Goal: Task Accomplishment & Management: Use online tool/utility

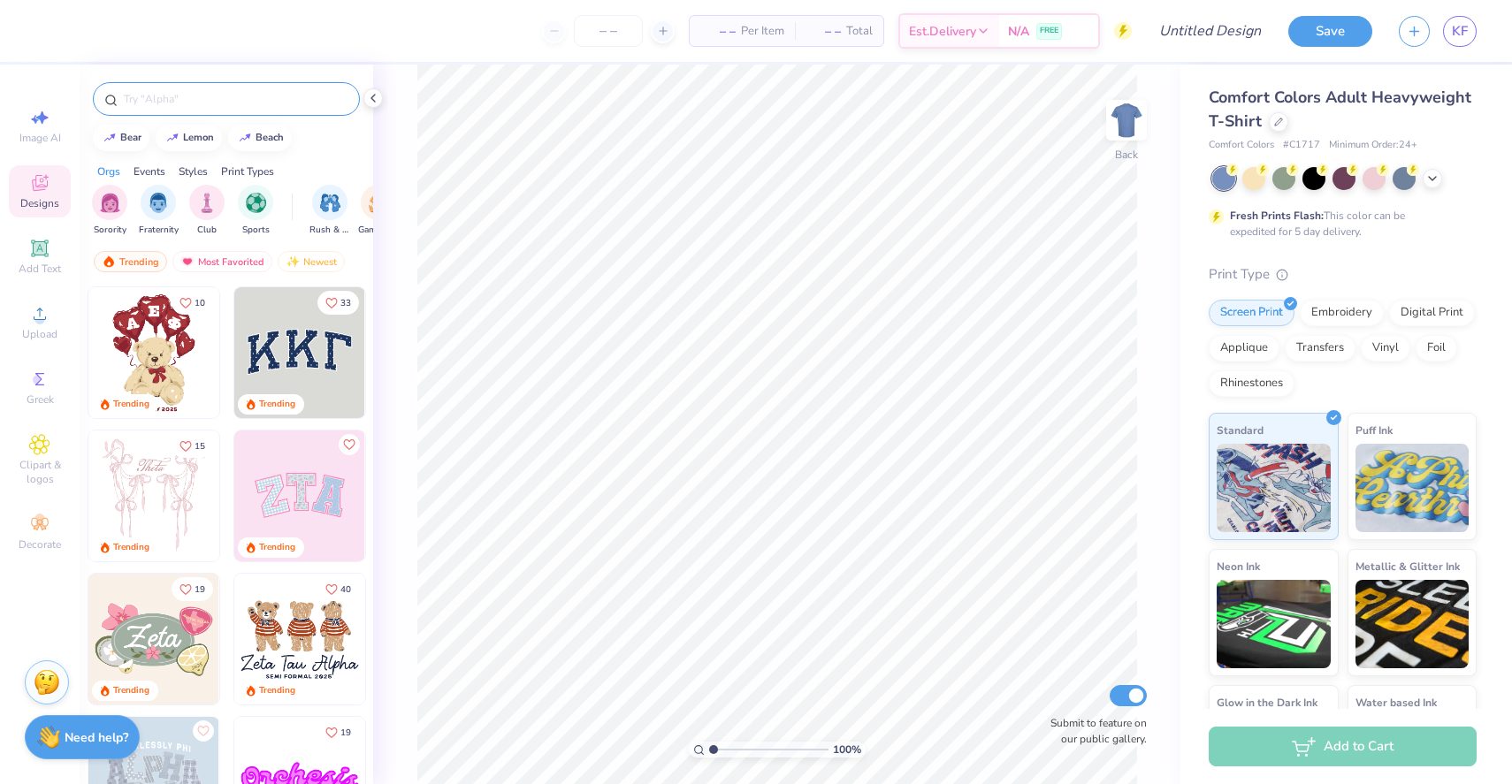
click at [147, 106] on input "text" at bounding box center [235, 99] width 227 height 18
type input "bass pro"
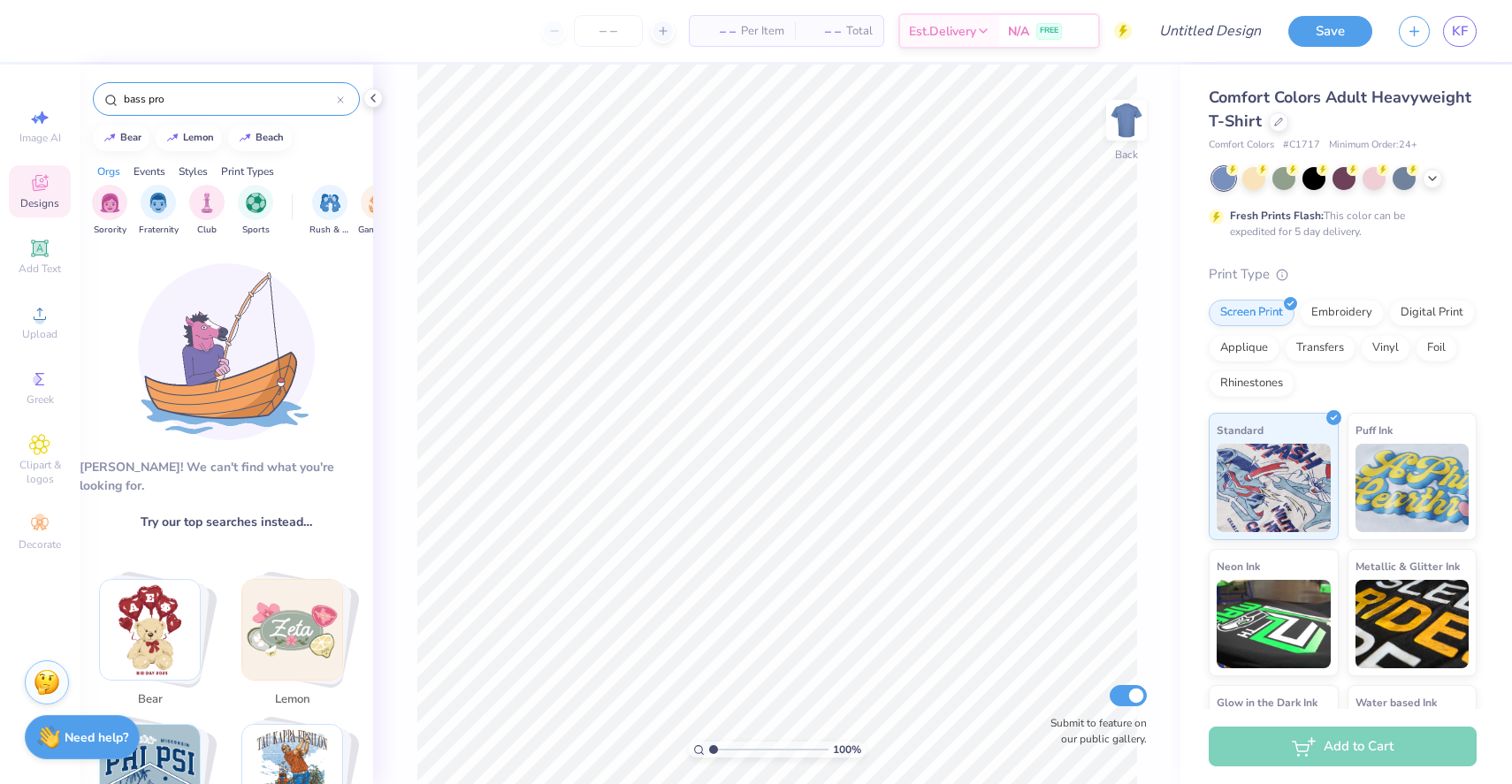
click at [220, 93] on input "bass pro" at bounding box center [230, 99] width 215 height 18
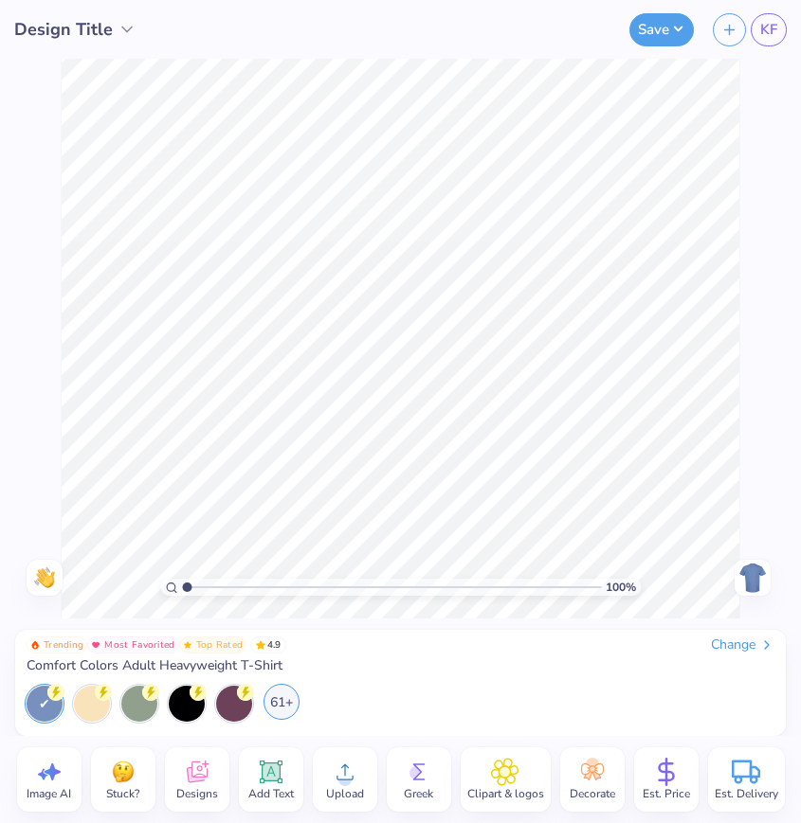
click at [283, 704] on div "61+" at bounding box center [281, 702] width 36 height 36
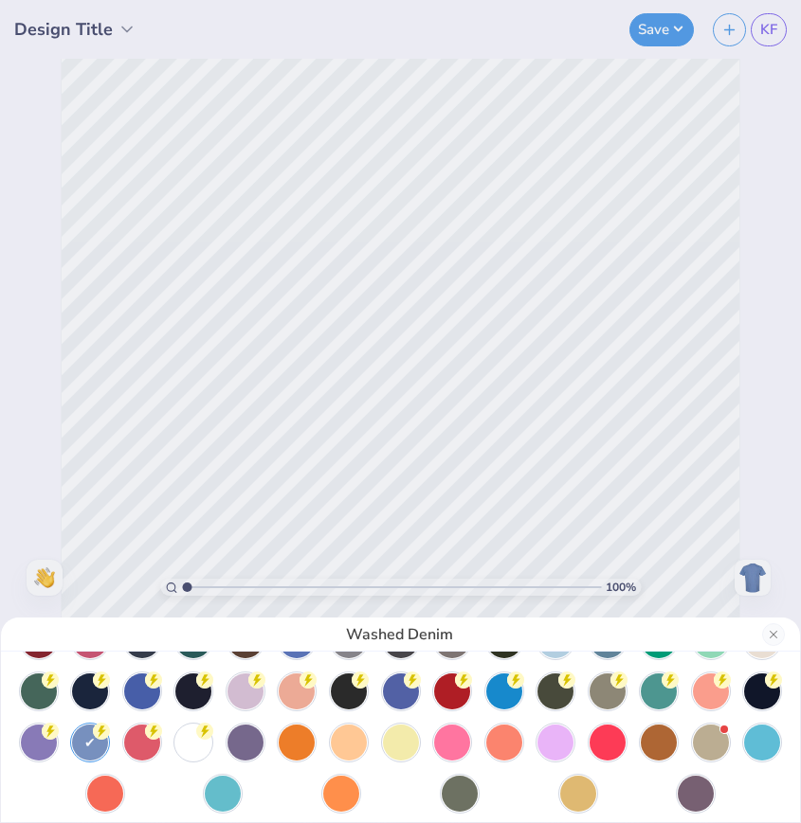
scroll to position [114, 0]
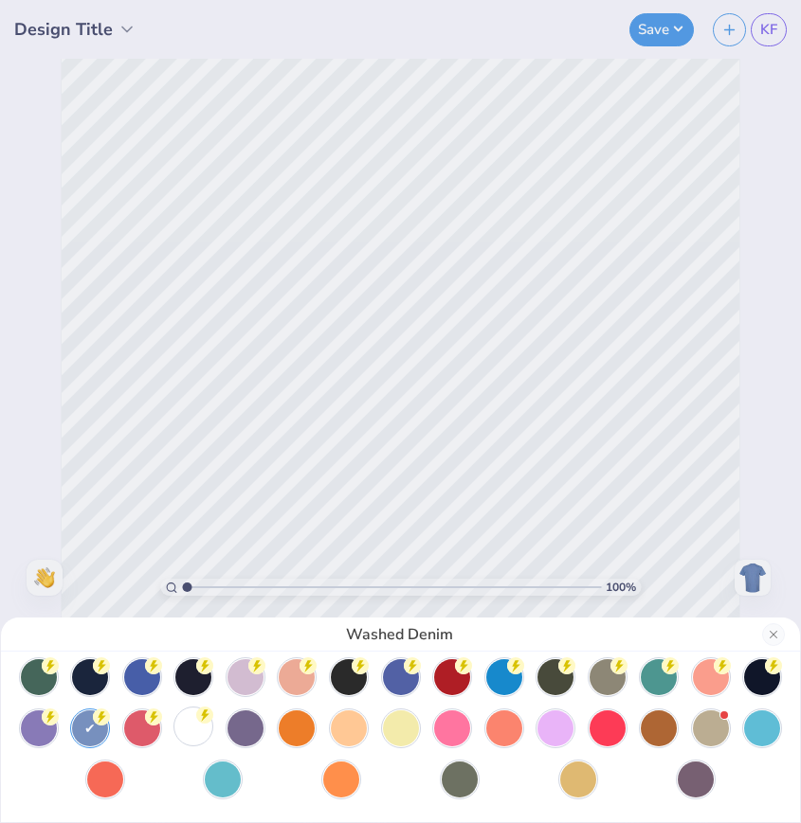
click at [184, 727] on div at bounding box center [193, 727] width 36 height 36
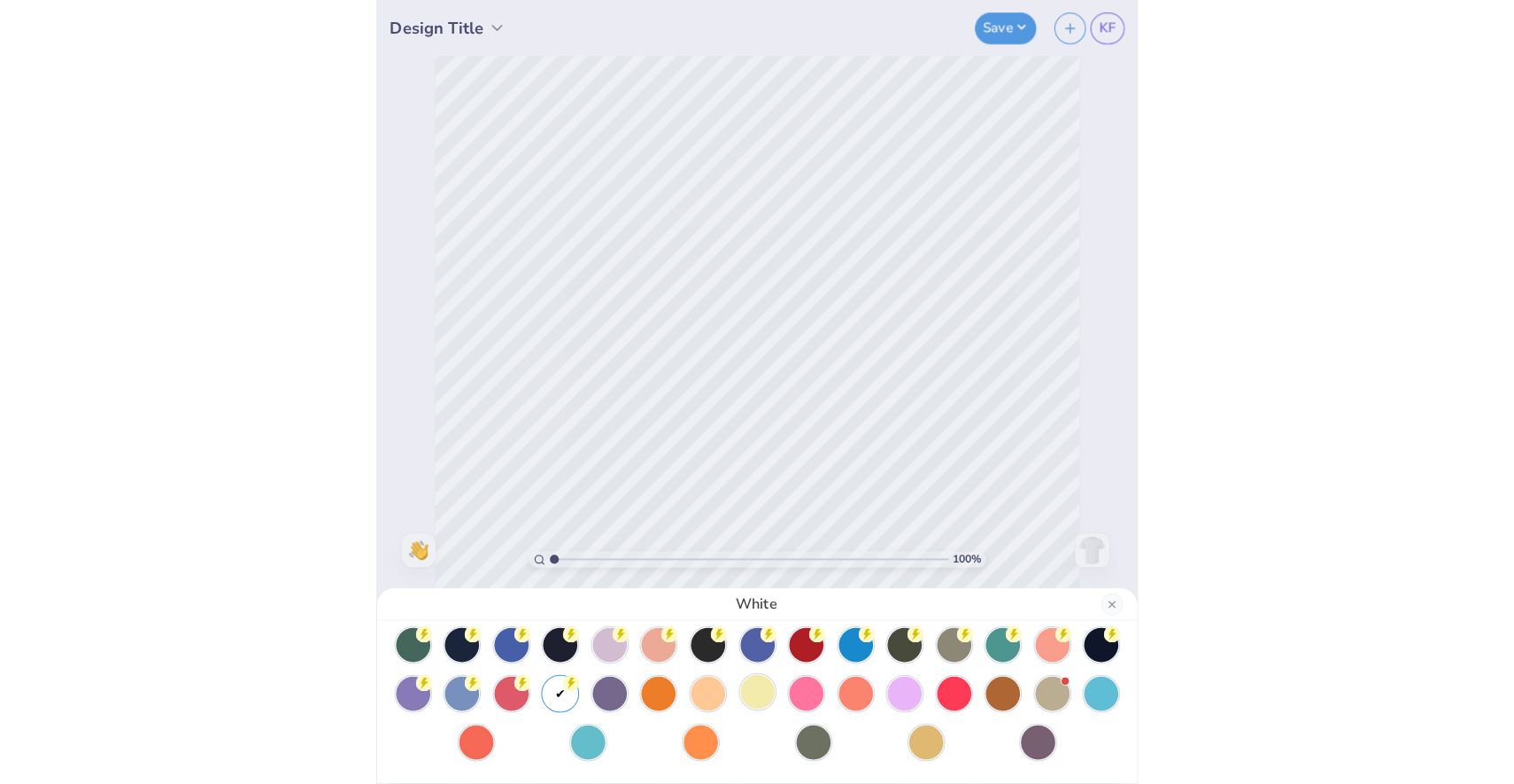
scroll to position [0, 0]
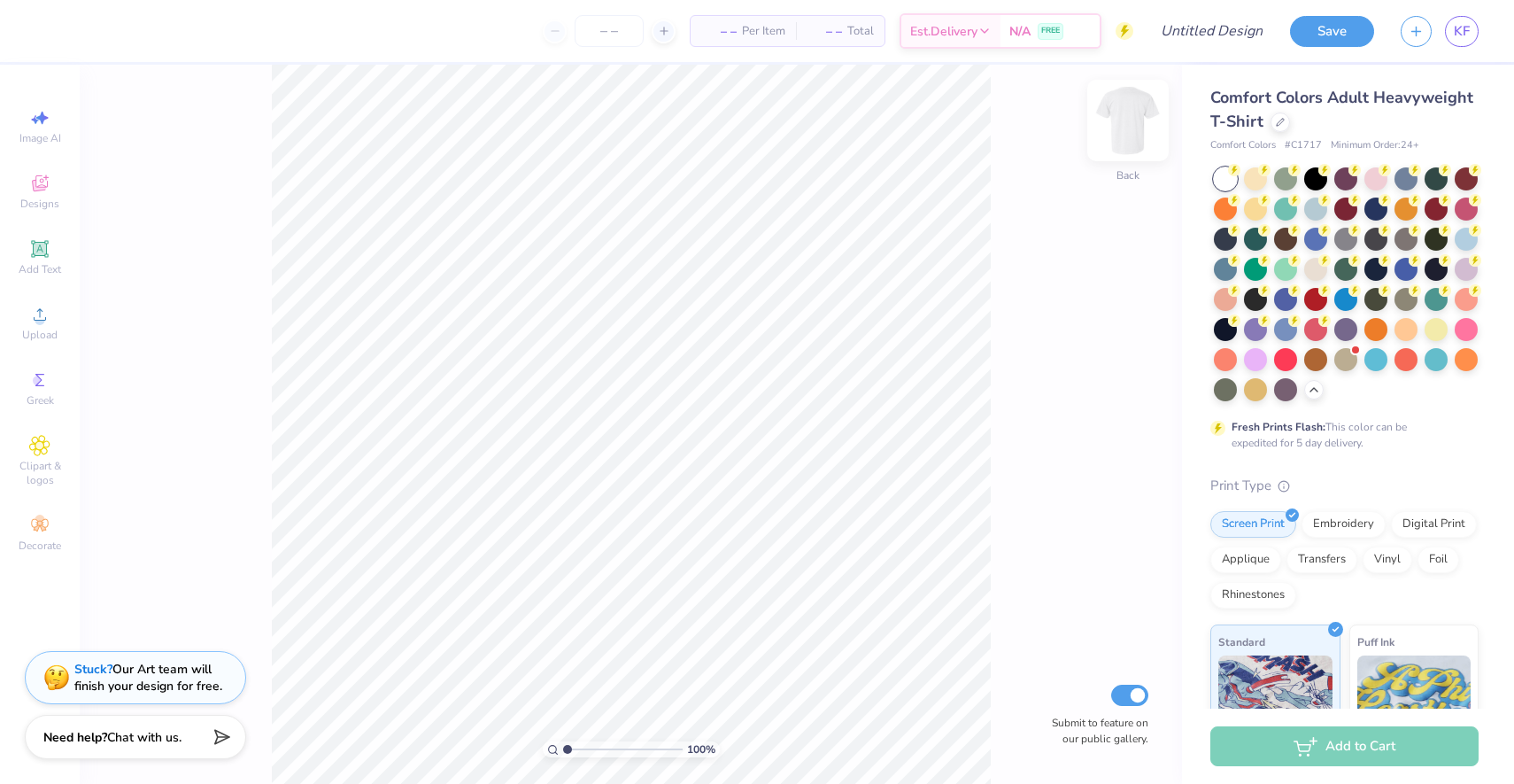
click at [1128, 107] on img at bounding box center [1128, 121] width 71 height 71
click at [58, 324] on div "Upload" at bounding box center [39, 322] width 62 height 52
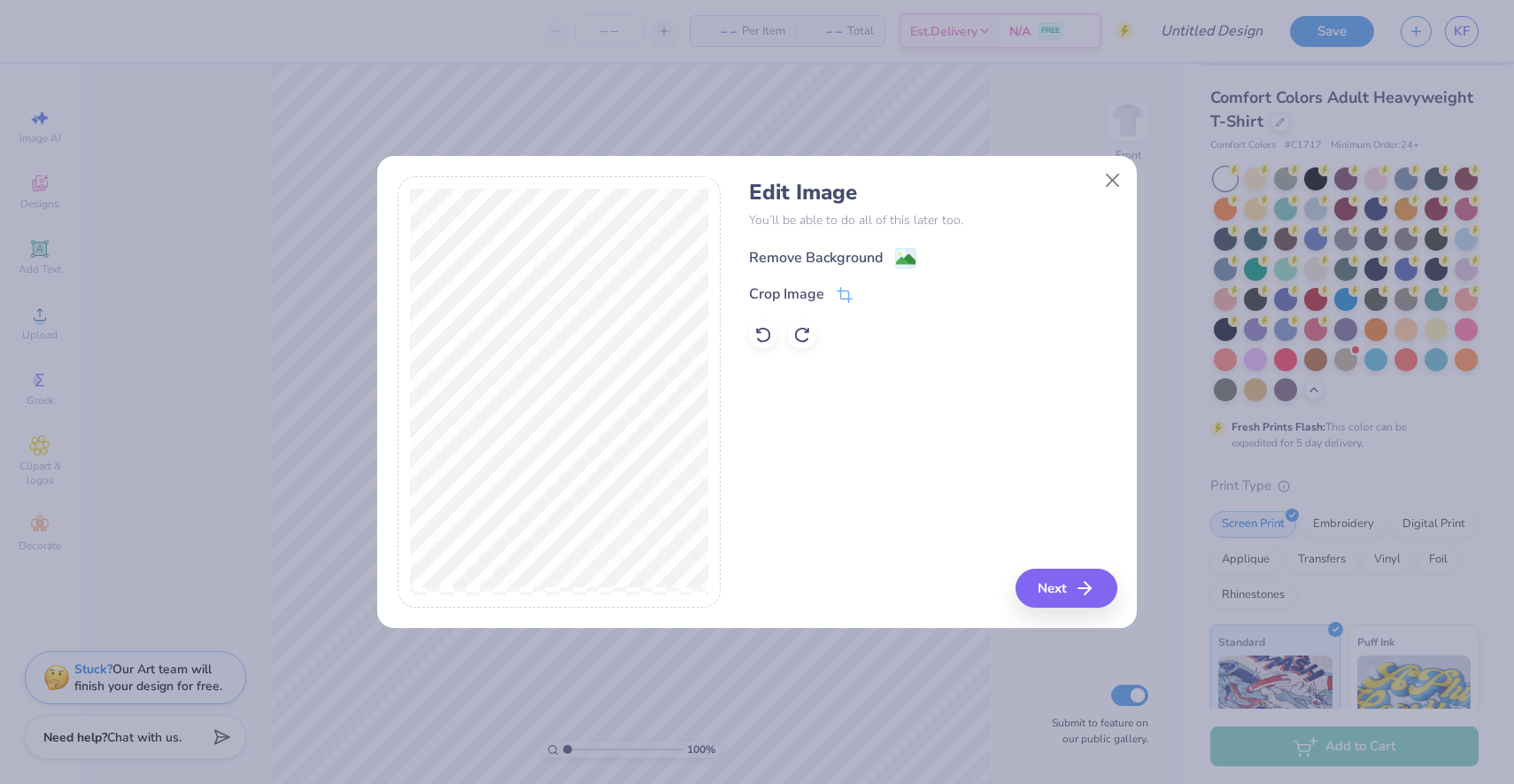
click at [821, 261] on div "Remove Background" at bounding box center [816, 257] width 134 height 21
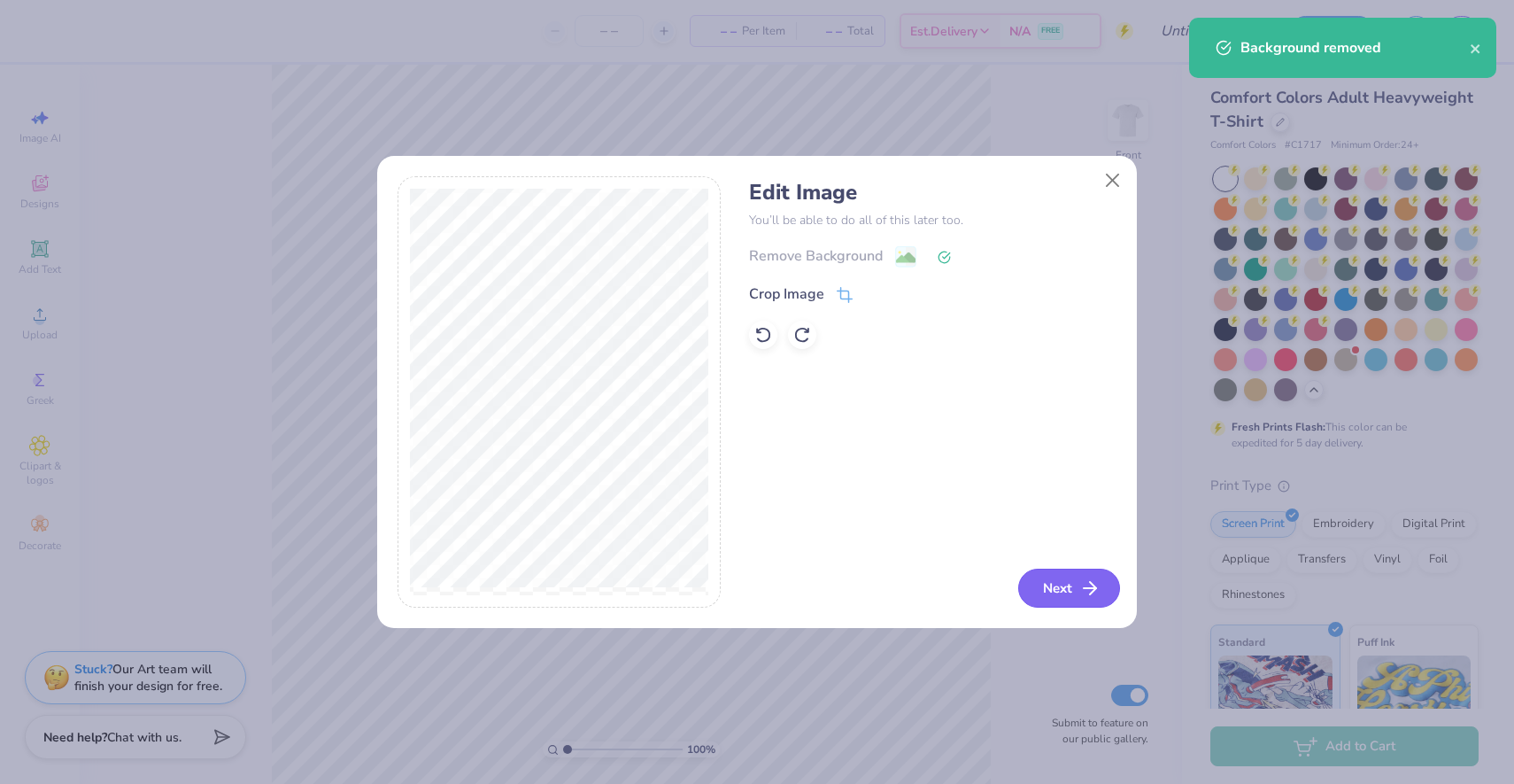
click at [1035, 582] on button "Next" at bounding box center [1069, 588] width 102 height 39
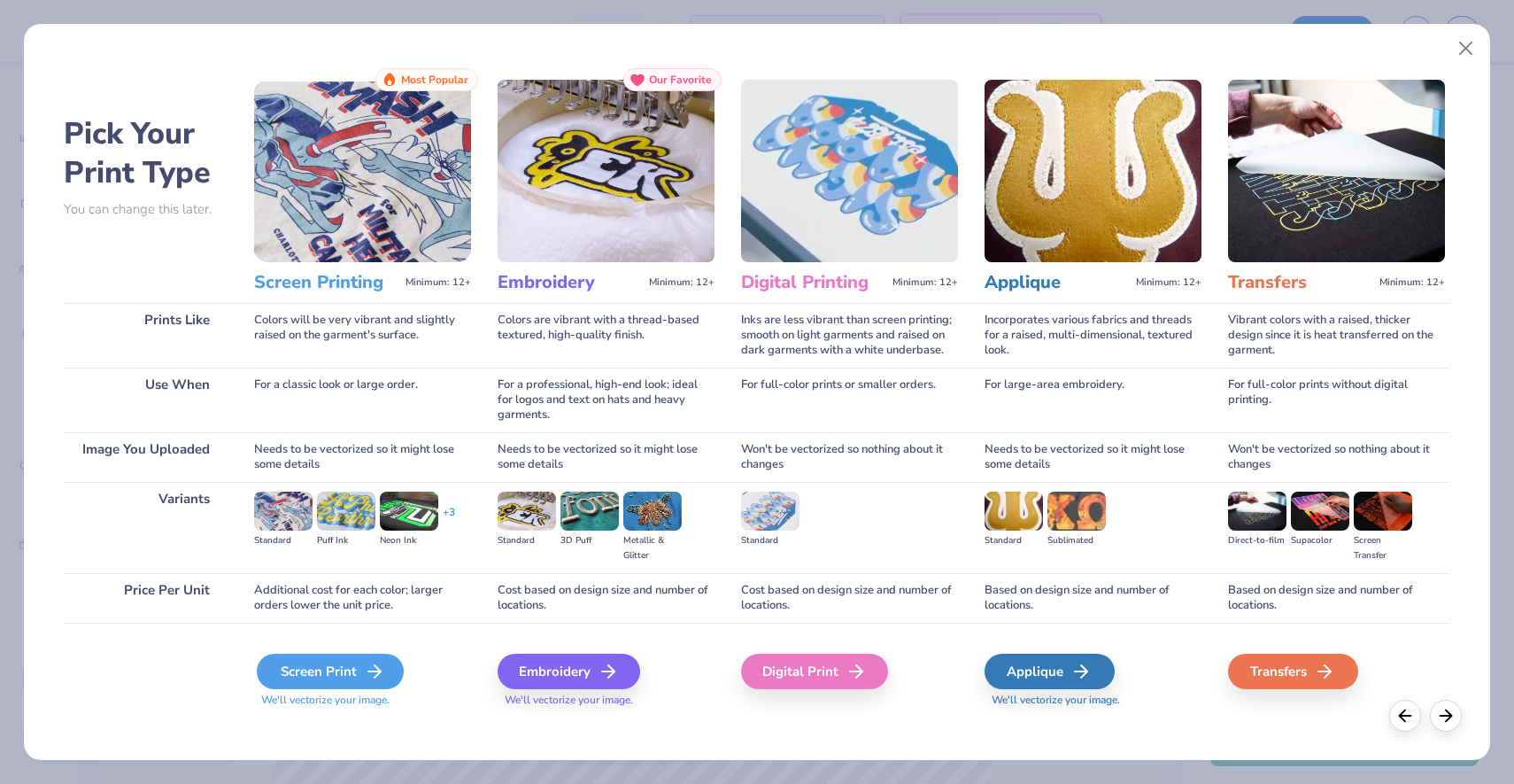
click at [319, 674] on div "Screen Print" at bounding box center [330, 671] width 147 height 36
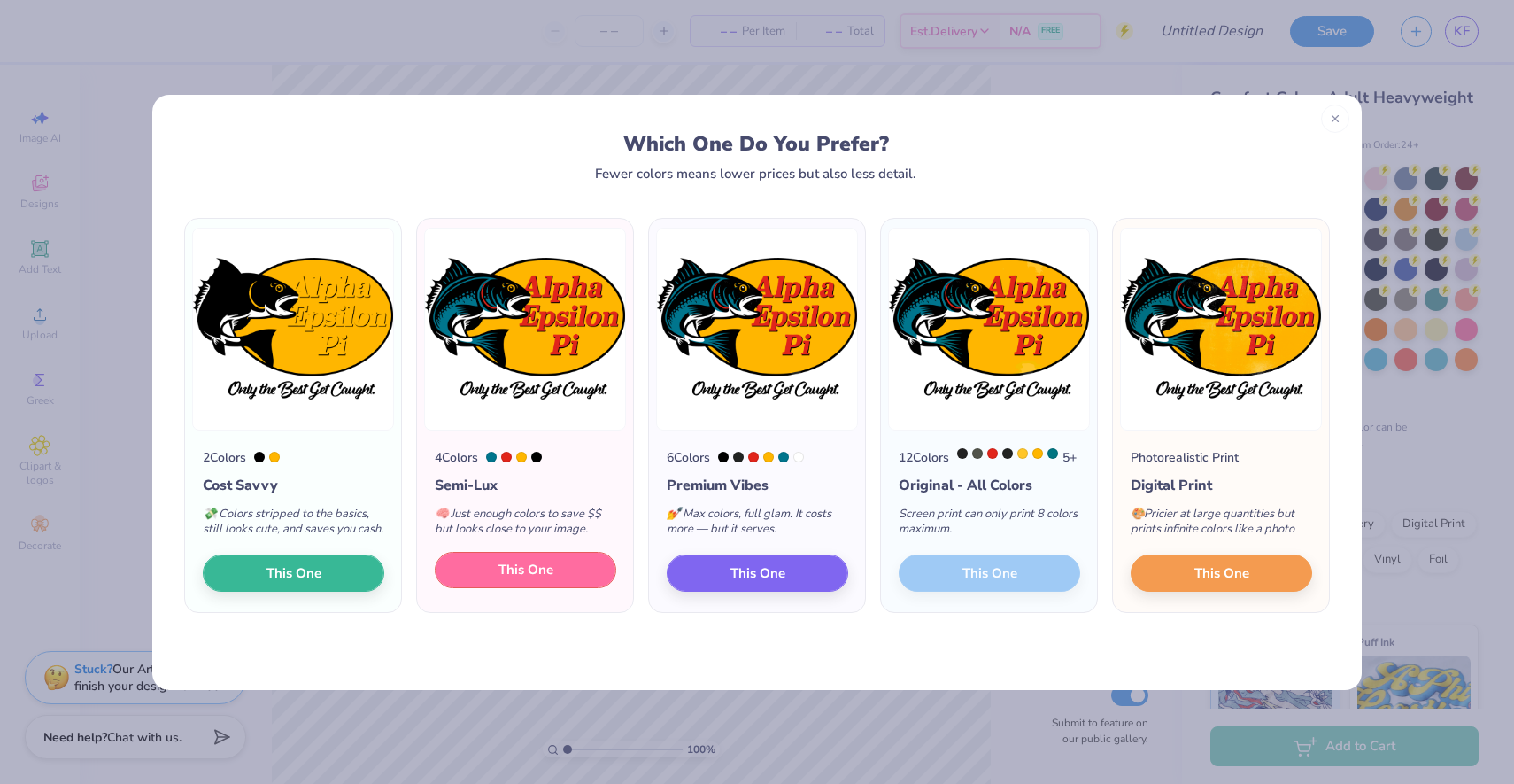
click at [491, 589] on button "This One" at bounding box center [525, 570] width 181 height 37
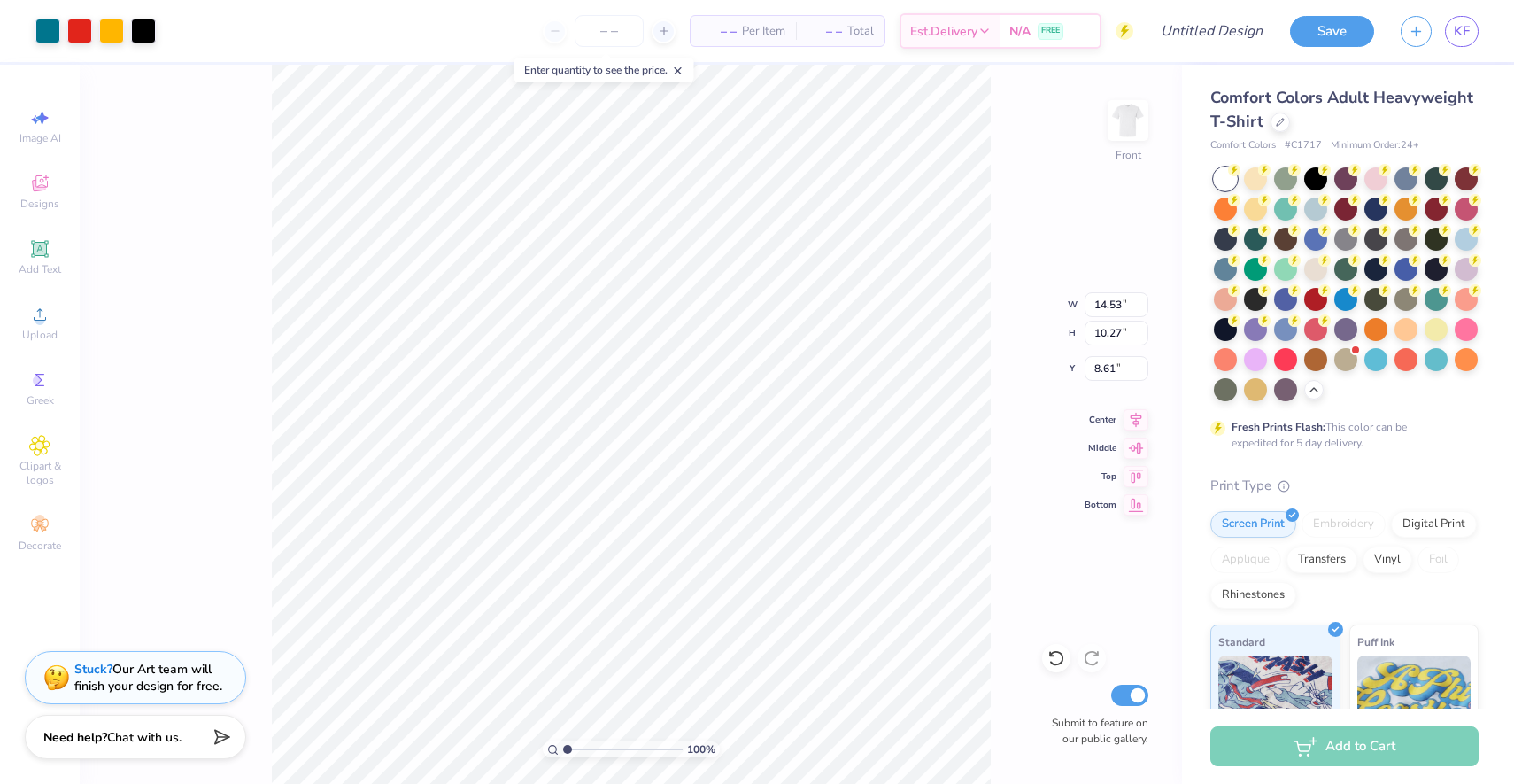
type input "3.48"
type input "12.69"
type input "8.97"
type input "2.71"
click at [1133, 108] on img at bounding box center [1128, 121] width 71 height 71
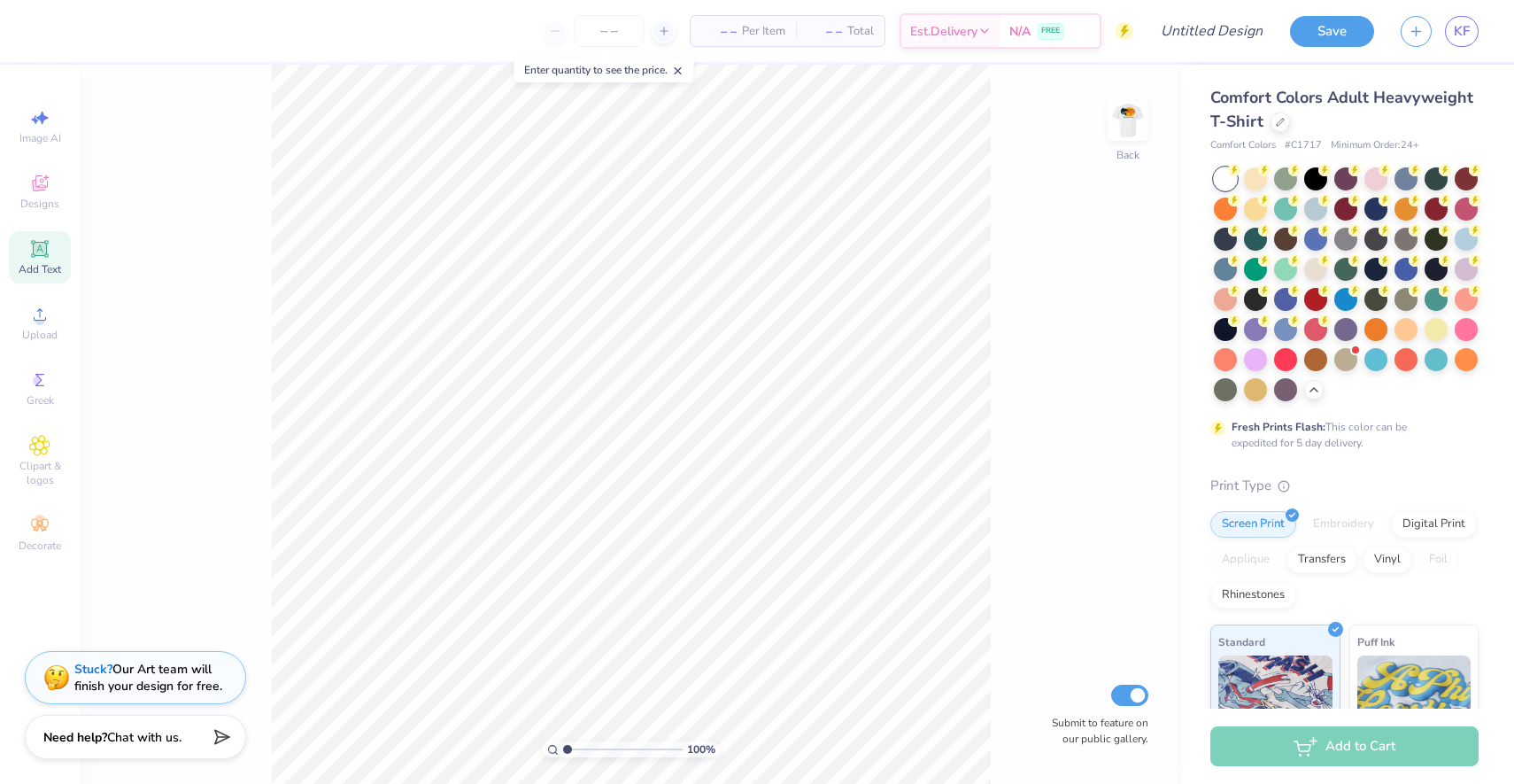
click at [44, 256] on icon at bounding box center [39, 249] width 17 height 17
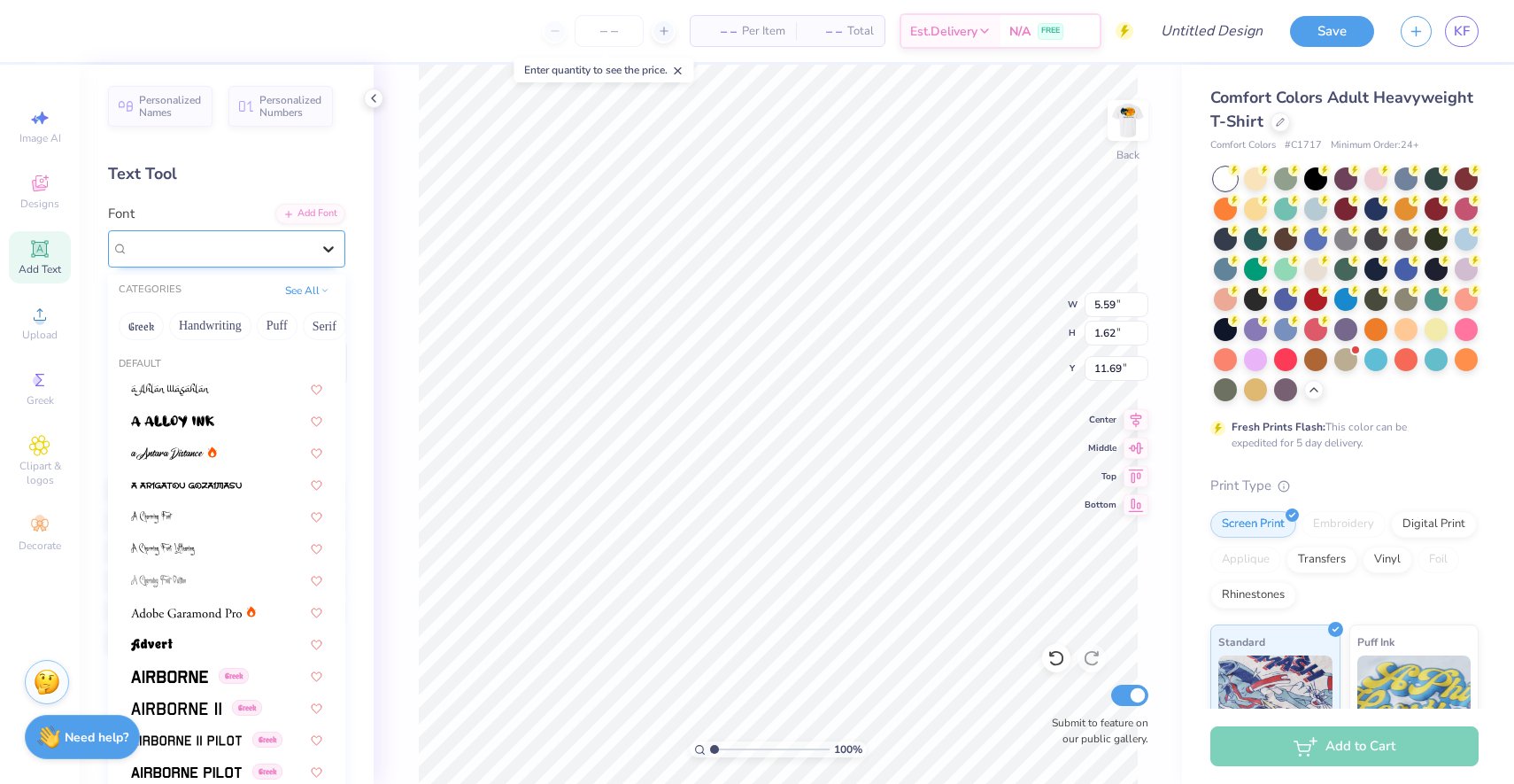
click at [333, 252] on icon at bounding box center [328, 249] width 18 height 18
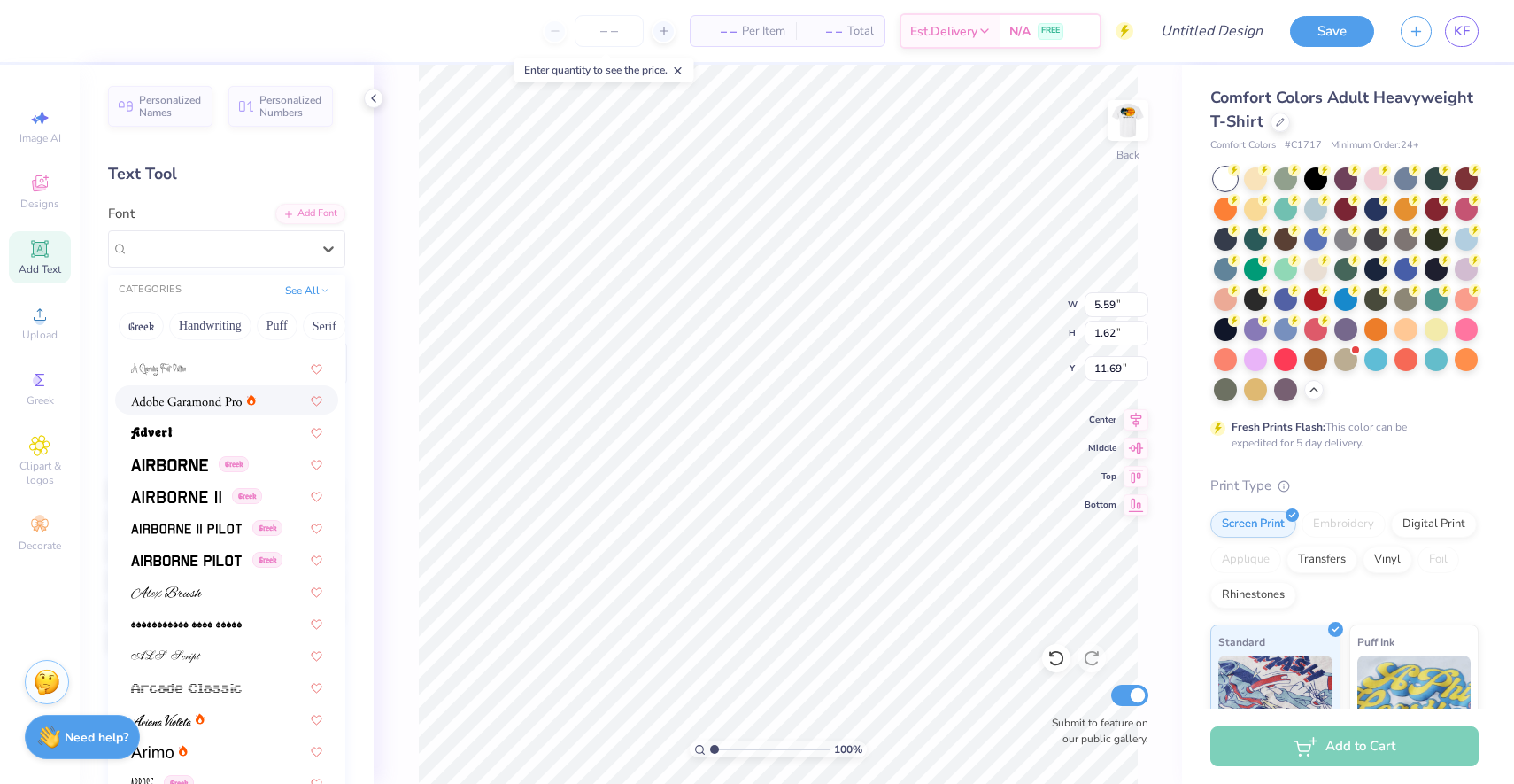
scroll to position [222, 0]
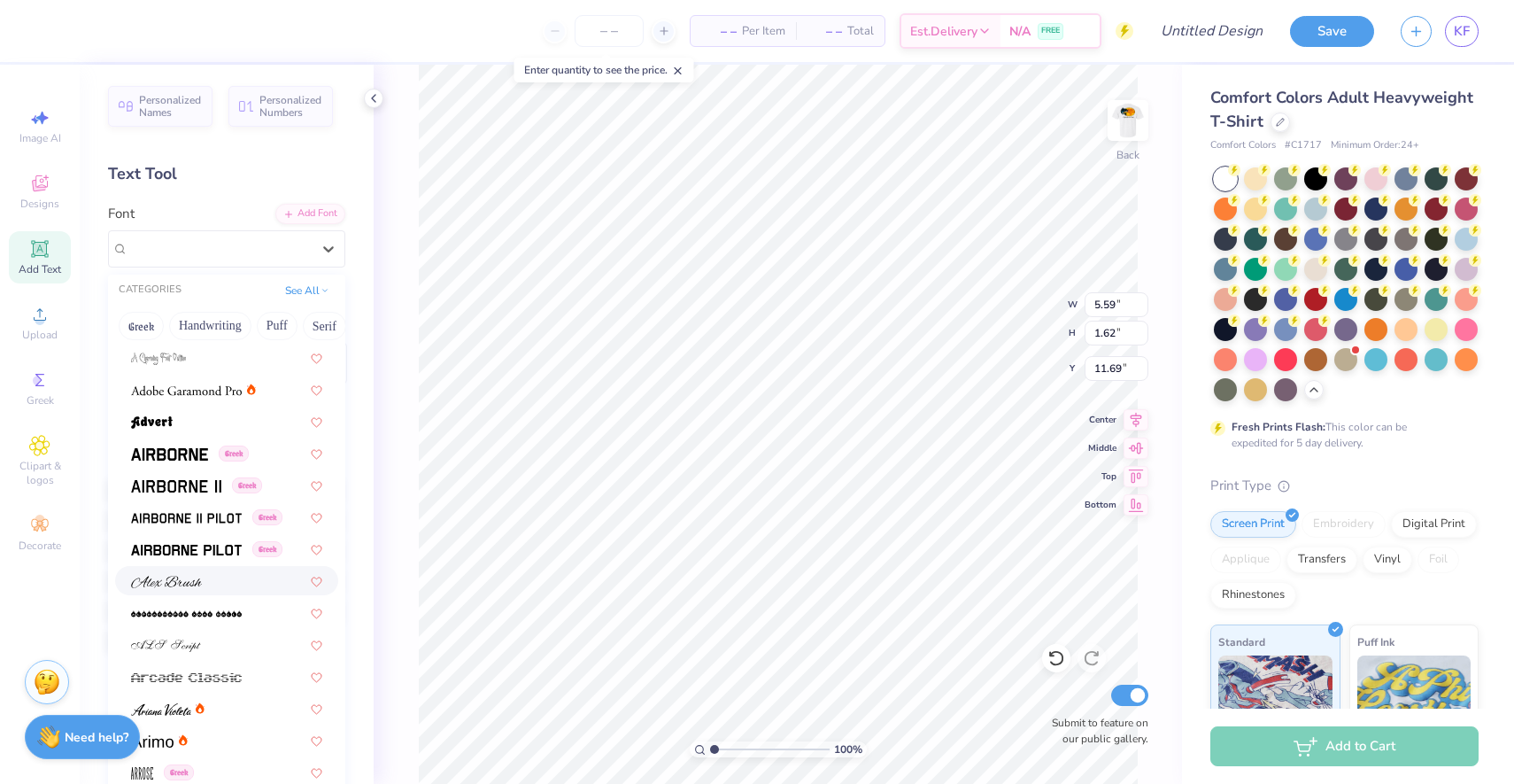
click at [204, 591] on div at bounding box center [226, 579] width 223 height 29
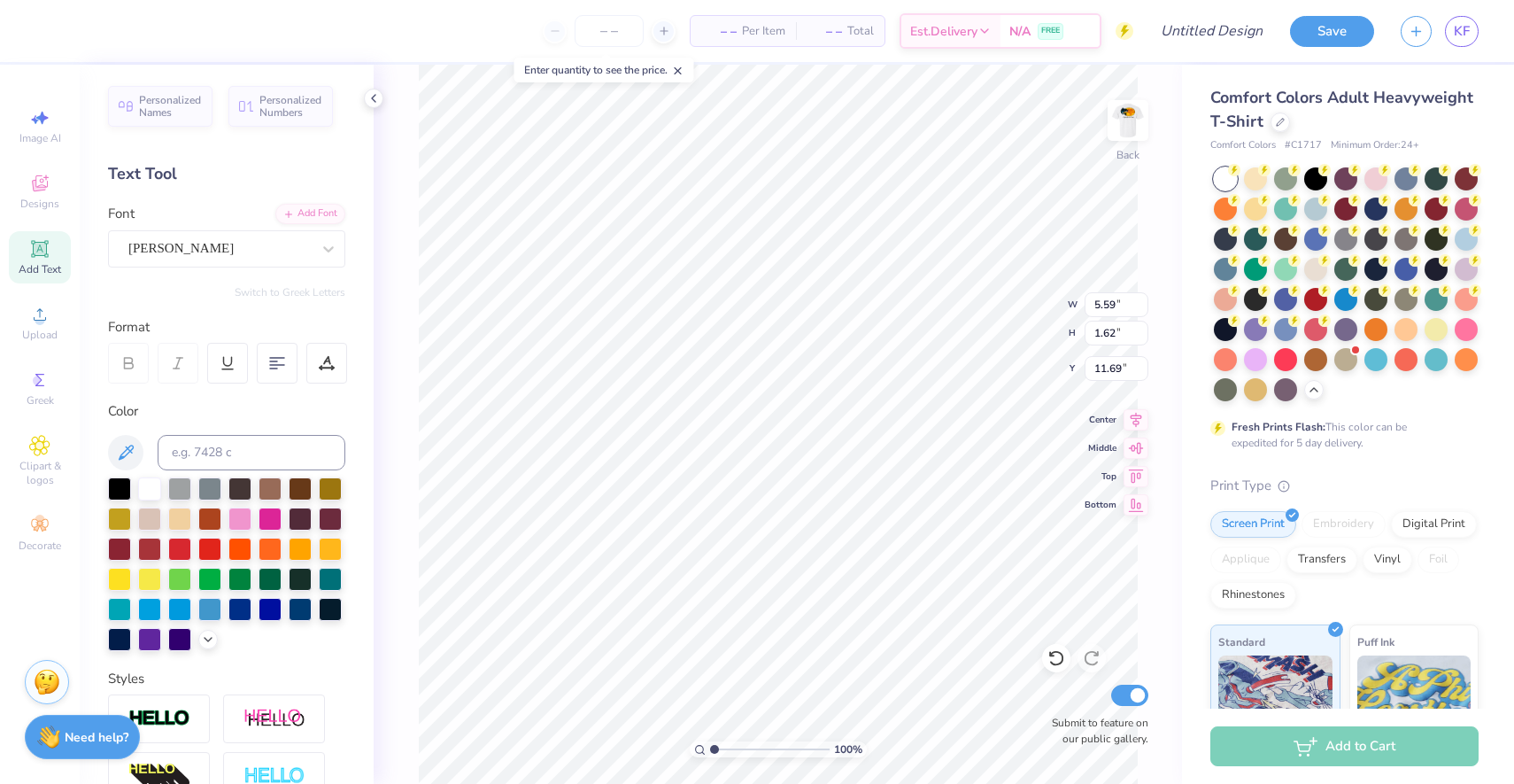
type input "7.05"
type input "1.88"
type input "11.56"
click at [121, 486] on div at bounding box center [120, 487] width 23 height 23
type textarea "T"
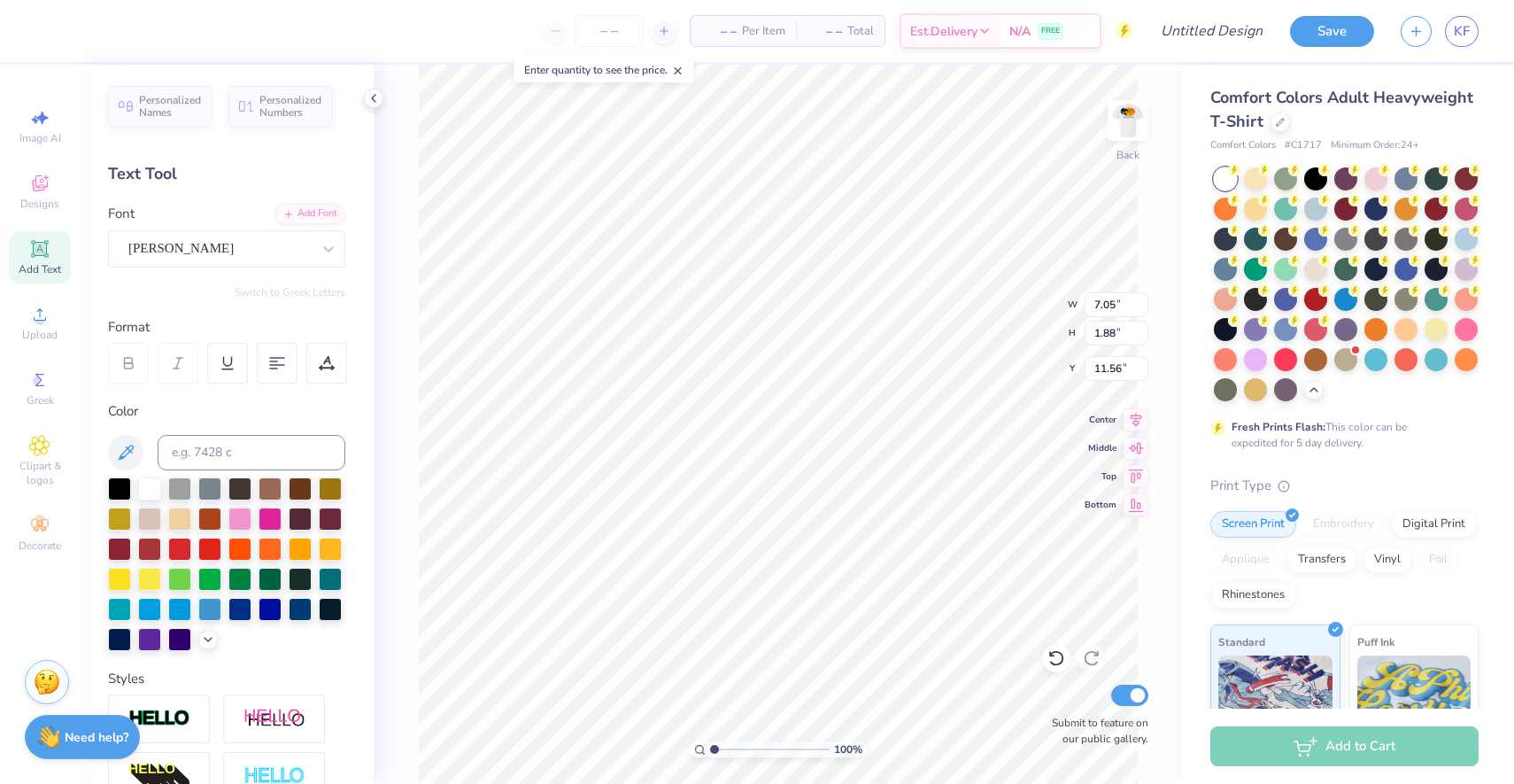
type textarea "Fraternity"
type input "4.48"
type input "1.05"
type input "4.84"
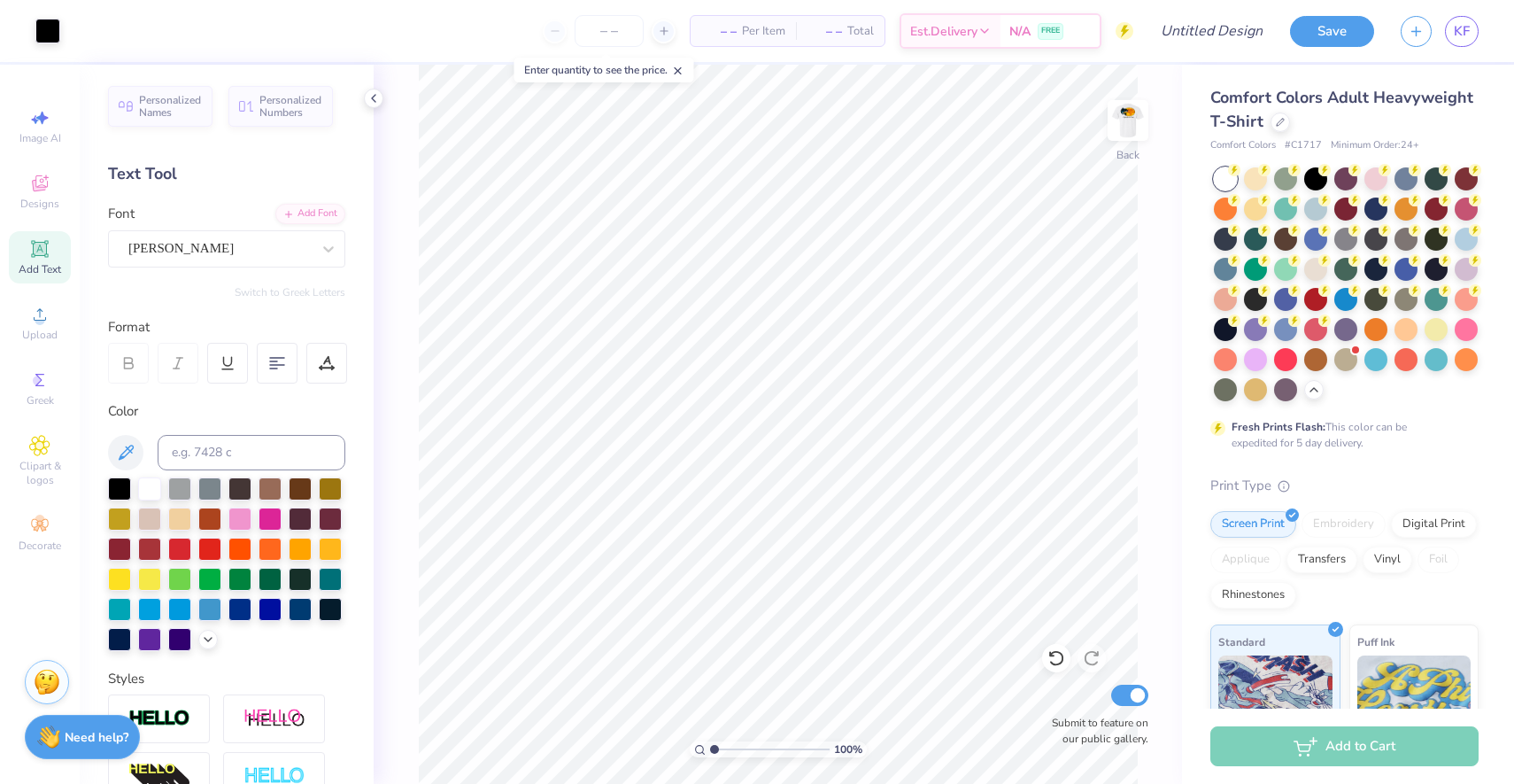
click at [38, 264] on span "Add Text" at bounding box center [39, 268] width 42 height 14
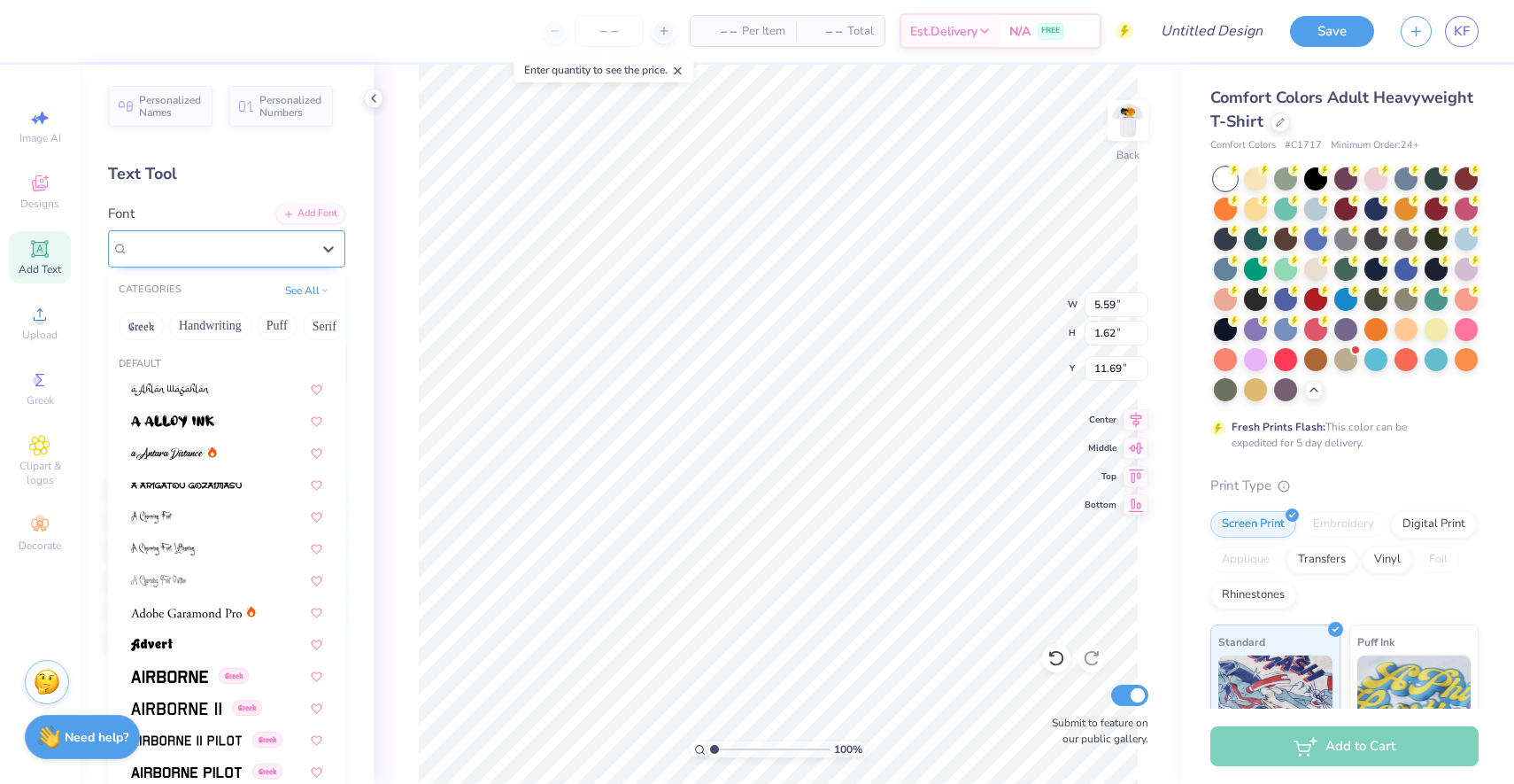
click at [250, 254] on div "Super Dream" at bounding box center [219, 248] width 186 height 27
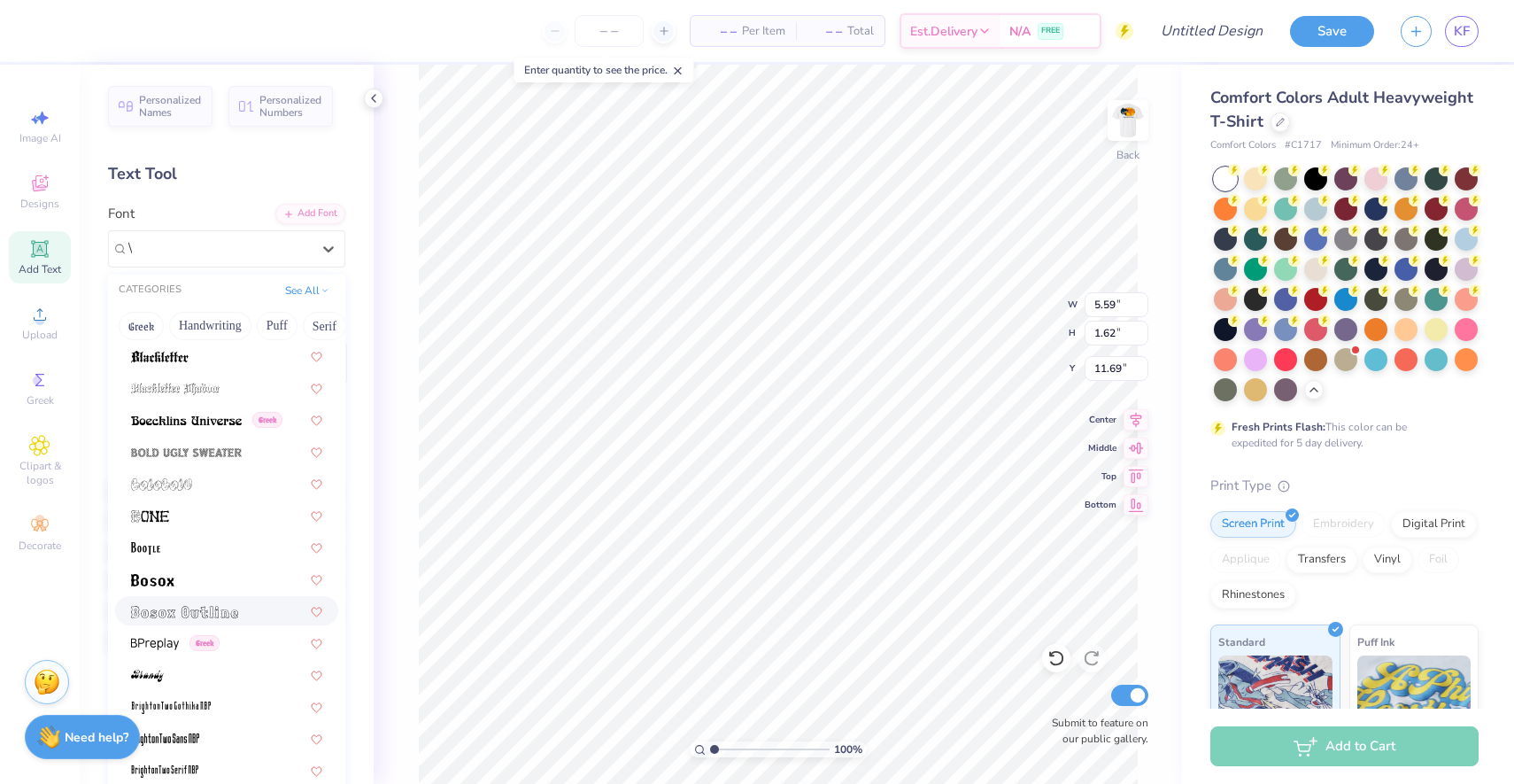
scroll to position [0, 0]
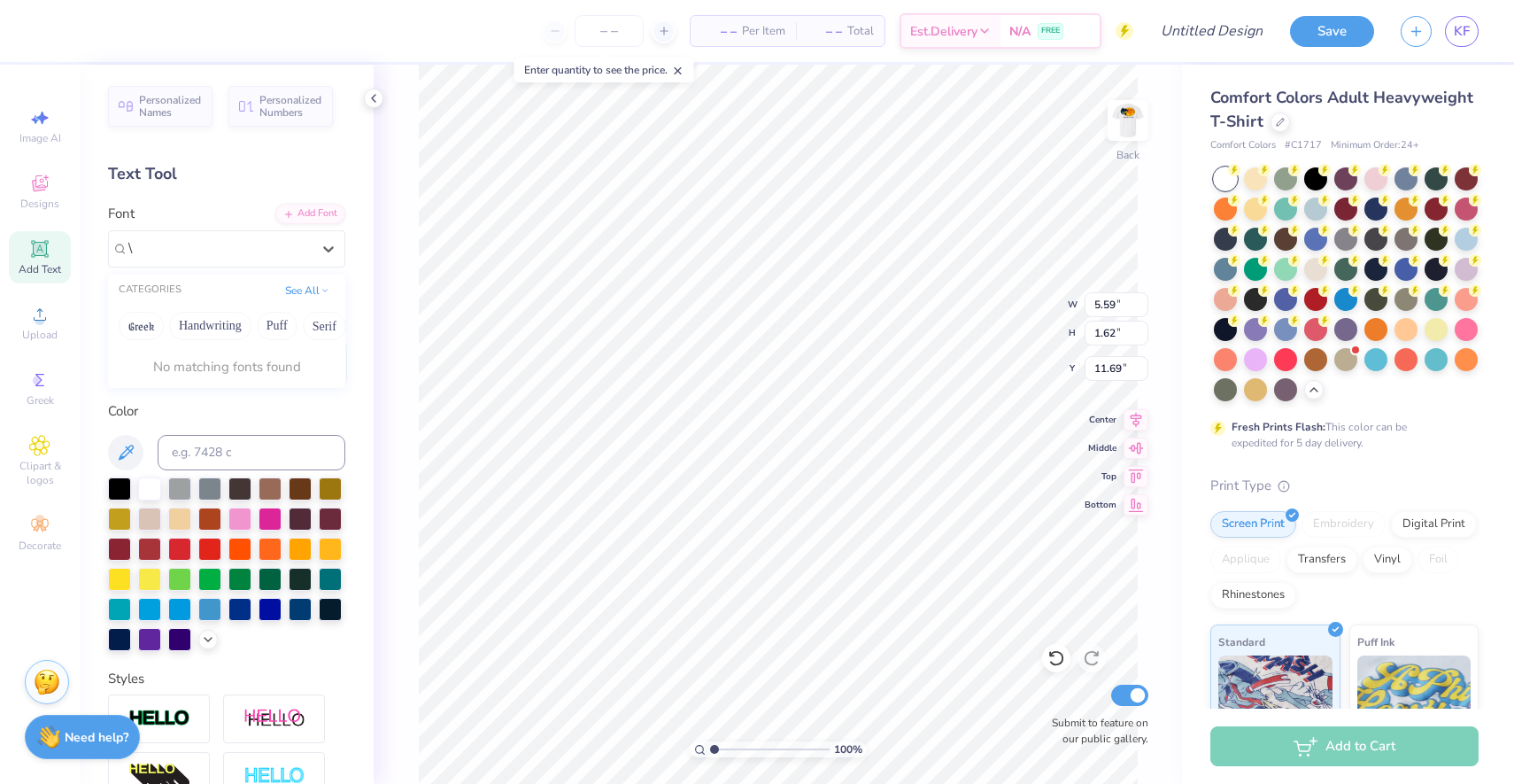
type input "\"
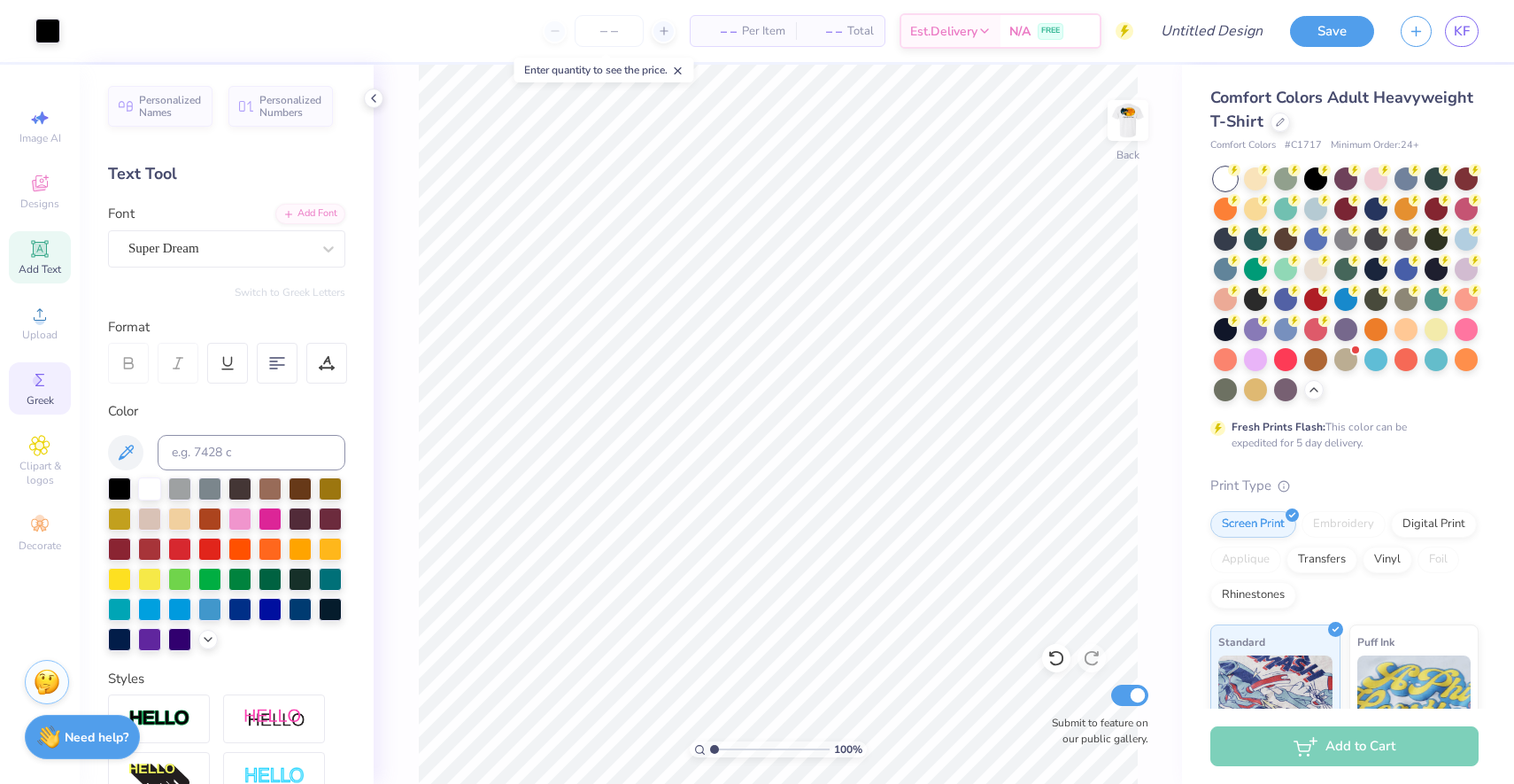
click at [36, 378] on circle at bounding box center [37, 380] width 9 height 9
click at [134, 360] on icon at bounding box center [128, 363] width 16 height 16
click at [326, 414] on div "Color" at bounding box center [227, 411] width 237 height 21
type input "4.85"
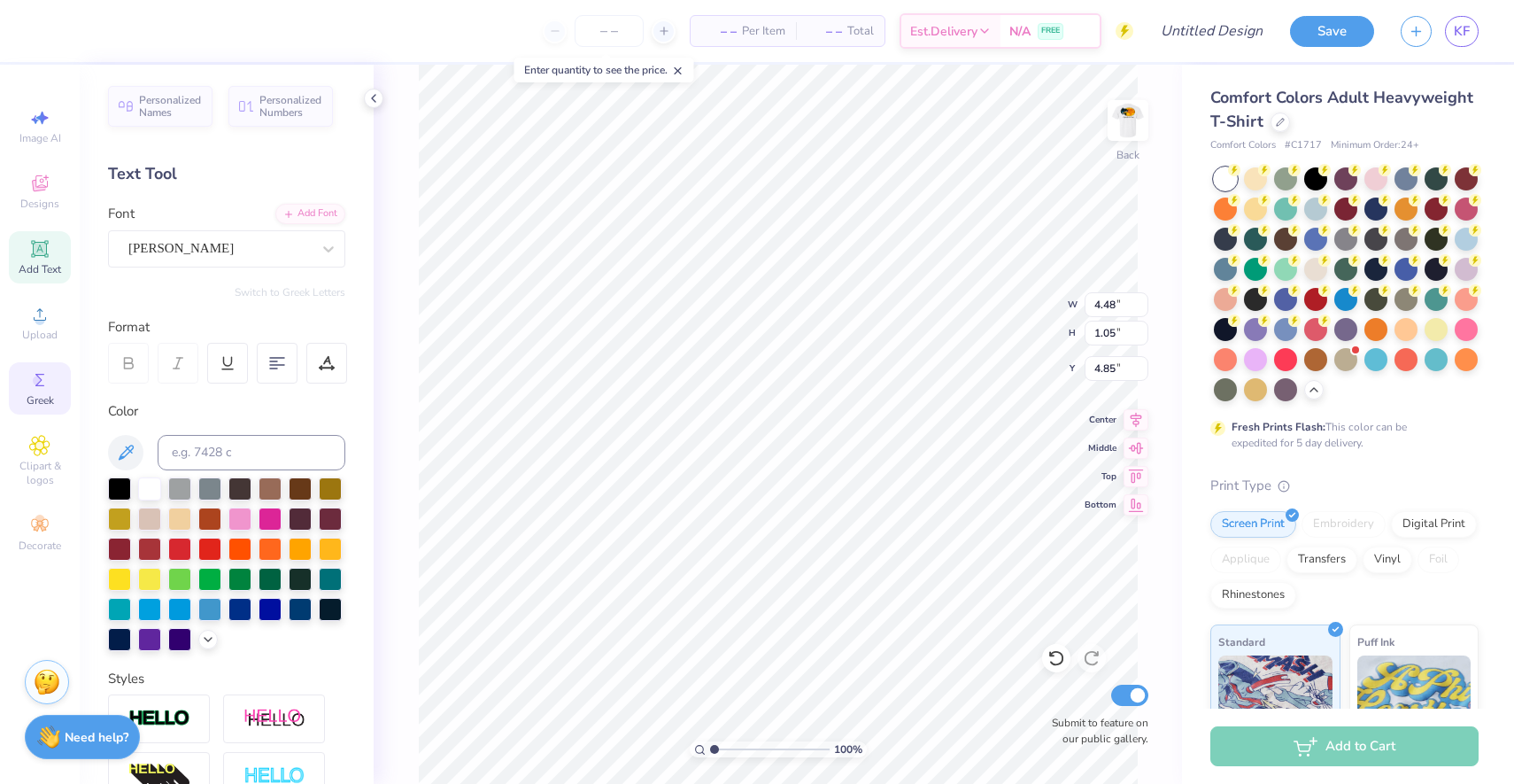
click at [49, 390] on icon at bounding box center [39, 379] width 21 height 21
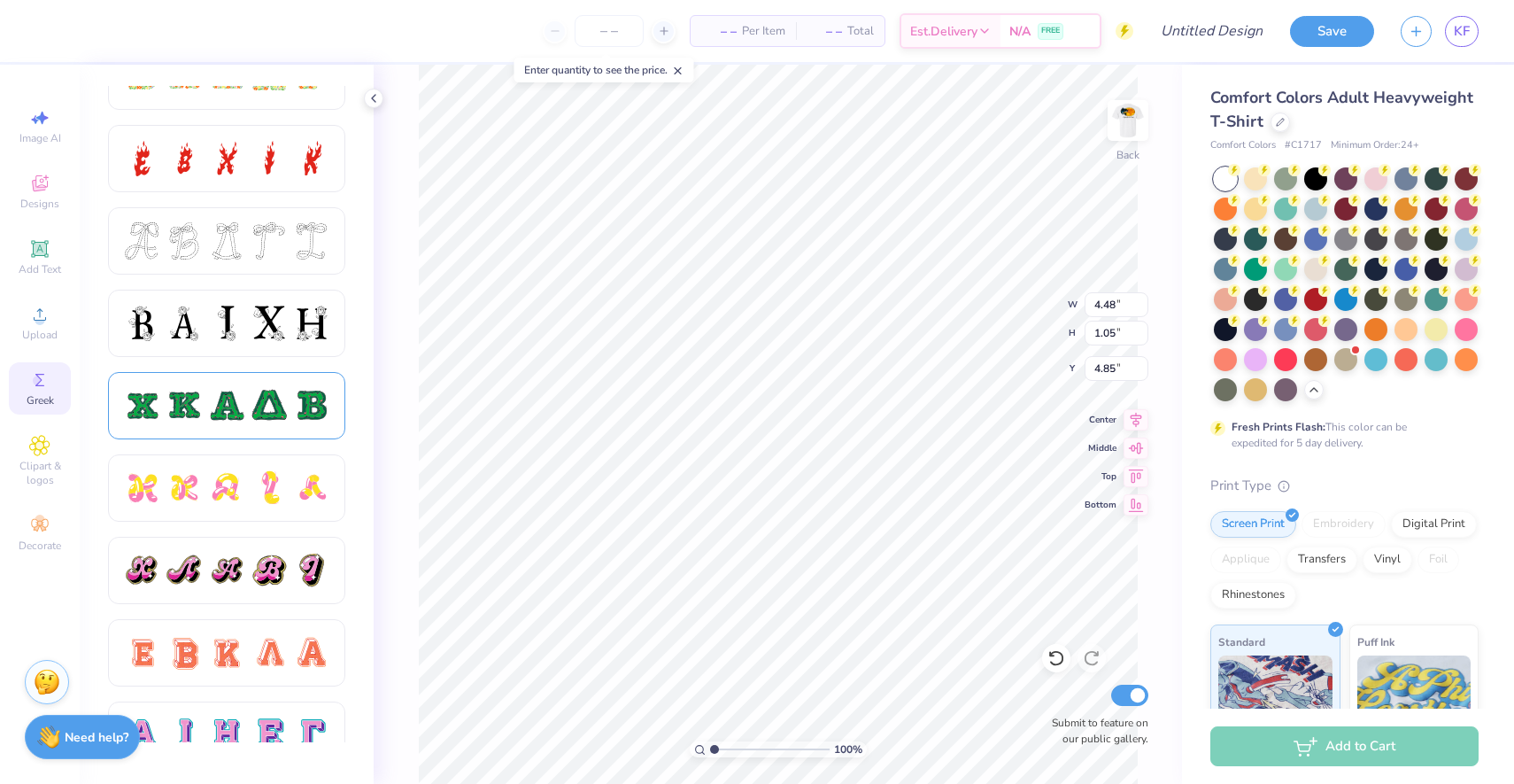
scroll to position [588, 0]
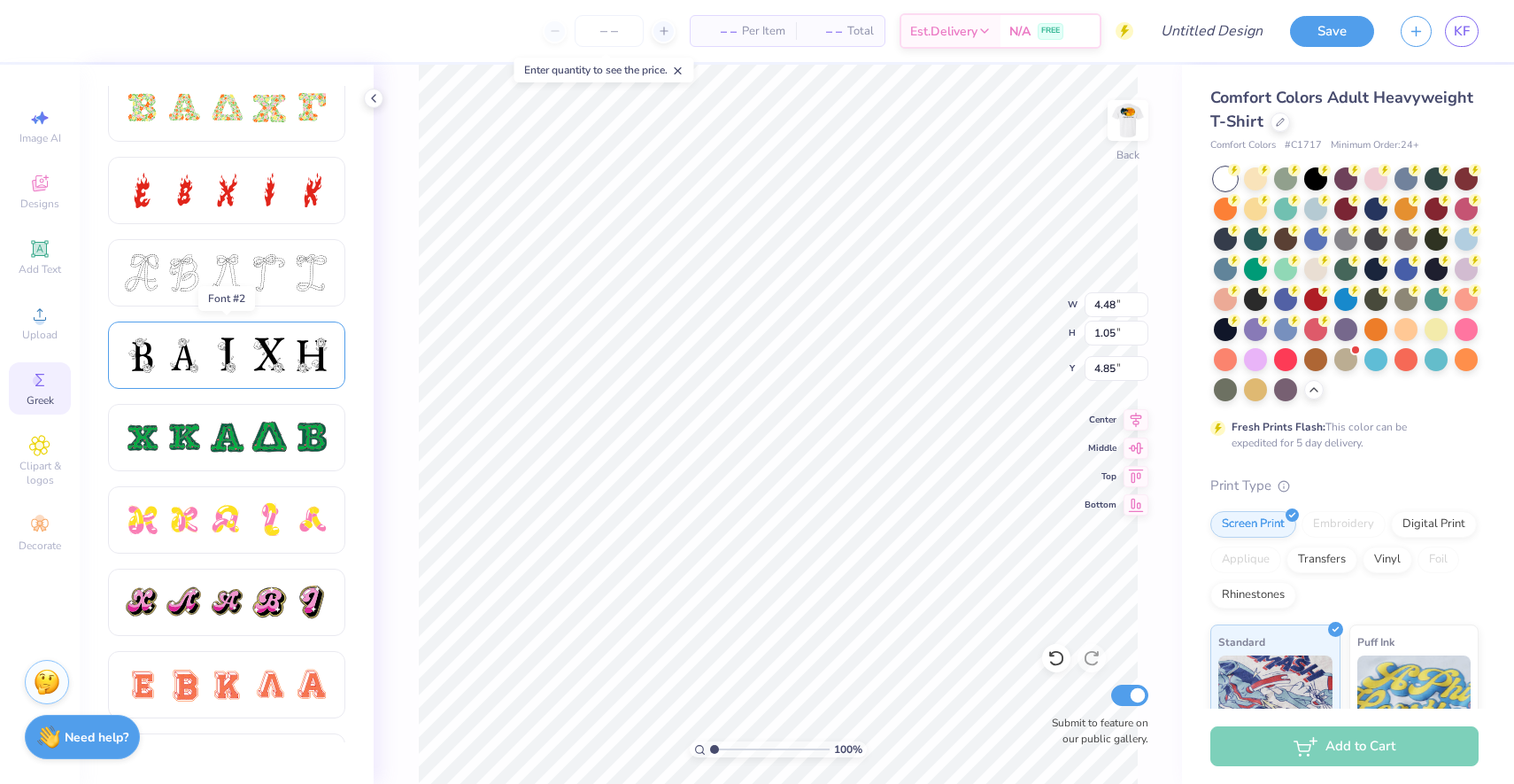
click at [250, 333] on div at bounding box center [227, 355] width 237 height 67
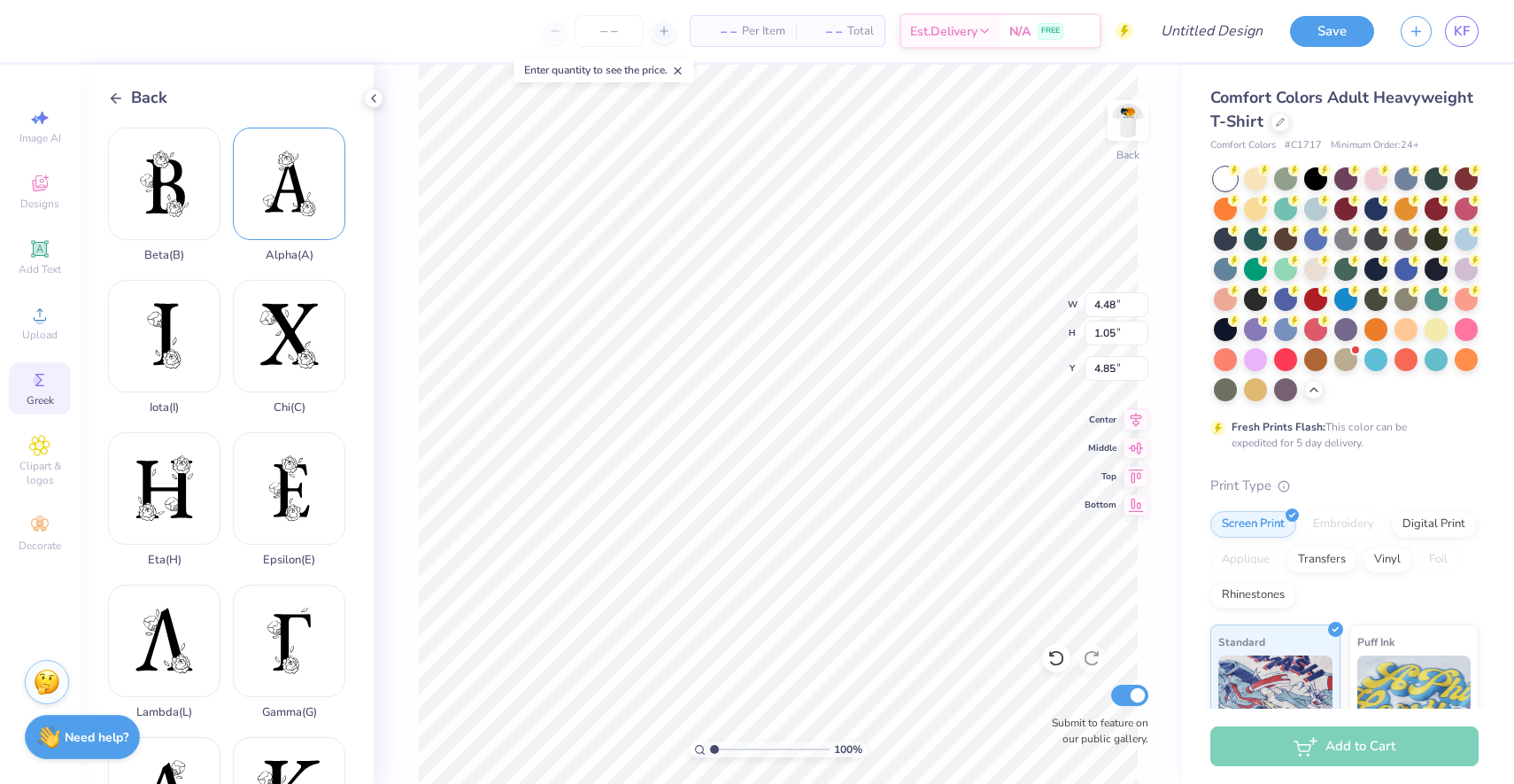
click at [285, 188] on div "Alpha ( A )" at bounding box center [289, 194] width 112 height 135
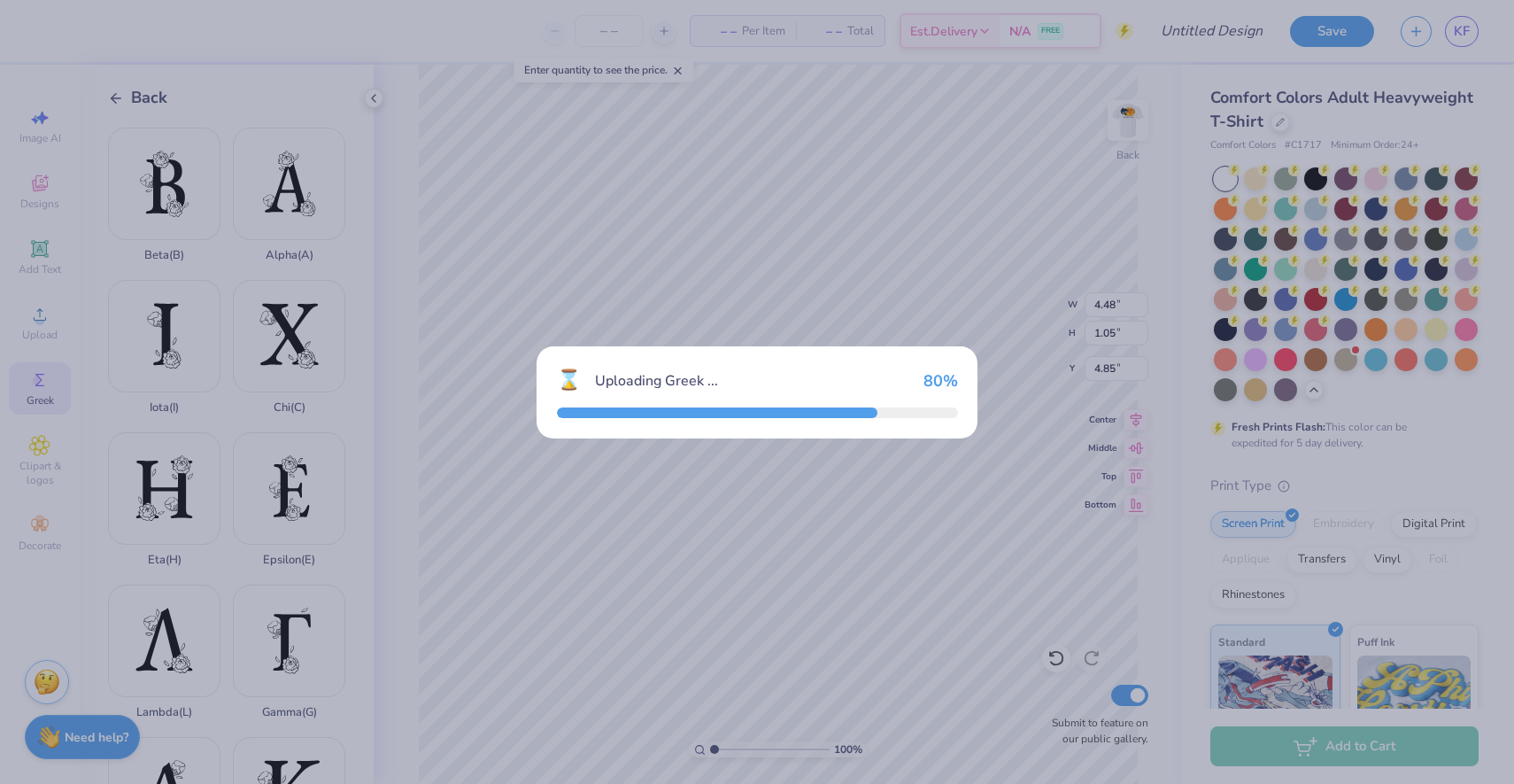
type input "14.23"
type input "17.70"
type input "3.65"
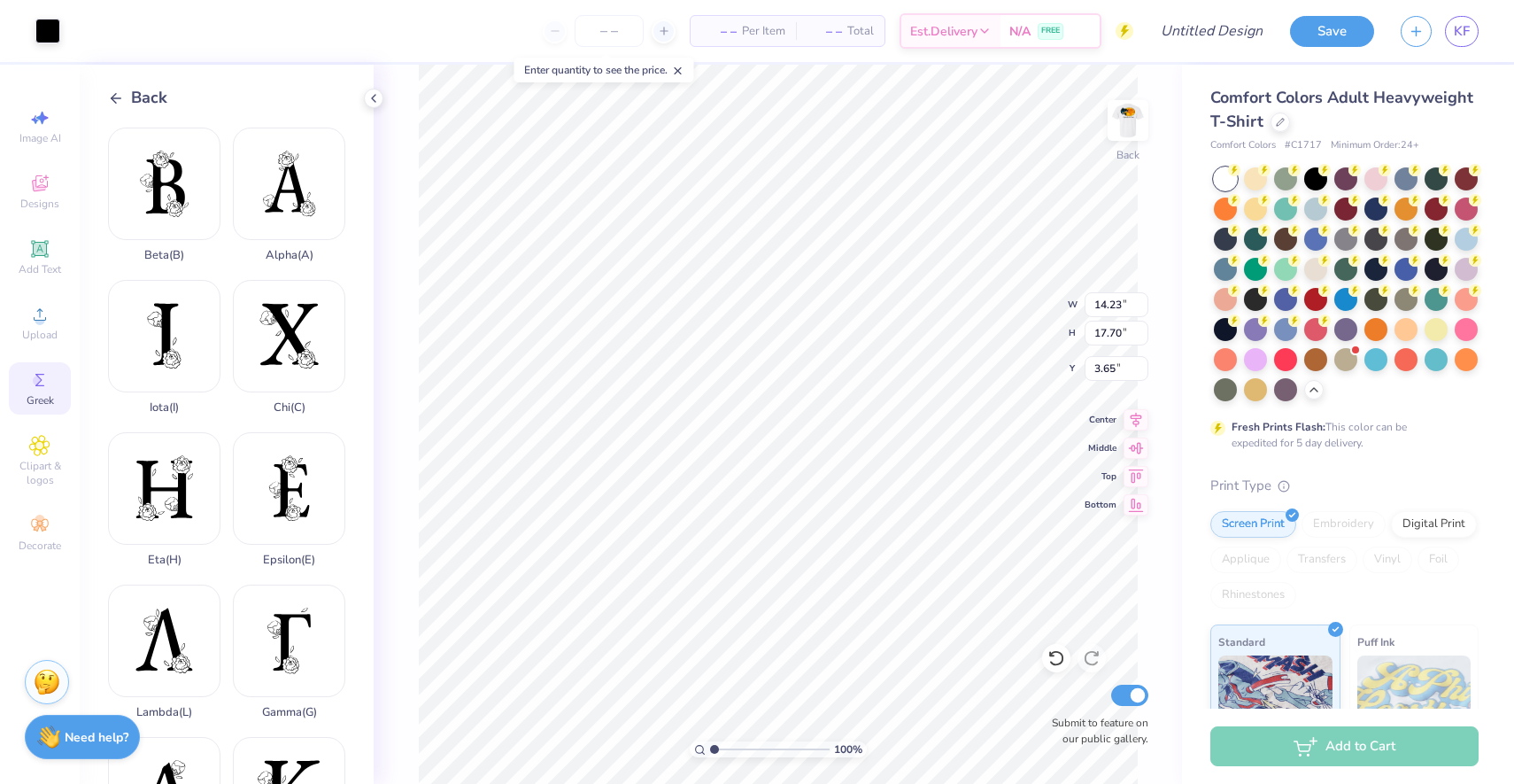
type input "1.61"
type input "2.00"
type input "3.38"
type input "4.48"
type input "1.05"
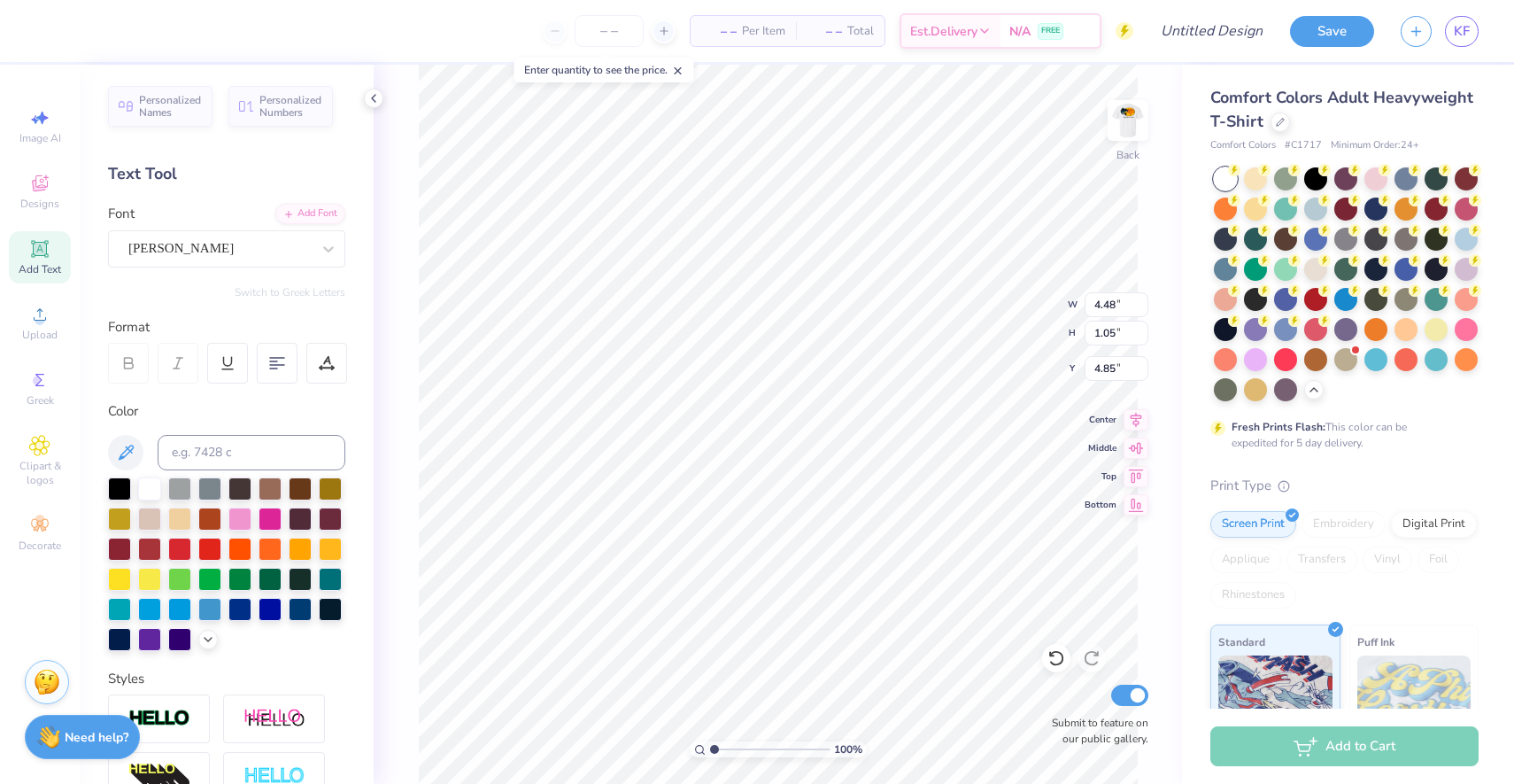
type input "5.08"
type input "1.61"
type input "2.00"
type input "3.38"
type input "0.95"
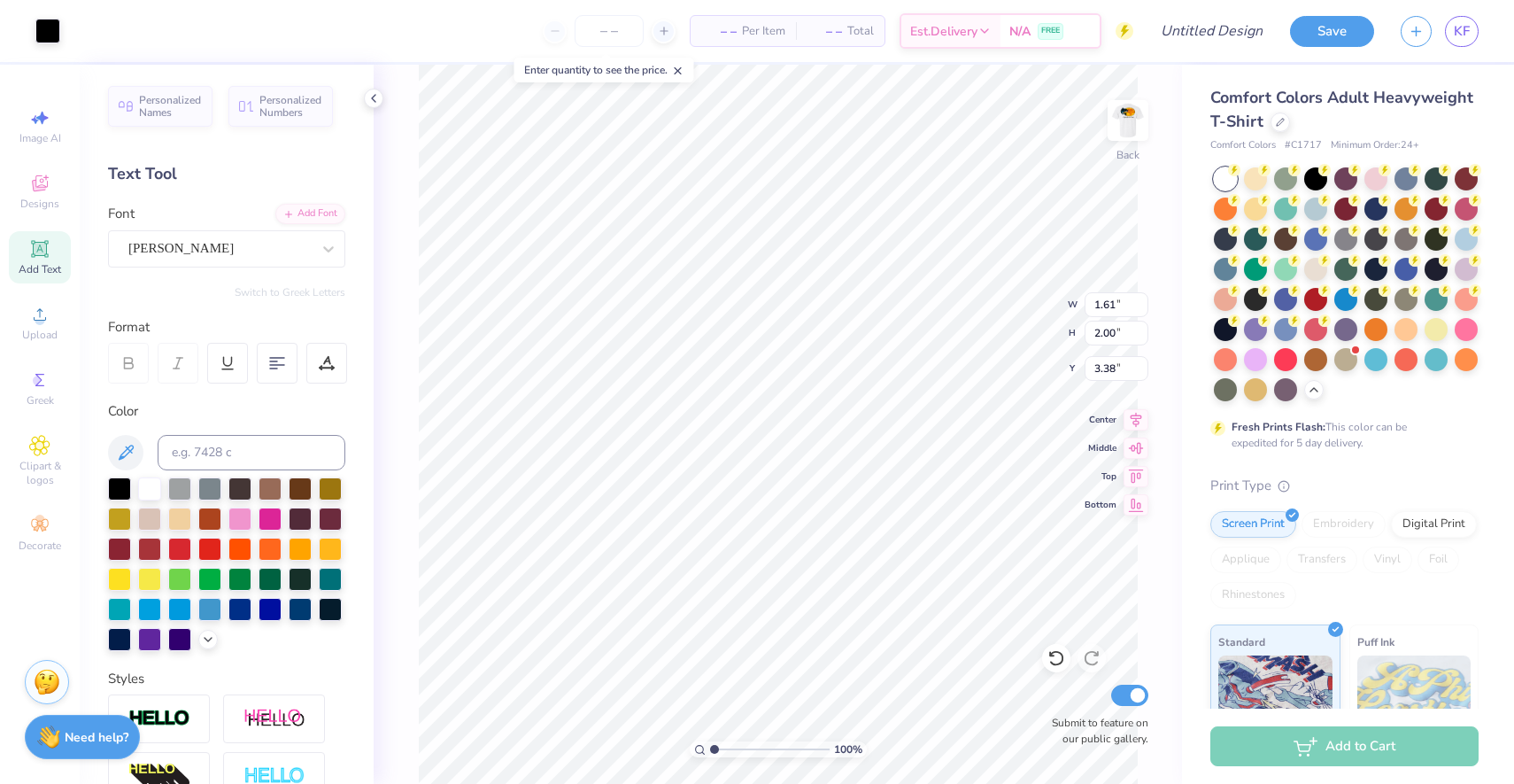
type input "1.18"
type input "3.90"
click at [43, 378] on icon at bounding box center [39, 379] width 21 height 21
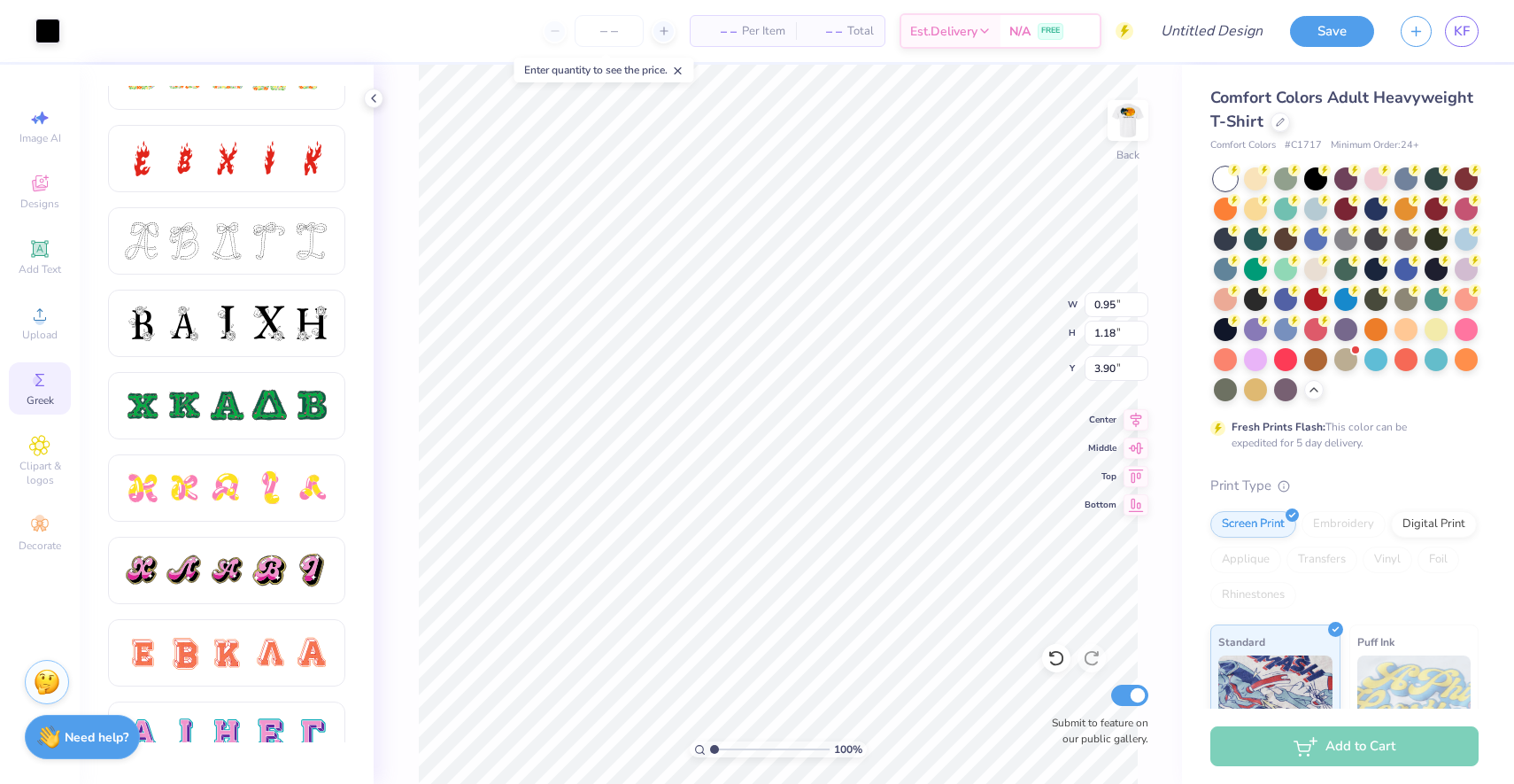
scroll to position [622, 0]
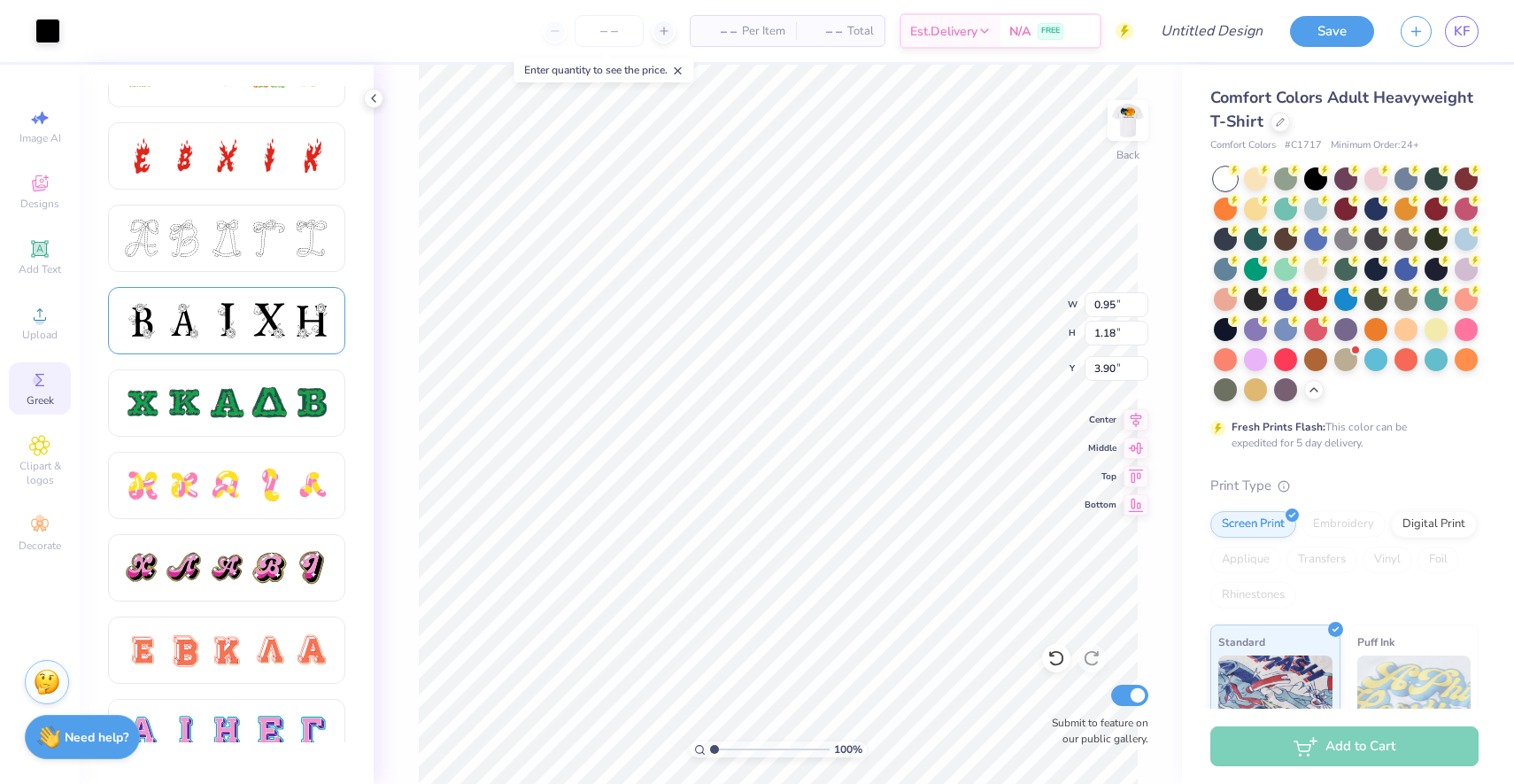
click at [265, 325] on div at bounding box center [269, 321] width 37 height 37
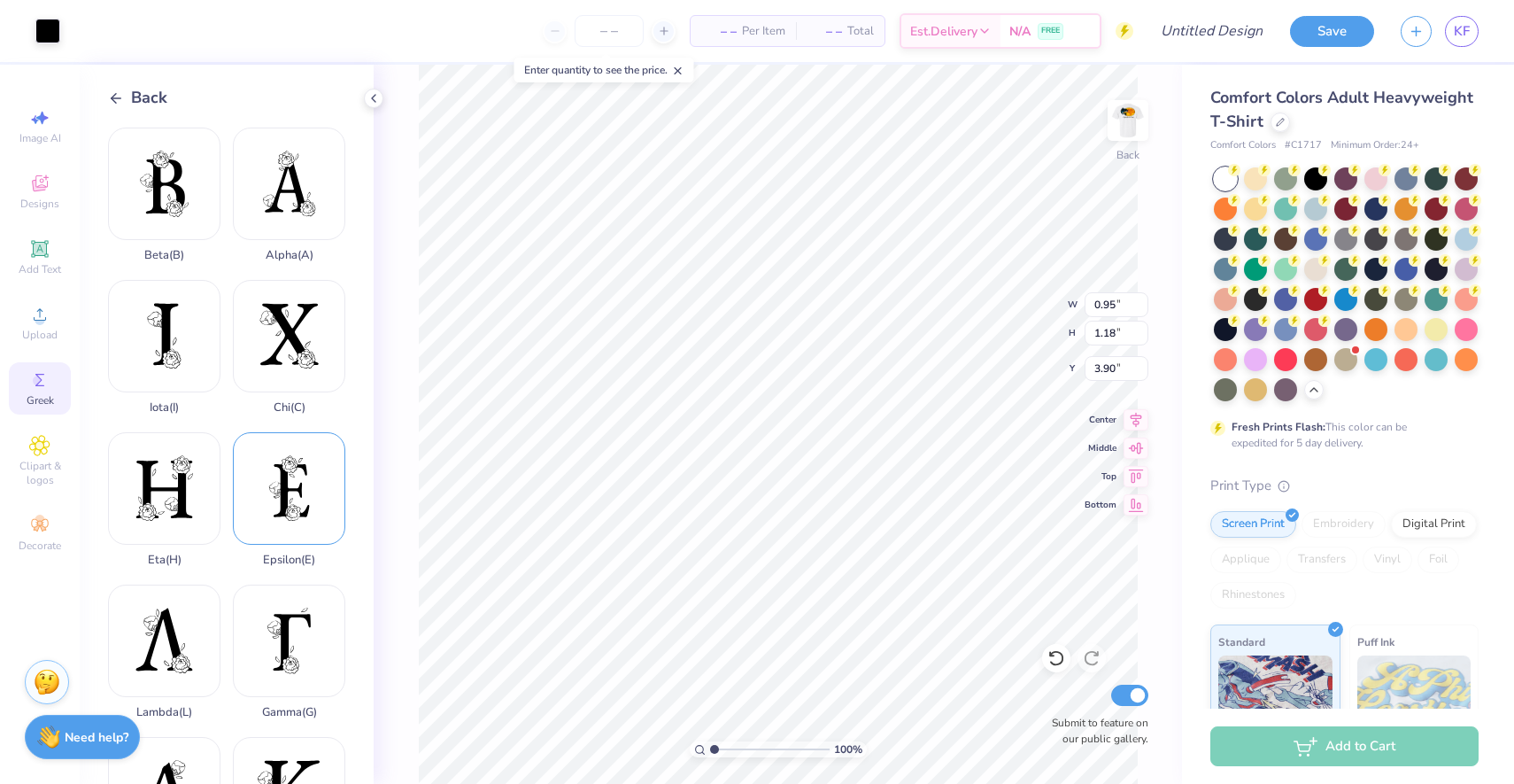
click at [293, 506] on div "Epsilon ( E )" at bounding box center [289, 499] width 112 height 135
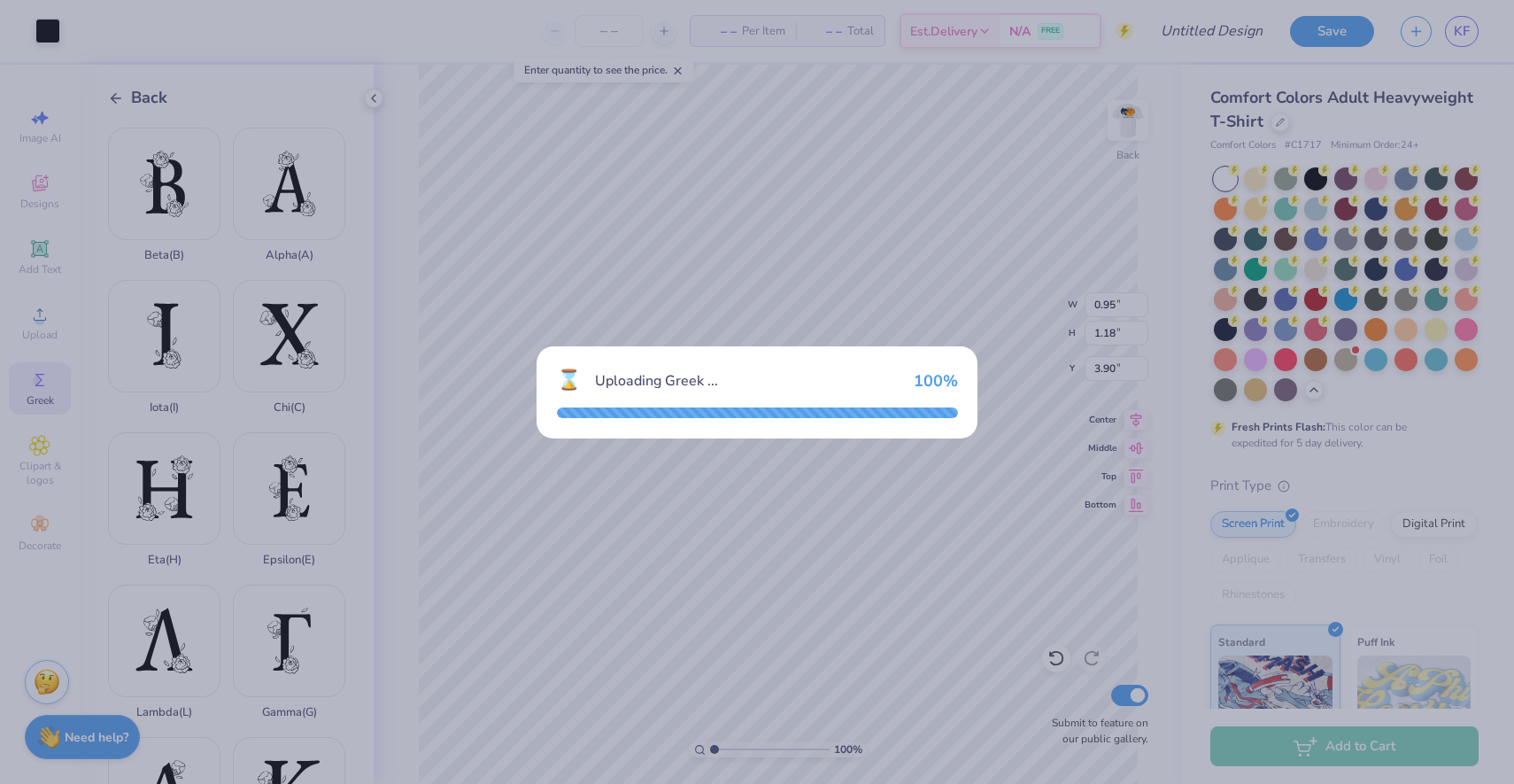
type input "11.13"
type input "18.00"
type input "3.50"
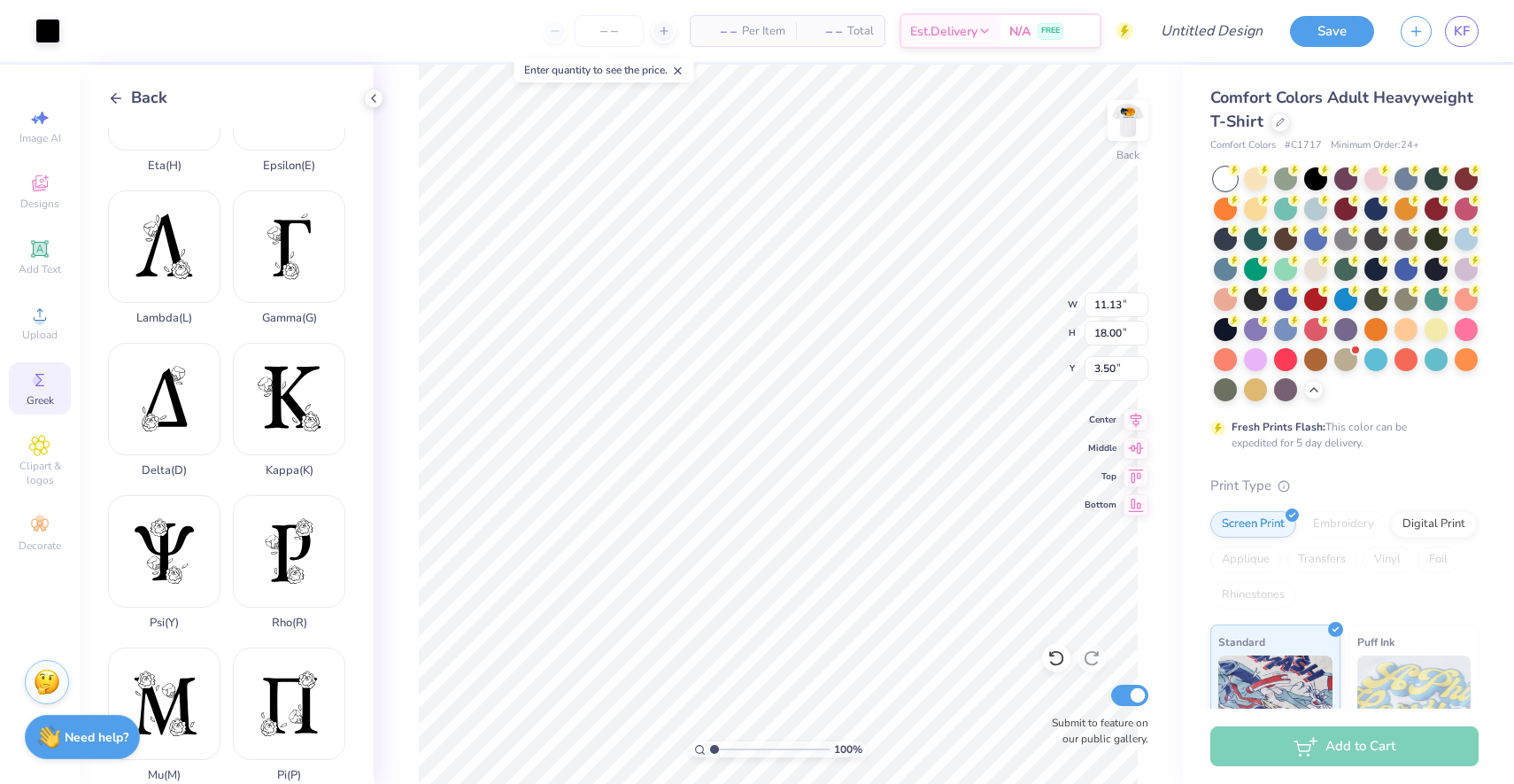
scroll to position [395, 0]
type input "2.05"
type input "3.32"
type input "2.24"
type input "0.72"
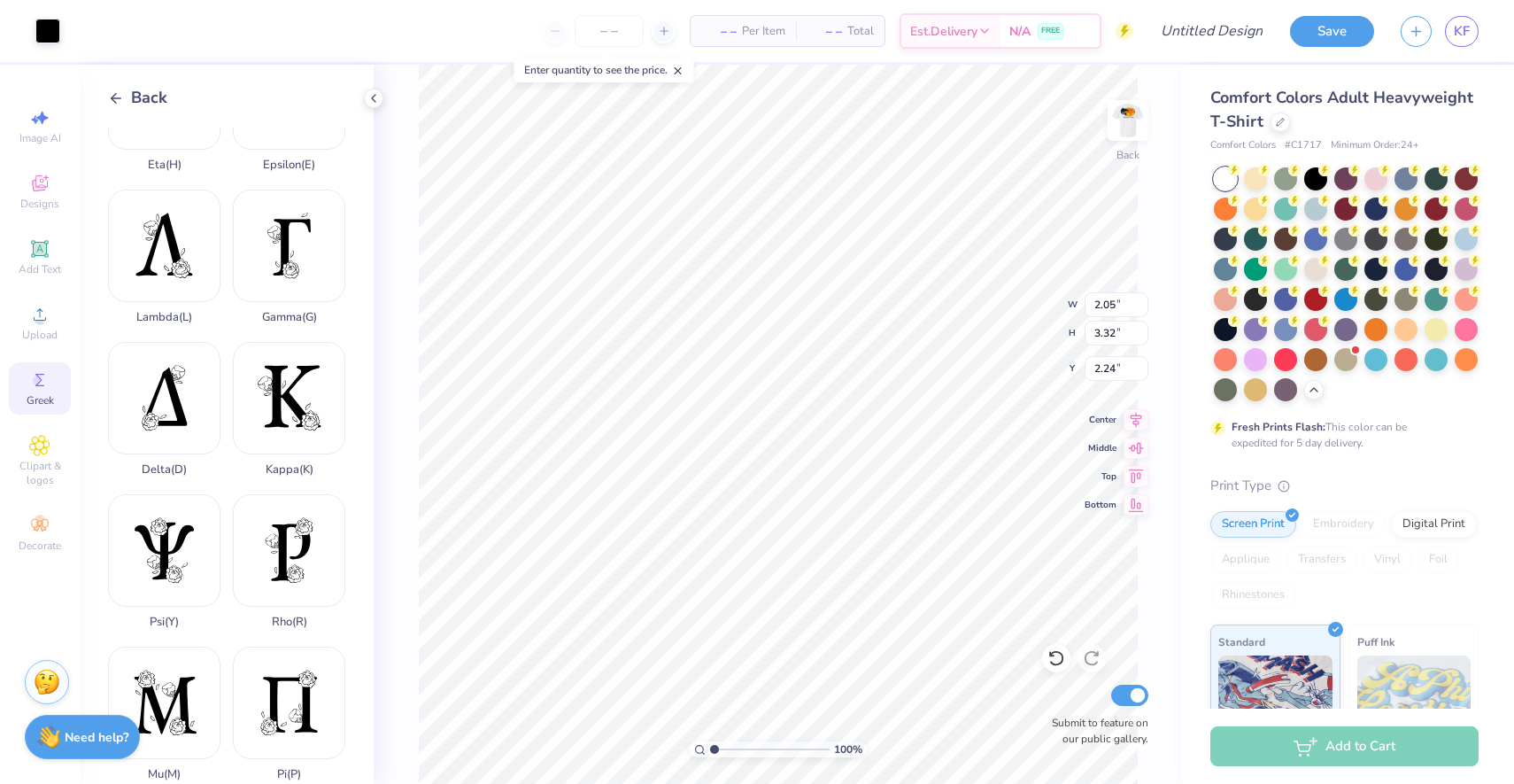
type input "1.16"
type input "3.90"
click at [301, 718] on div "Pi ( P )" at bounding box center [289, 714] width 112 height 135
type input "2.13"
type input "2.44"
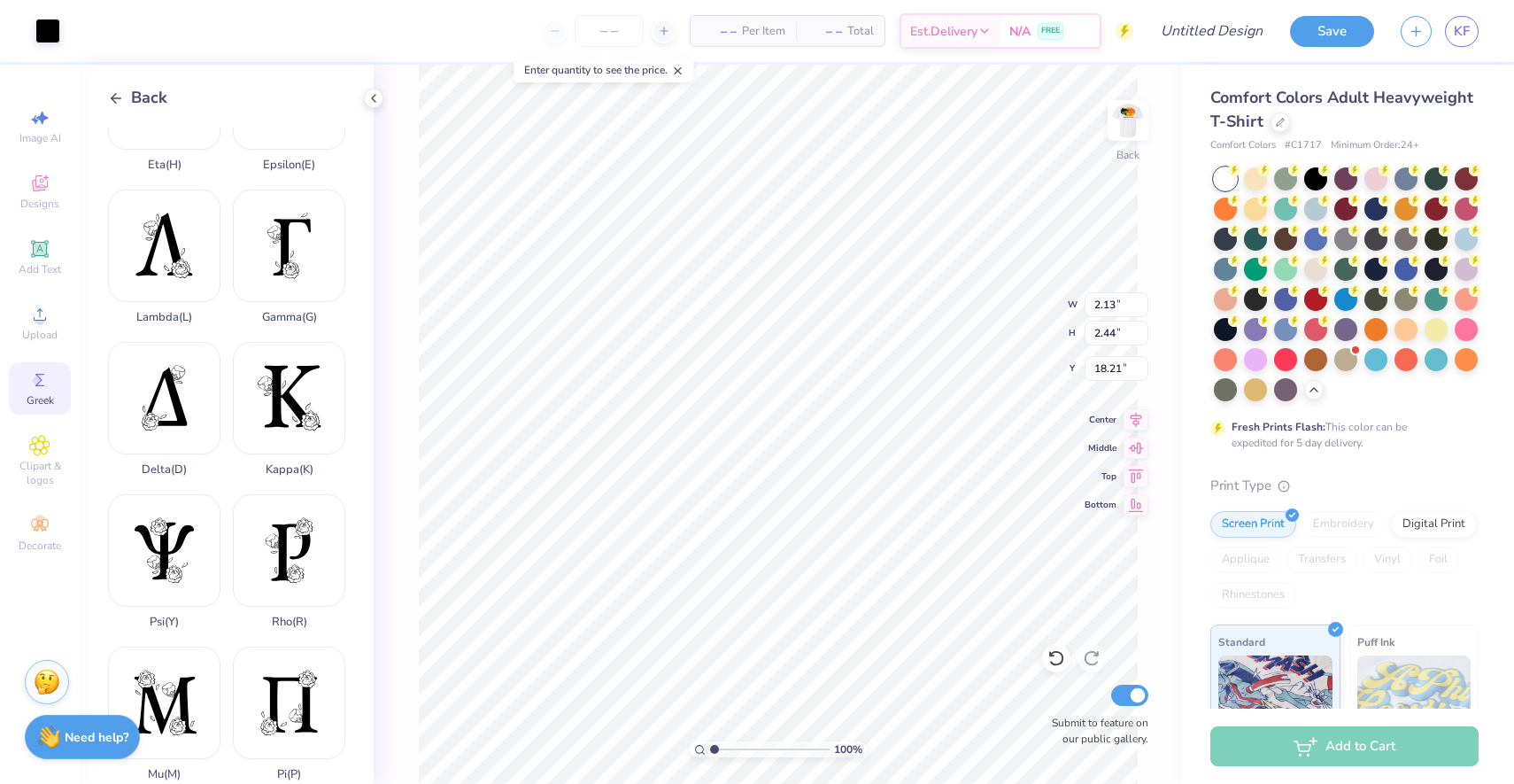
type input "3.00"
type input "0.94"
type input "1.07"
type input "3.99"
type input "0.95"
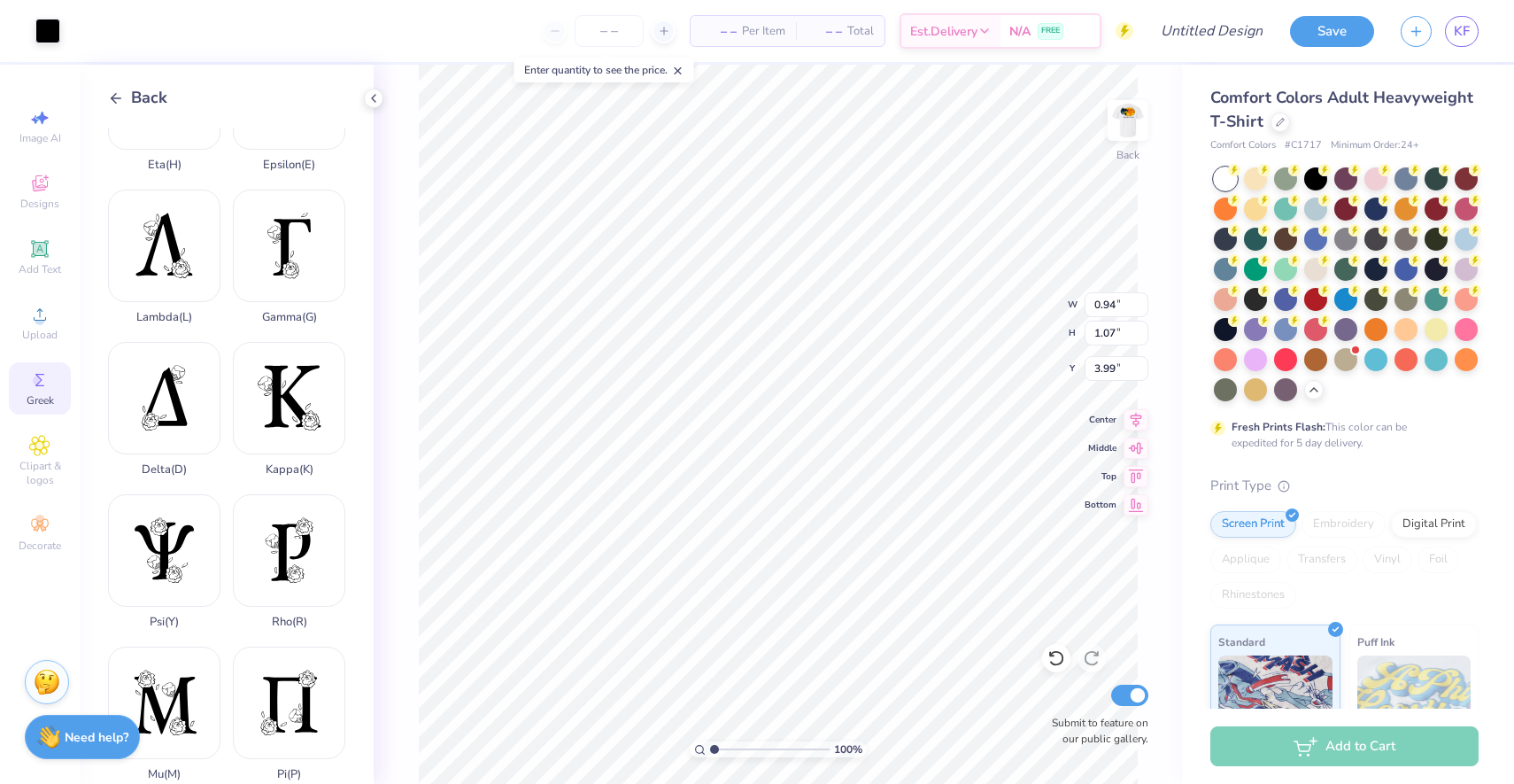
type input "1.18"
type input "3.88"
type input "0.94"
type input "1.07"
type input "3.99"
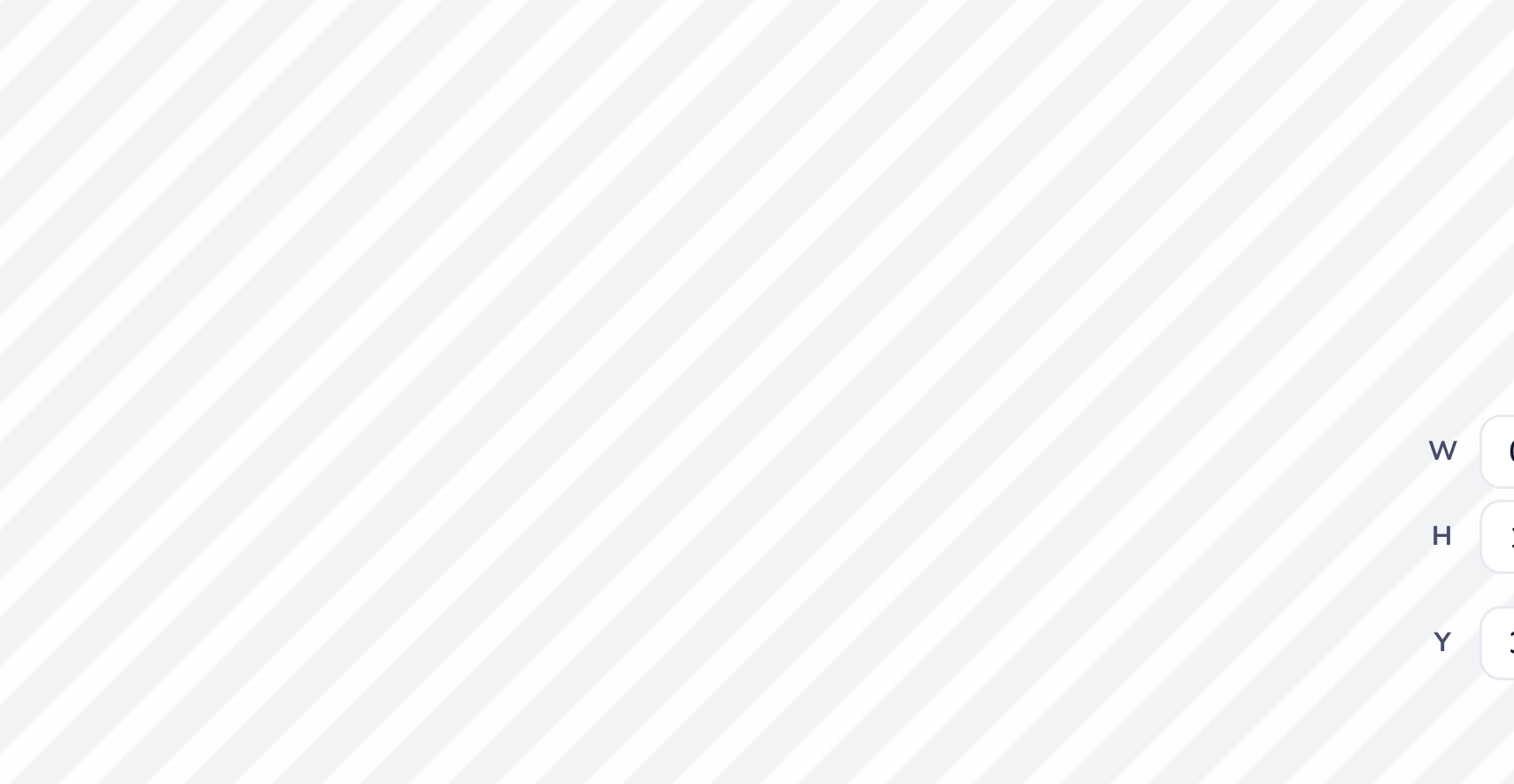
type input "0.97"
type input "1.12"
type input "3.94"
type input "0.95"
type input "1.18"
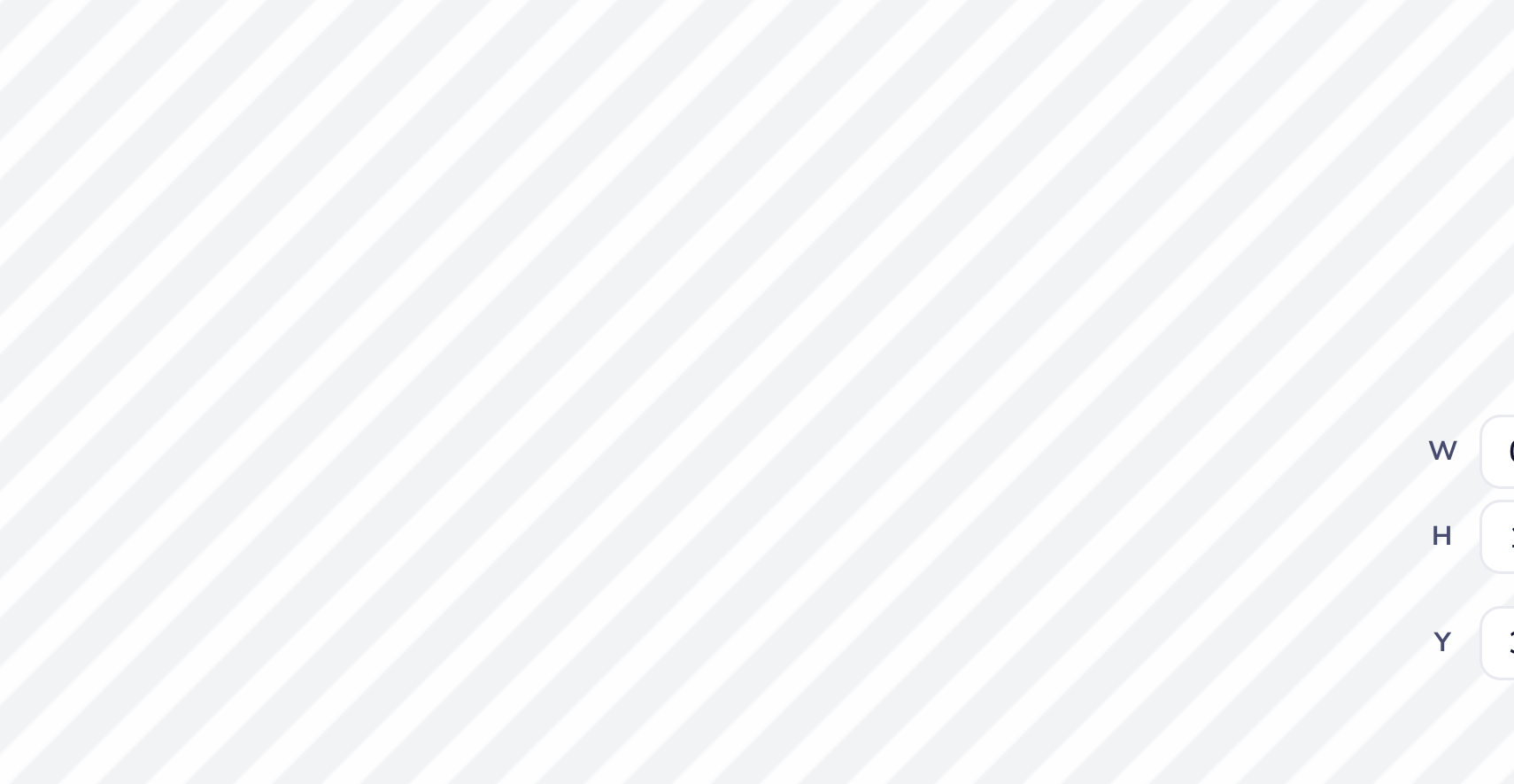
type input "3.88"
type input "0.97"
type input "1.12"
type input "3.94"
type input "0.95"
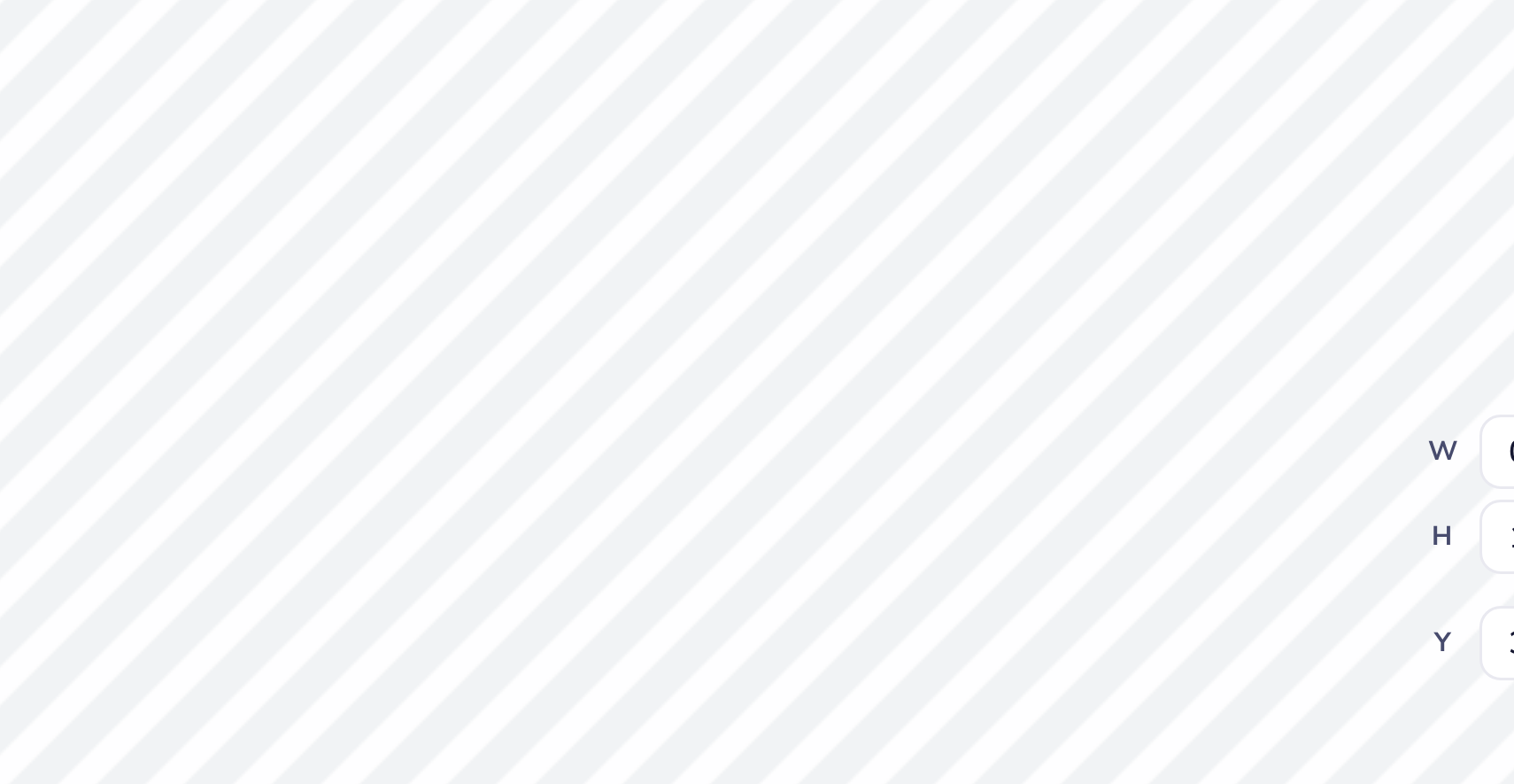
type input "1.18"
type input "3.88"
type input "0.97"
type input "1.12"
type input "3.94"
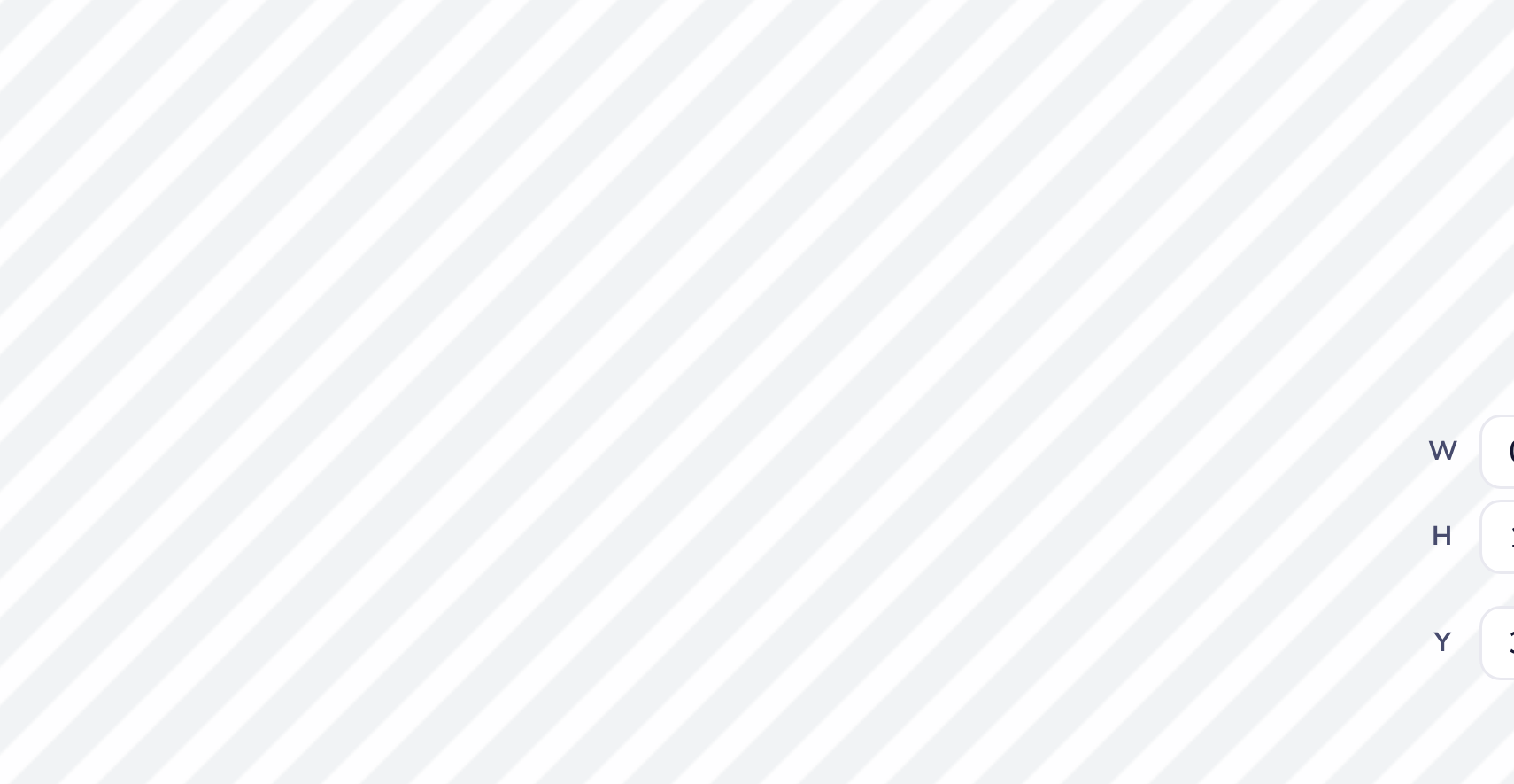
type input "0.95"
type input "1.18"
type input "3.88"
type input "0.97"
type input "1.12"
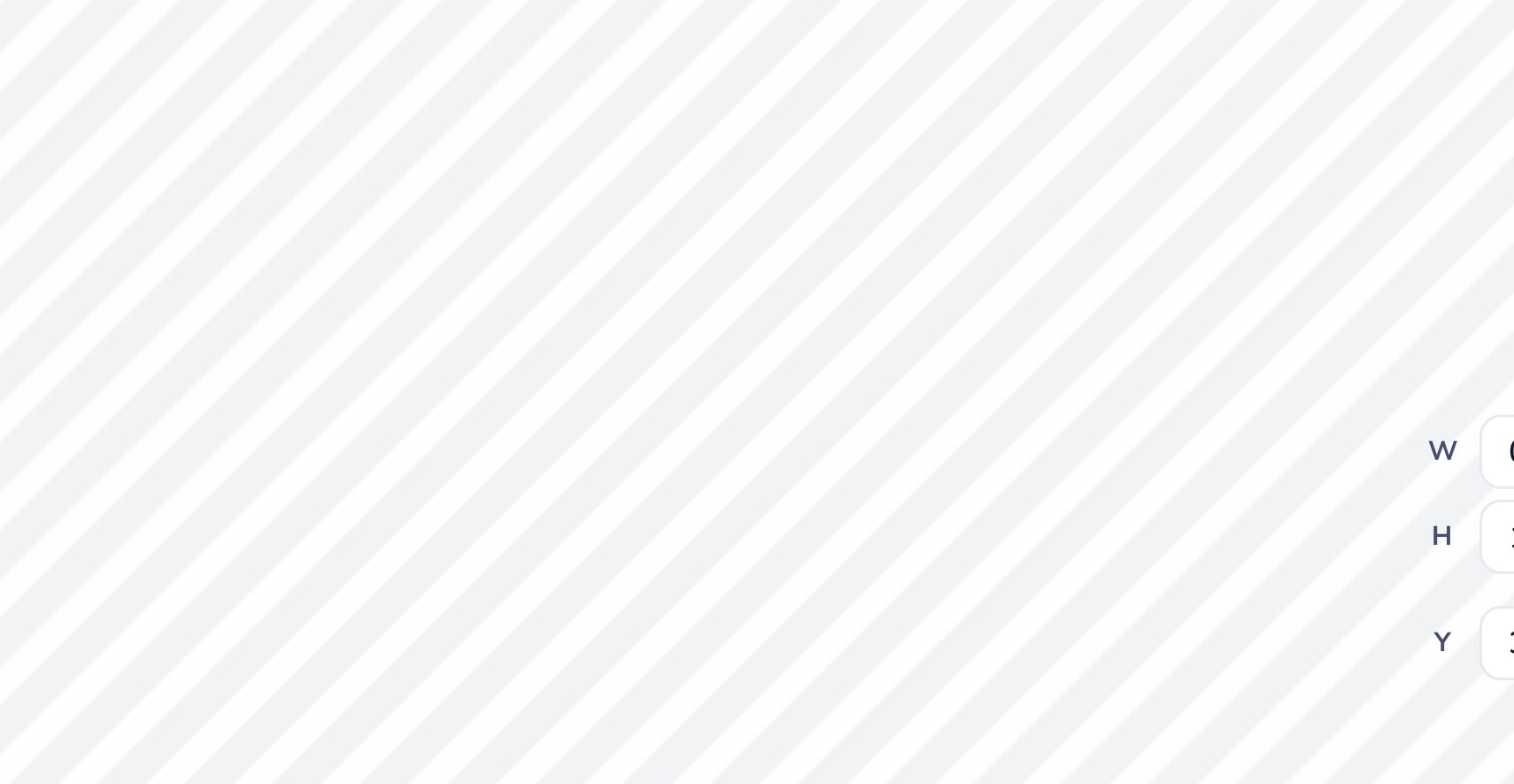
type input "3.94"
type input "1.00"
type input "1.15"
type input "3.91"
type input "3.90"
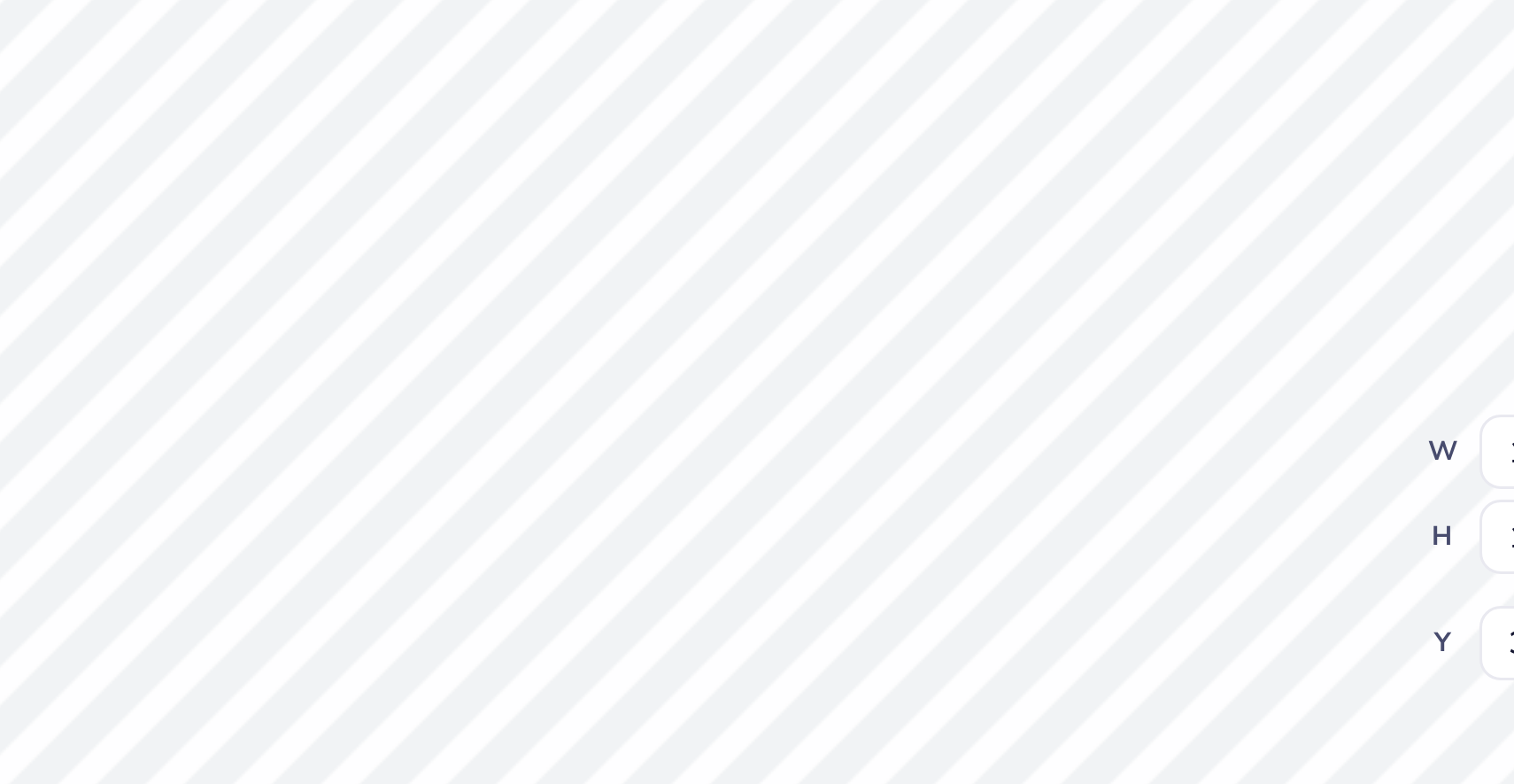
type input "0.95"
type input "1.18"
type input "3.87"
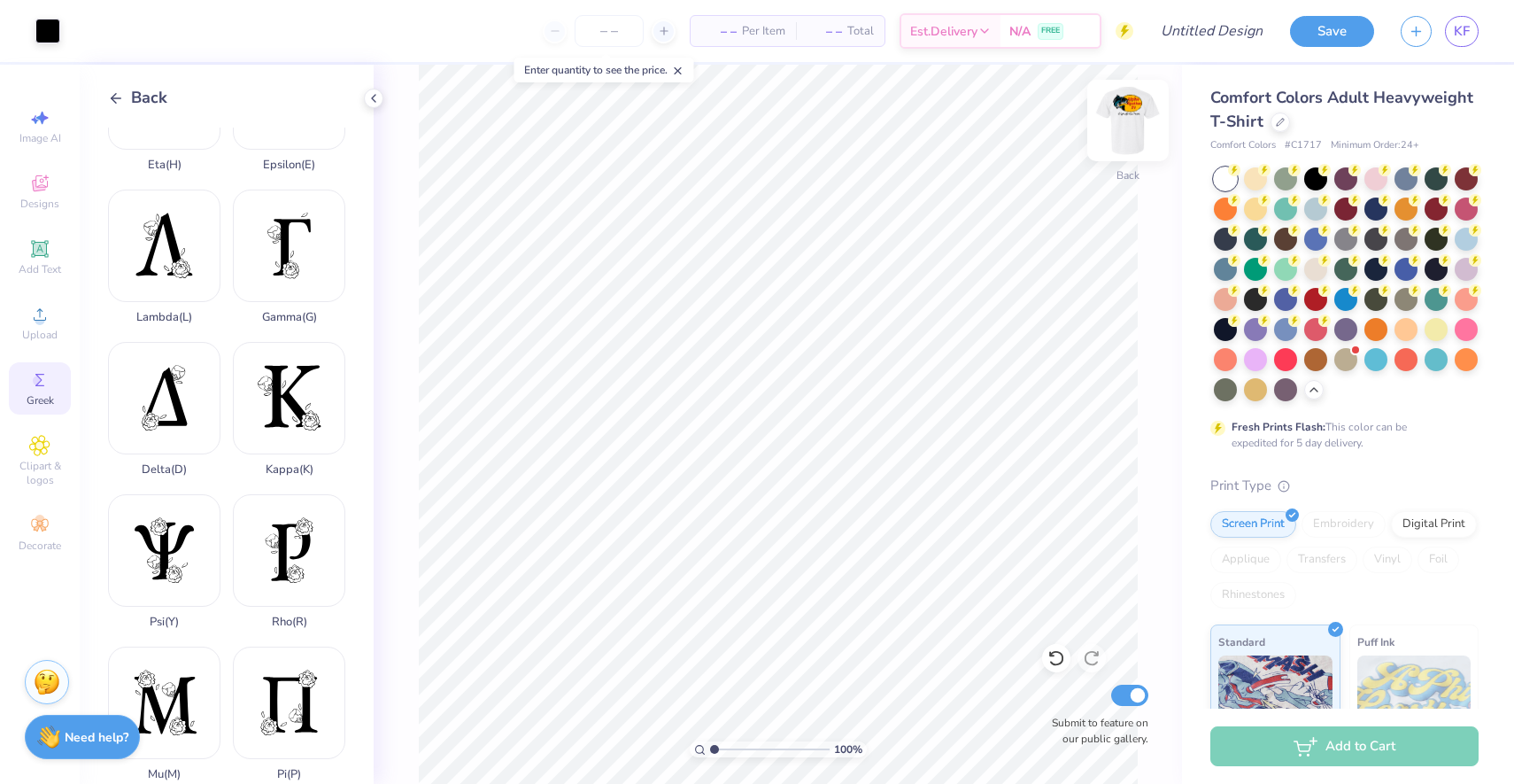
click at [1133, 121] on img at bounding box center [1128, 121] width 71 height 71
click at [1132, 121] on img at bounding box center [1128, 121] width 71 height 71
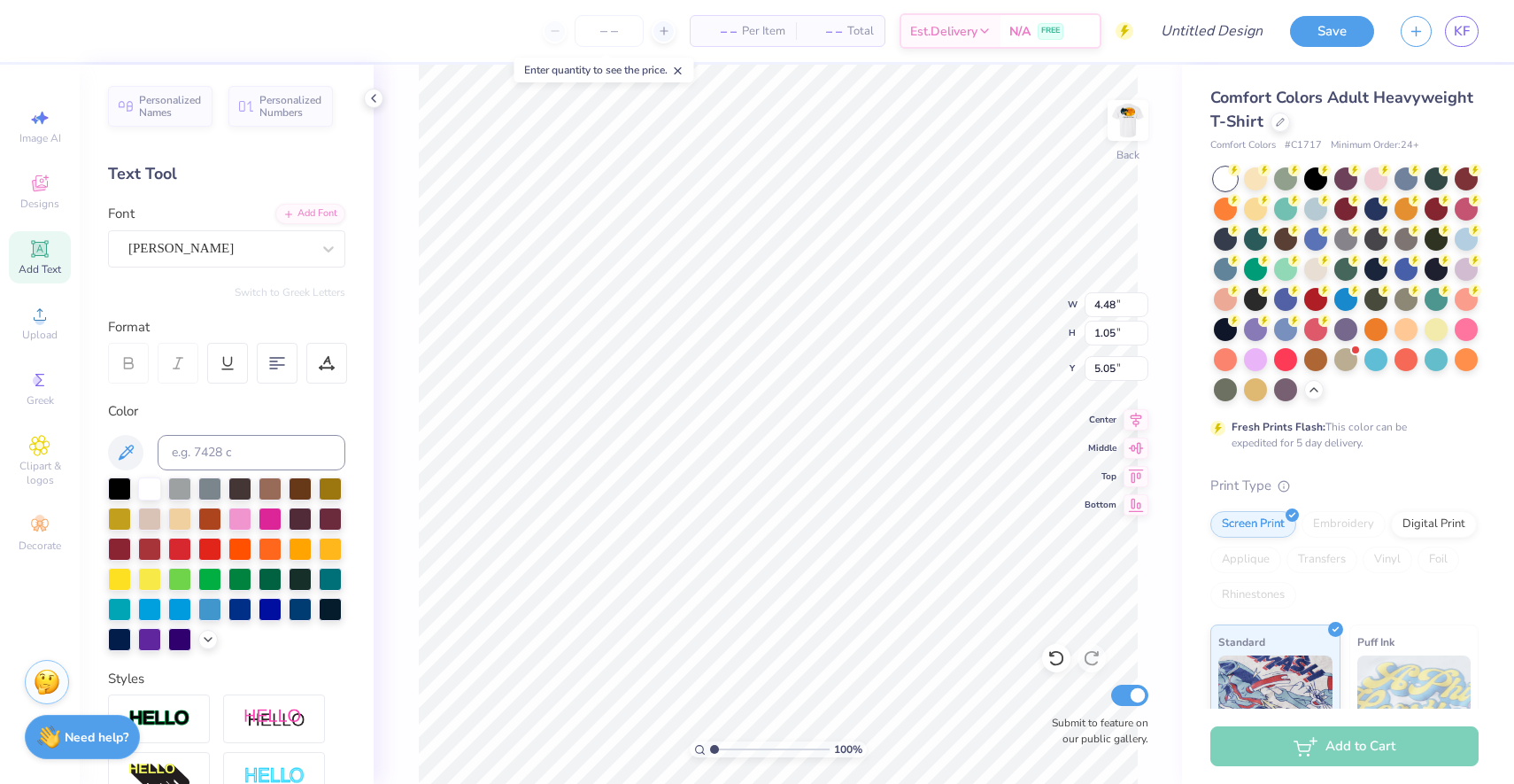
scroll to position [0, 2]
click at [218, 550] on div at bounding box center [209, 547] width 23 height 23
type input "3.91"
click at [1122, 113] on img at bounding box center [1128, 121] width 71 height 71
click at [1121, 127] on img at bounding box center [1128, 121] width 71 height 71
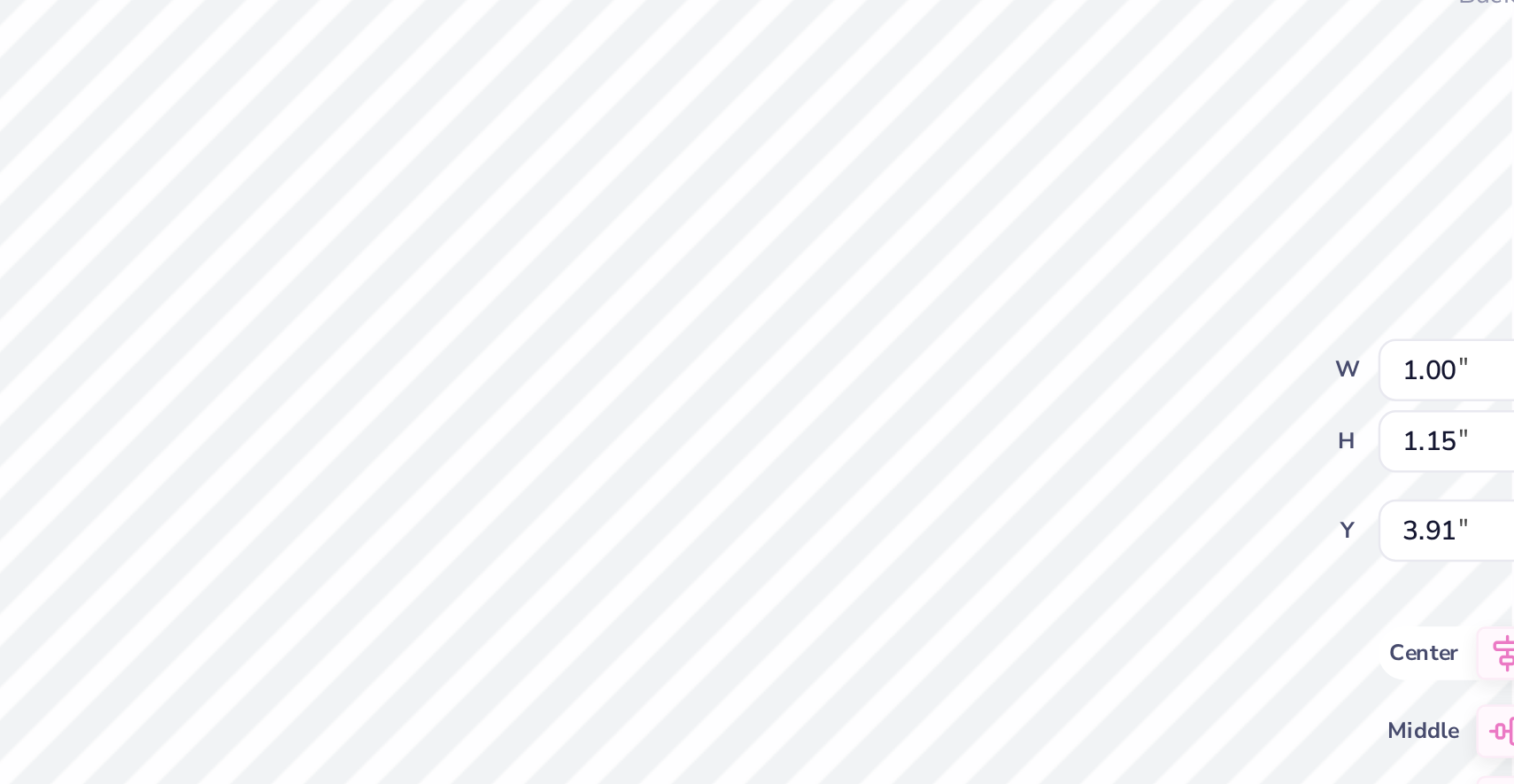
click at [1137, 419] on icon at bounding box center [1136, 417] width 25 height 21
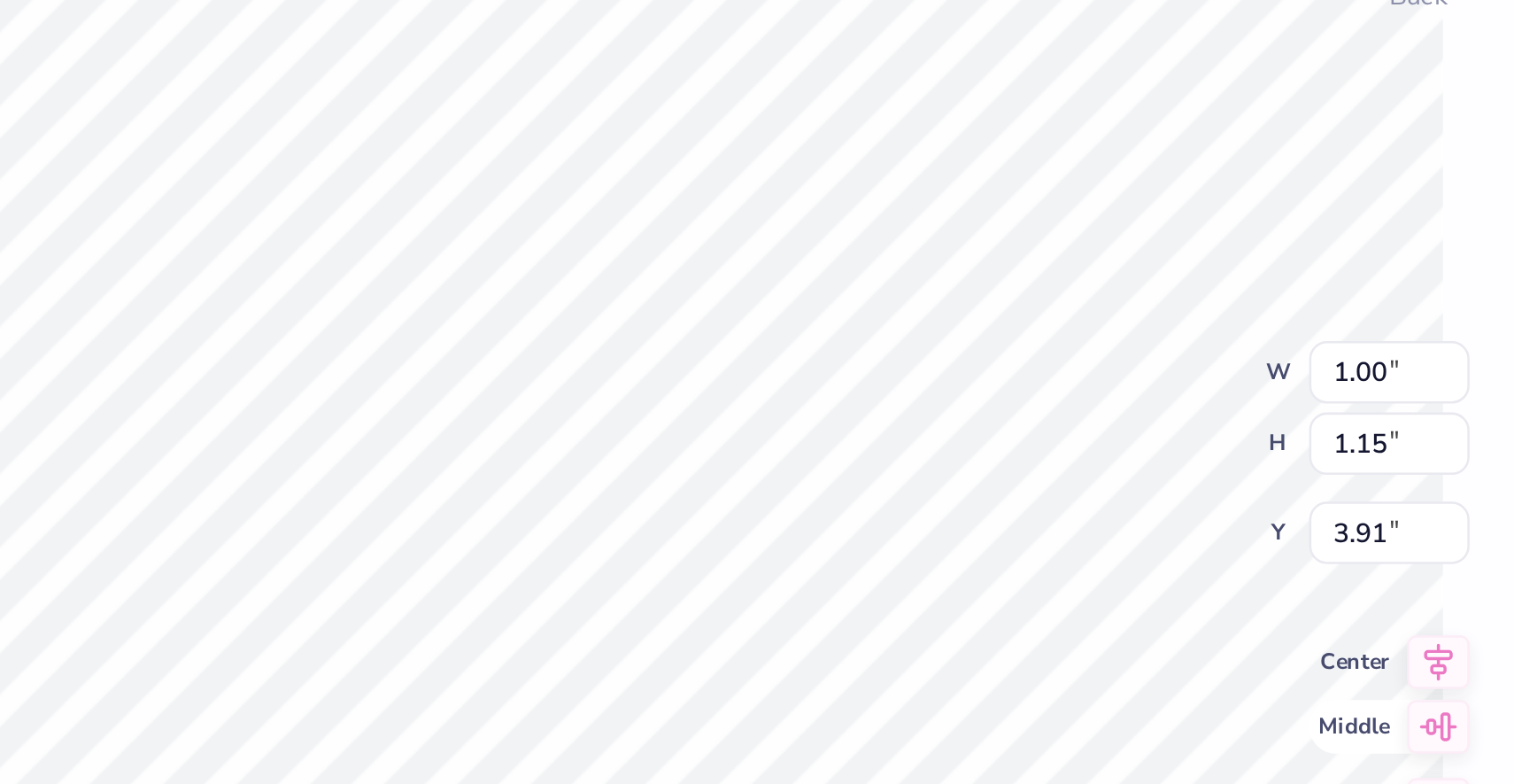
type input "0.95"
type input "1.18"
type input "3.88"
type input "4.48"
type input "1.05"
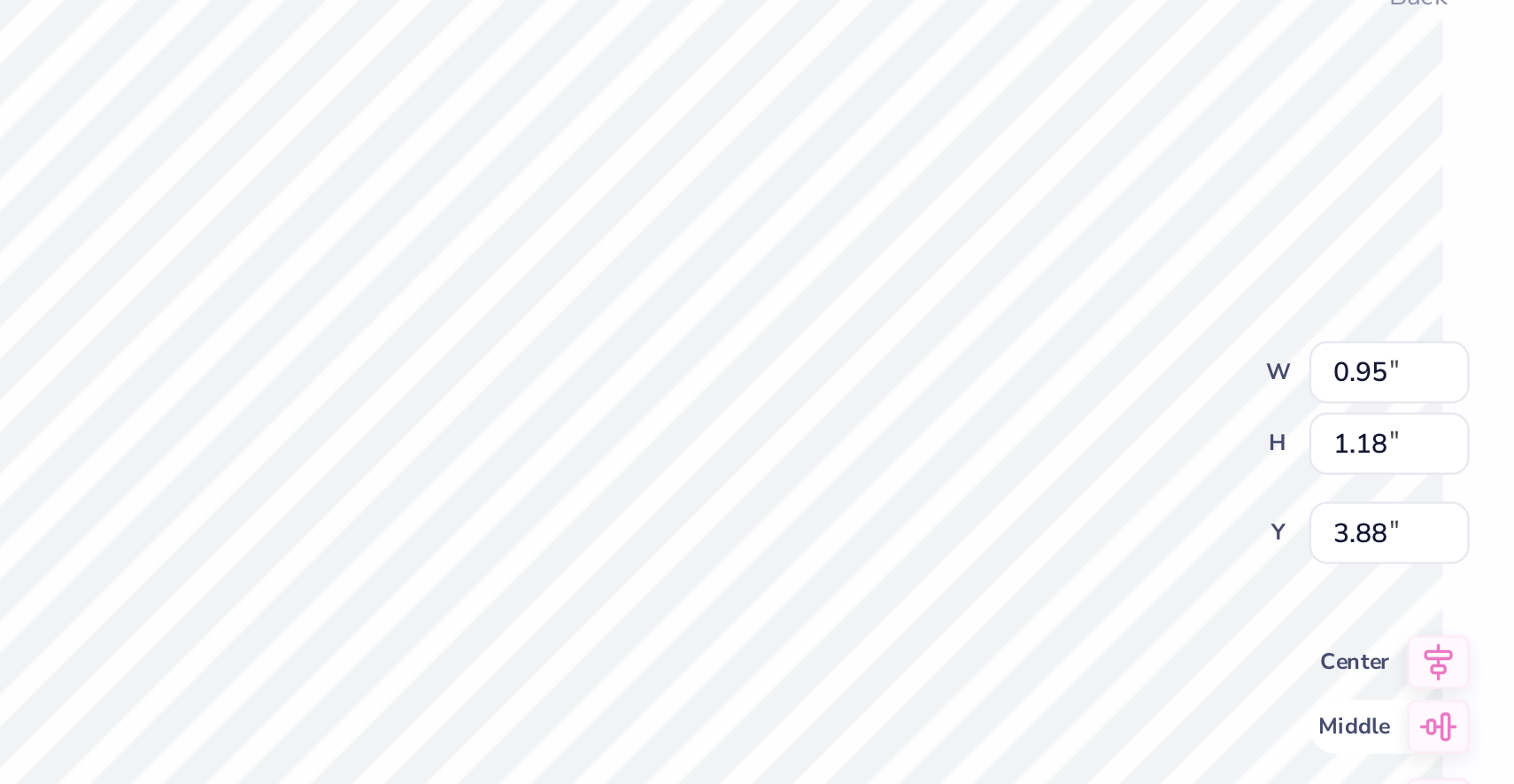
type input "5.05"
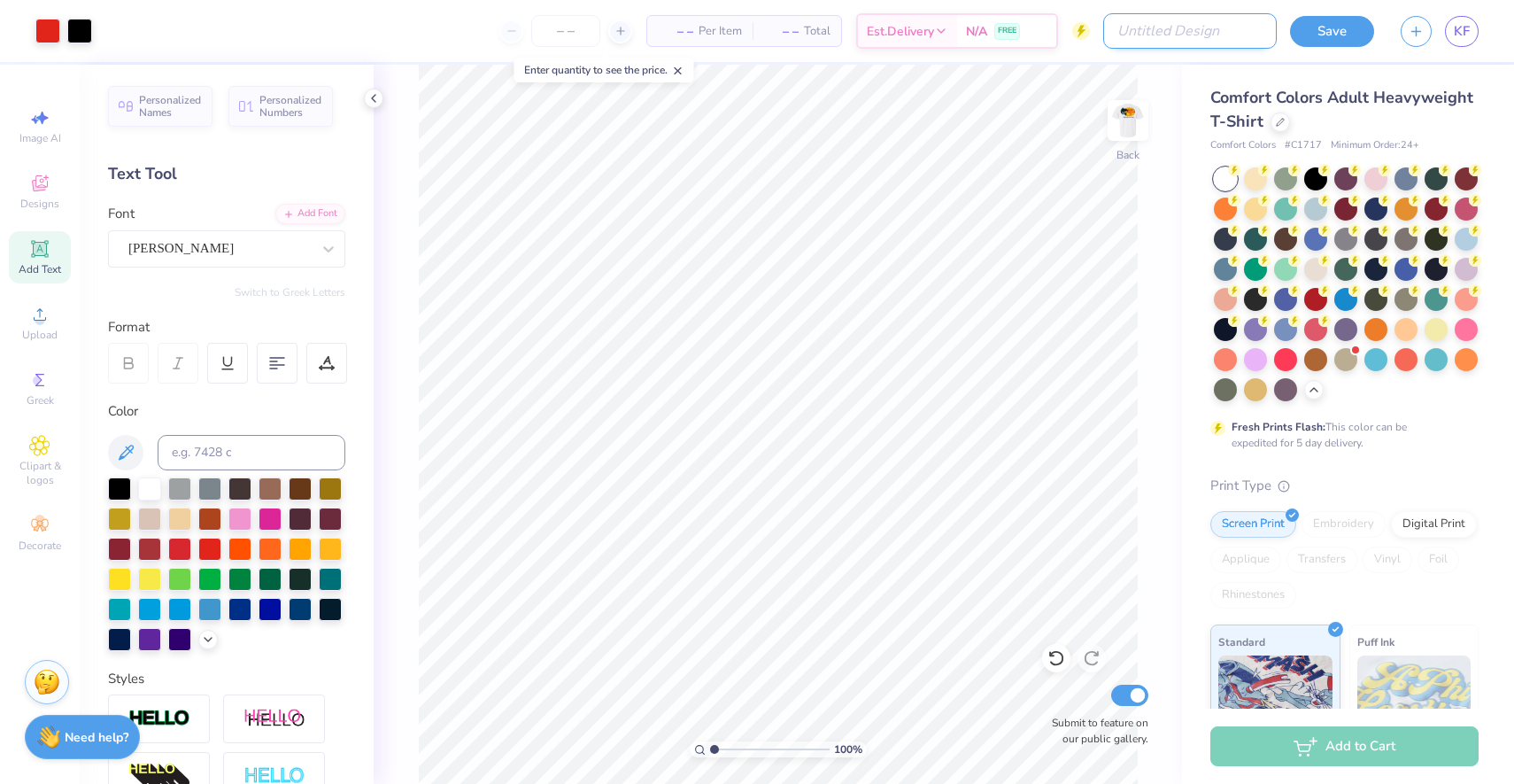
click at [1224, 27] on input "Design Title" at bounding box center [1191, 31] width 174 height 36
type input "pro shop merch fall"
click at [609, 29] on input "number" at bounding box center [609, 31] width 69 height 32
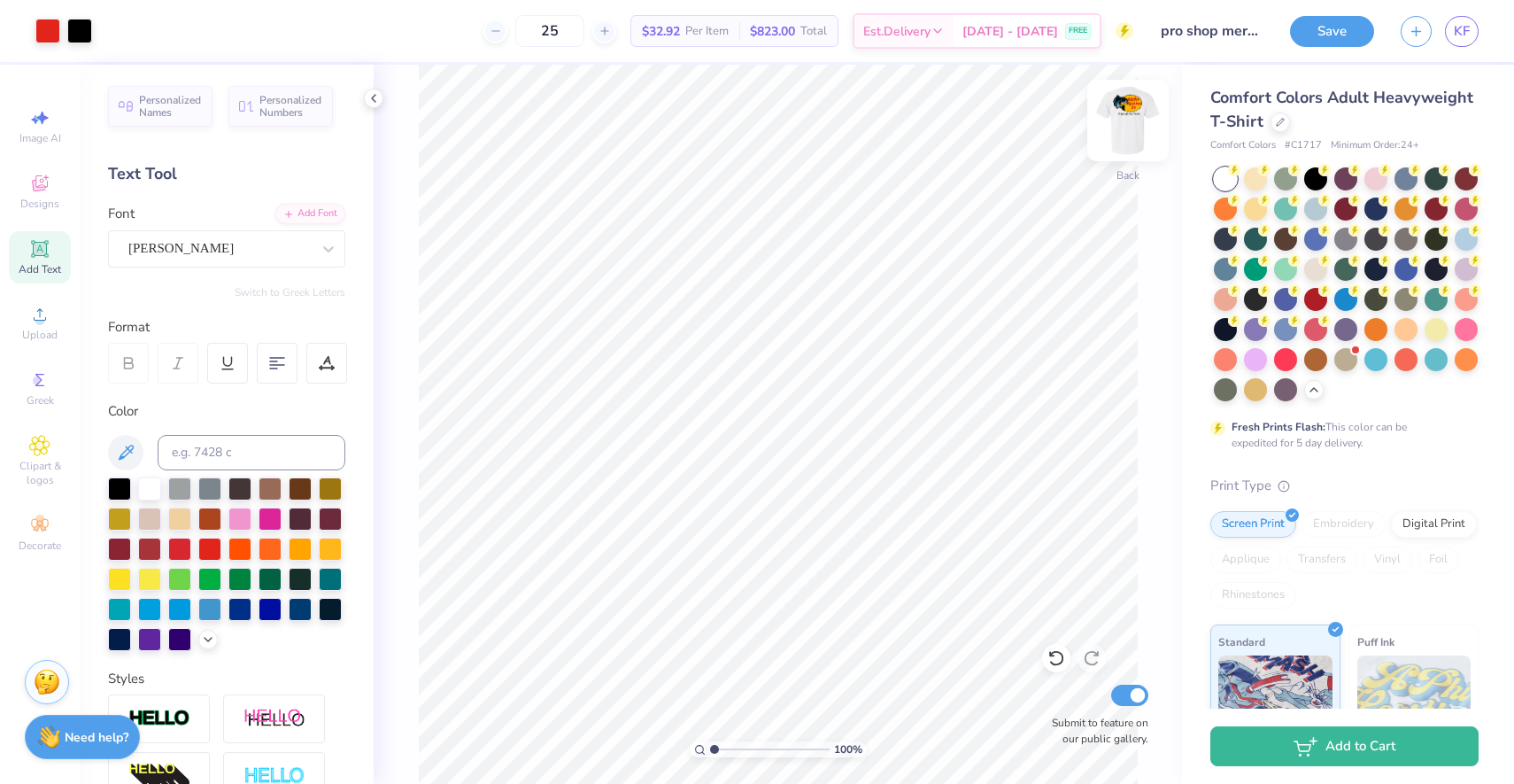
click at [1140, 124] on img at bounding box center [1128, 121] width 71 height 71
click at [1140, 124] on img at bounding box center [1128, 121] width 36 height 36
click at [1150, 133] on div "100 % Back Submit to feature on our public gallery." at bounding box center [778, 423] width 808 height 719
click at [1129, 125] on img at bounding box center [1128, 121] width 71 height 71
click at [1129, 125] on img at bounding box center [1128, 121] width 36 height 36
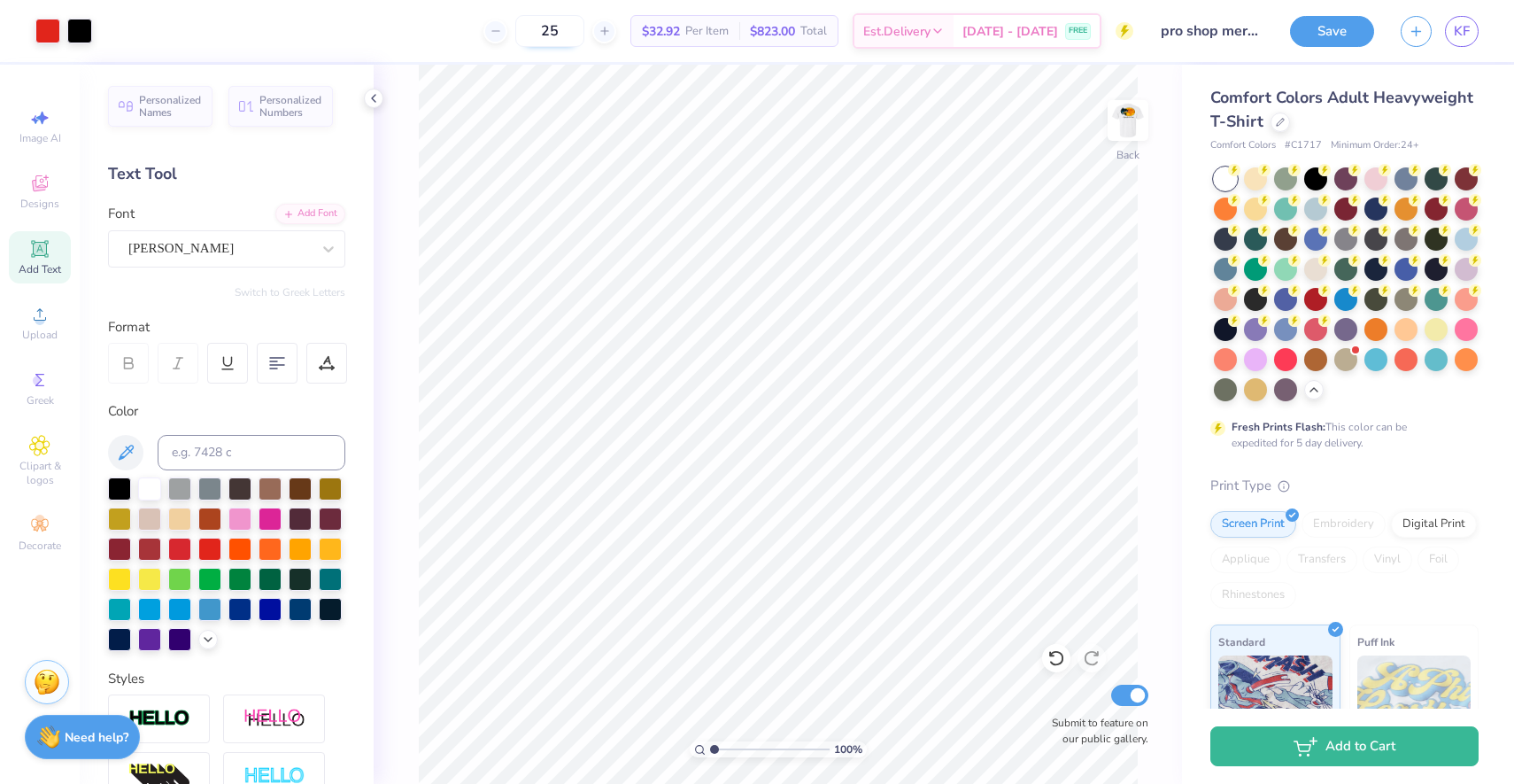
click at [582, 42] on input "25" at bounding box center [550, 31] width 69 height 32
type input "2"
type input "3"
click at [1316, 295] on div at bounding box center [1316, 297] width 23 height 23
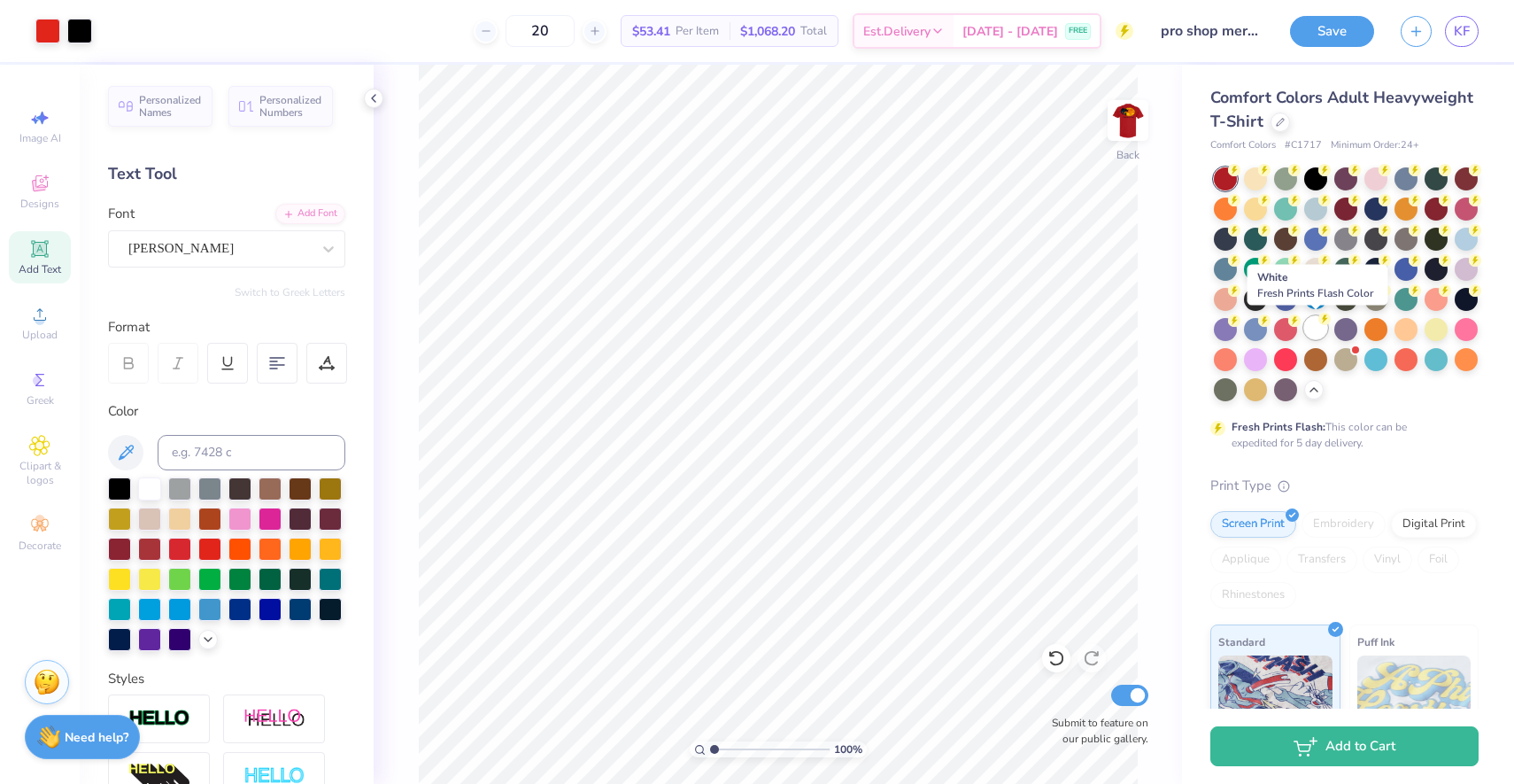
click at [1323, 335] on div at bounding box center [1316, 327] width 23 height 23
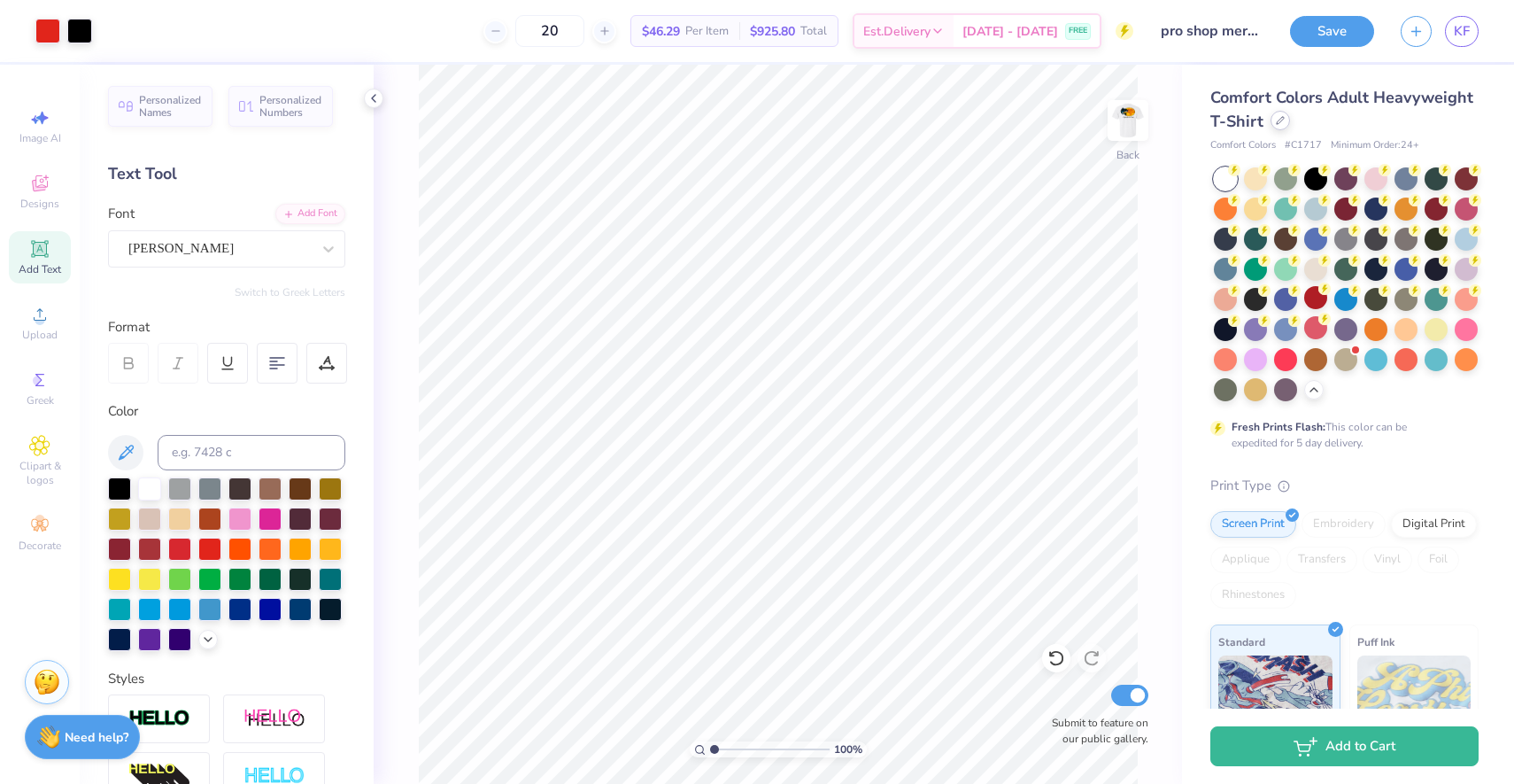
click at [1278, 121] on icon at bounding box center [1279, 120] width 8 height 8
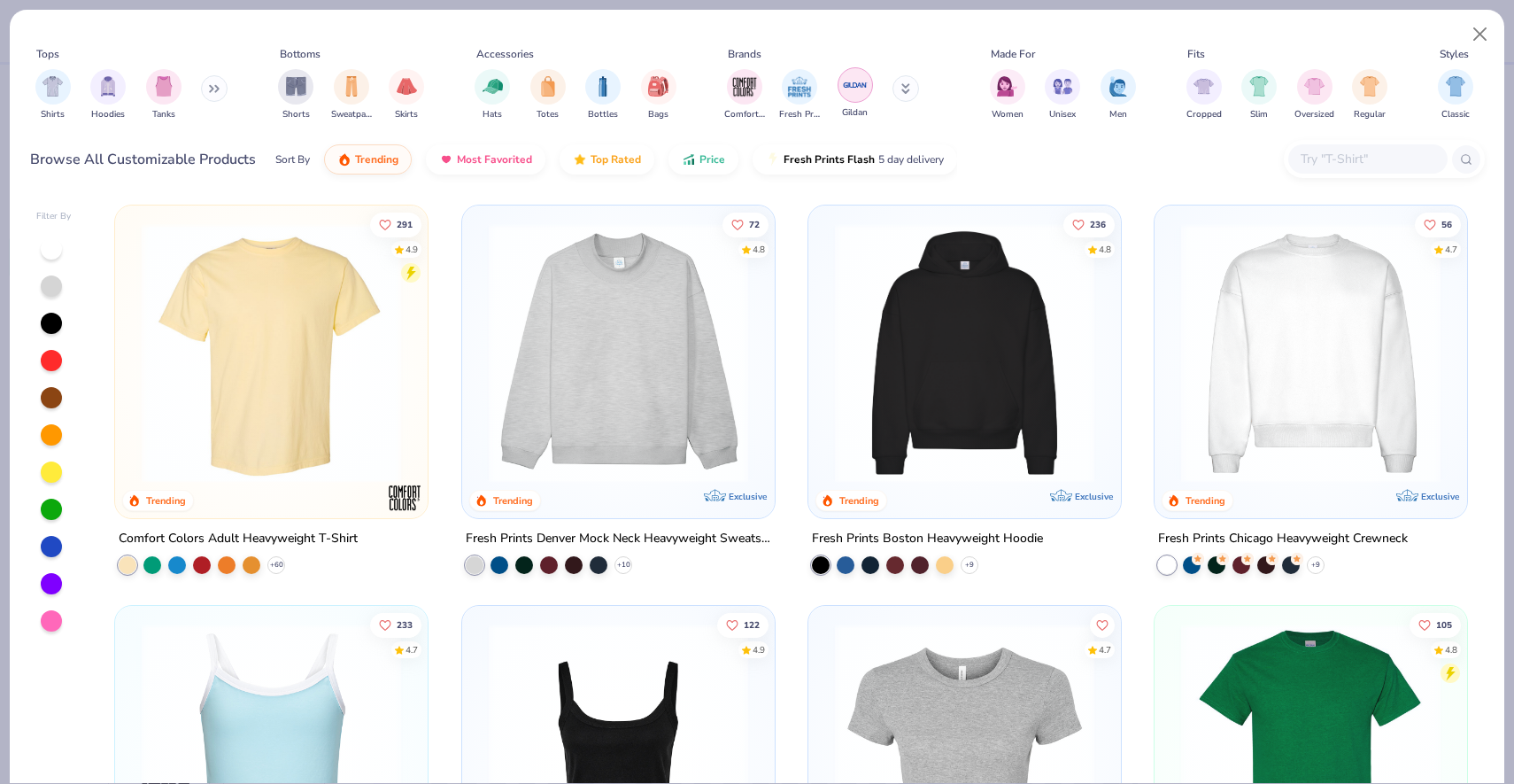
click at [864, 91] on img "filter for Gildan" at bounding box center [855, 85] width 26 height 26
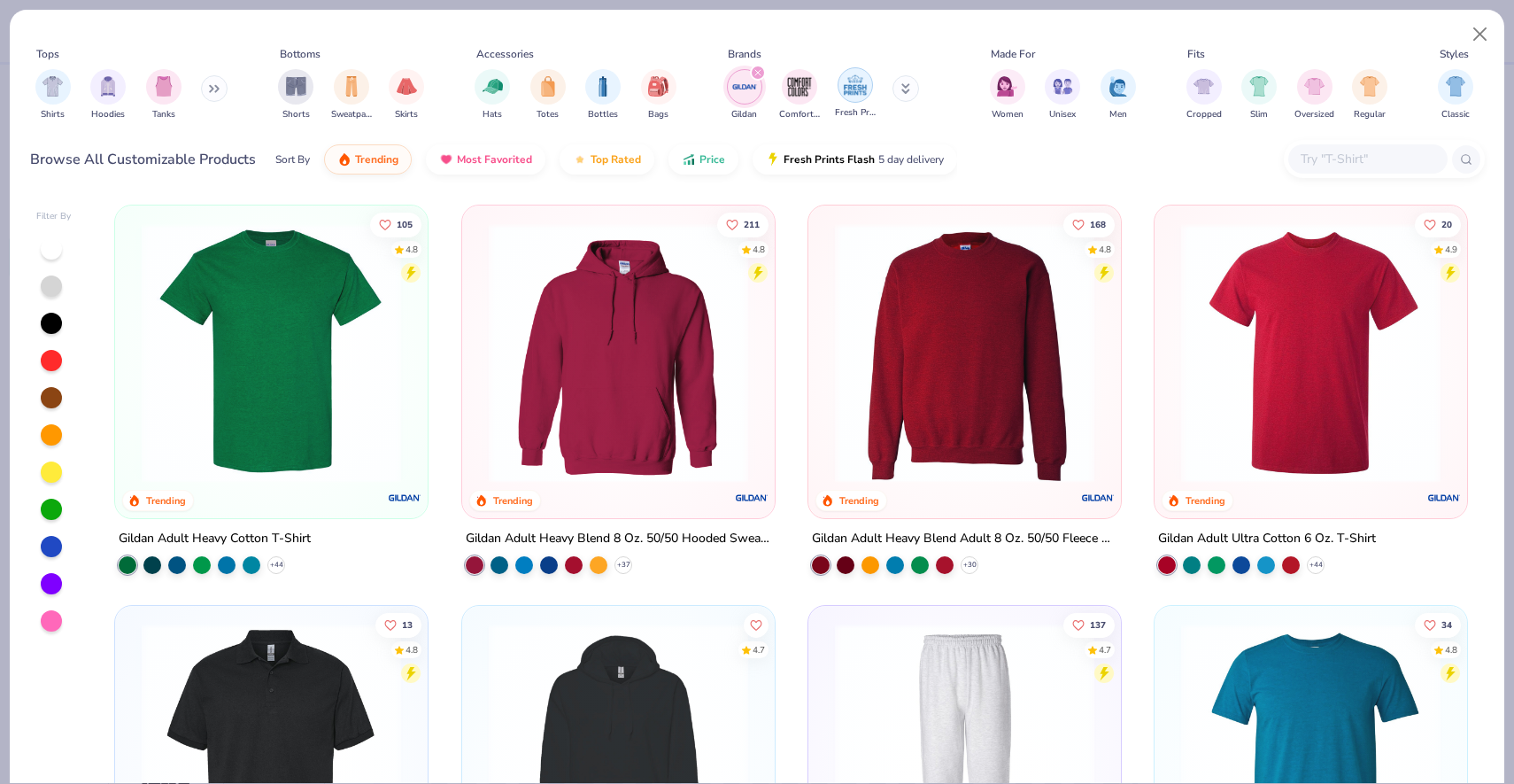
click at [871, 90] on div "filter for Fresh Prints" at bounding box center [855, 85] width 36 height 36
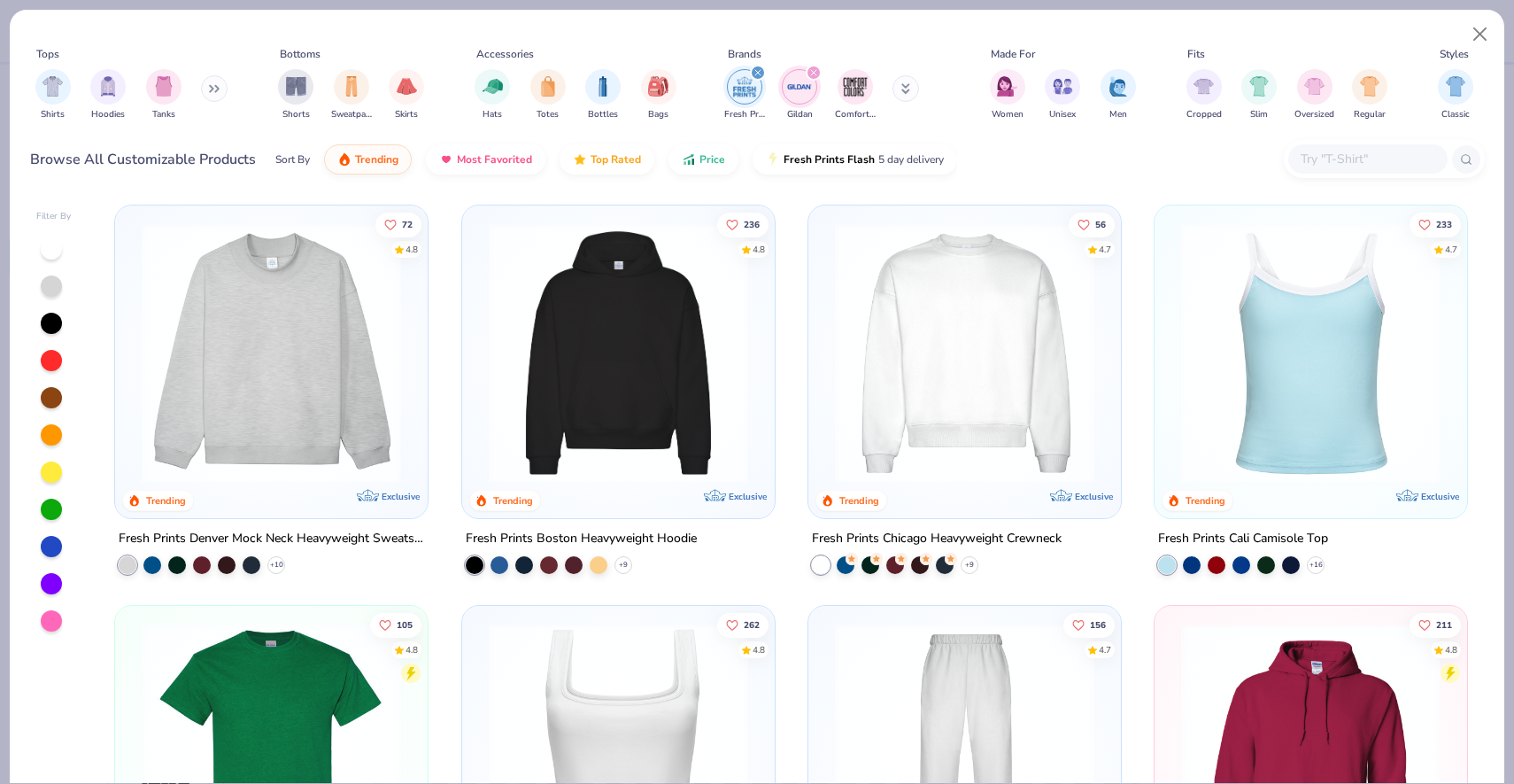
click at [755, 76] on icon "filter for Fresh Prints" at bounding box center [758, 73] width 6 height 6
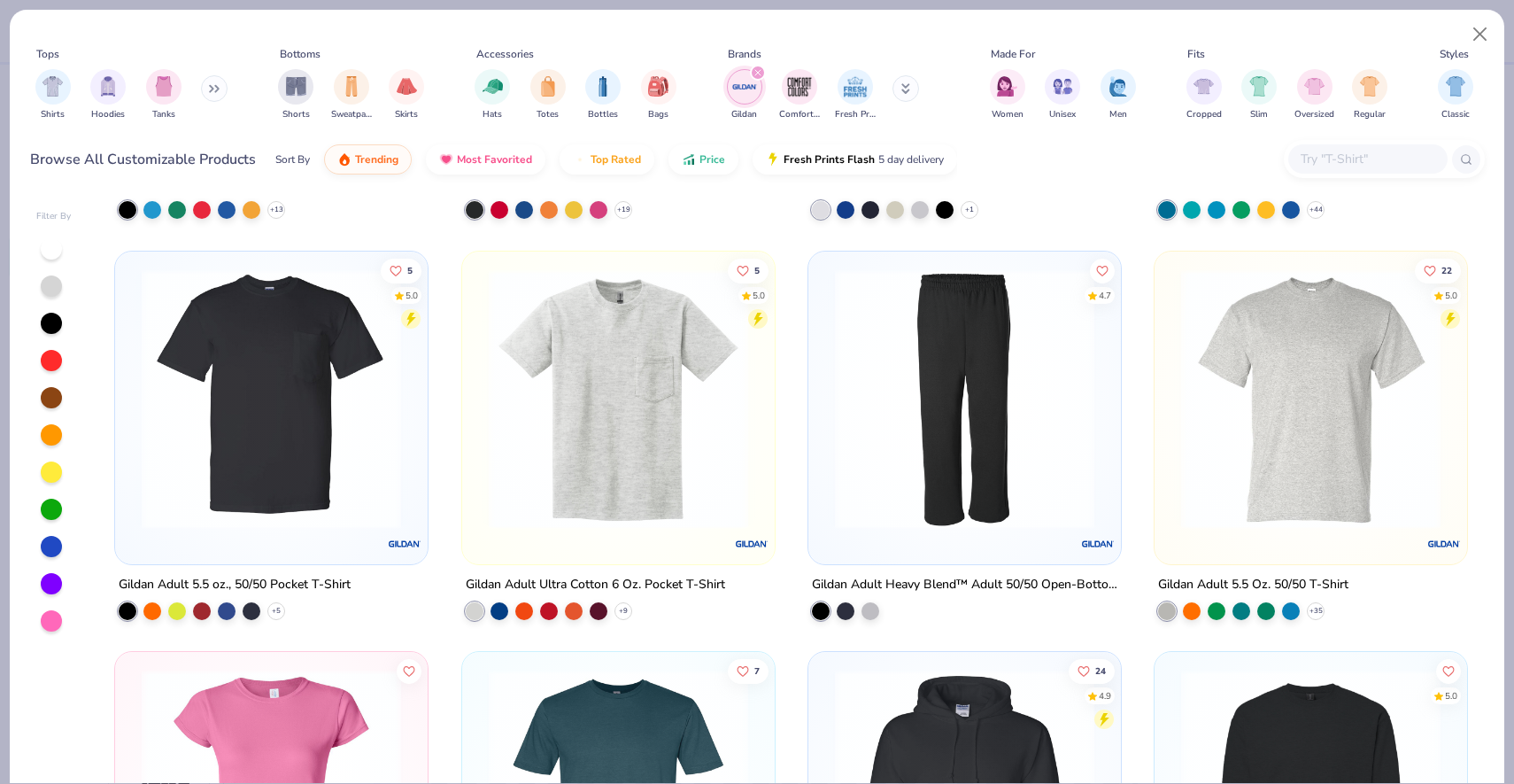
scroll to position [804, 0]
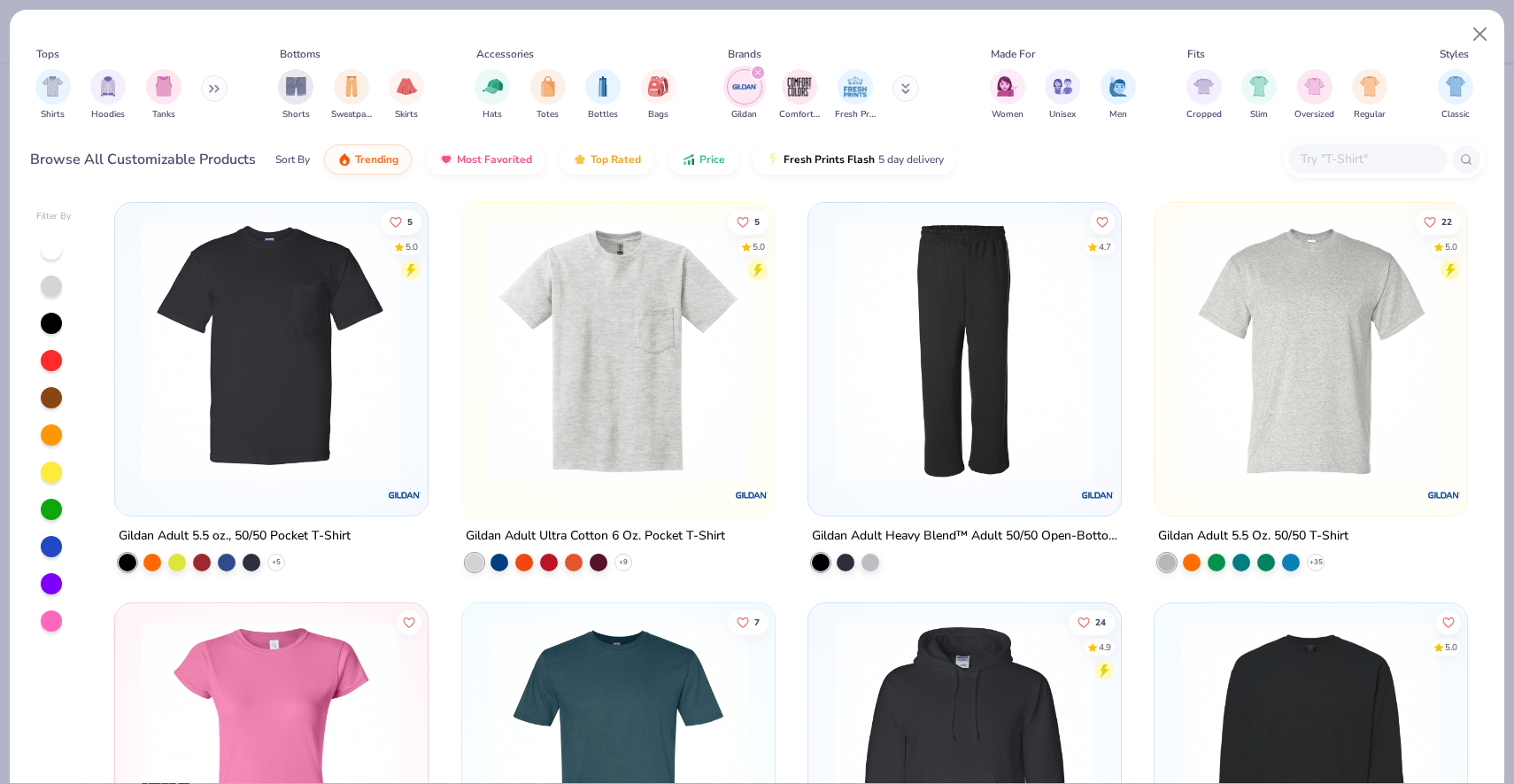
click at [1289, 430] on img at bounding box center [1311, 349] width 278 height 260
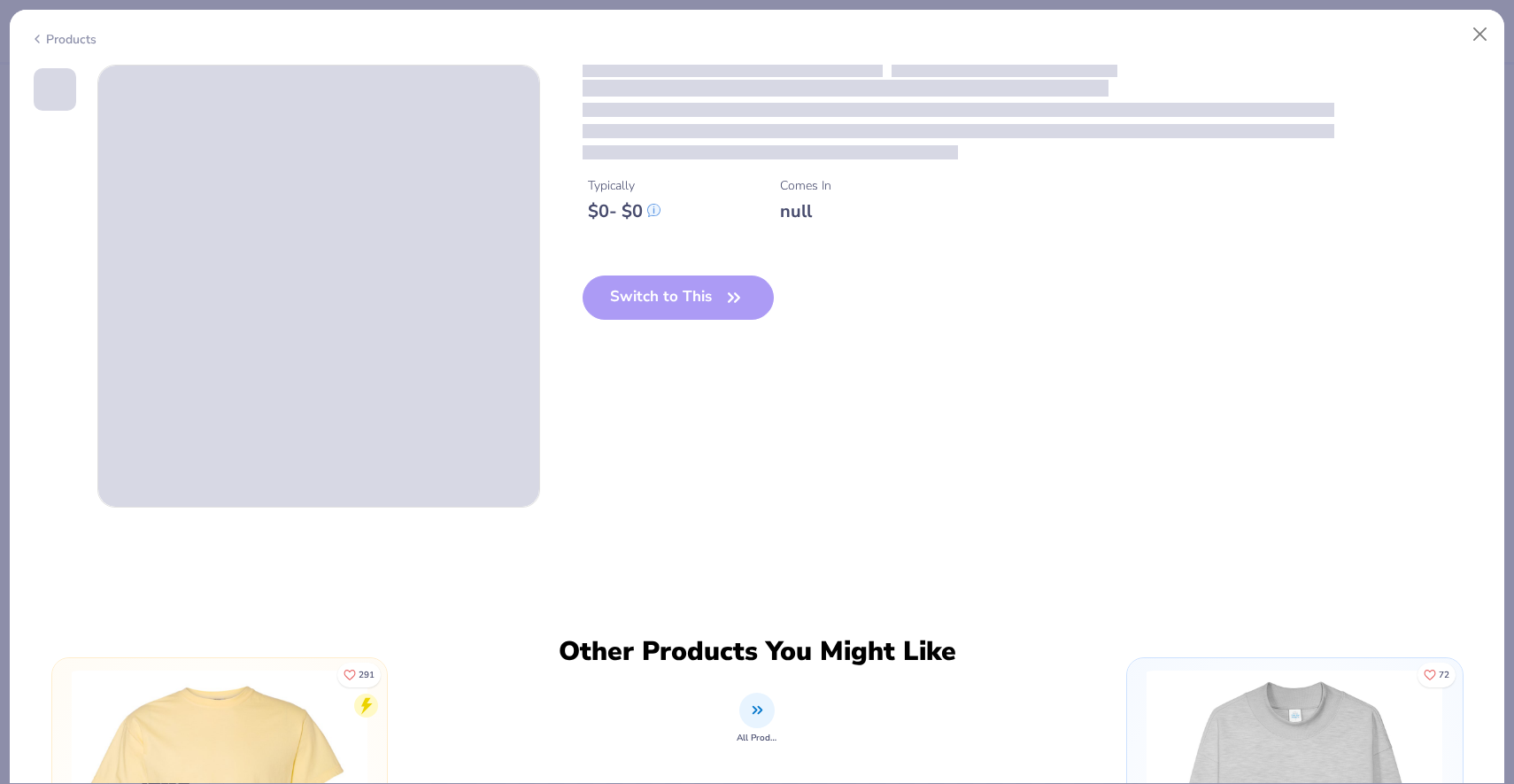
click at [1487, 11] on div "Products" at bounding box center [756, 32] width 1494 height 46
click at [1486, 36] on button "Close" at bounding box center [1480, 35] width 34 height 34
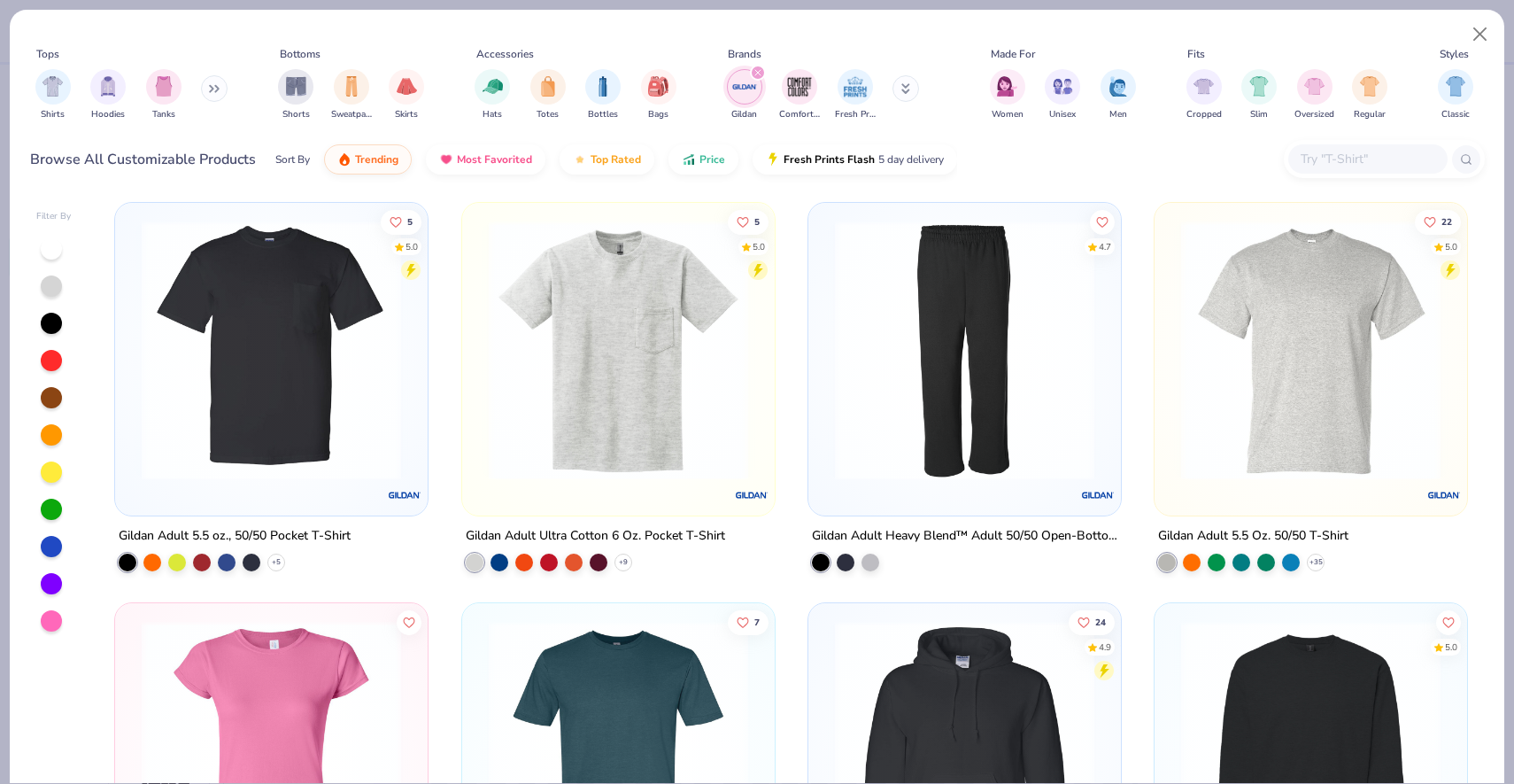
click at [1291, 415] on img at bounding box center [1311, 349] width 278 height 260
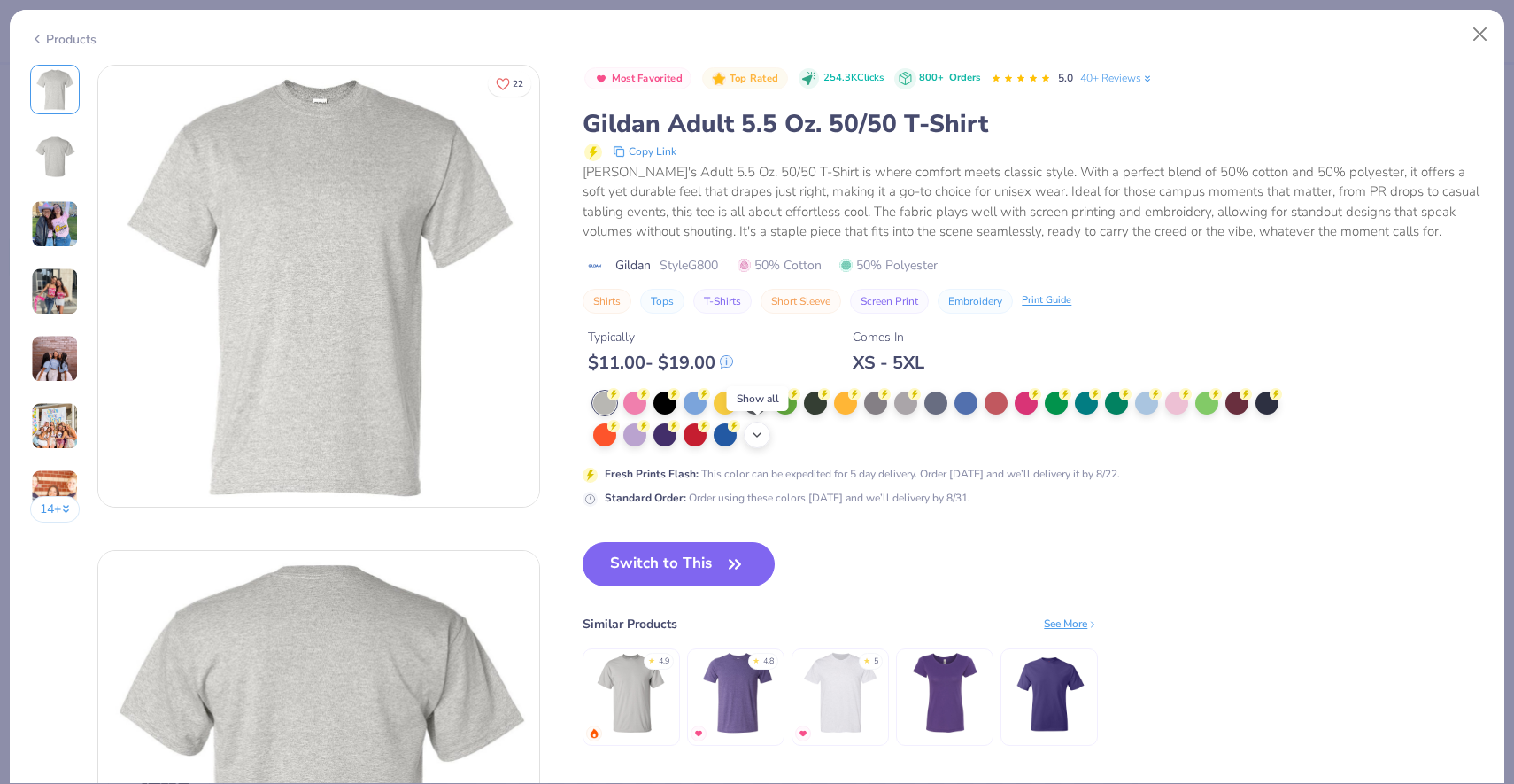
click at [749, 432] on div "+ 13" at bounding box center [757, 435] width 26 height 26
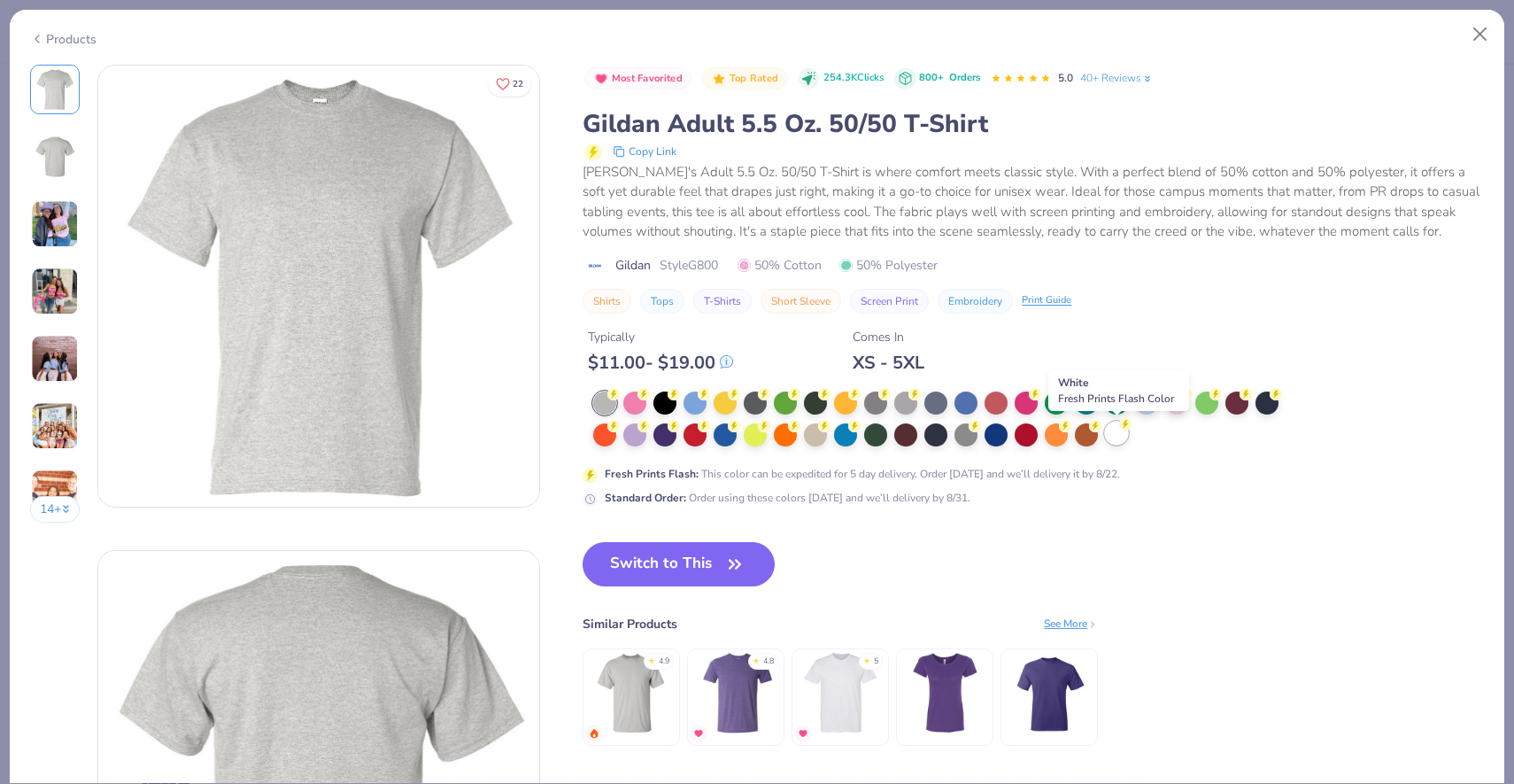
click at [1107, 438] on div at bounding box center [1117, 433] width 23 height 23
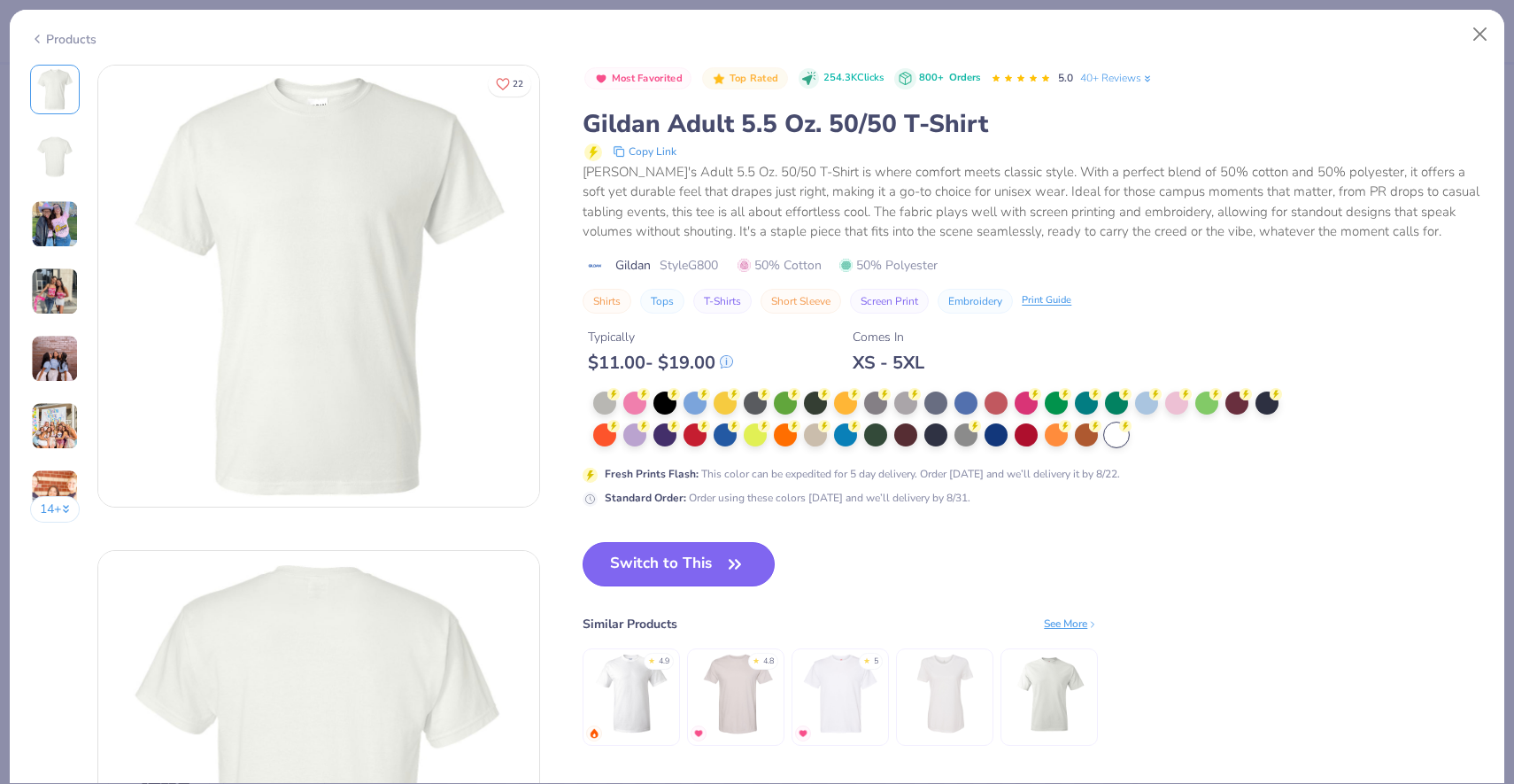
click at [675, 549] on button "Switch to This" at bounding box center [678, 563] width 193 height 44
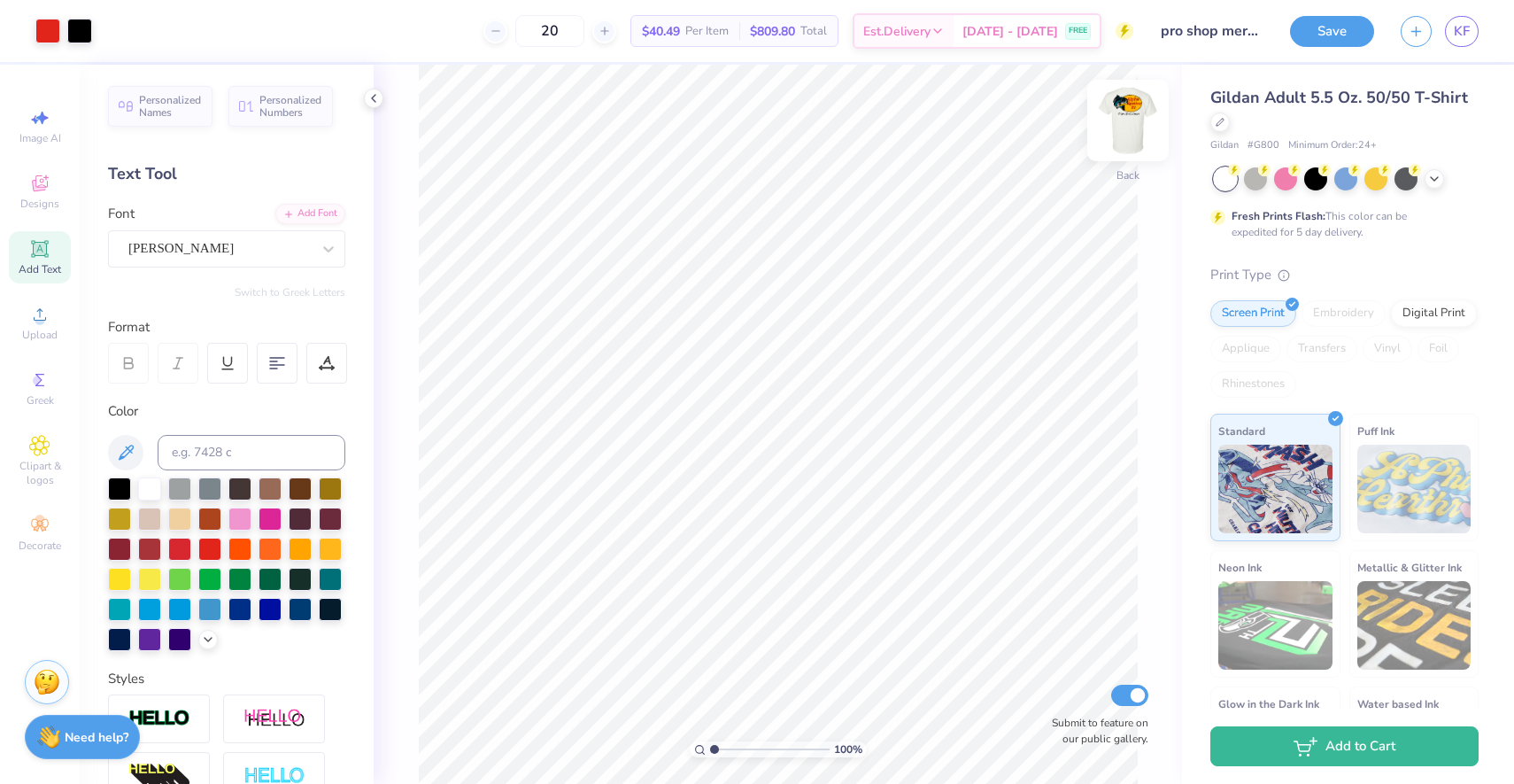
click at [1125, 120] on img at bounding box center [1128, 121] width 71 height 71
click at [1125, 120] on img at bounding box center [1128, 121] width 36 height 36
click at [583, 22] on input "20" at bounding box center [550, 31] width 69 height 32
type input "2"
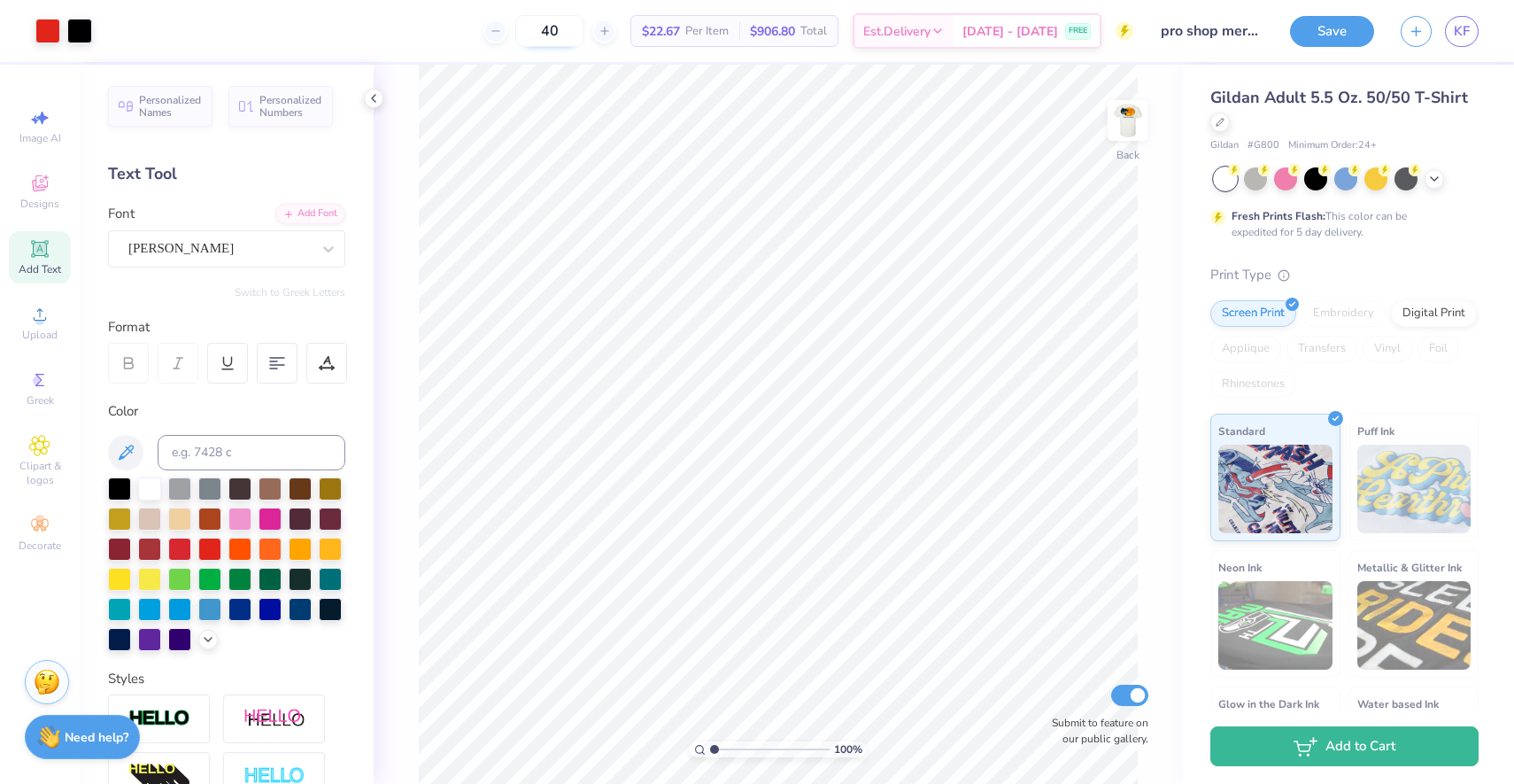
type input "4"
type input "3"
type input "2"
click at [1124, 118] on img at bounding box center [1128, 121] width 71 height 71
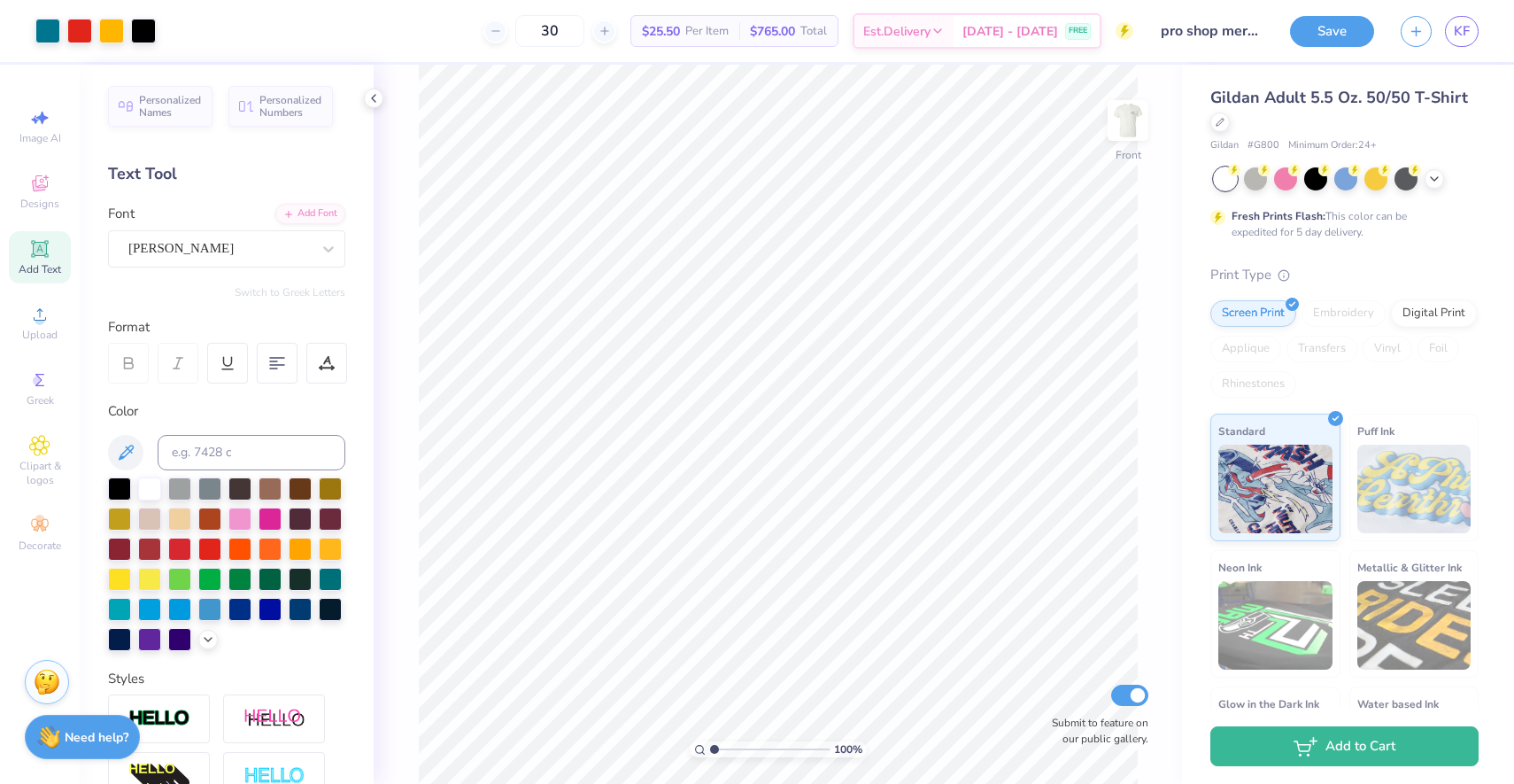
click at [1124, 118] on img at bounding box center [1128, 121] width 36 height 36
click at [1134, 110] on img at bounding box center [1128, 121] width 71 height 71
click at [1114, 113] on img at bounding box center [1128, 121] width 71 height 71
click at [1114, 113] on img at bounding box center [1128, 121] width 36 height 36
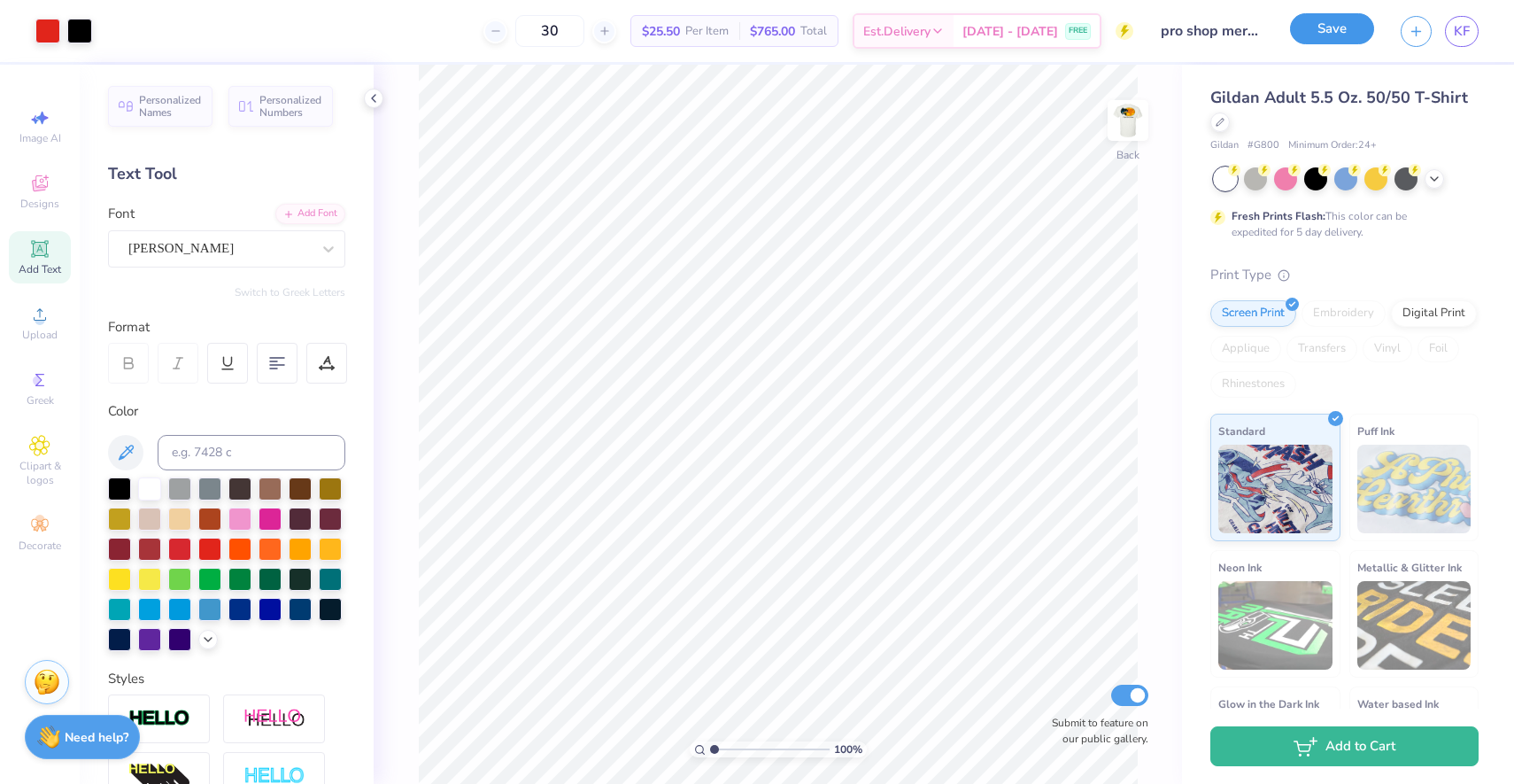
click at [1329, 32] on button "Save" at bounding box center [1333, 28] width 84 height 31
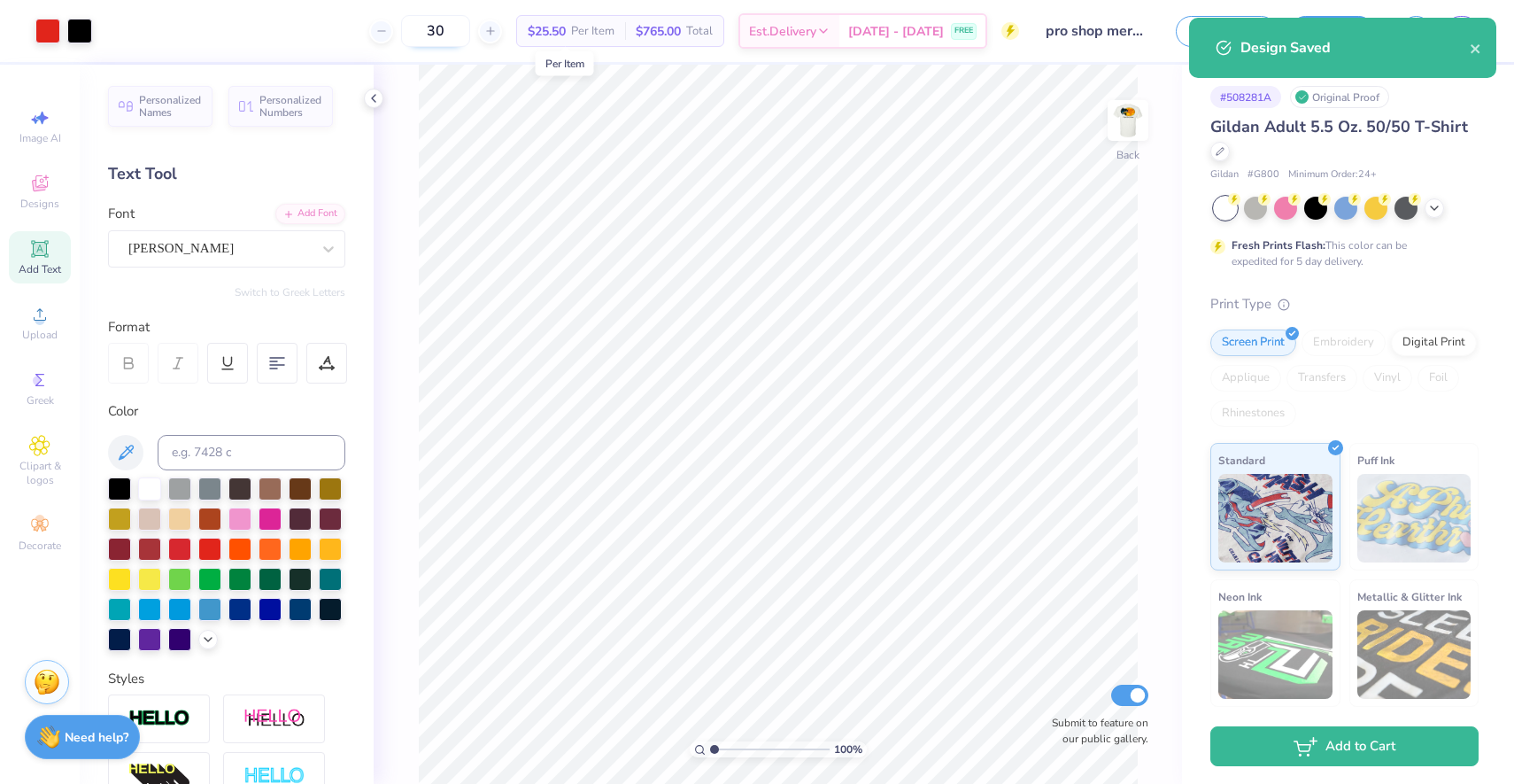
click at [470, 28] on input "30" at bounding box center [436, 31] width 69 height 32
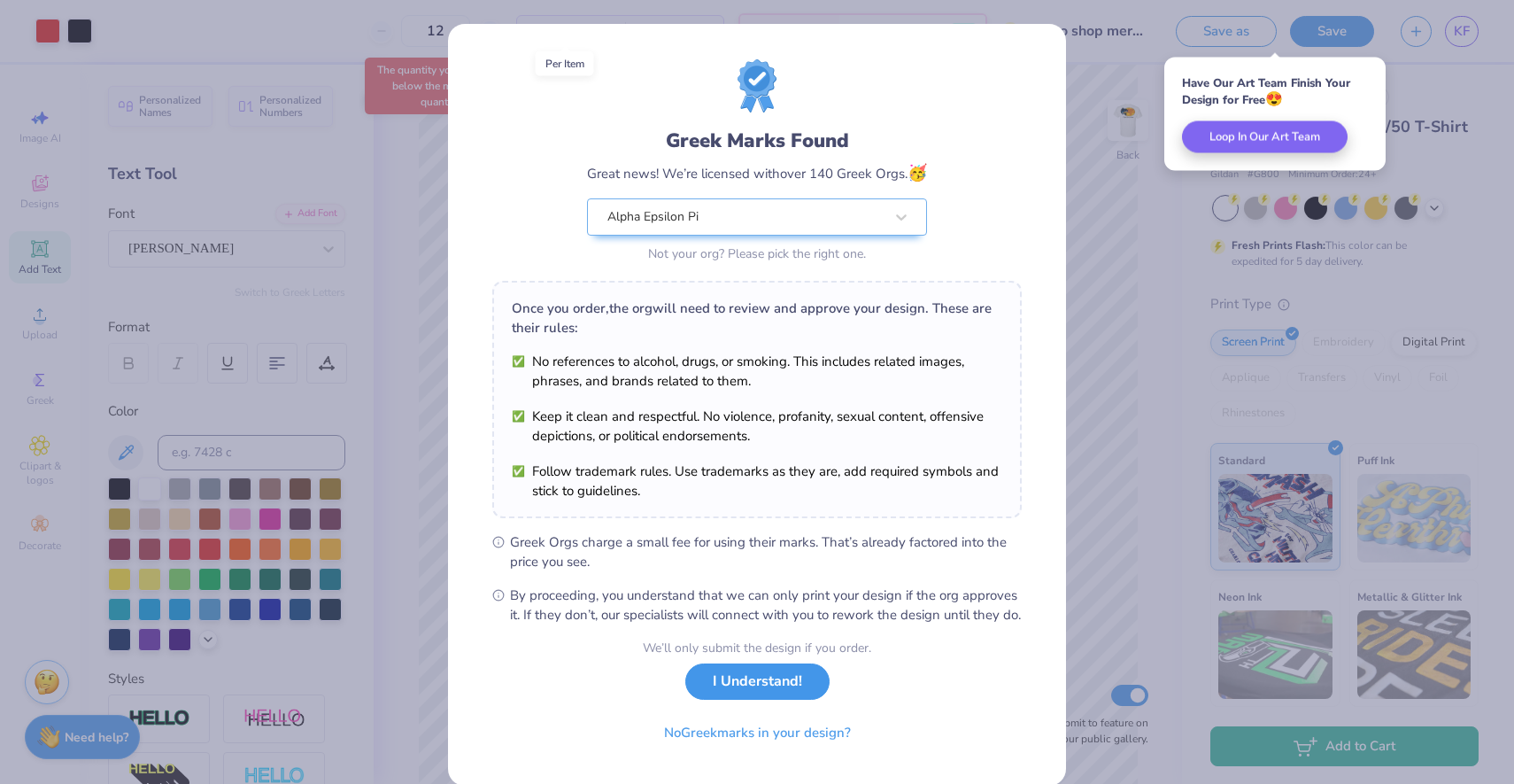
click at [785, 686] on button "I Understand!" at bounding box center [757, 681] width 144 height 36
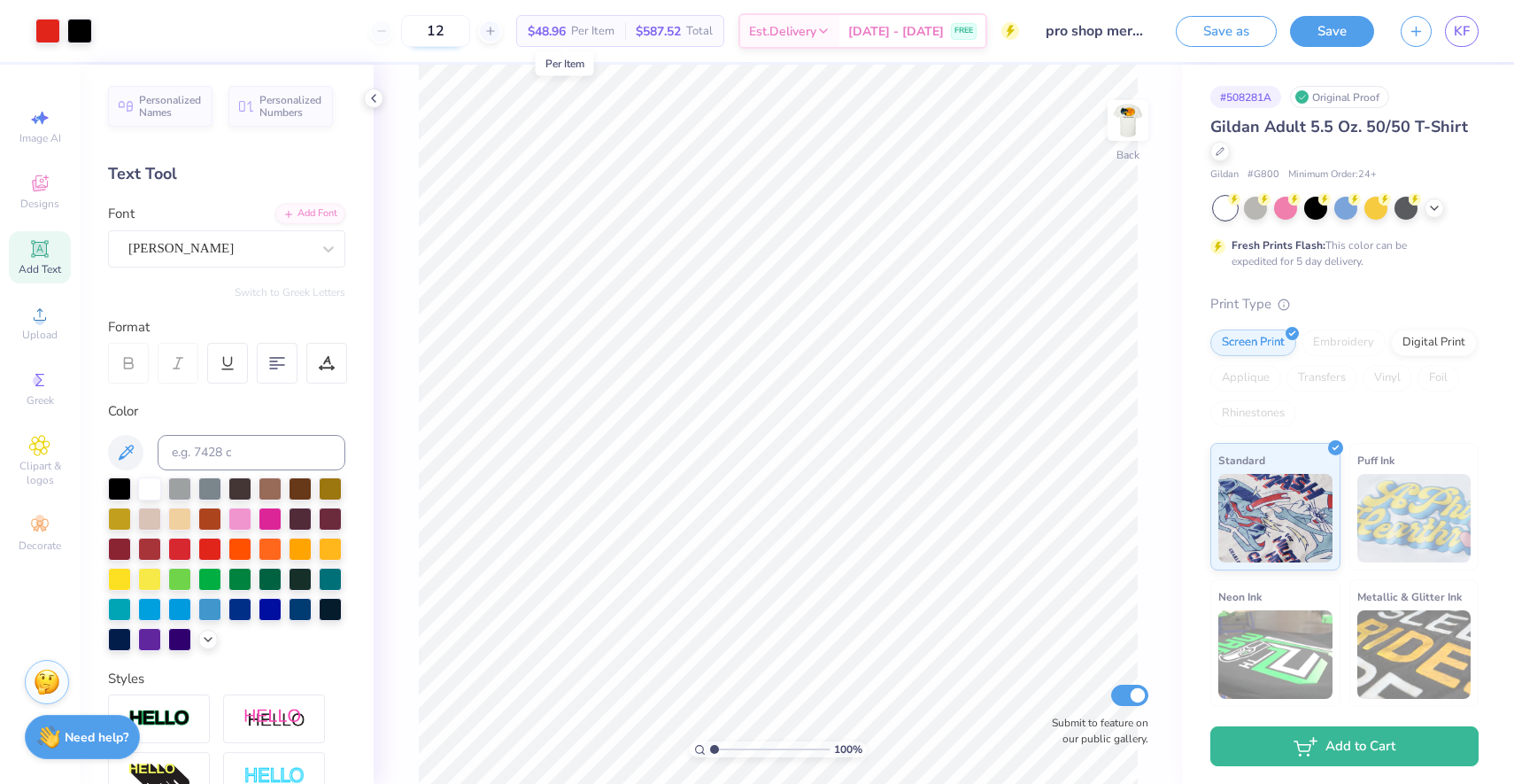
click at [470, 43] on input "12" at bounding box center [436, 31] width 69 height 32
type input "1"
type input "2"
type input "5"
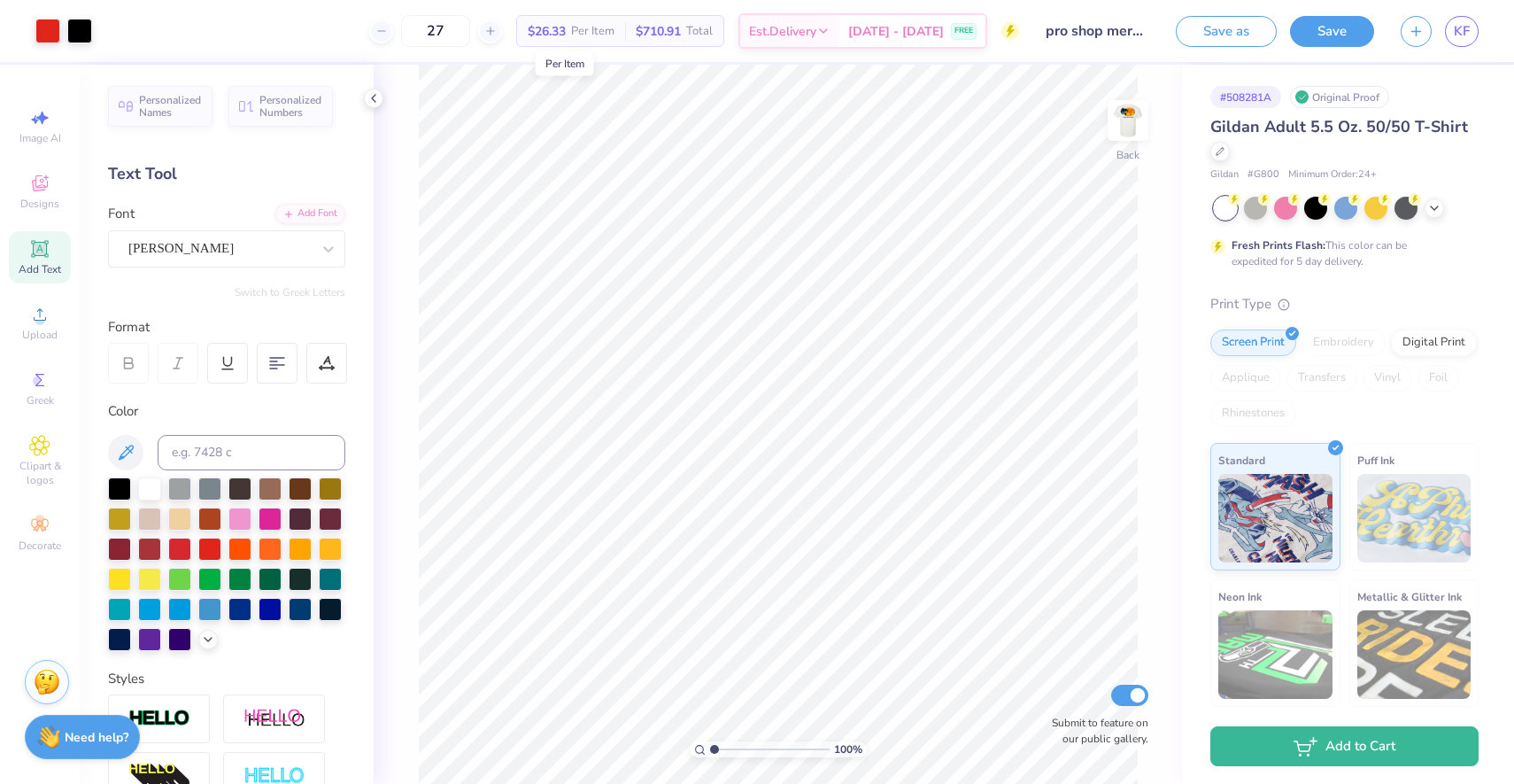
type input "2"
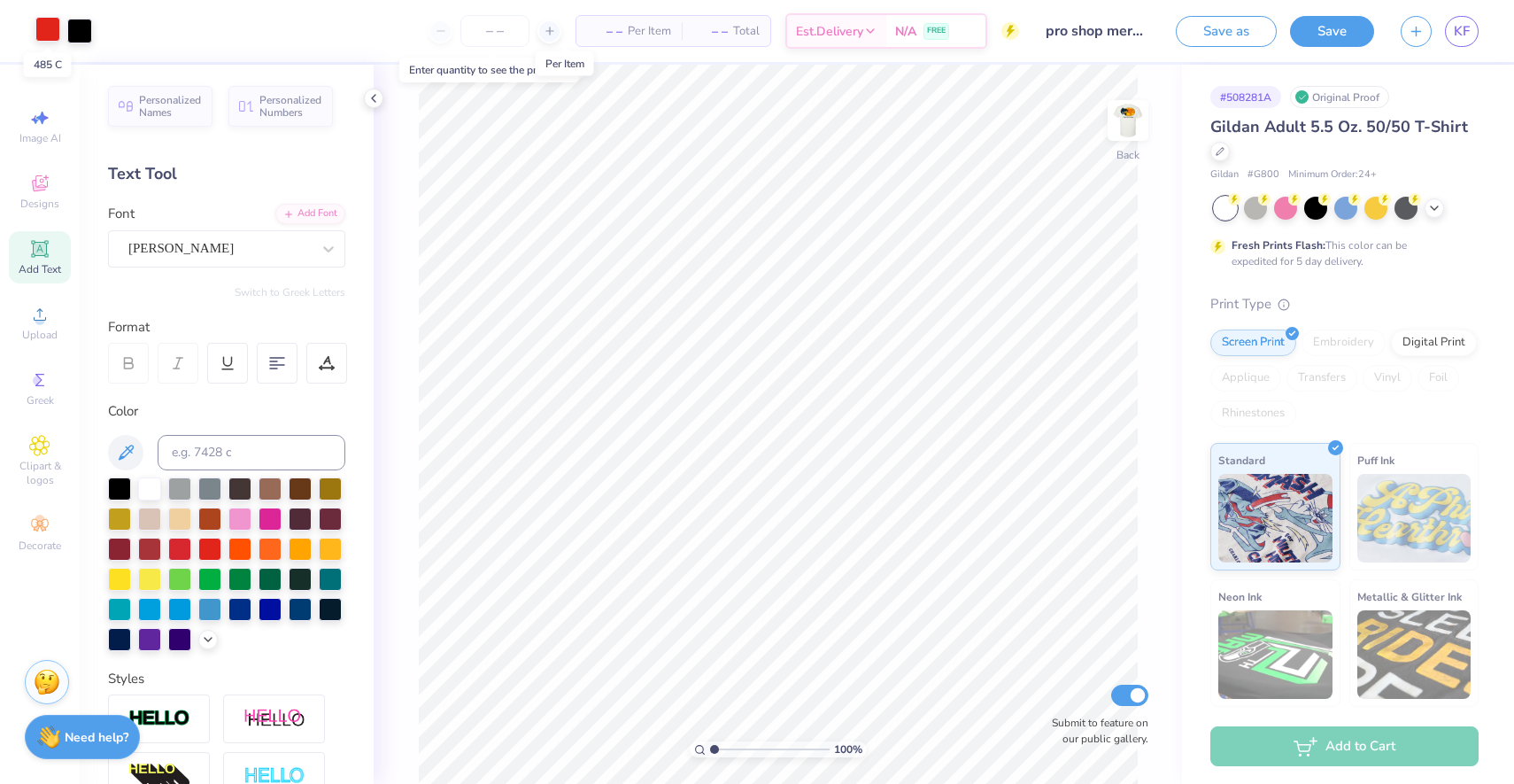
click at [45, 31] on div at bounding box center [48, 29] width 25 height 25
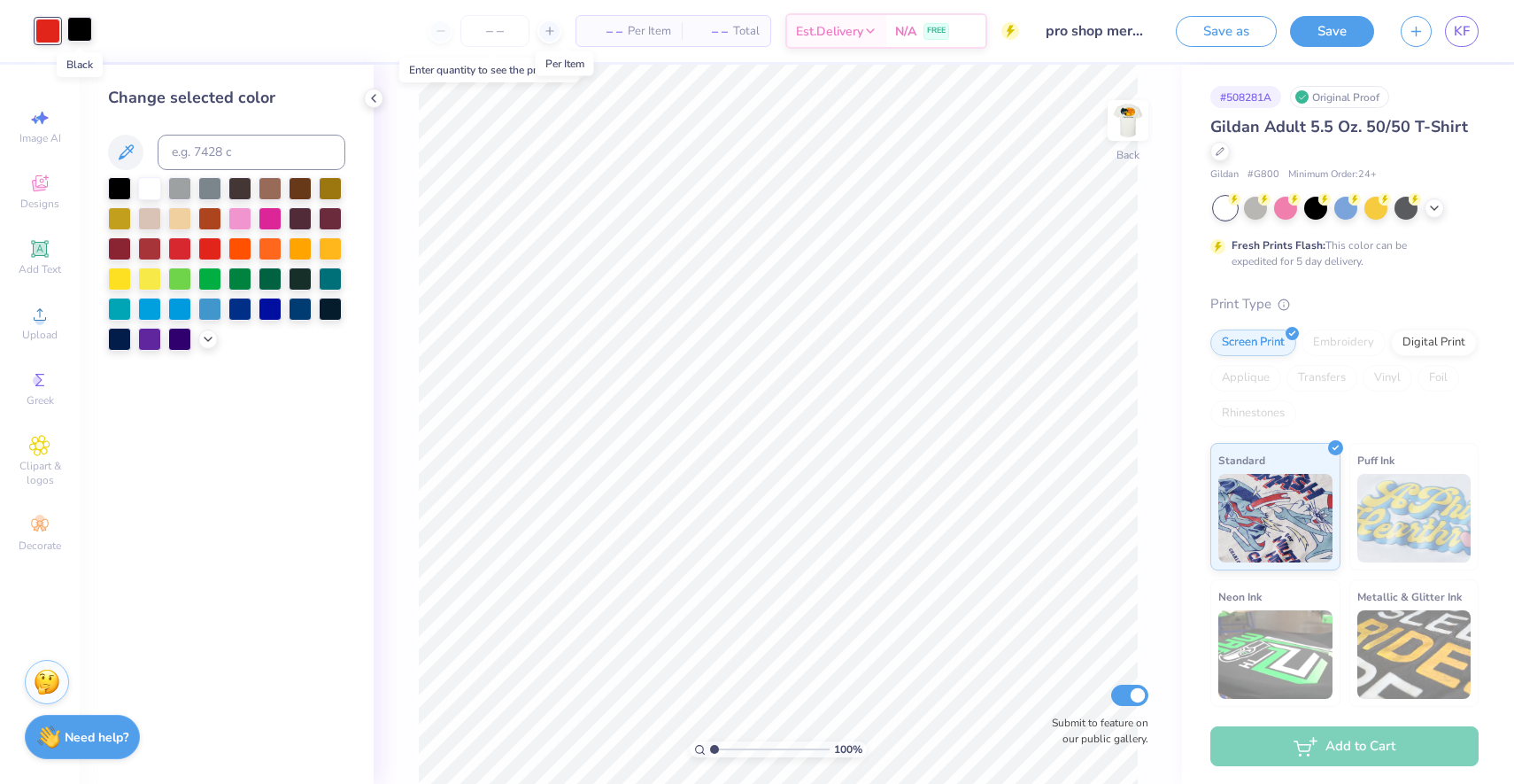
click at [80, 30] on div at bounding box center [79, 29] width 25 height 25
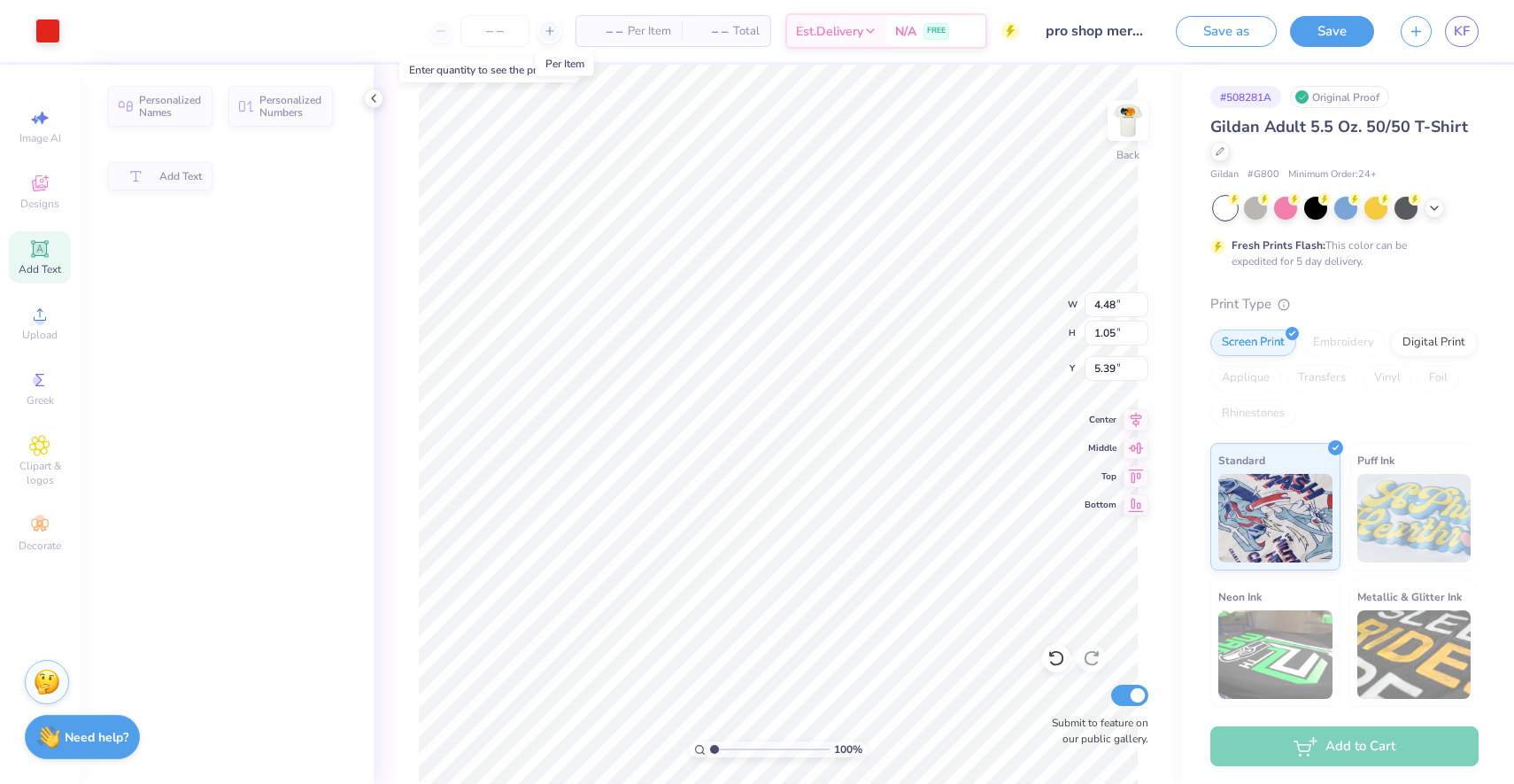
type input "5.40"
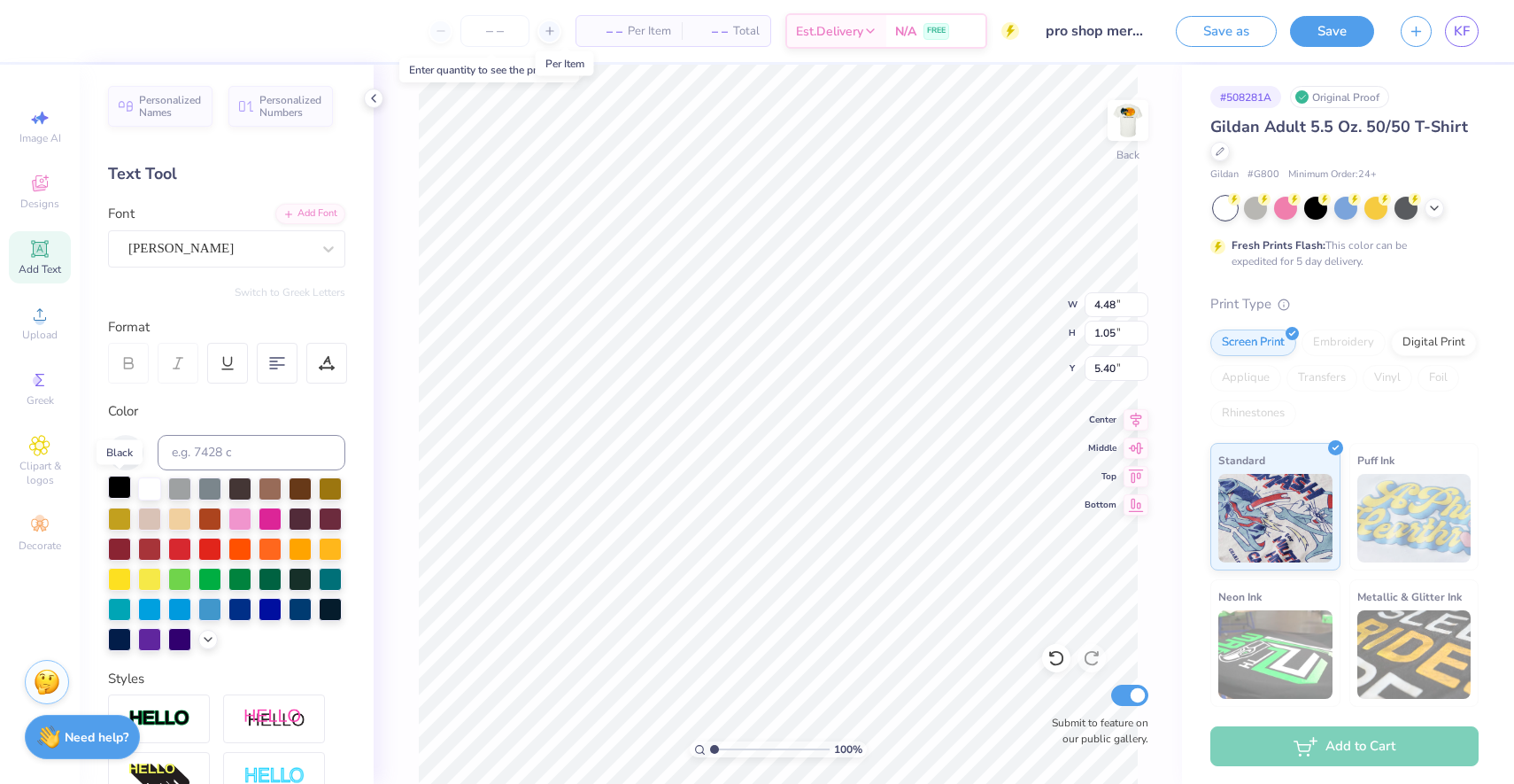
click at [115, 485] on div at bounding box center [120, 487] width 23 height 23
click at [463, 31] on input "number" at bounding box center [495, 31] width 69 height 32
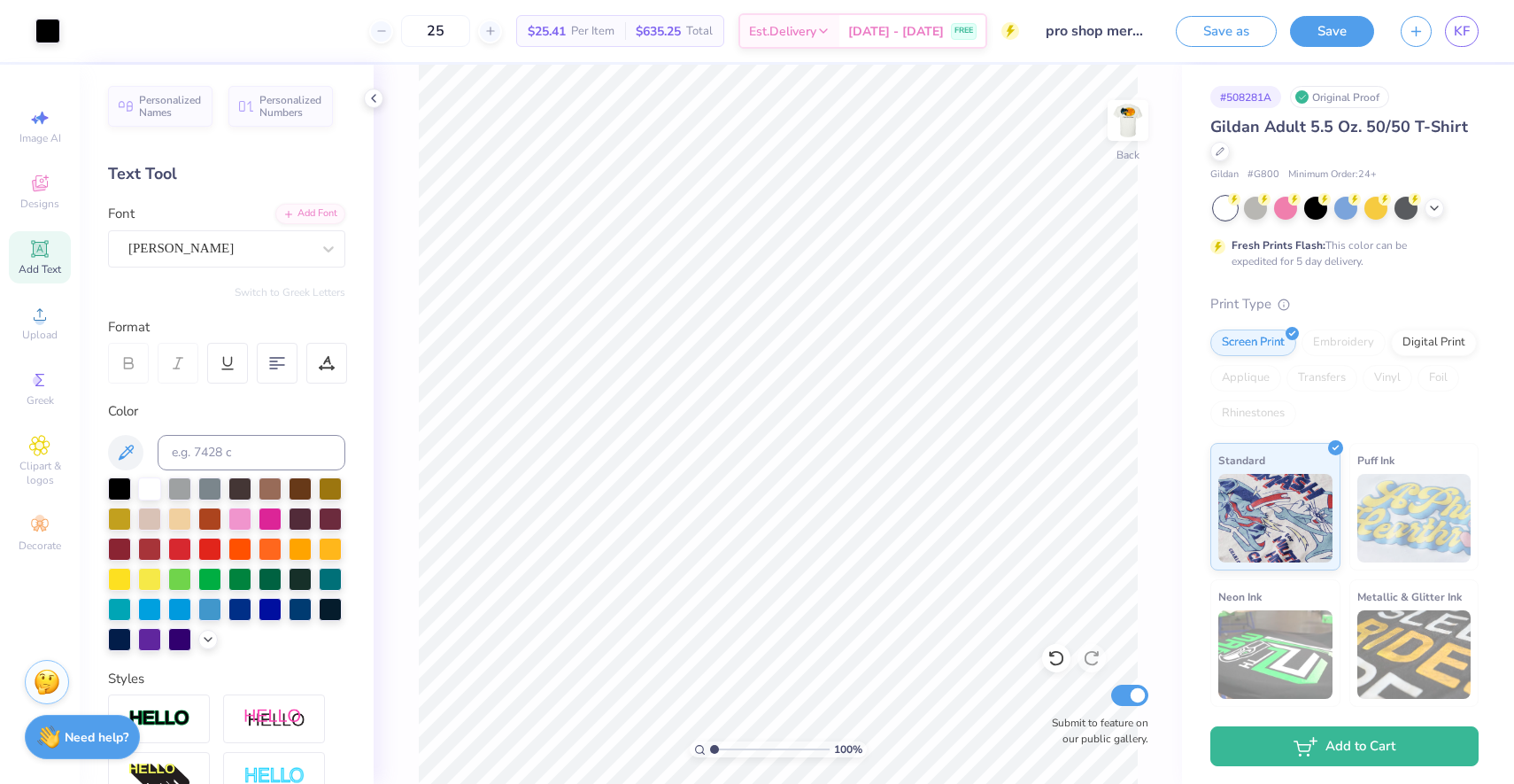
type input "25"
click at [207, 549] on div at bounding box center [209, 547] width 23 height 23
click at [470, 42] on input "25" at bounding box center [436, 31] width 69 height 32
click at [110, 482] on div at bounding box center [120, 487] width 23 height 23
click at [1119, 114] on img at bounding box center [1128, 121] width 71 height 71
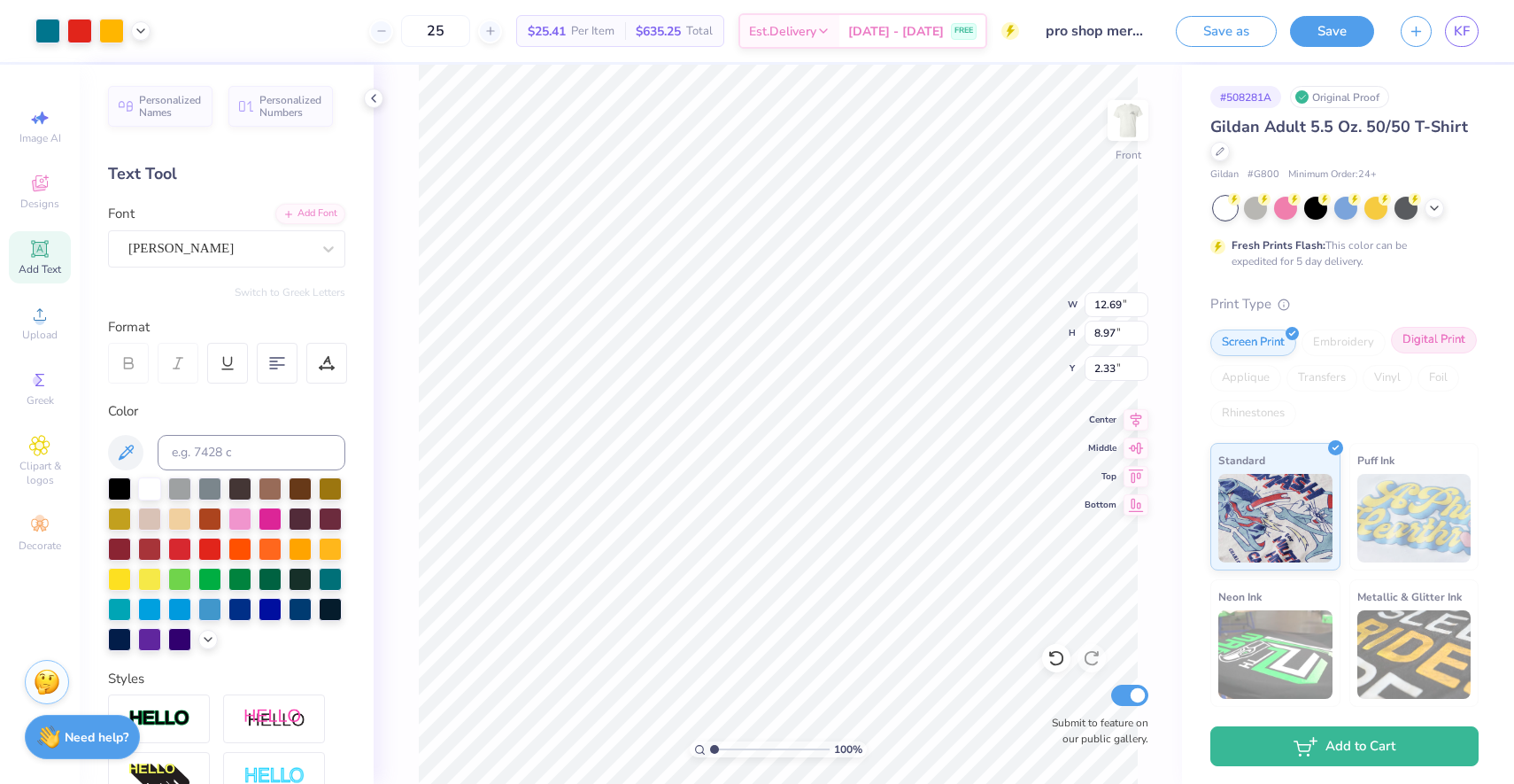
click at [1448, 346] on div "Digital Print" at bounding box center [1435, 340] width 86 height 26
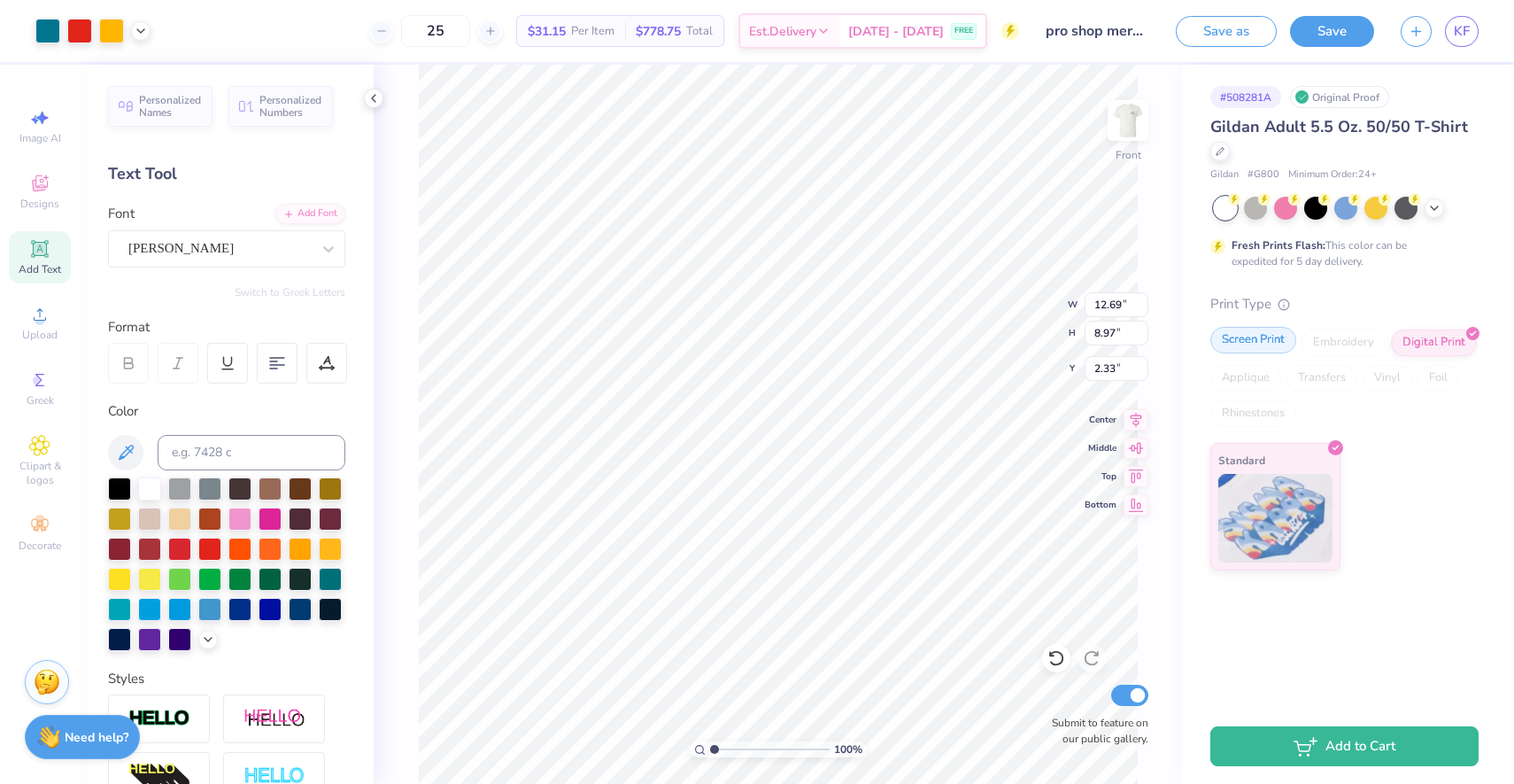
click at [1280, 336] on div "Screen Print" at bounding box center [1253, 340] width 86 height 26
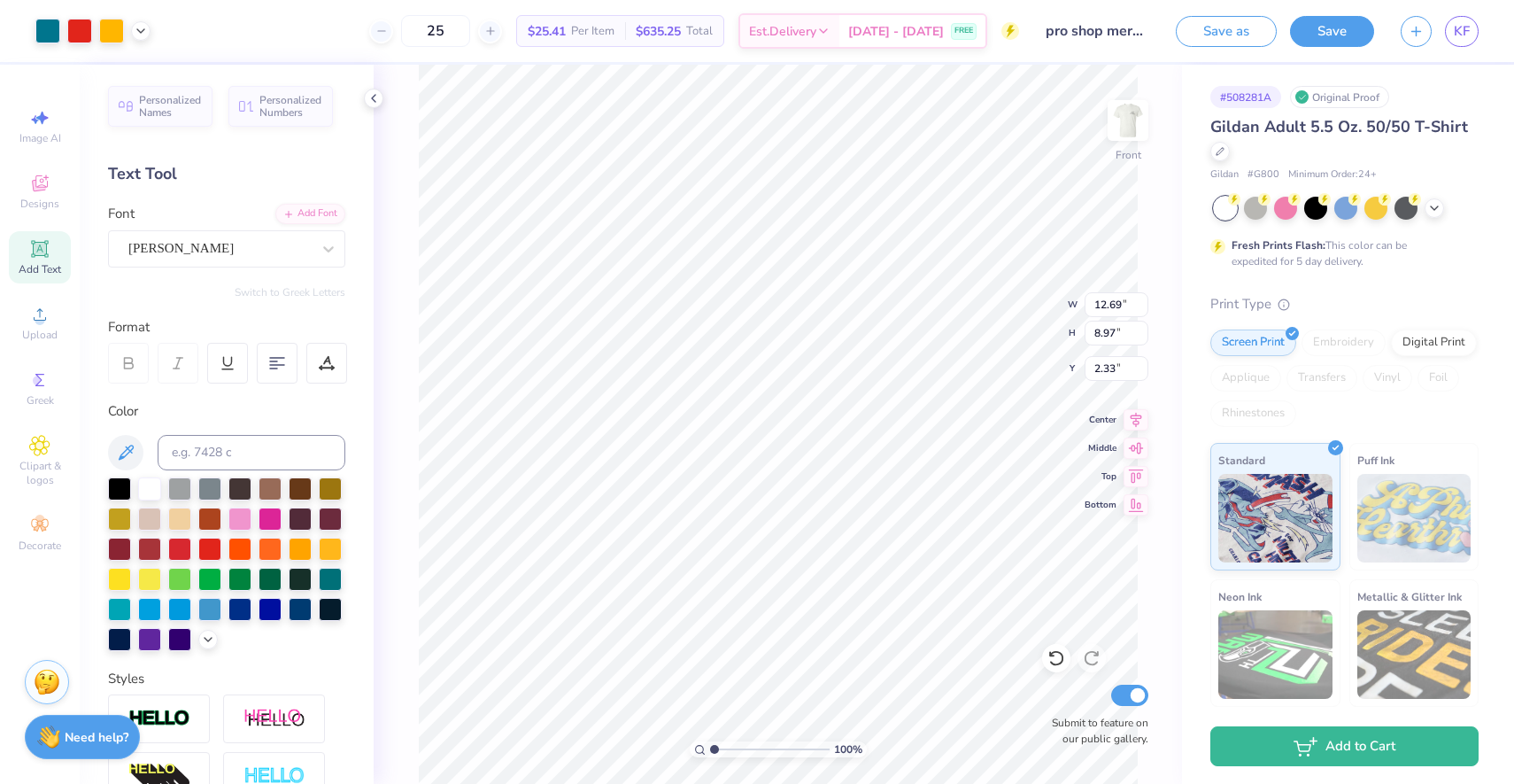
click at [1319, 401] on div "Screen Print Embroidery Digital Print Applique Transfers Vinyl Foil Rhinestones" at bounding box center [1344, 378] width 268 height 97
type input "10.62"
type input "7.51"
type input "3.00"
click at [429, 36] on input "25" at bounding box center [436, 31] width 69 height 32
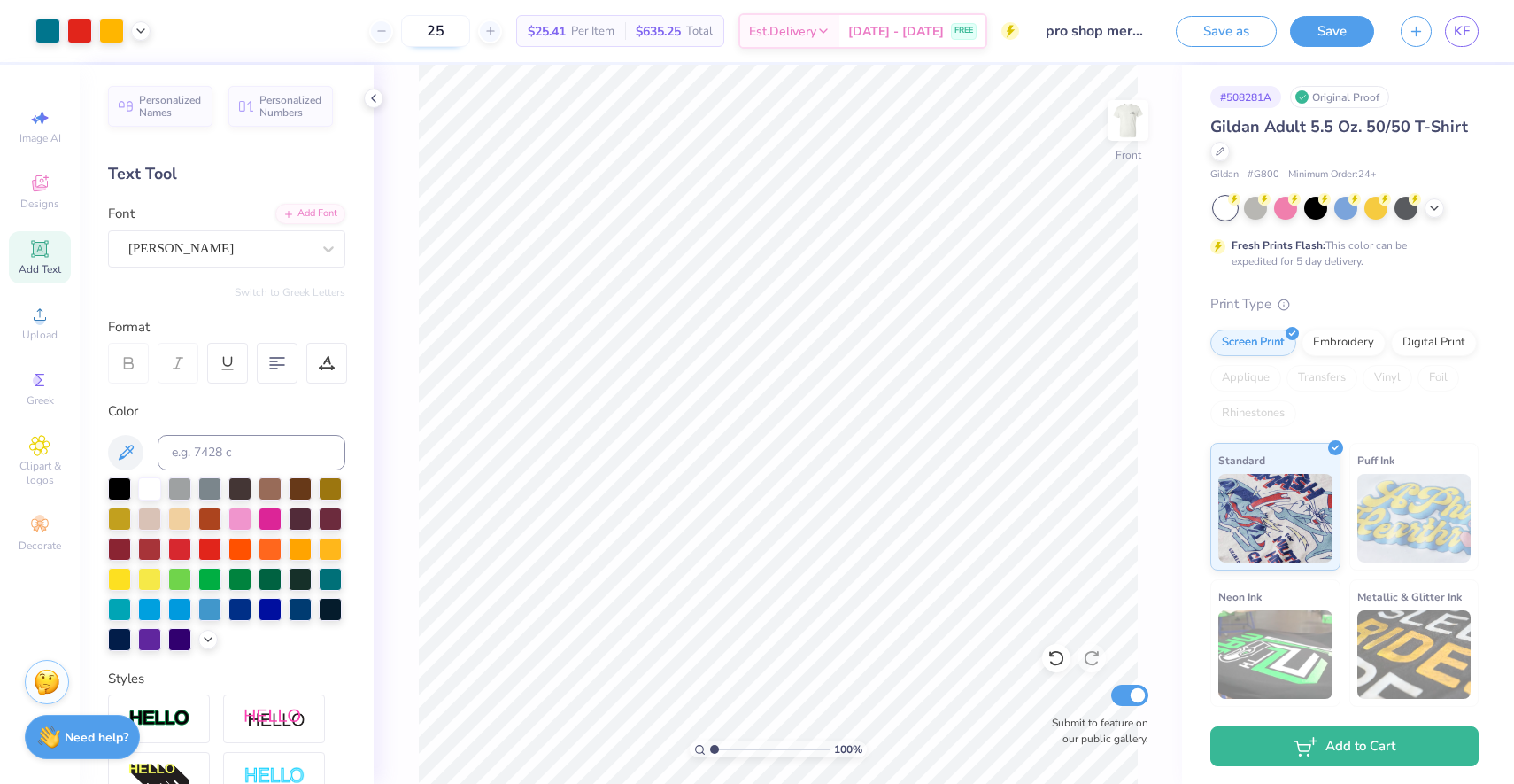
click at [459, 36] on input "25" at bounding box center [436, 31] width 69 height 32
type input "25"
click at [1136, 119] on img at bounding box center [1128, 121] width 71 height 71
click at [1136, 119] on img at bounding box center [1128, 121] width 36 height 36
click at [1134, 119] on img at bounding box center [1128, 121] width 71 height 71
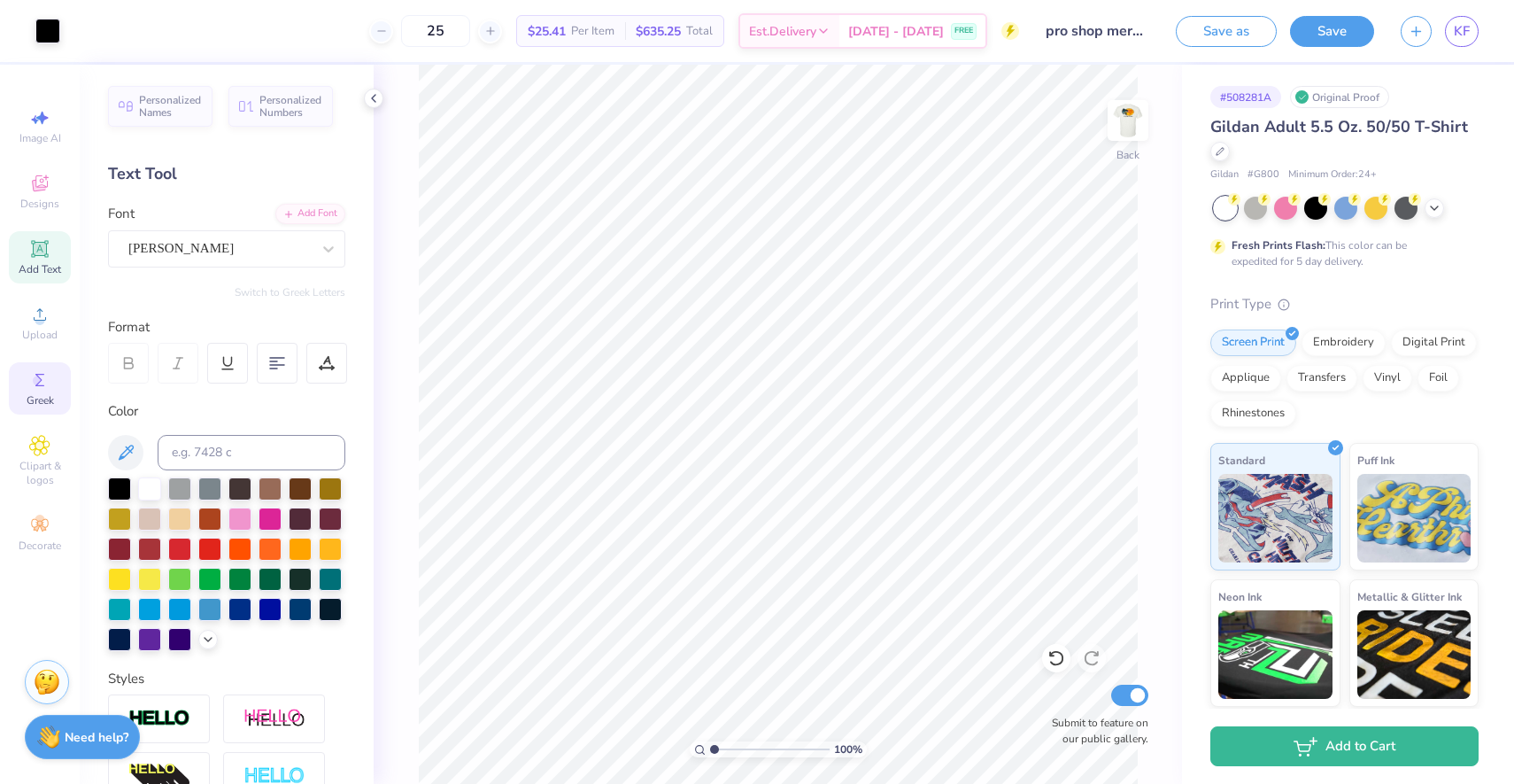
click at [42, 395] on span "Greek" at bounding box center [39, 400] width 27 height 14
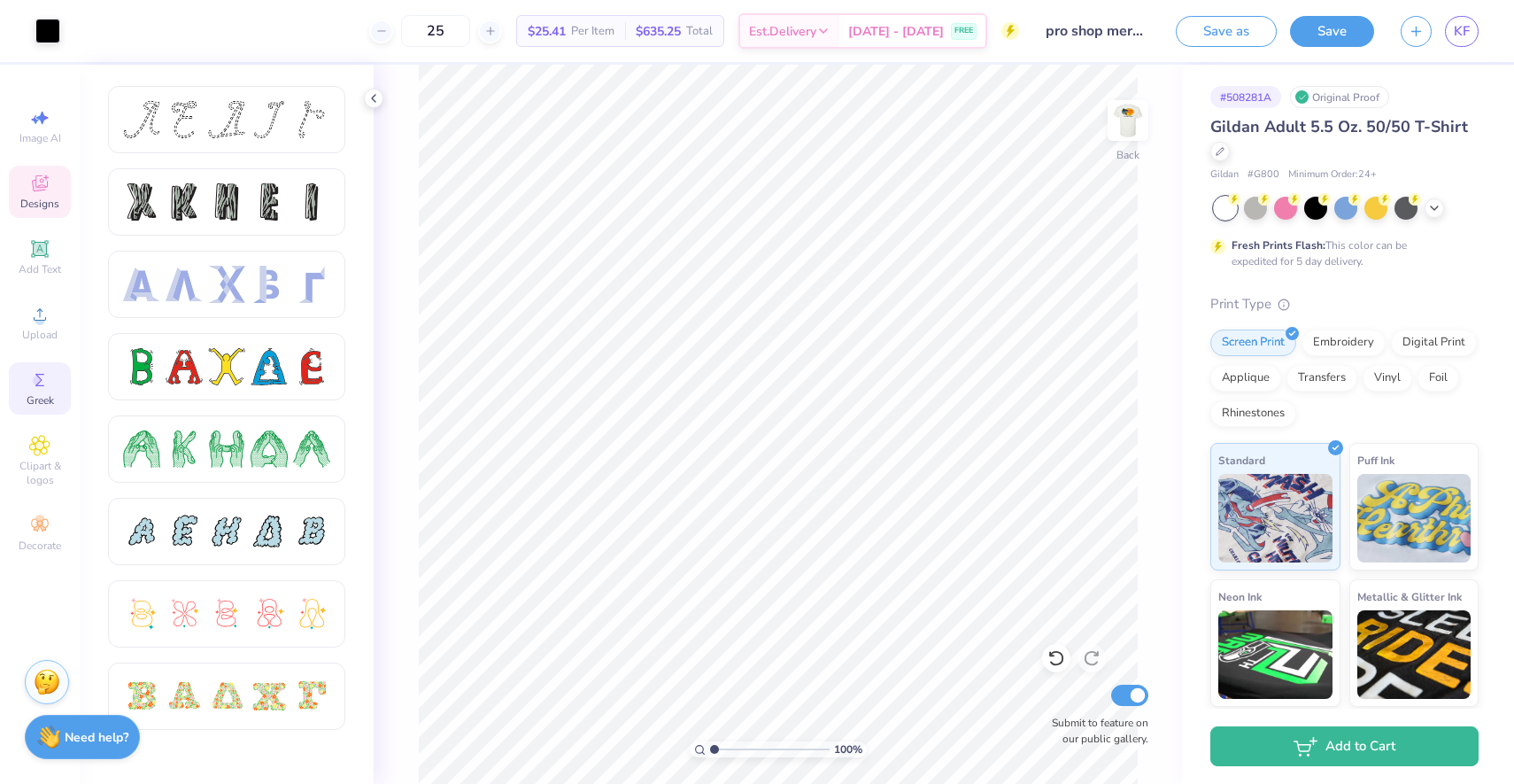
click at [43, 202] on span "Designs" at bounding box center [40, 203] width 39 height 14
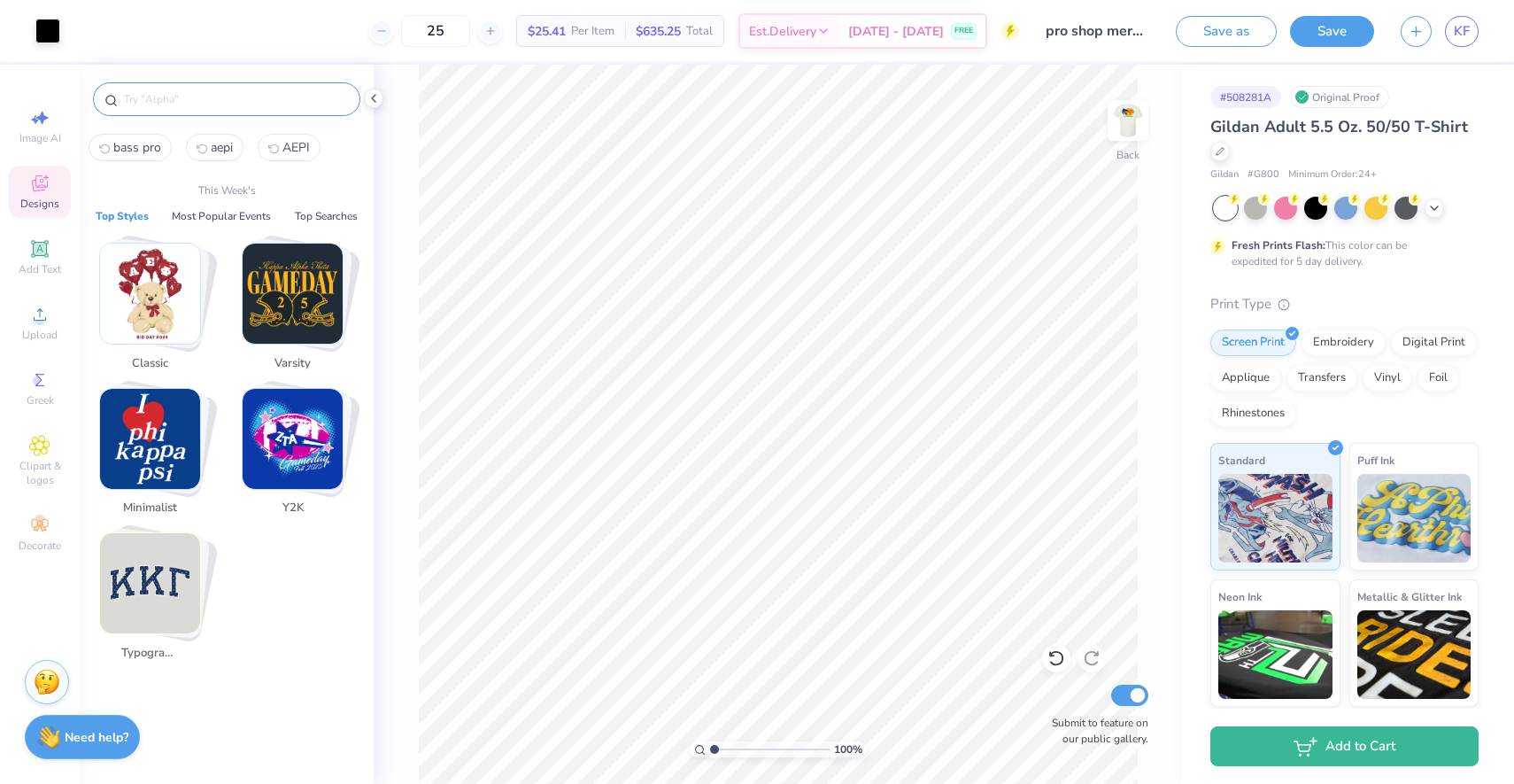
click at [264, 107] on input "text" at bounding box center [236, 99] width 227 height 18
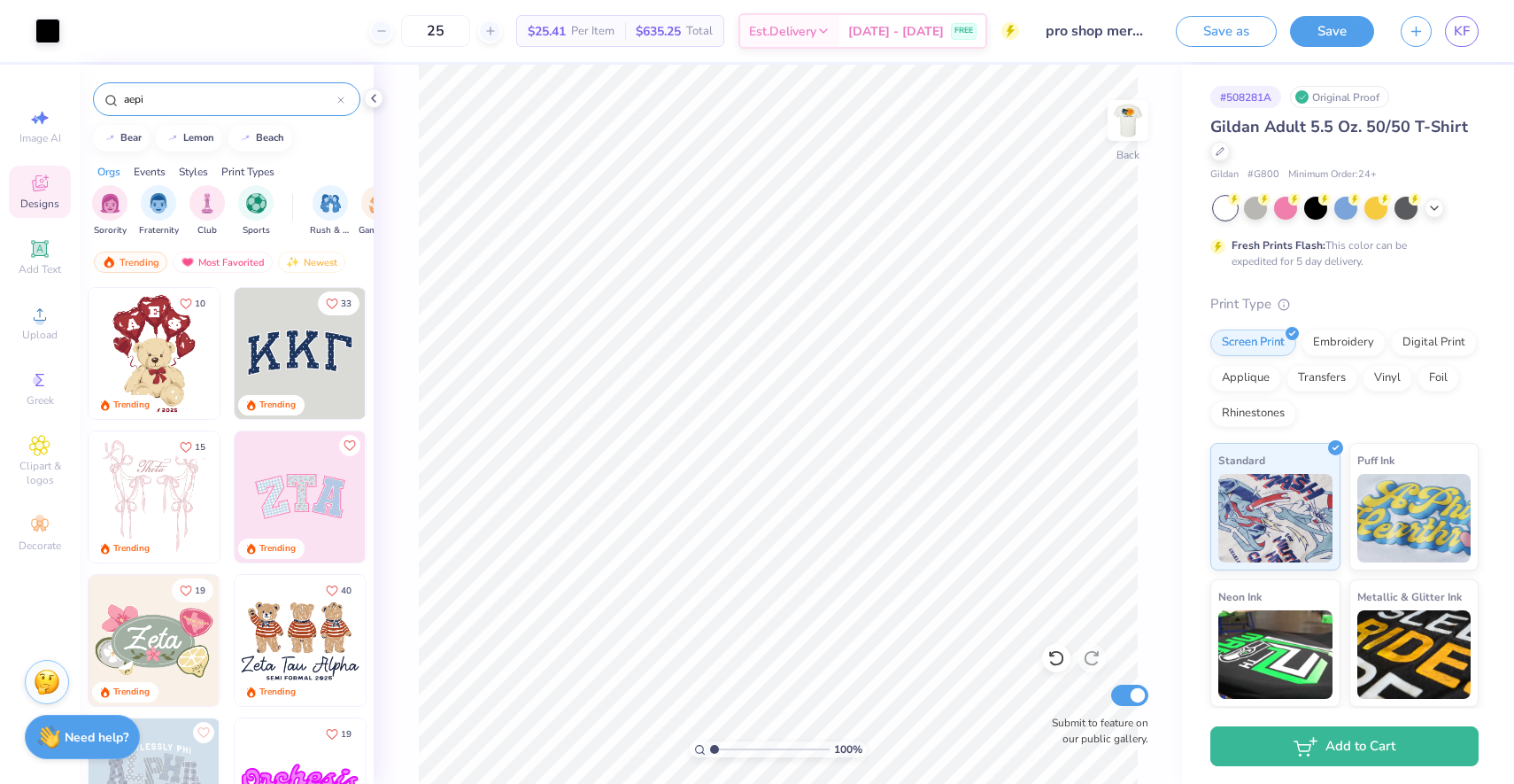
type input "aepi"
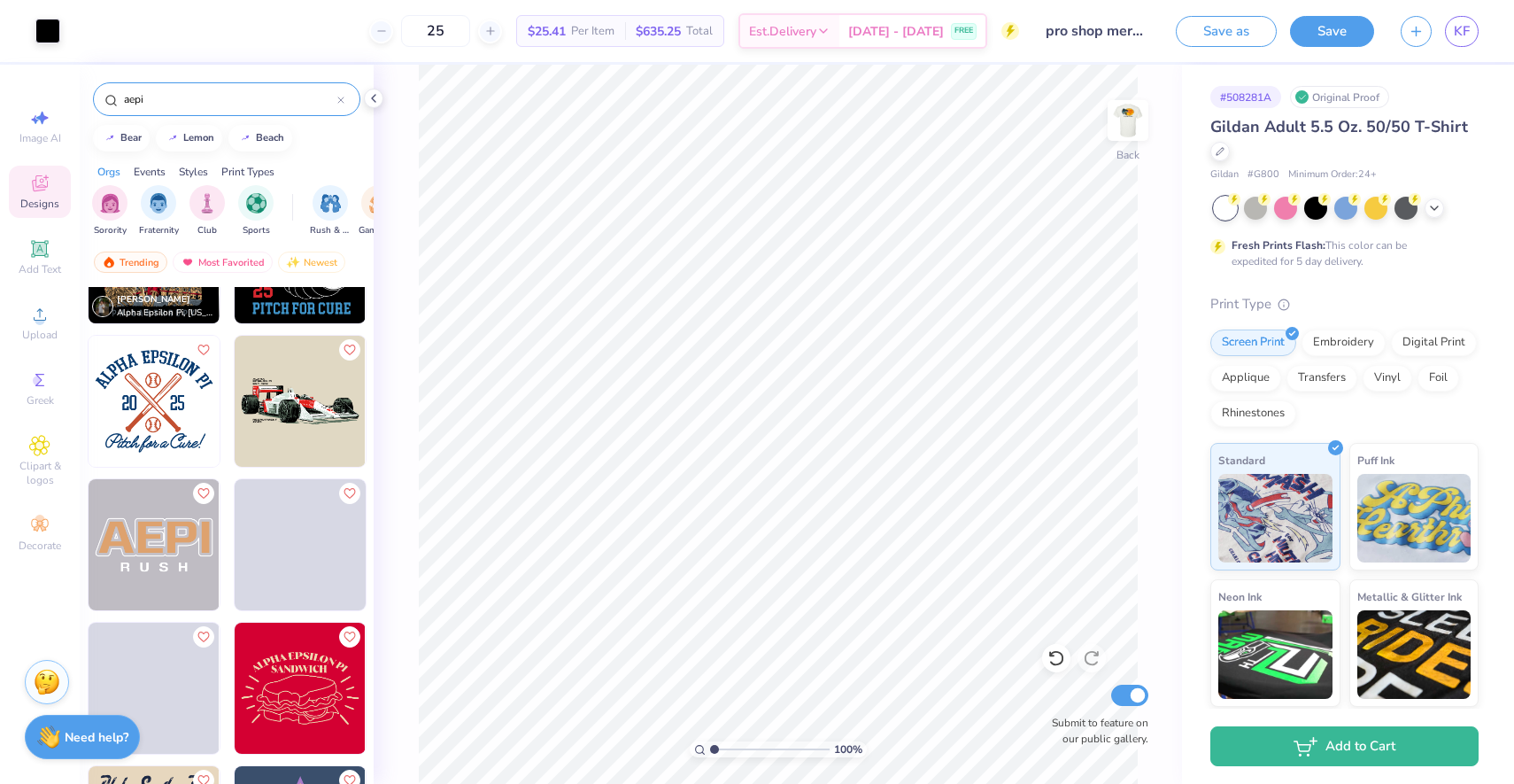
scroll to position [596, 0]
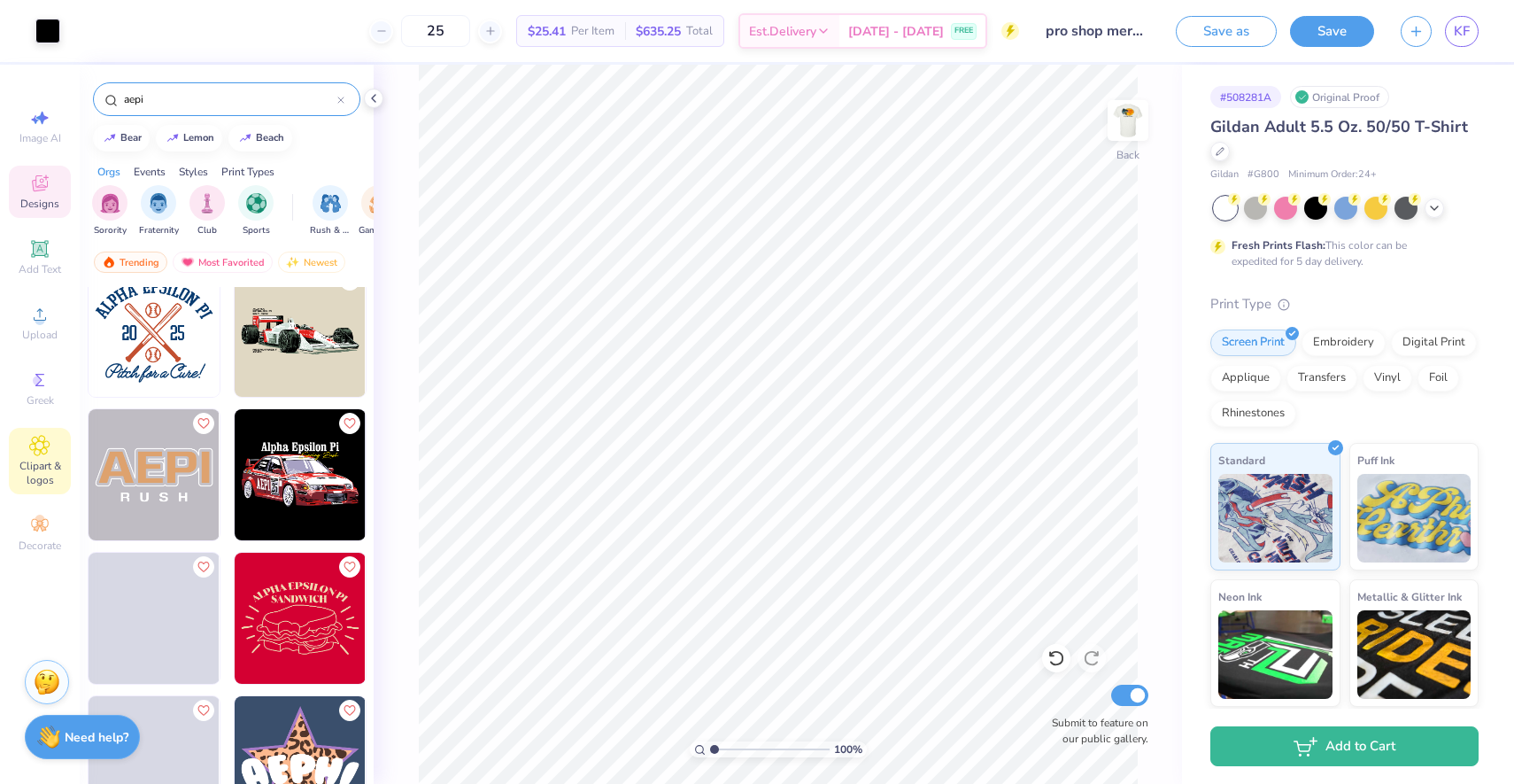
click at [24, 462] on span "Clipart & logos" at bounding box center [39, 473] width 62 height 28
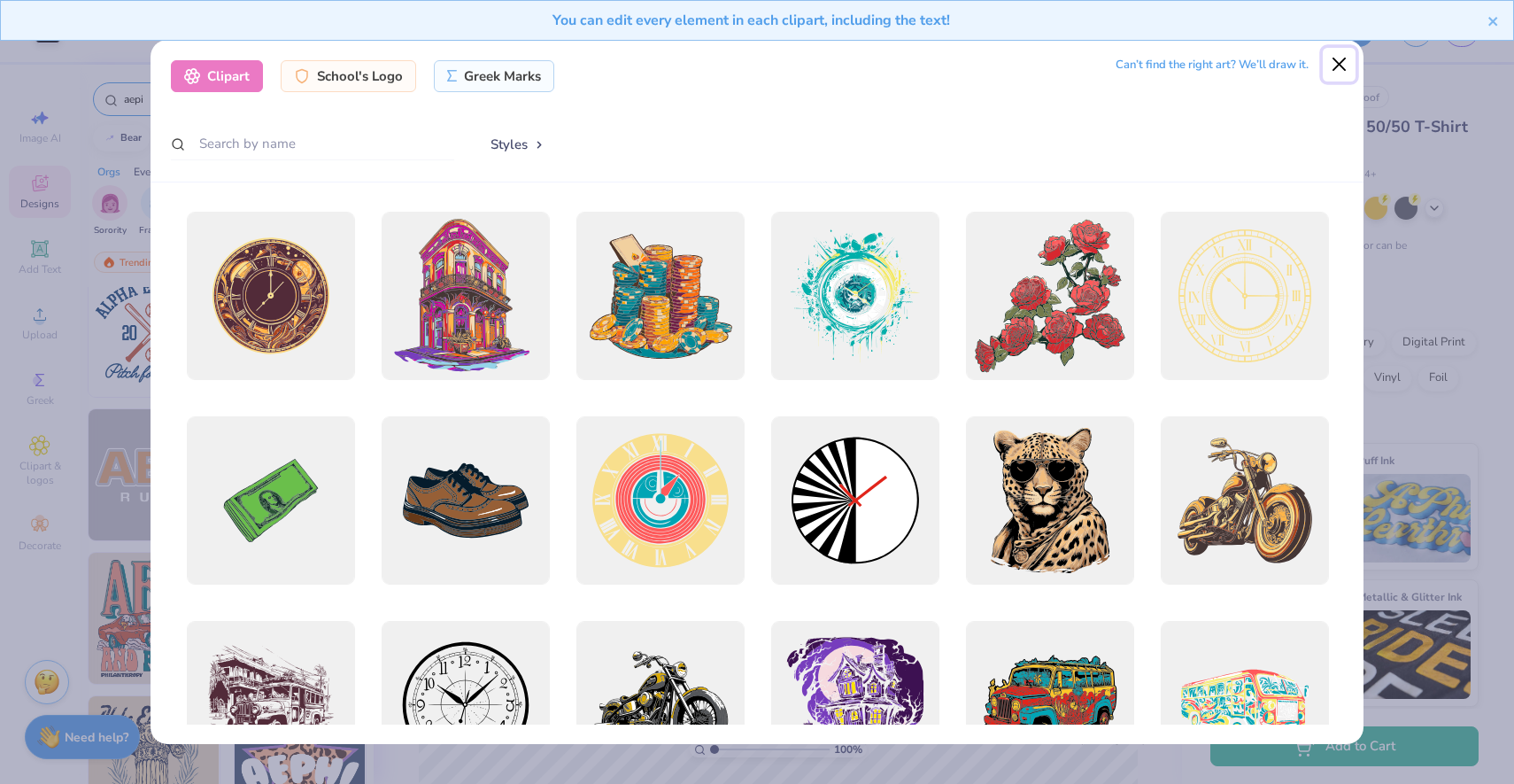
click at [1340, 60] on button "Close" at bounding box center [1340, 64] width 34 height 34
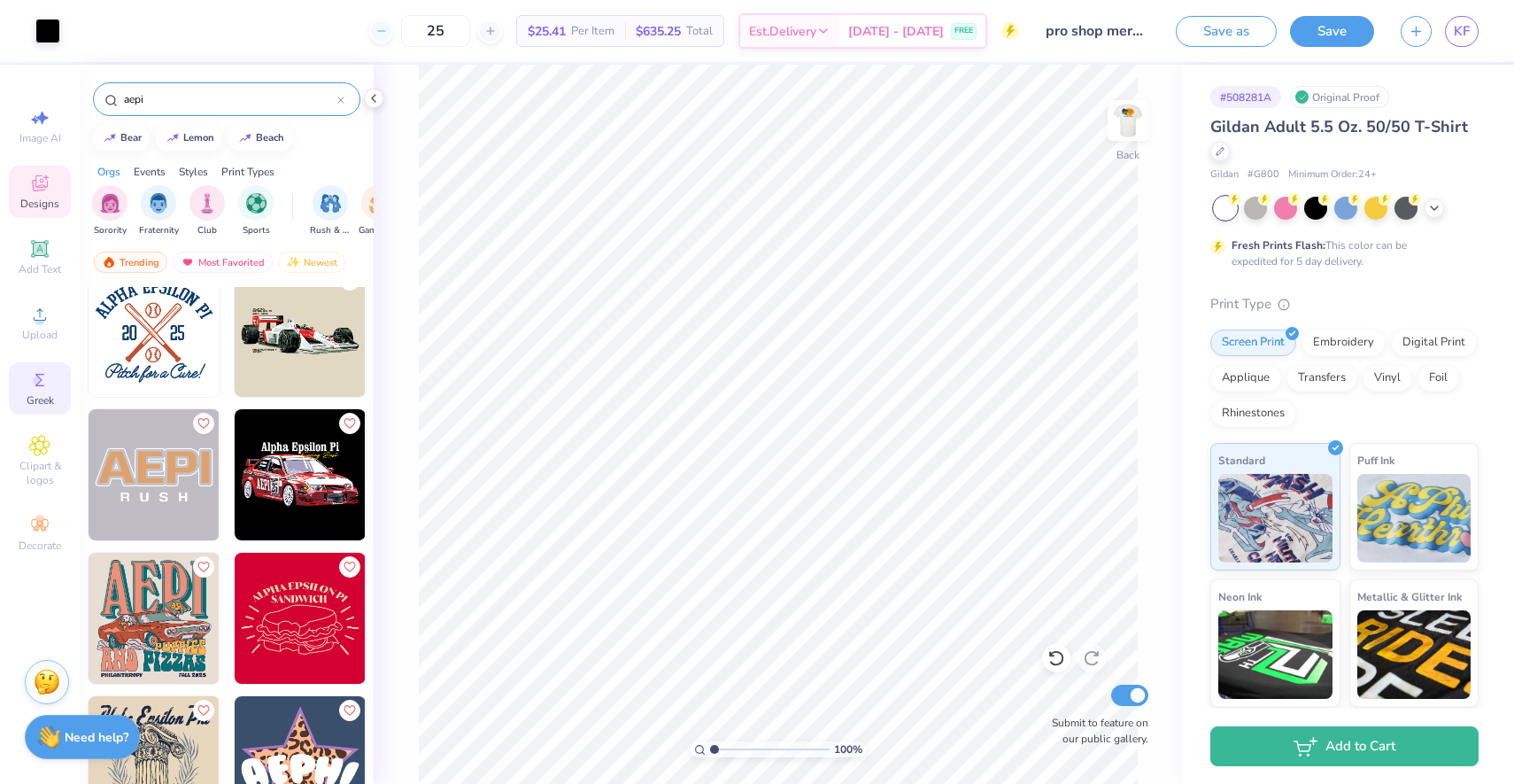
click at [44, 402] on span "Greek" at bounding box center [39, 400] width 27 height 14
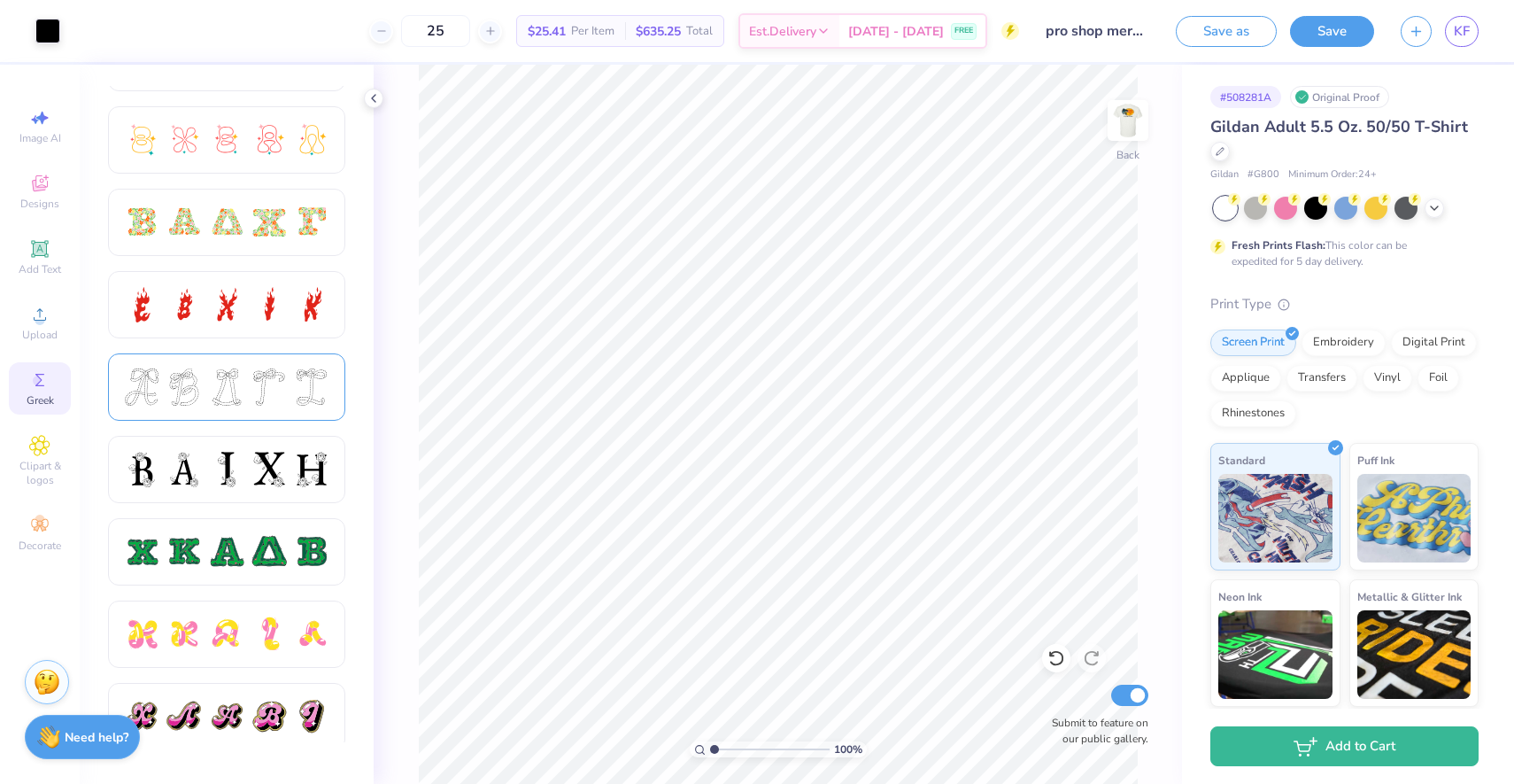
scroll to position [498, 0]
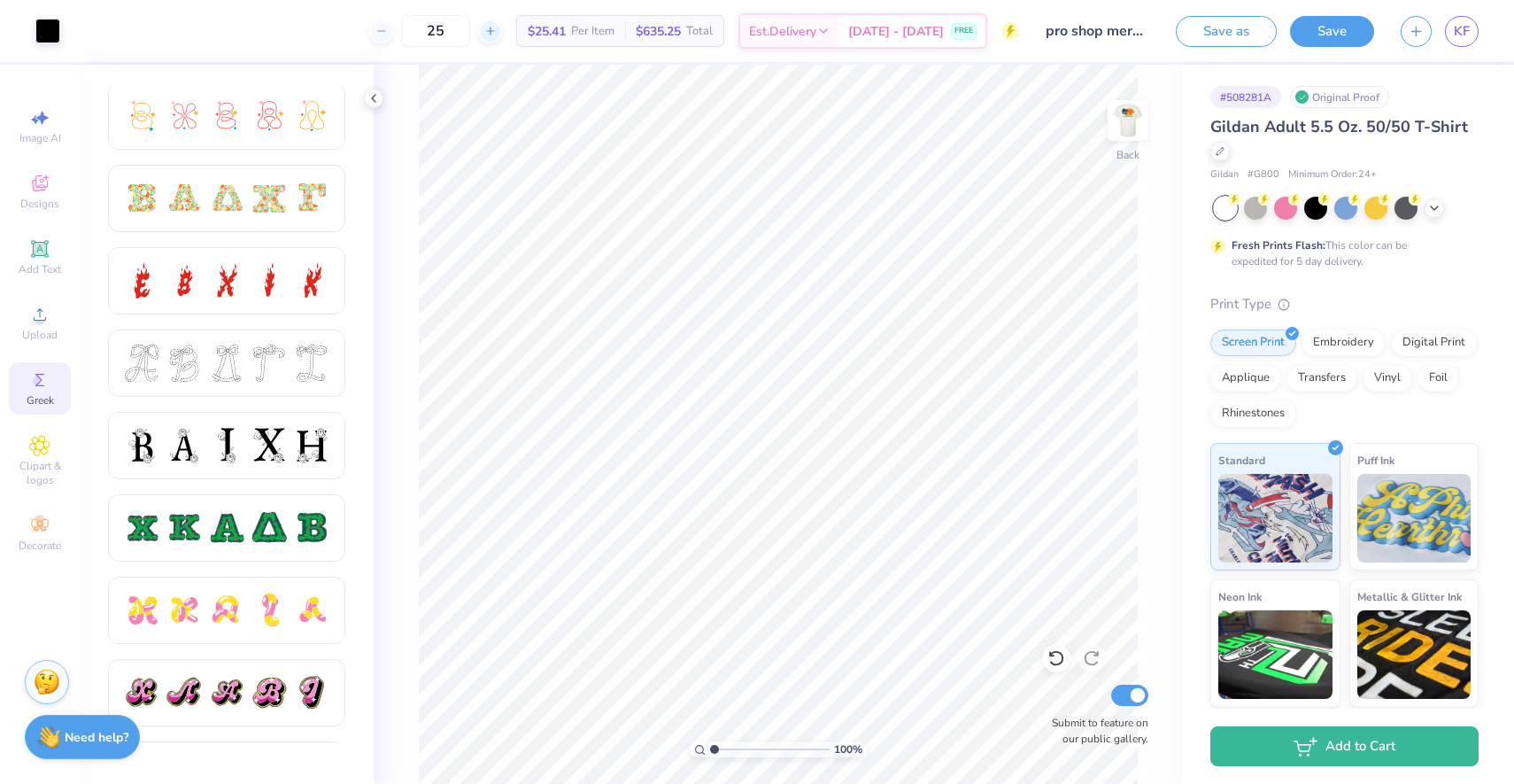
click at [502, 36] on div at bounding box center [491, 32] width 24 height 24
click at [450, 36] on div "26" at bounding box center [436, 31] width 133 height 32
click at [469, 38] on input "26" at bounding box center [436, 31] width 69 height 32
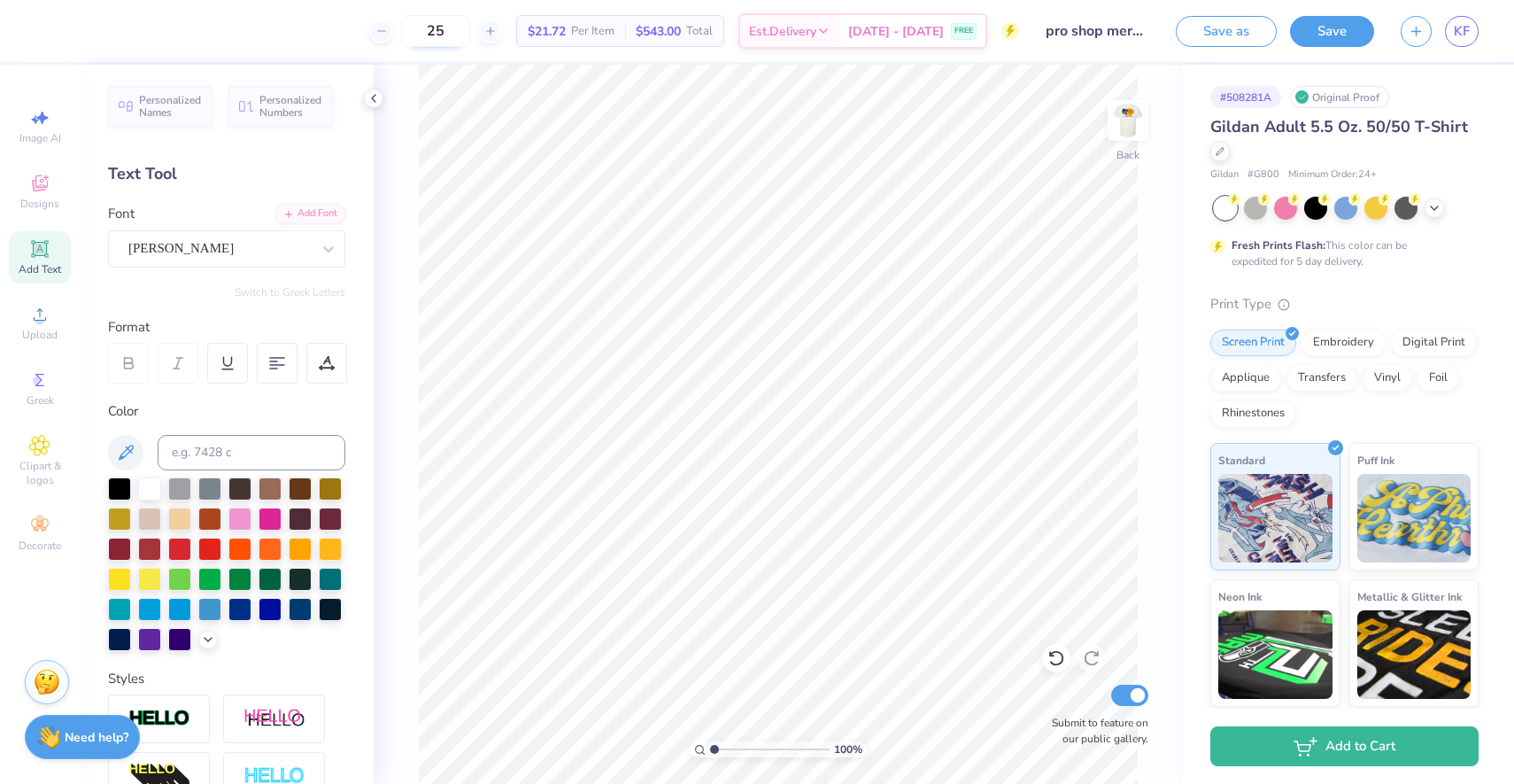
click at [467, 29] on input "25" at bounding box center [436, 31] width 69 height 32
type input "2"
type input "30"
click at [40, 309] on icon at bounding box center [39, 314] width 12 height 12
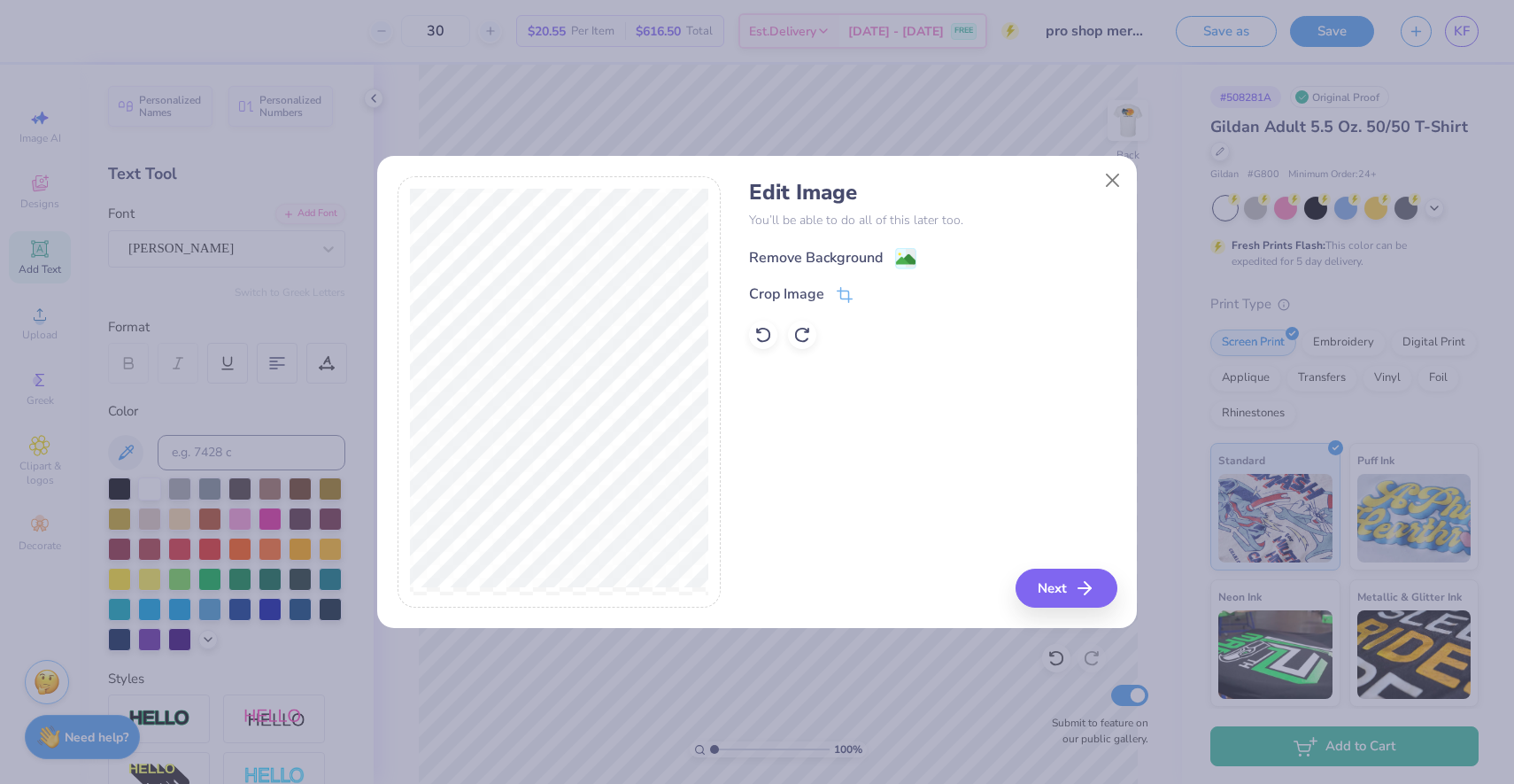
click at [855, 264] on div "Remove Background" at bounding box center [816, 257] width 134 height 21
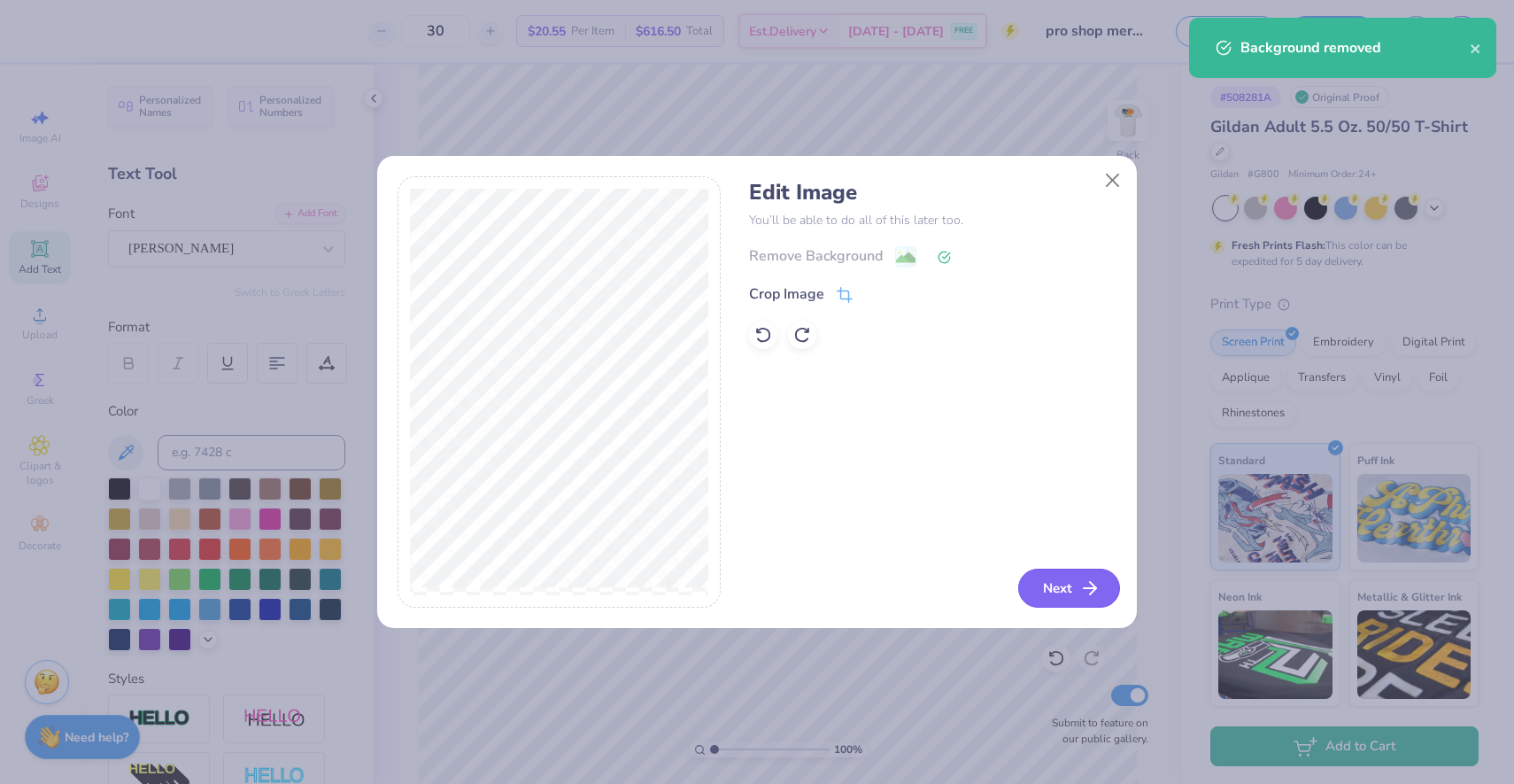
click at [1051, 582] on button "Next" at bounding box center [1069, 588] width 102 height 39
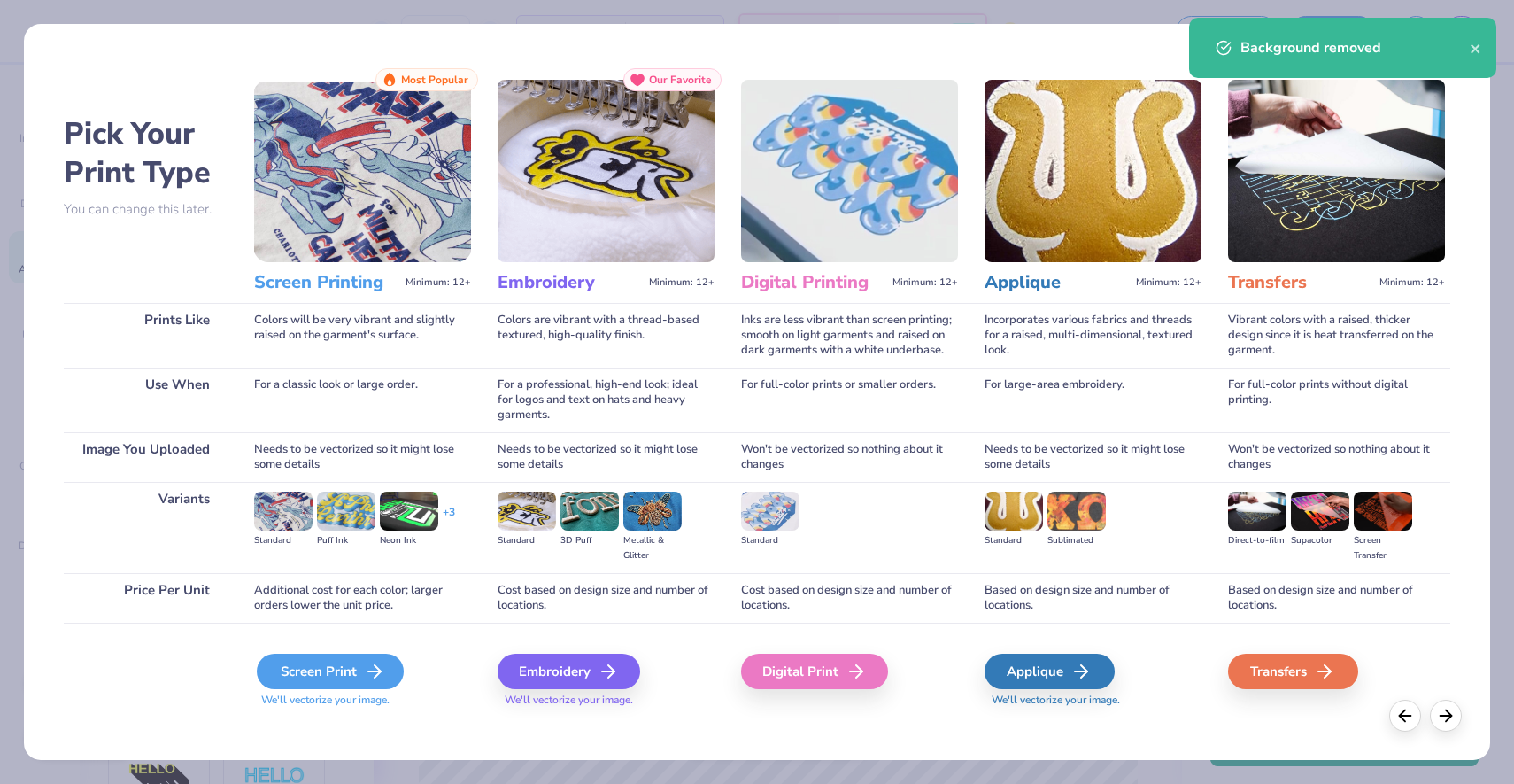
click at [361, 678] on div "Screen Print" at bounding box center [330, 671] width 147 height 36
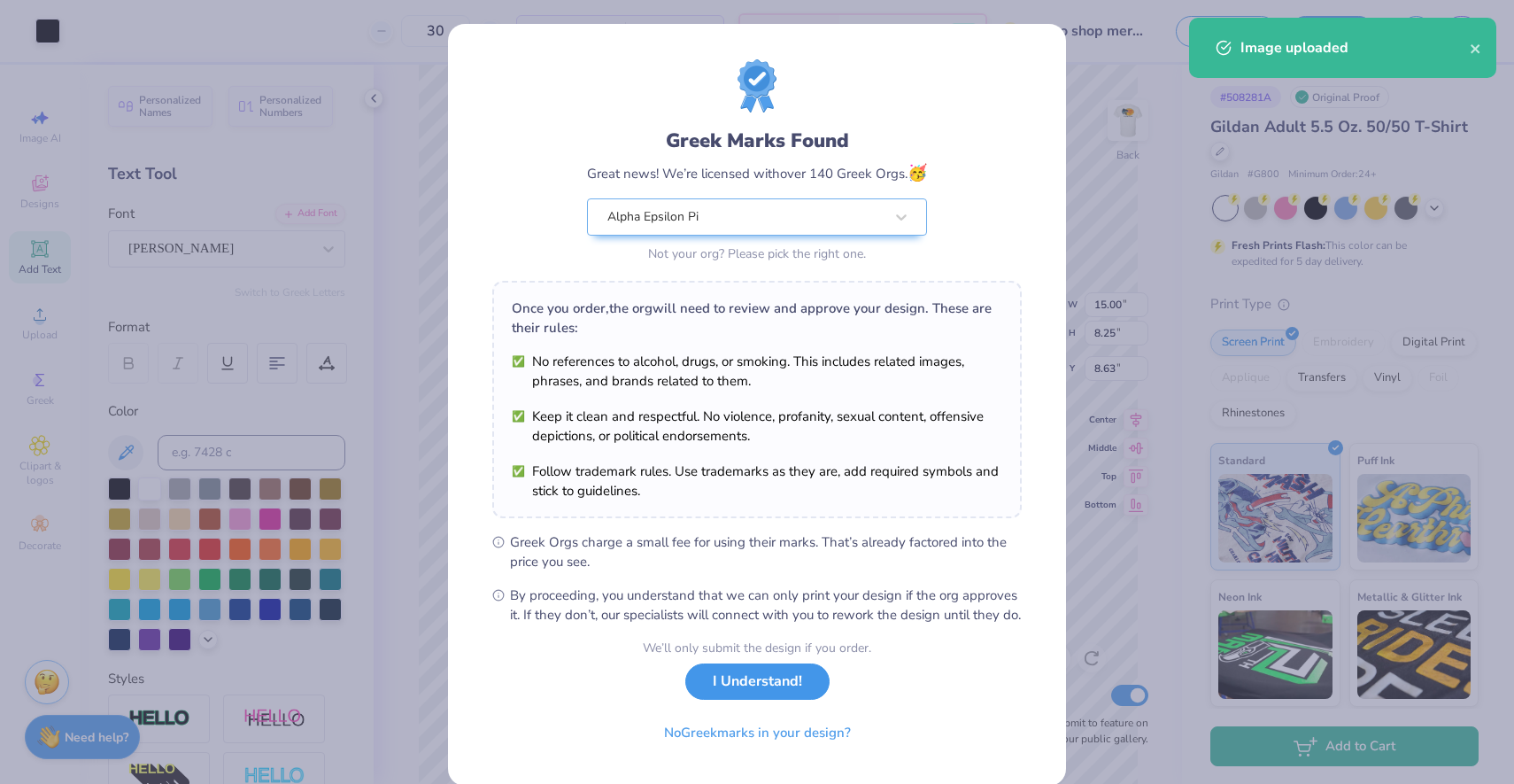
click at [763, 700] on button "I Understand!" at bounding box center [757, 681] width 144 height 36
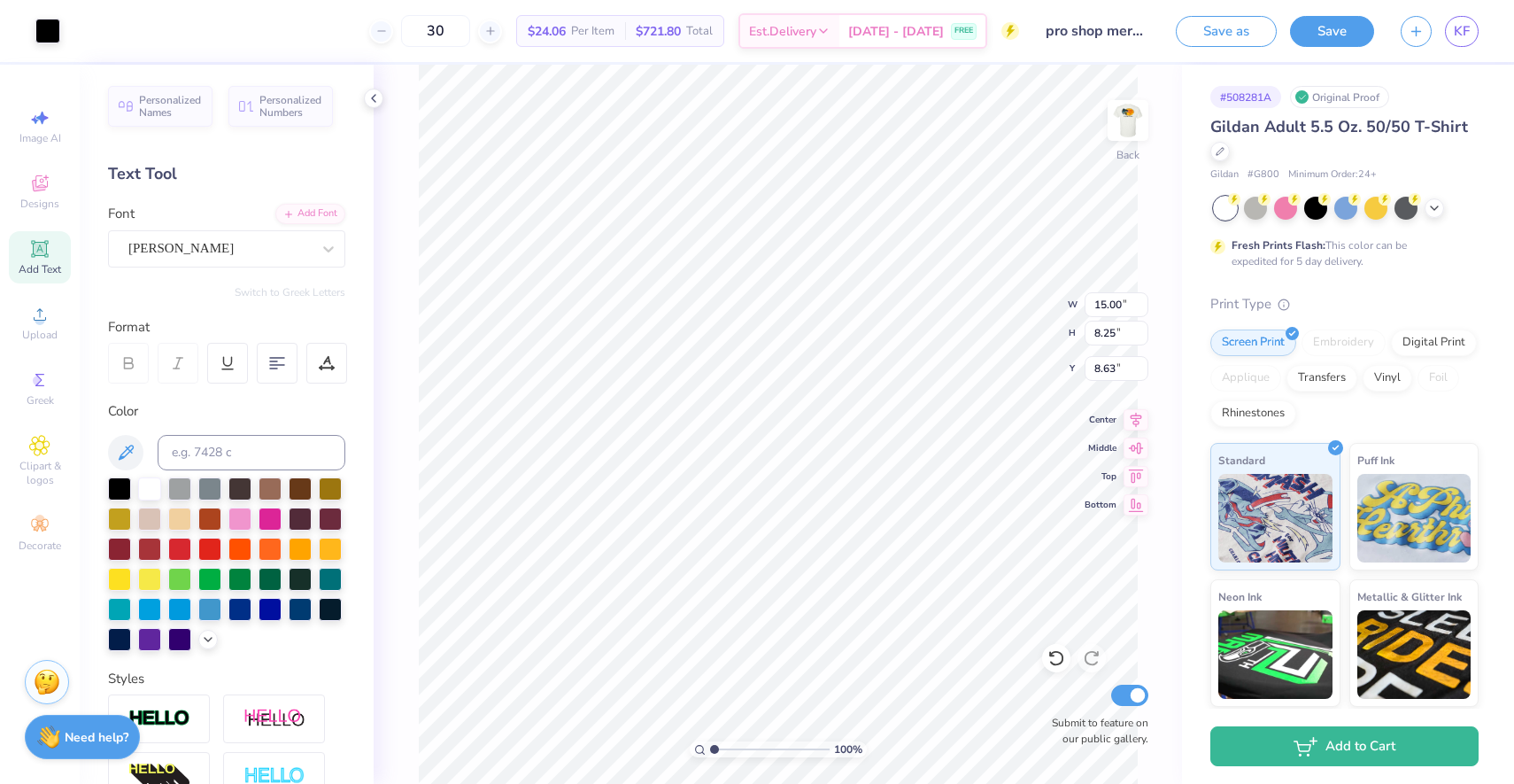
type input "3.65"
type input "2.01"
type input "4.32"
click at [470, 27] on input "30" at bounding box center [436, 31] width 69 height 32
type input "3"
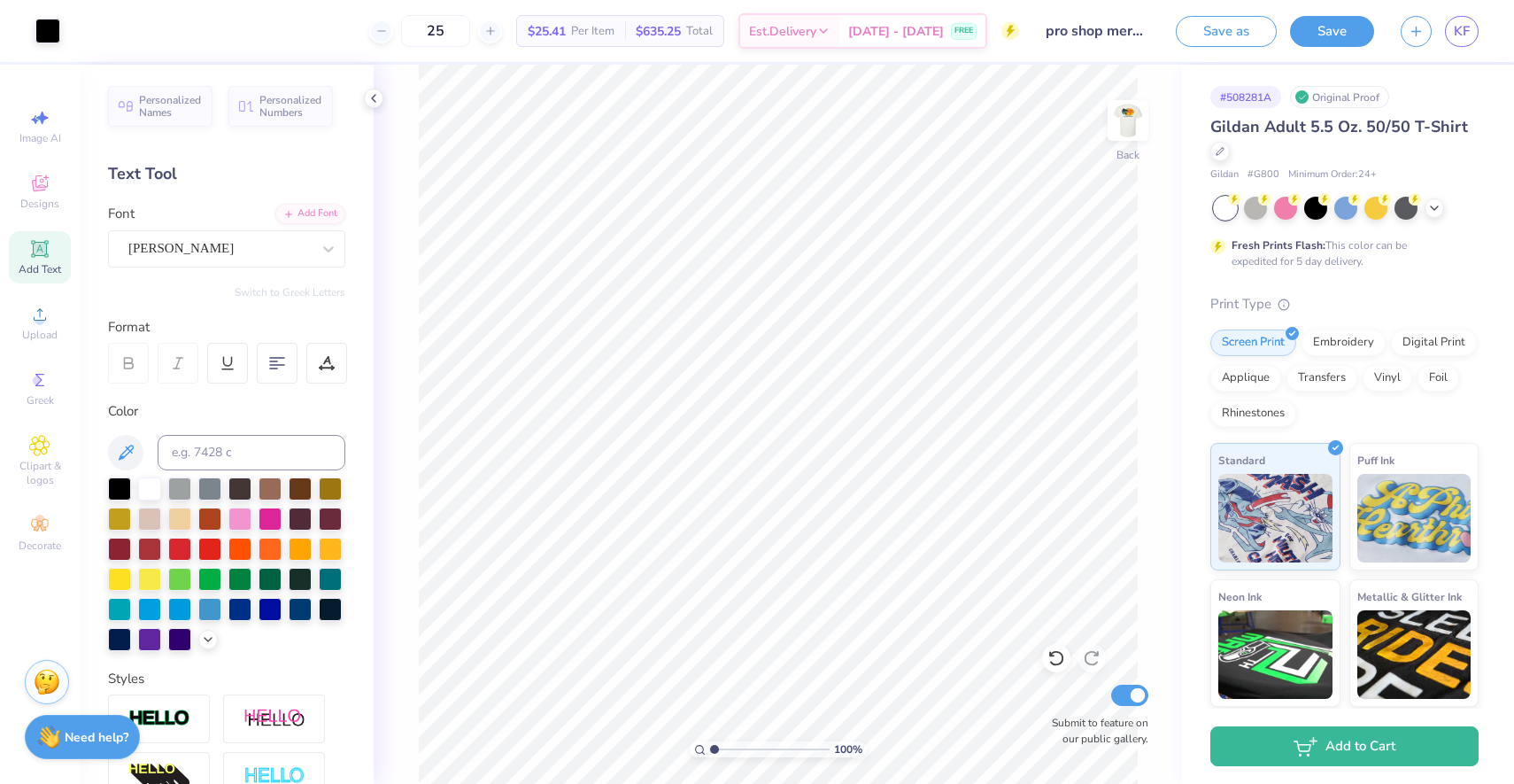
type input "25"
type input "4.06"
click at [467, 21] on input "25" at bounding box center [436, 31] width 69 height 32
type input "2"
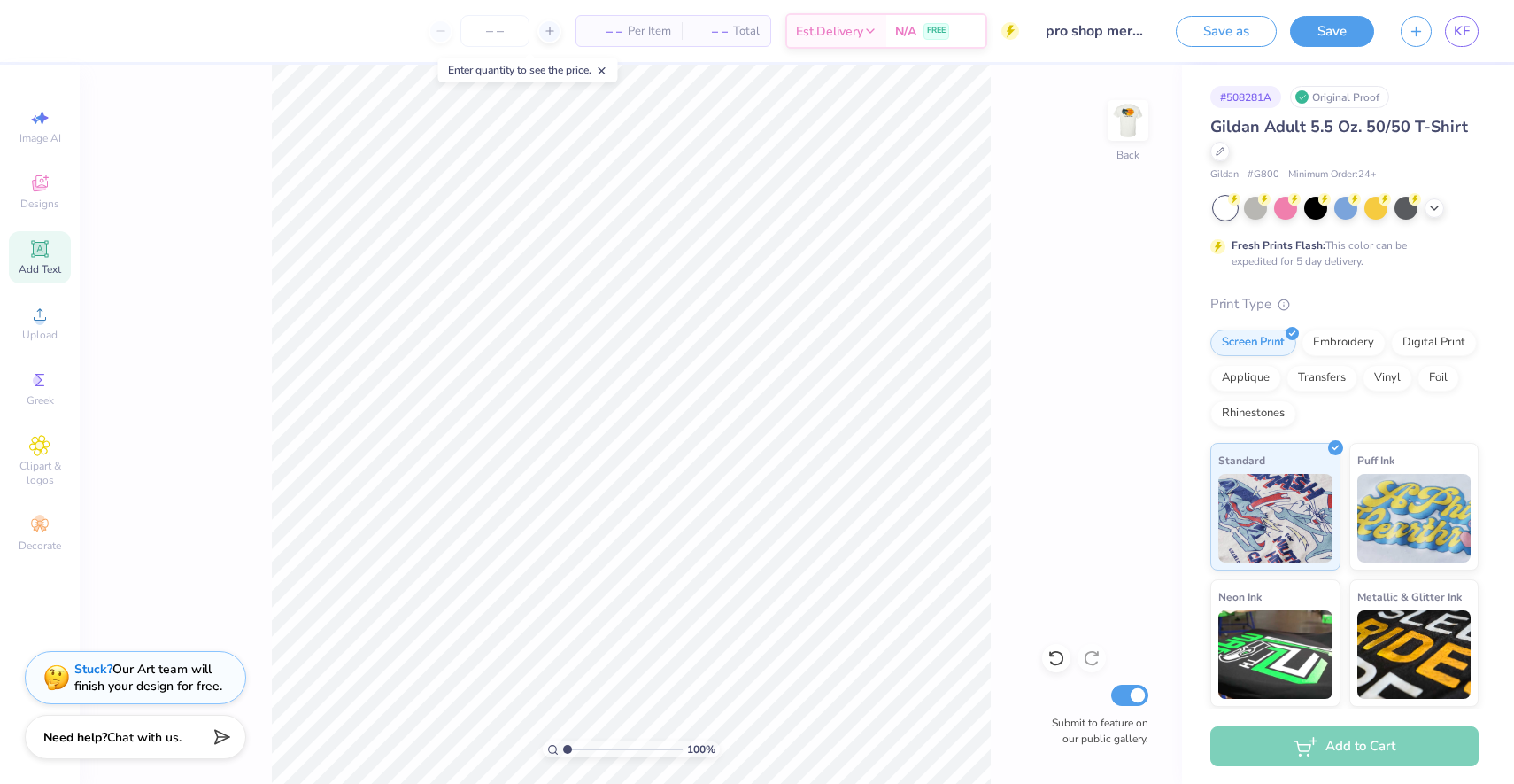
click at [40, 264] on span "Add Text" at bounding box center [39, 268] width 42 height 14
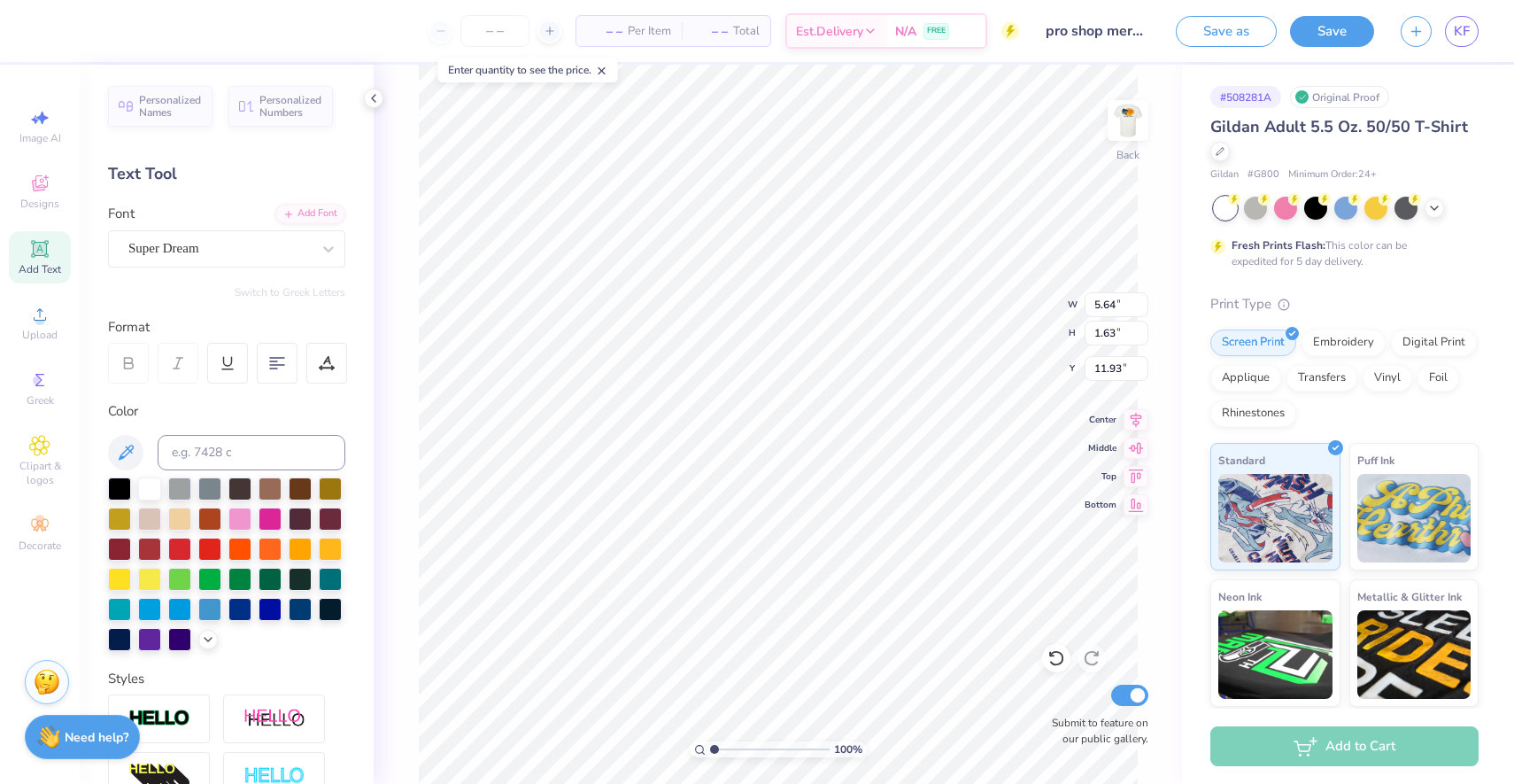
click at [236, 270] on div "Personalized Names Personalized Numbers Text Tool Add Font Font Super Dream Swi…" at bounding box center [226, 423] width 294 height 719
click at [236, 251] on div "Super Dream" at bounding box center [219, 248] width 186 height 27
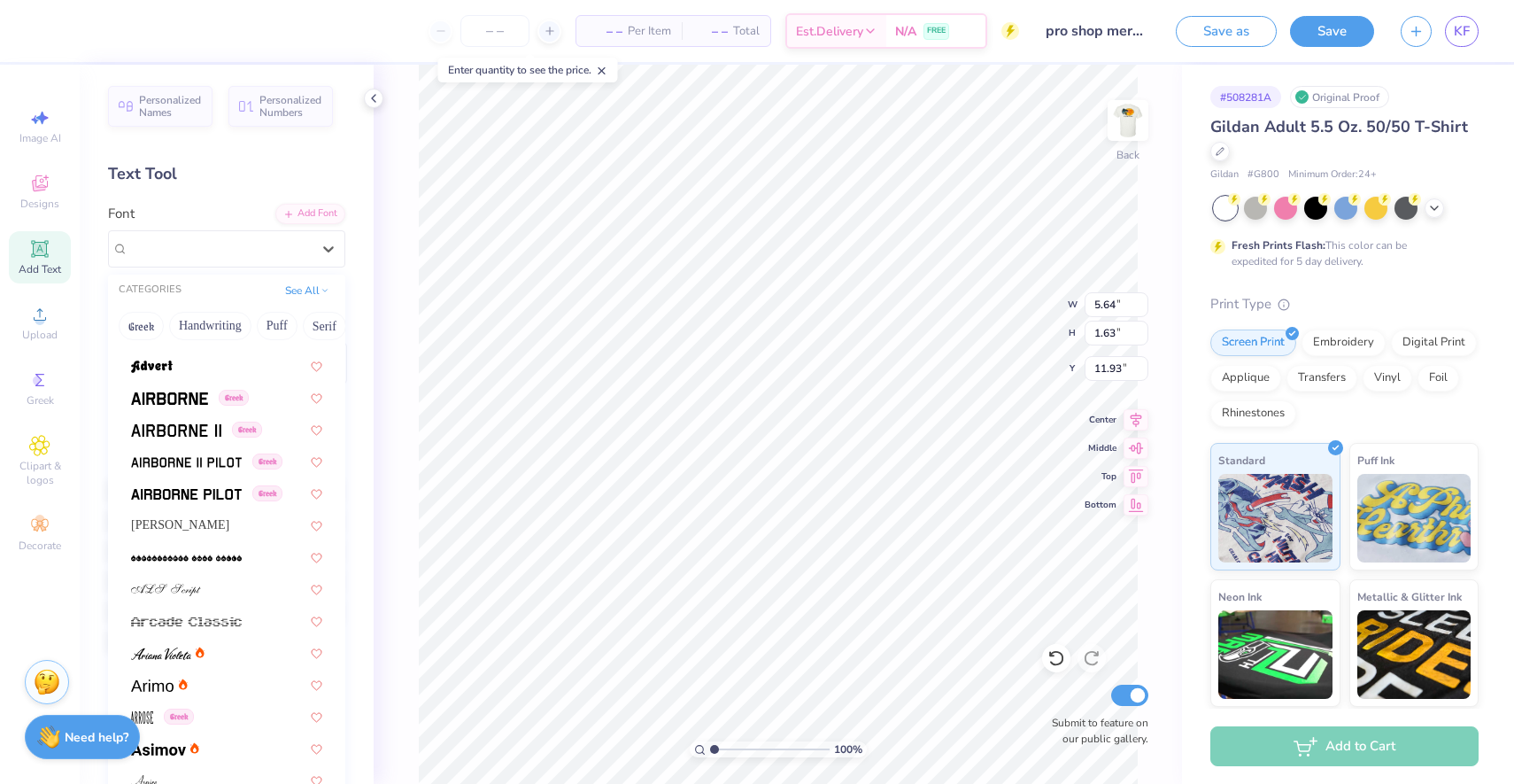
scroll to position [309, 0]
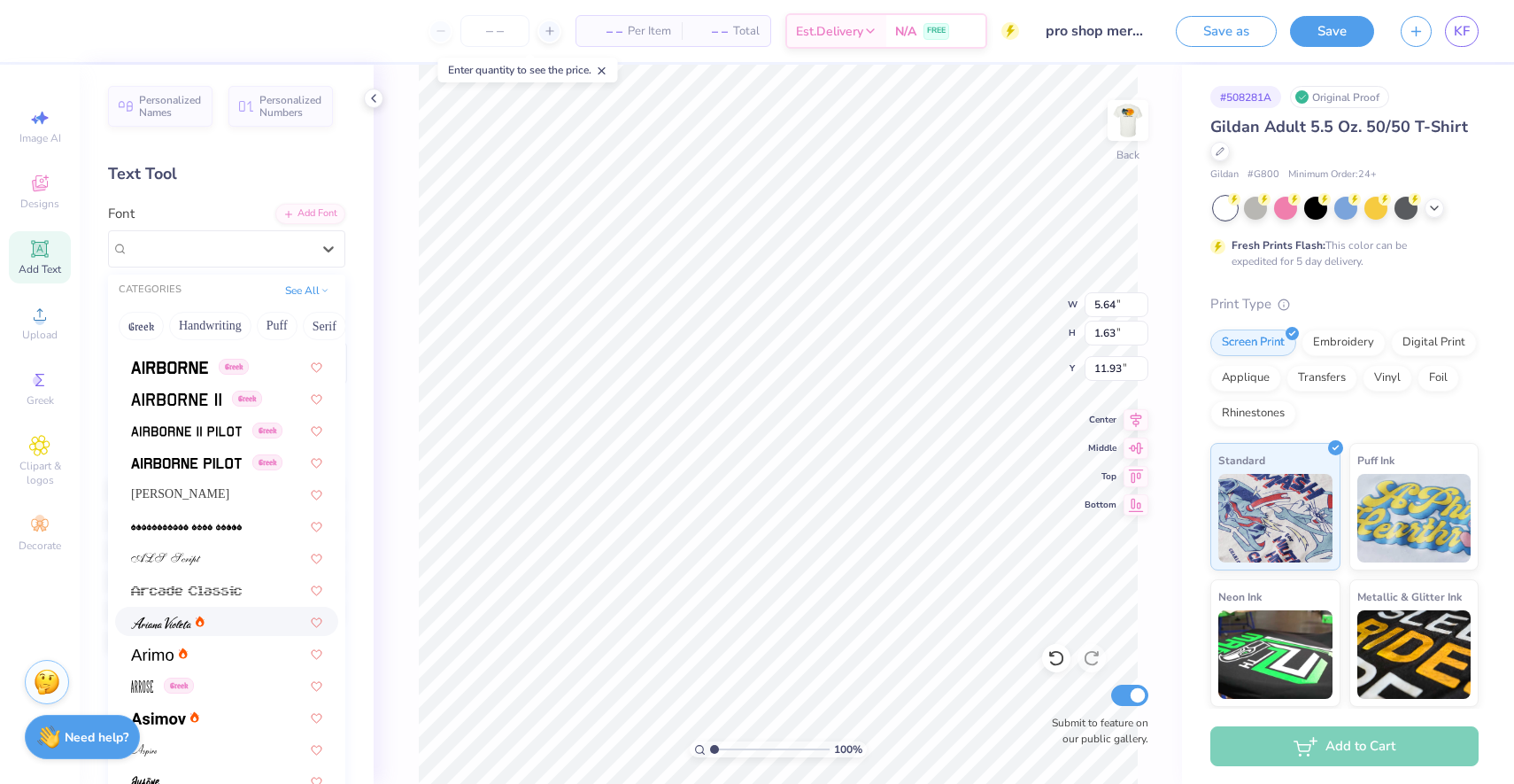
click at [223, 617] on div at bounding box center [226, 621] width 192 height 19
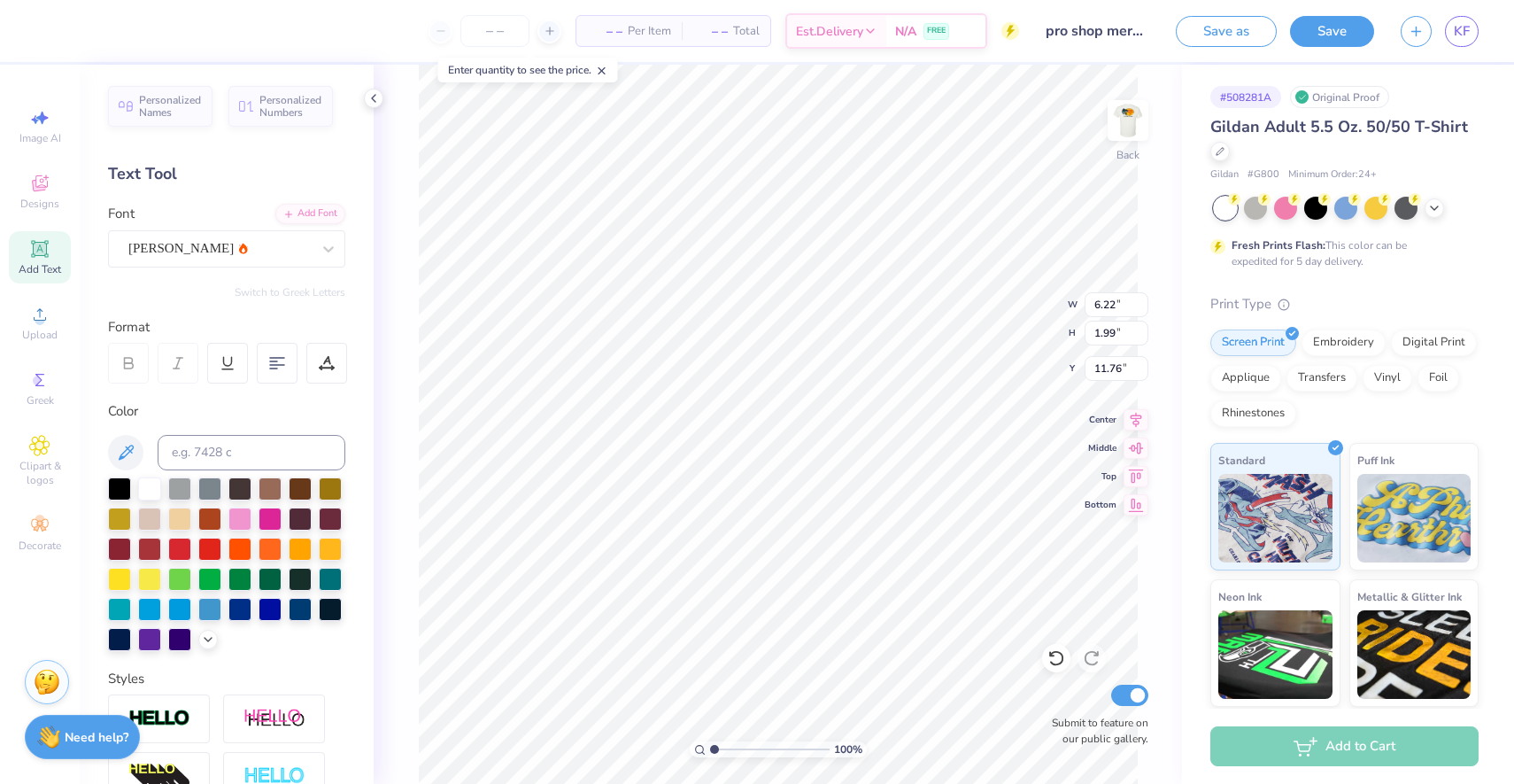
type input "6.22"
type input "1.99"
type input "11.76"
click at [176, 543] on div at bounding box center [179, 547] width 23 height 23
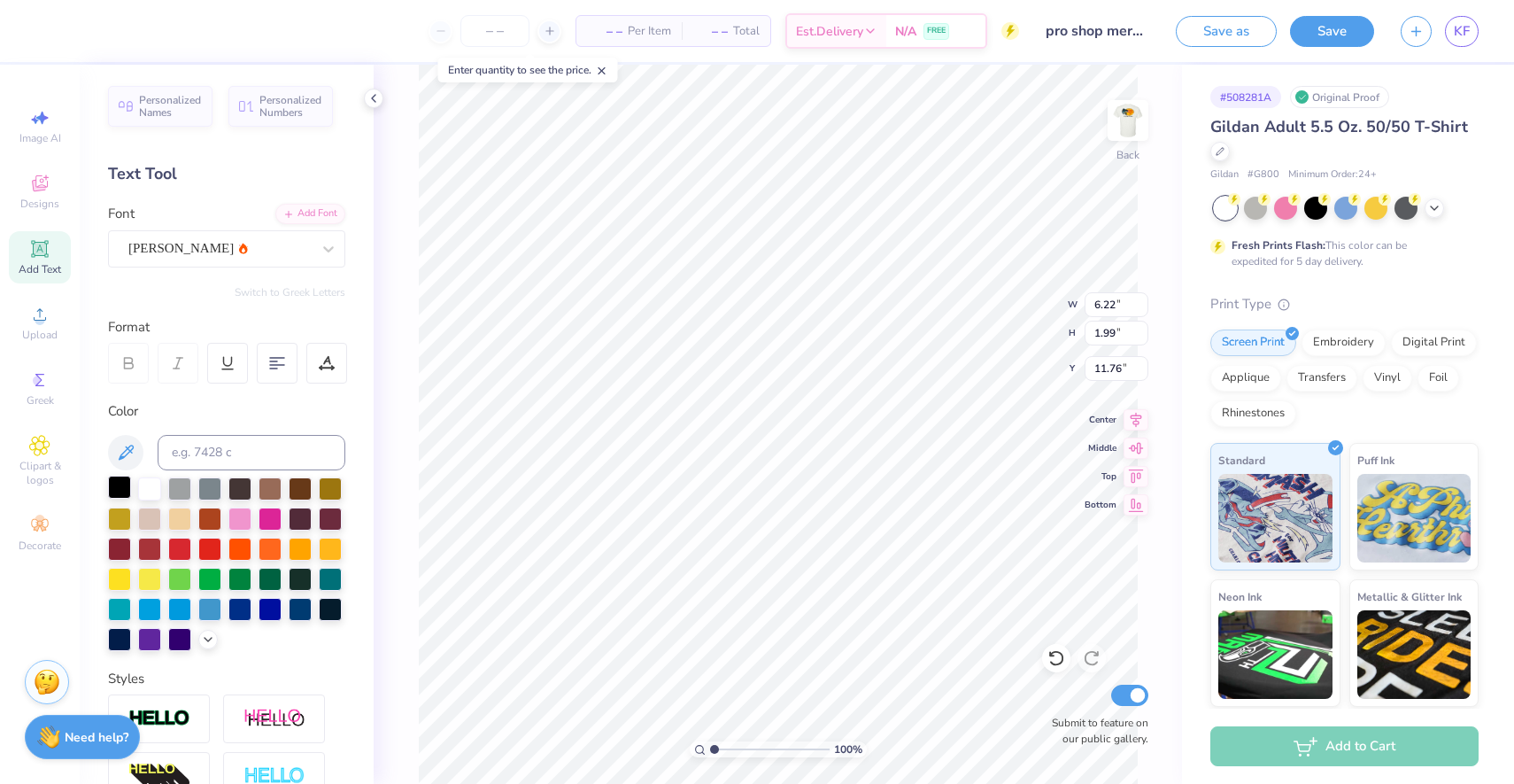
click at [110, 489] on div at bounding box center [120, 487] width 23 height 23
type textarea "T"
type textarea "Fraternity"
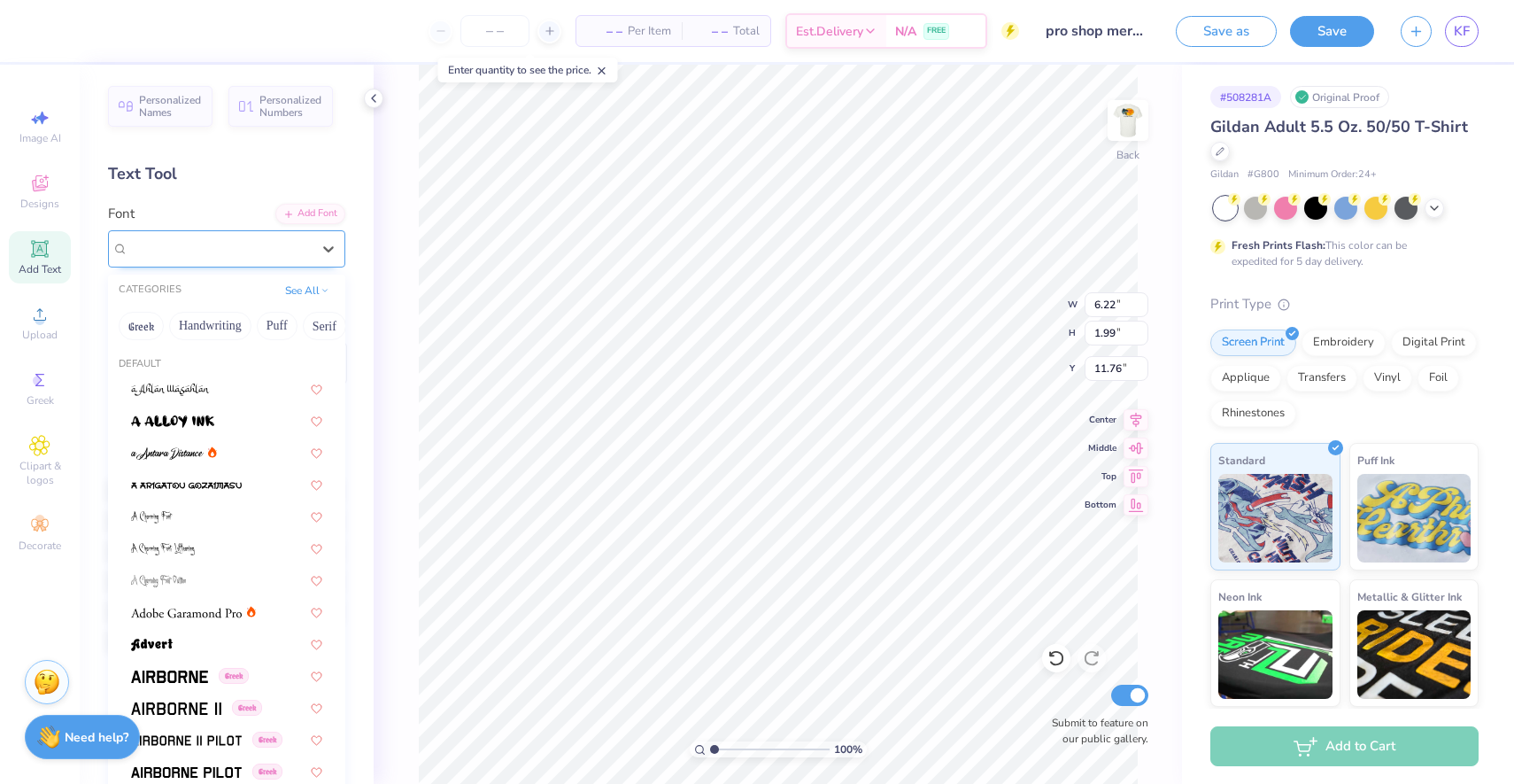
click at [227, 235] on div "[PERSON_NAME]" at bounding box center [219, 248] width 186 height 27
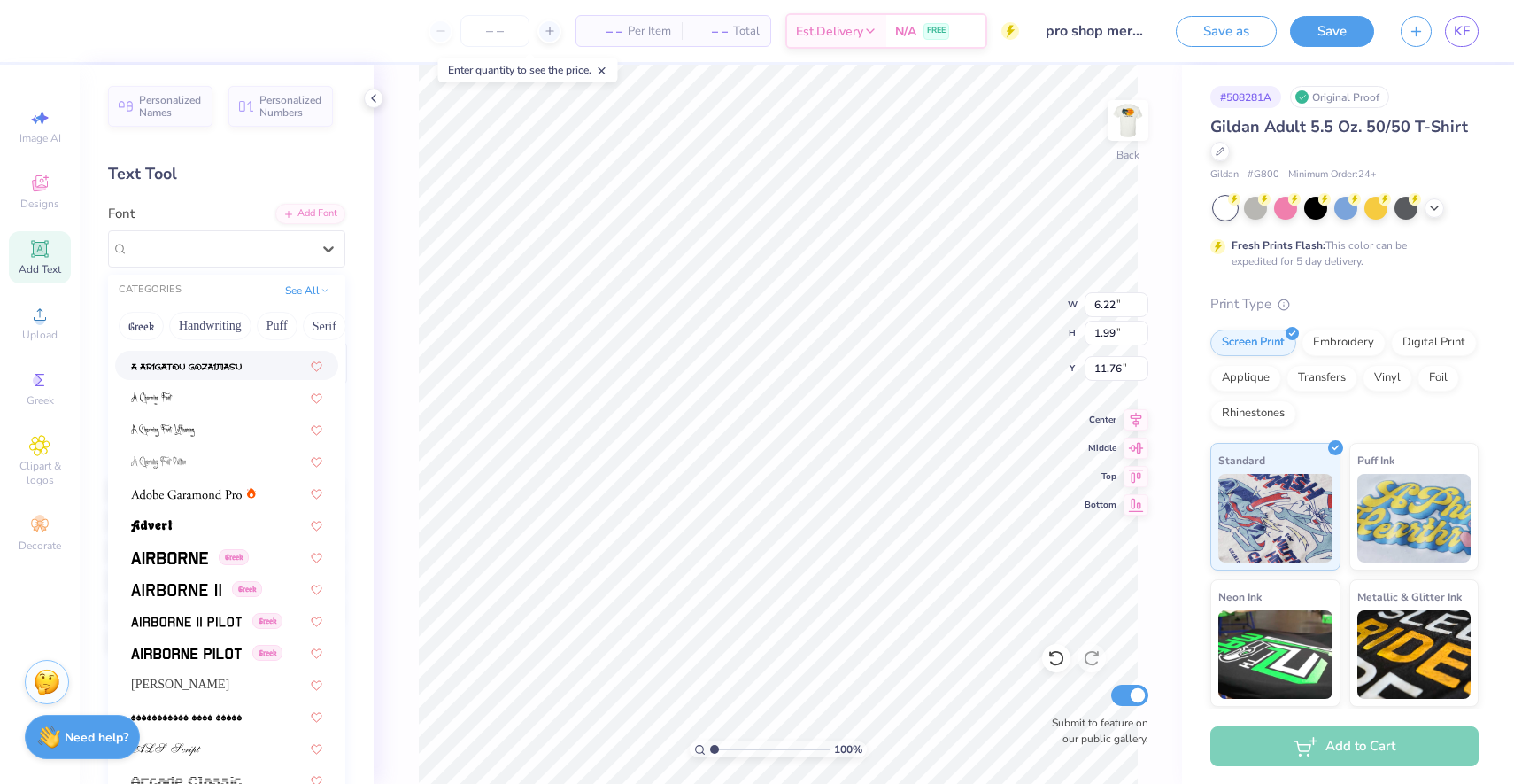
scroll to position [48, 0]
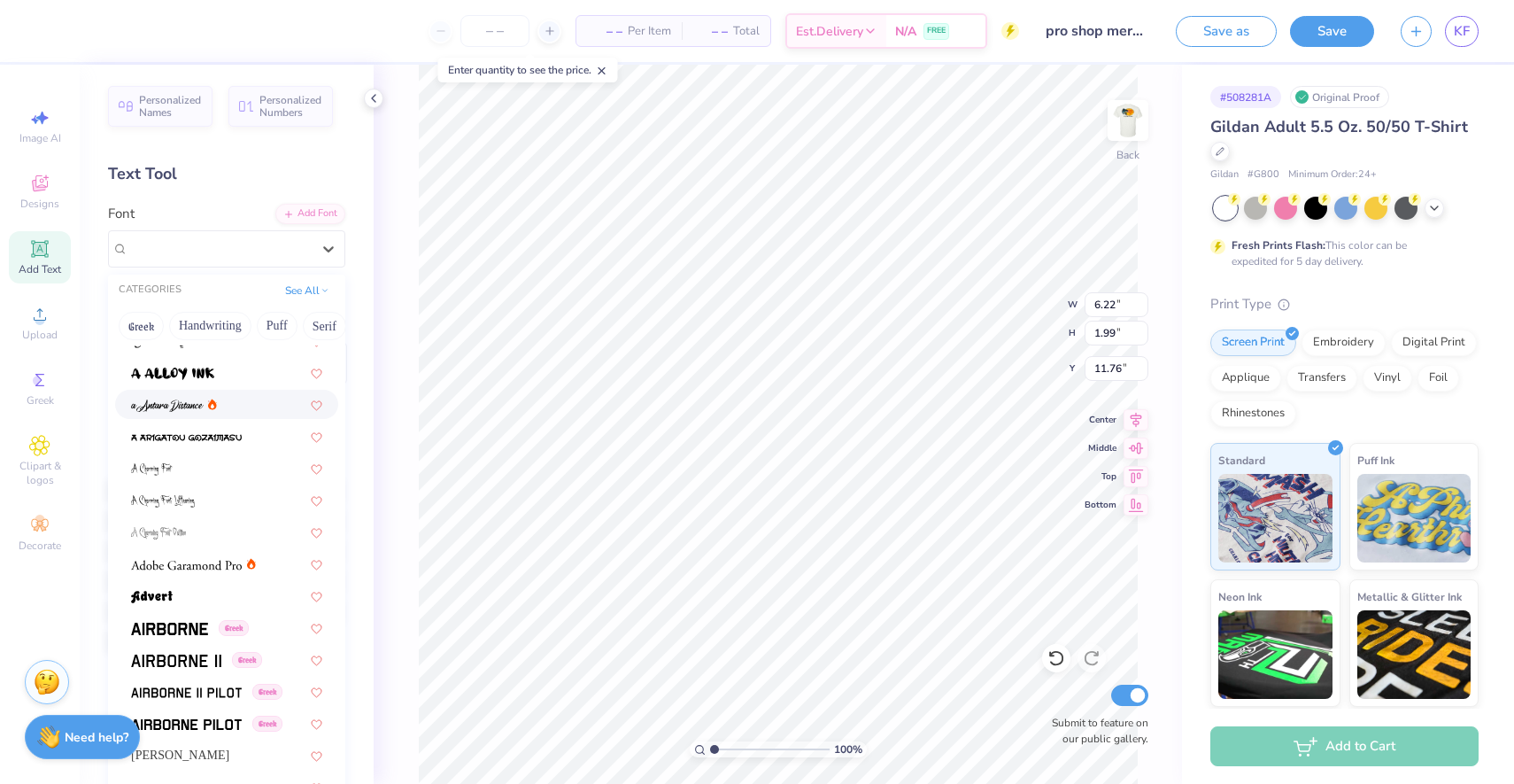
click at [229, 400] on div at bounding box center [226, 405] width 192 height 19
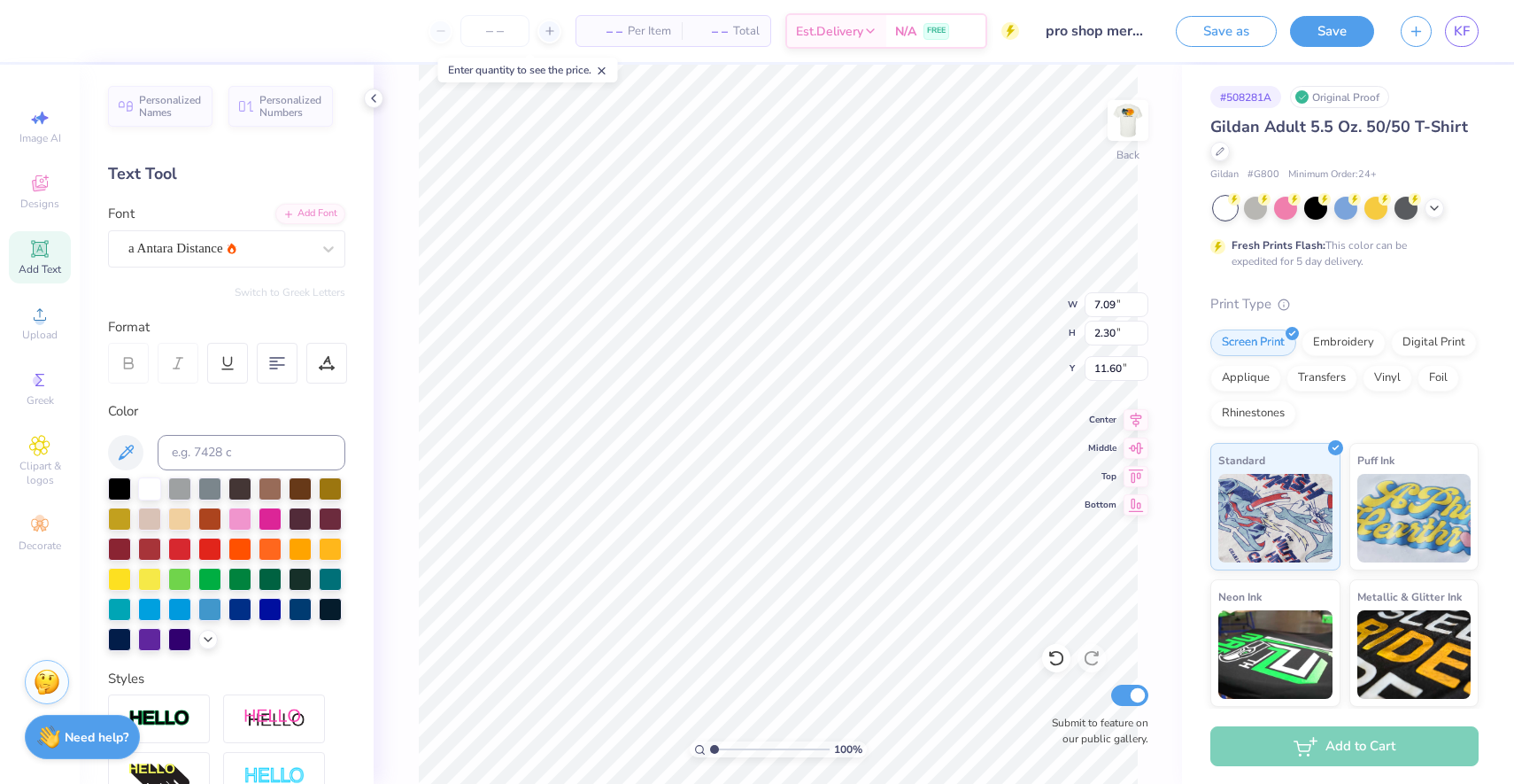
type input "4.61"
type input "2.73"
type input "0.89"
type input "6.53"
type input "3.71"
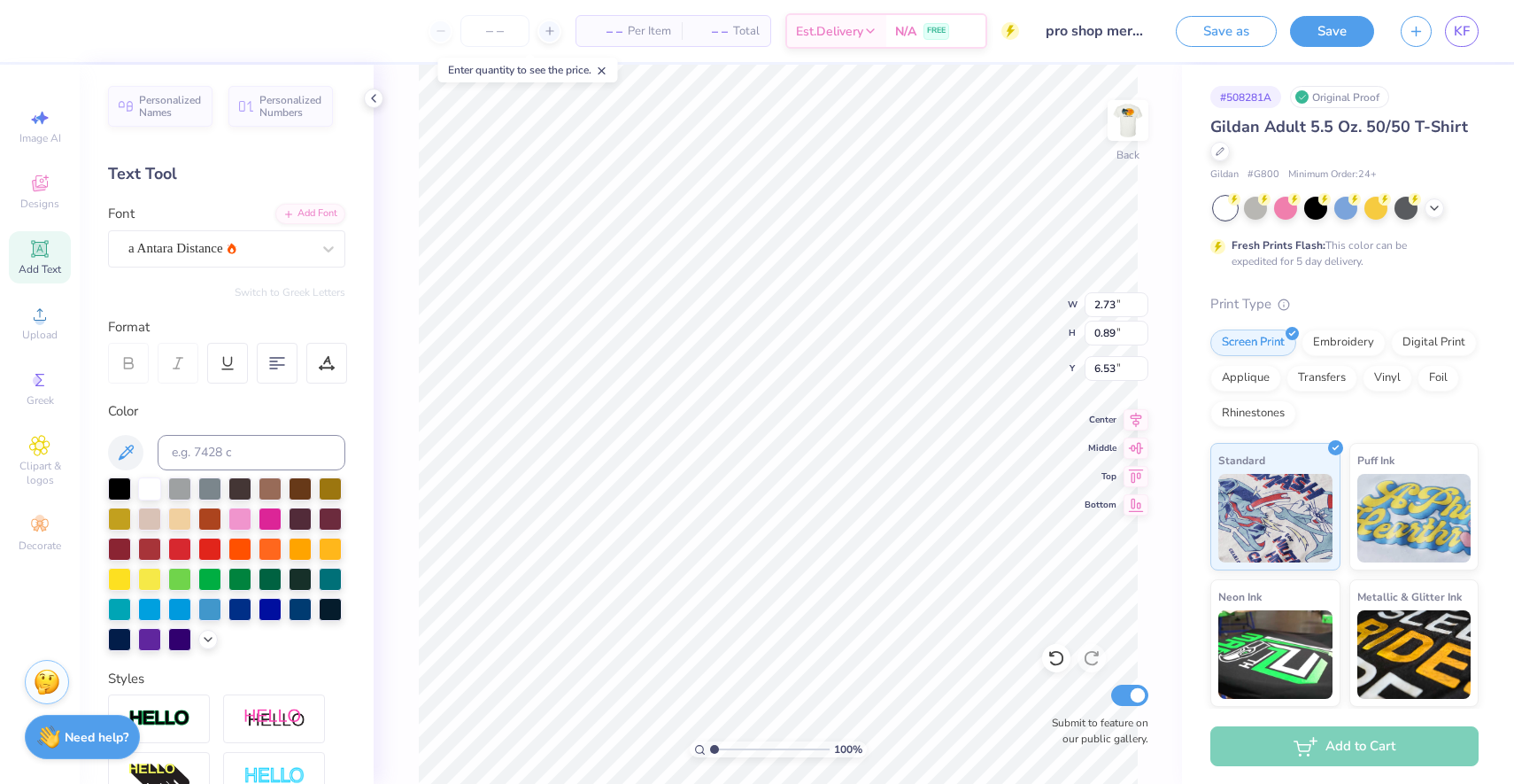
type input "1.20"
type input "5.30"
click at [37, 274] on span "Add Text" at bounding box center [39, 268] width 42 height 14
type input "5.64"
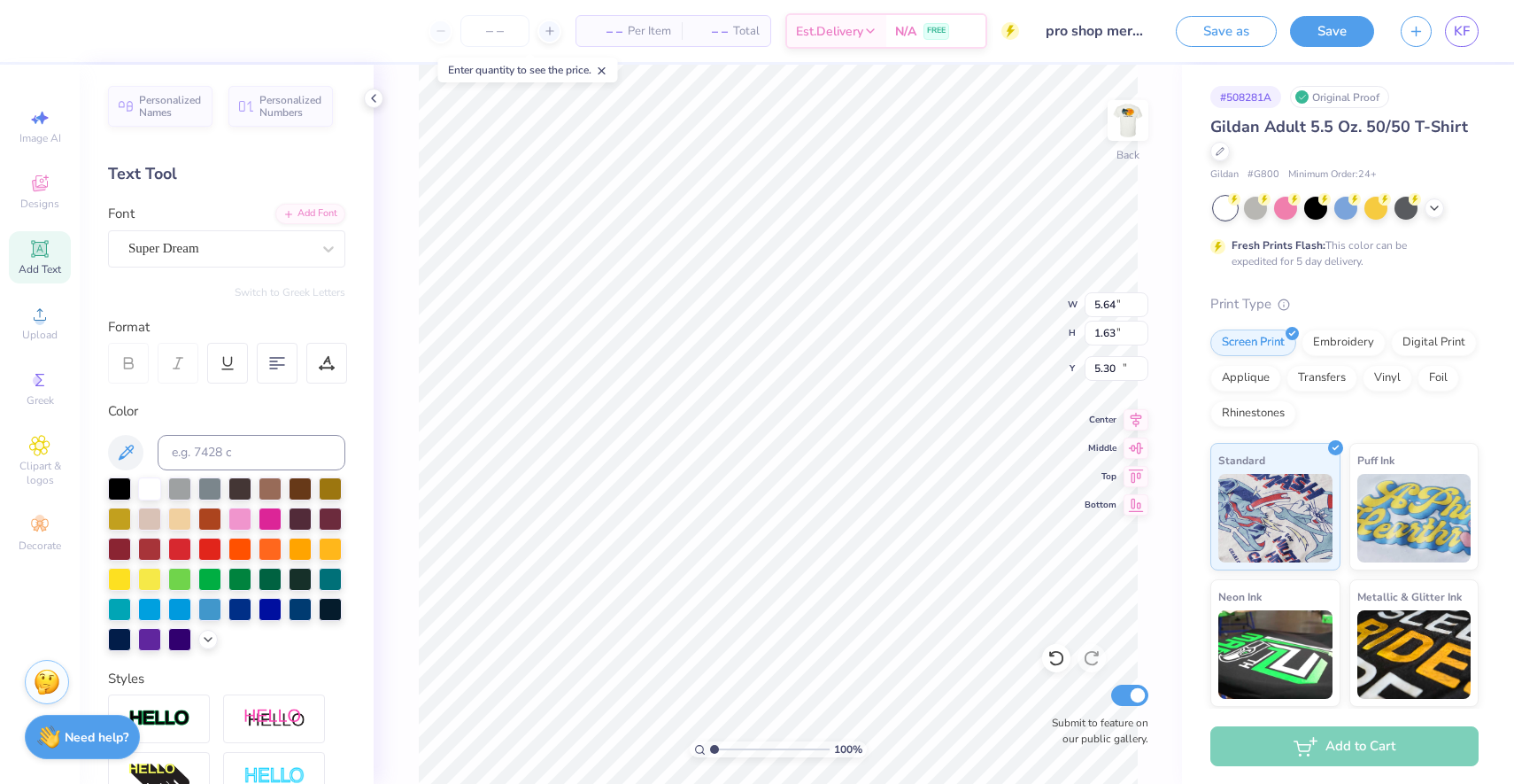
type input "1.63"
type input "11.93"
type textarea "T"
paste textarea
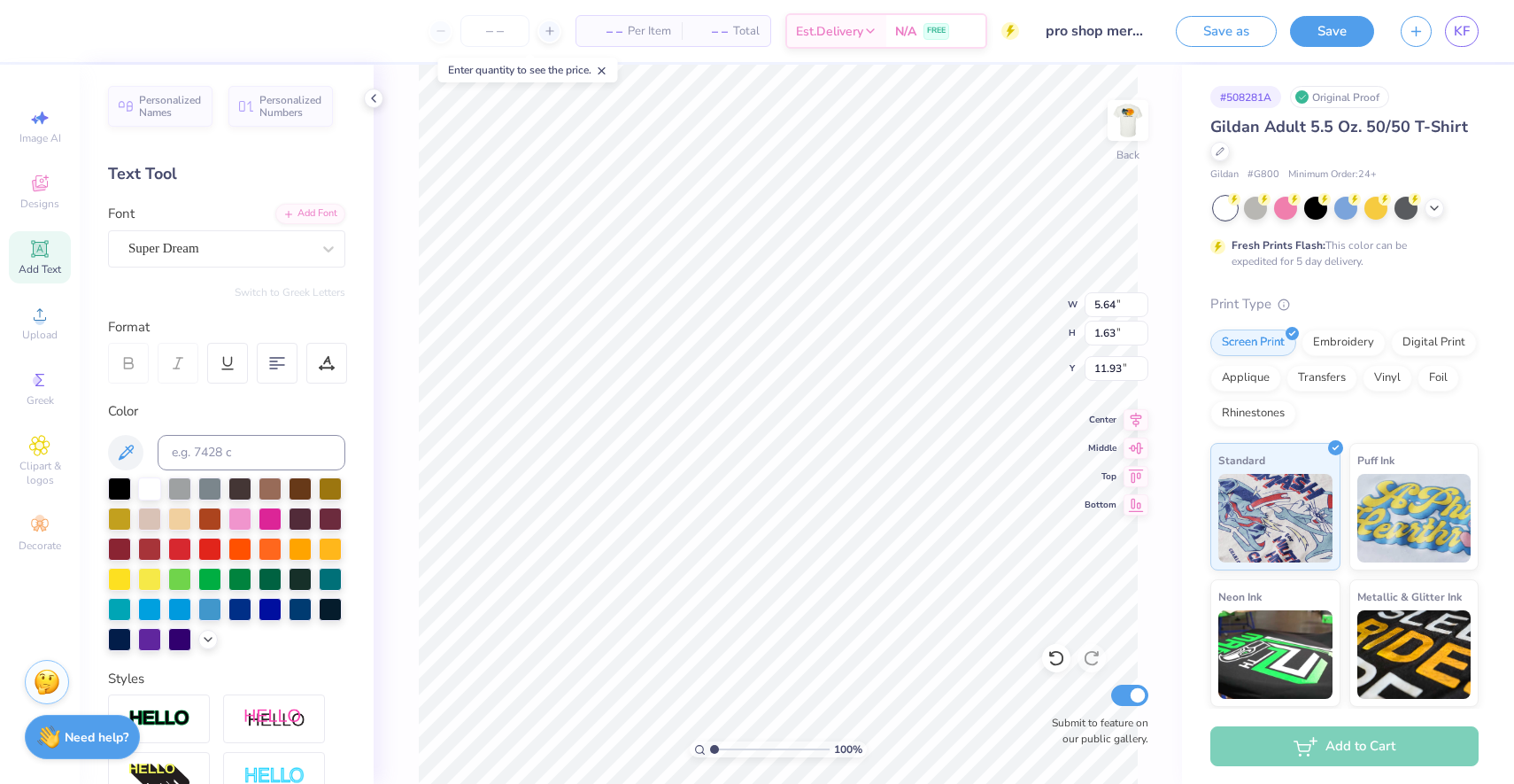
paste textarea """"
type textarea "AE"
type input "3.71"
type input "1.20"
type input "5.30"
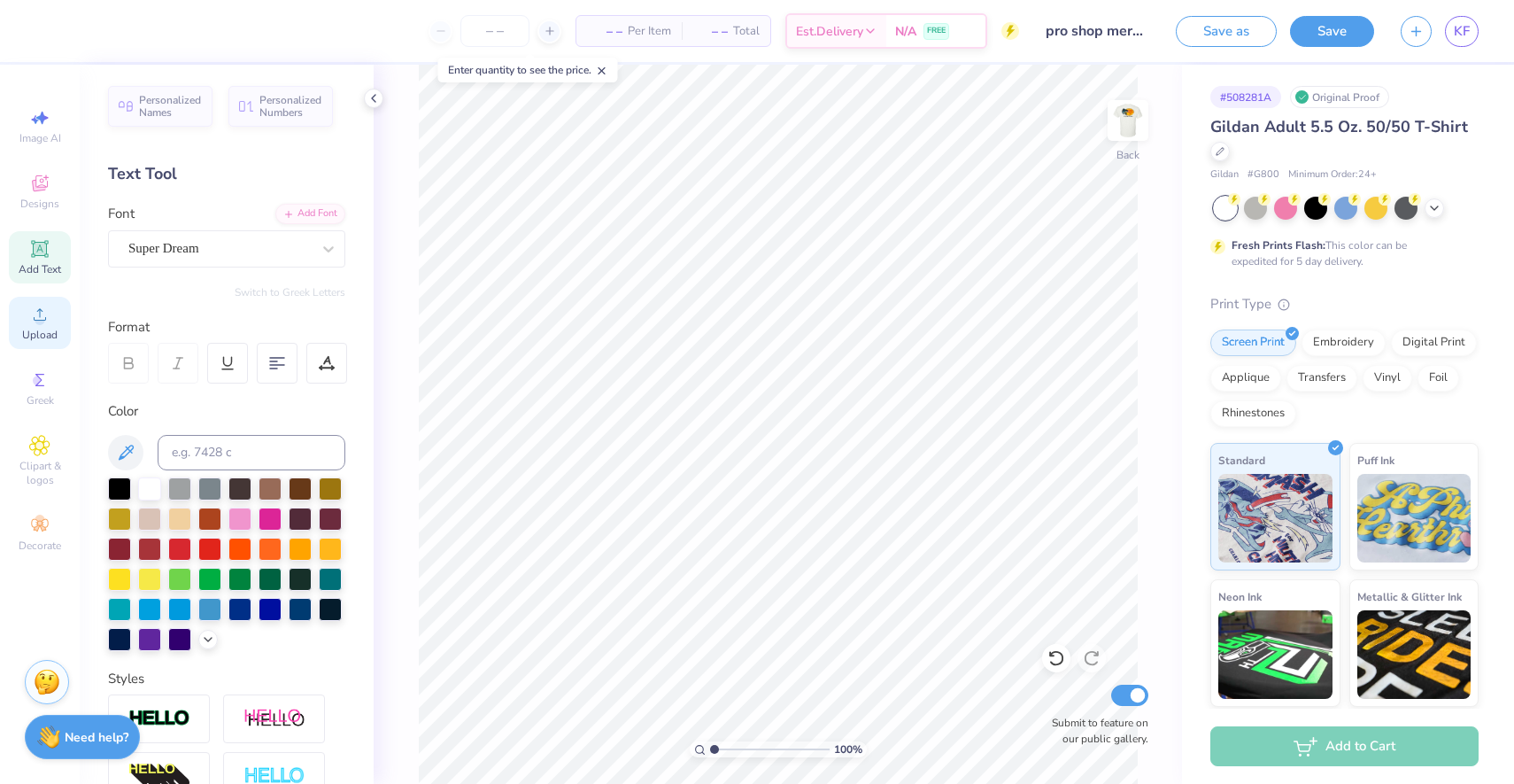
click at [36, 327] on div "Upload" at bounding box center [39, 322] width 62 height 52
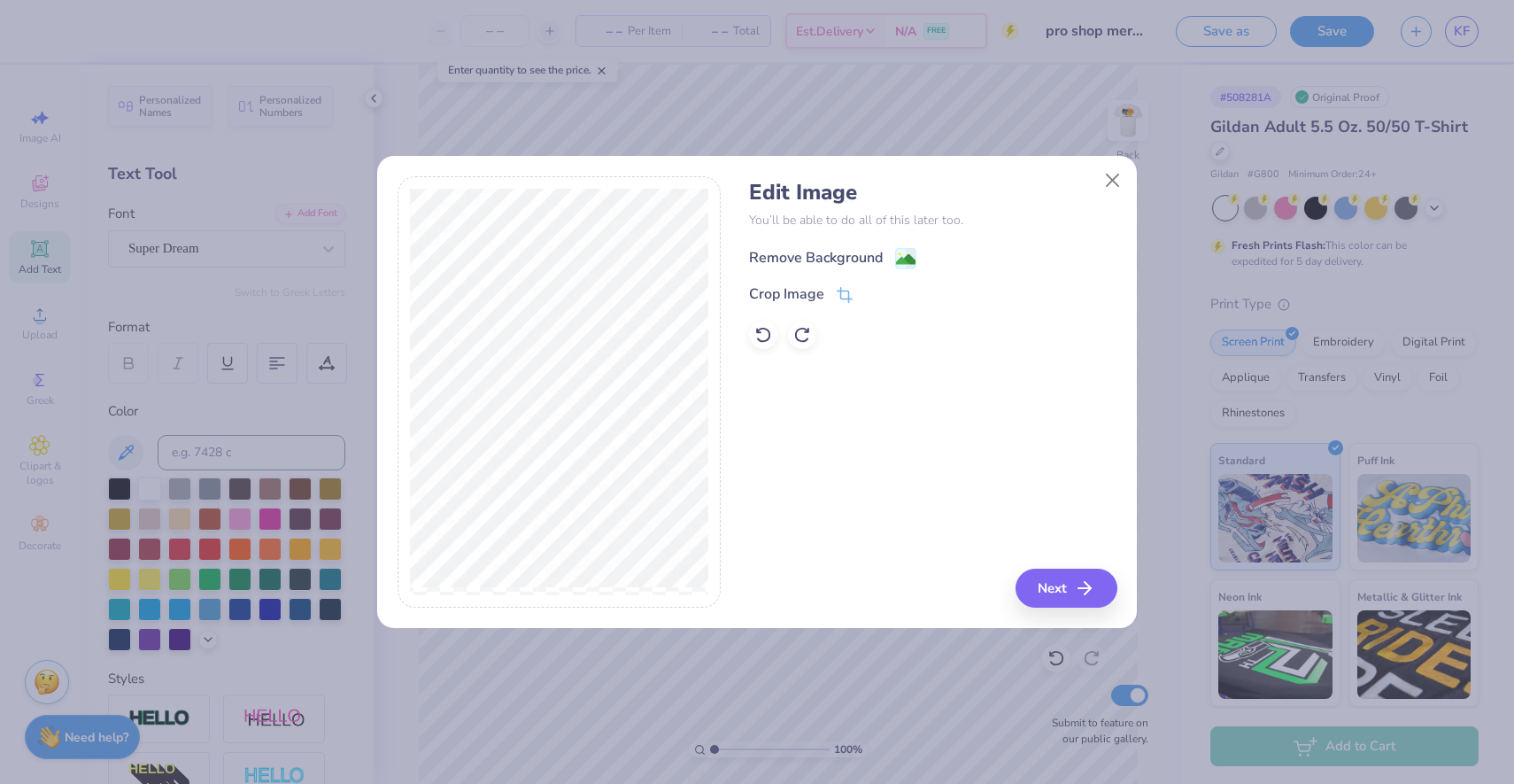
click at [819, 258] on div "Remove Background" at bounding box center [816, 257] width 134 height 21
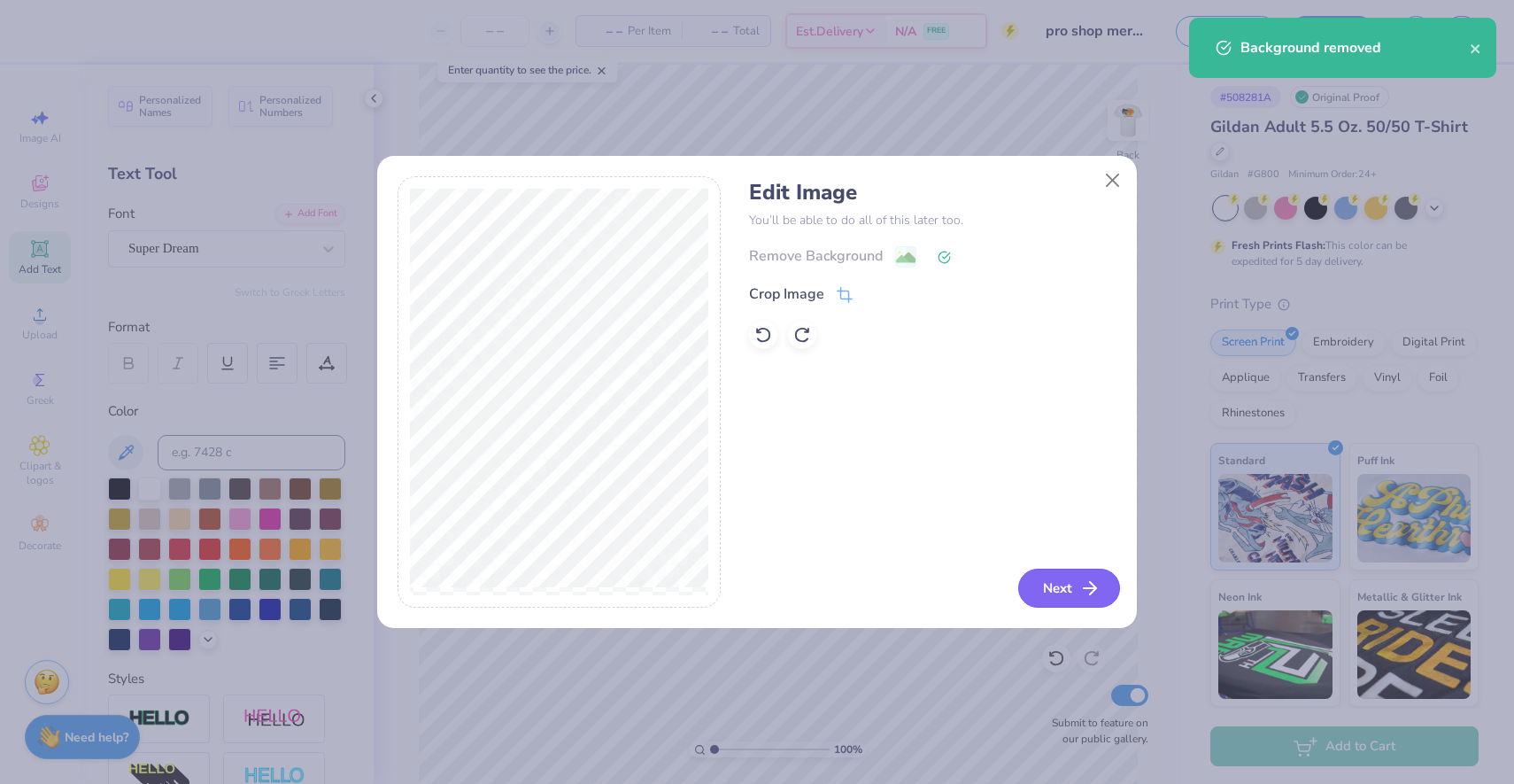
click at [1045, 589] on button "Next" at bounding box center [1069, 588] width 102 height 39
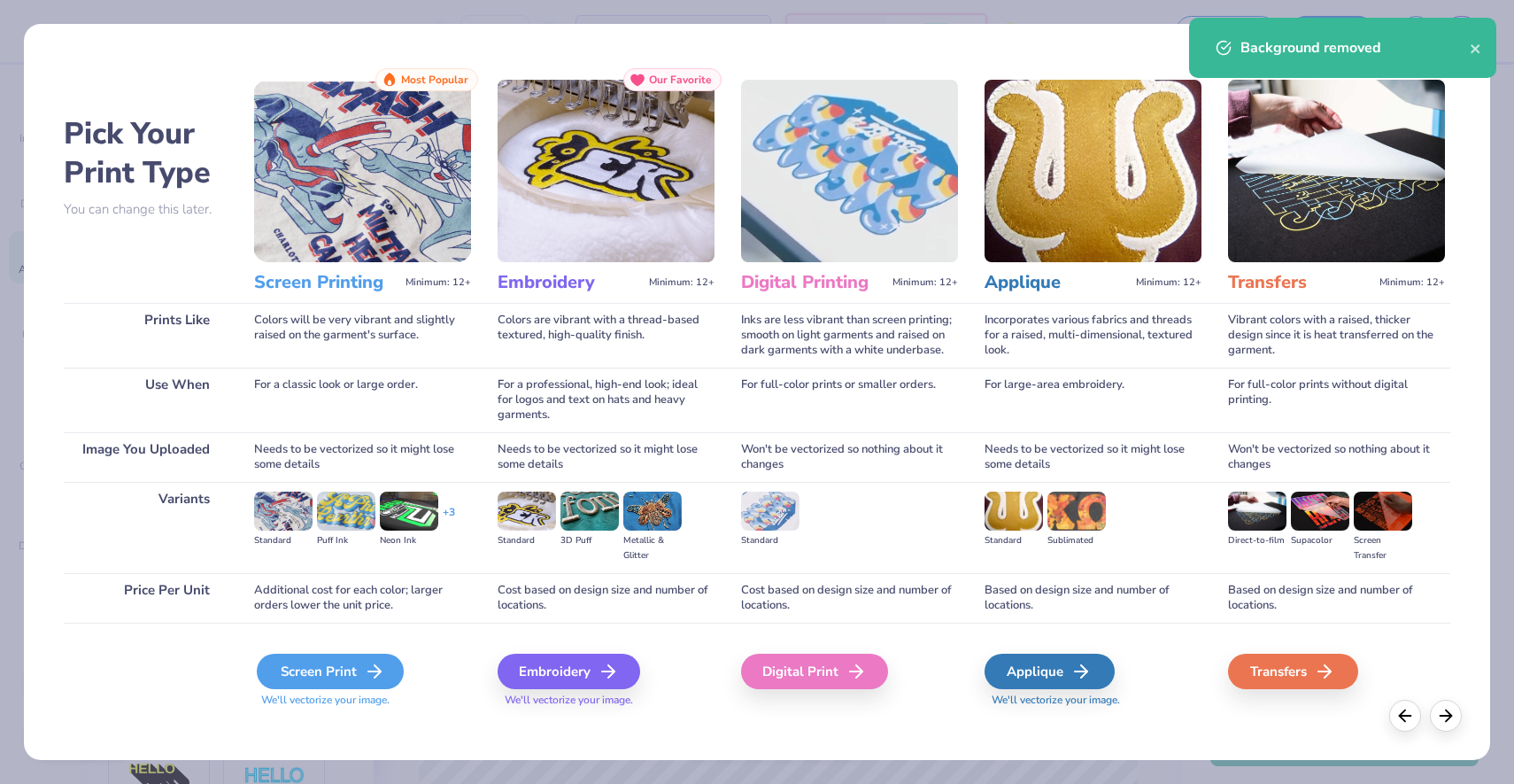
click at [377, 677] on icon at bounding box center [374, 671] width 21 height 21
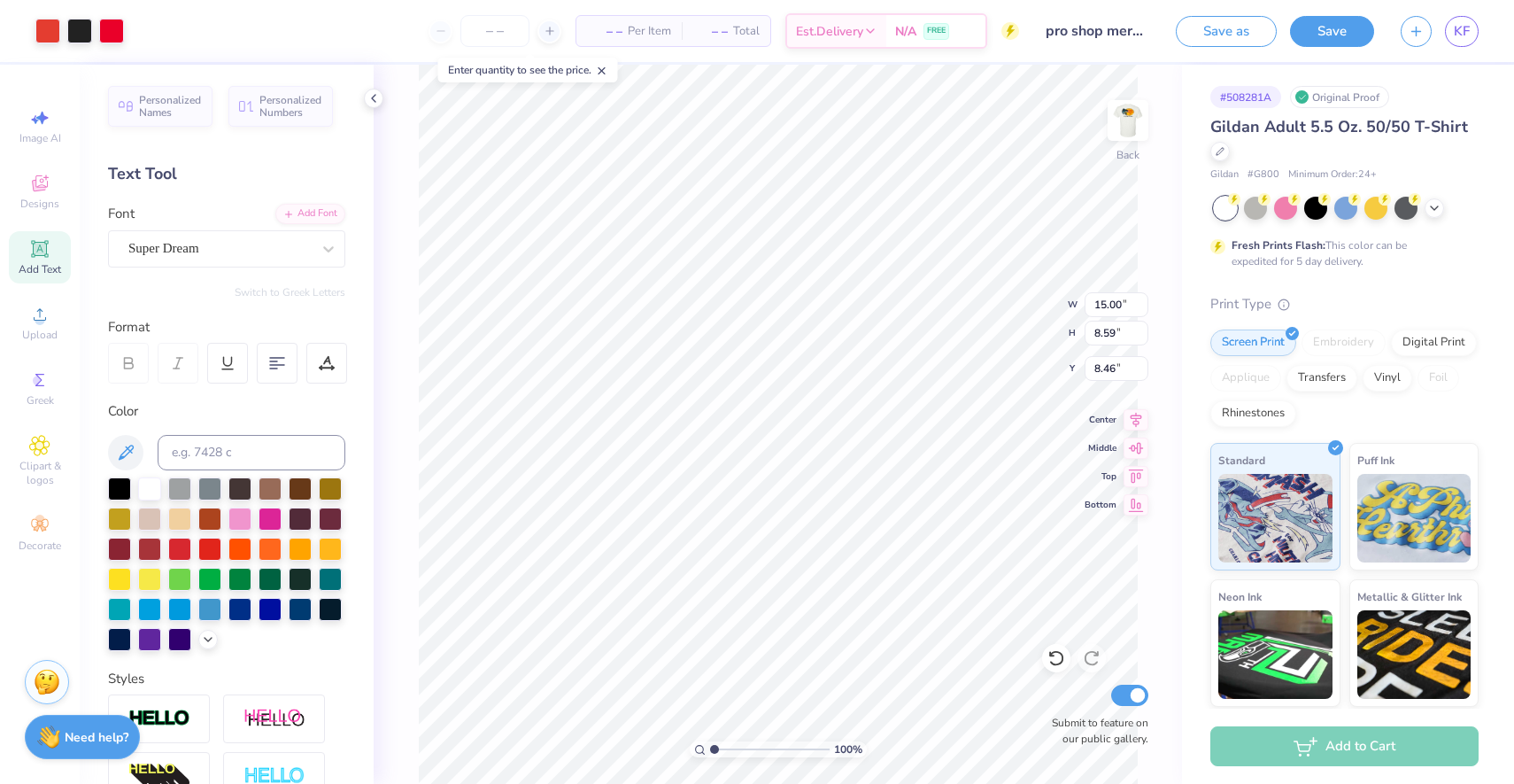
type input "4.04"
type input "2.32"
type input "4.03"
type input "2.94"
type input "1.68"
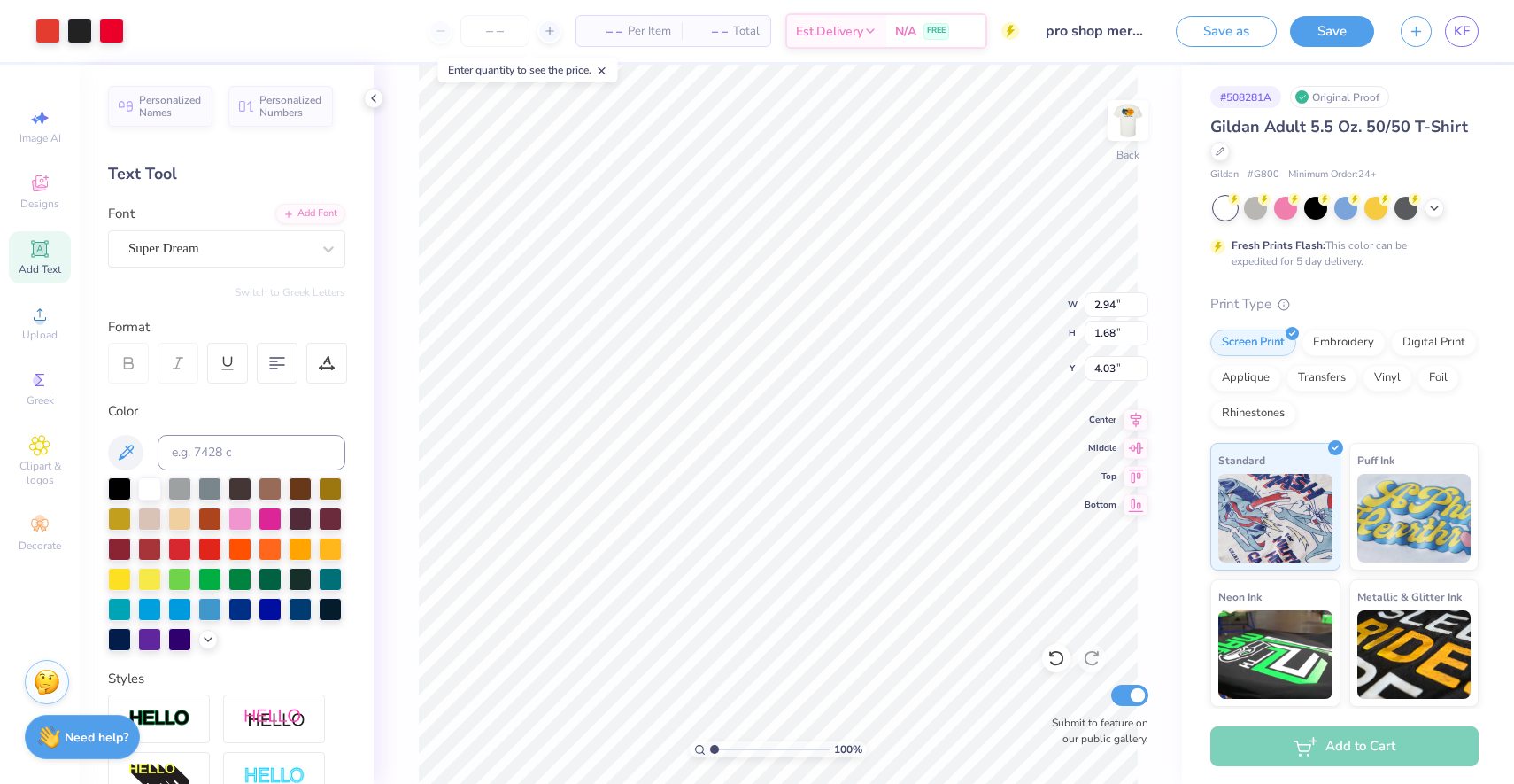
type input "3.83"
type input "3.27"
type input "1.87"
click at [499, 28] on input "number" at bounding box center [495, 31] width 69 height 32
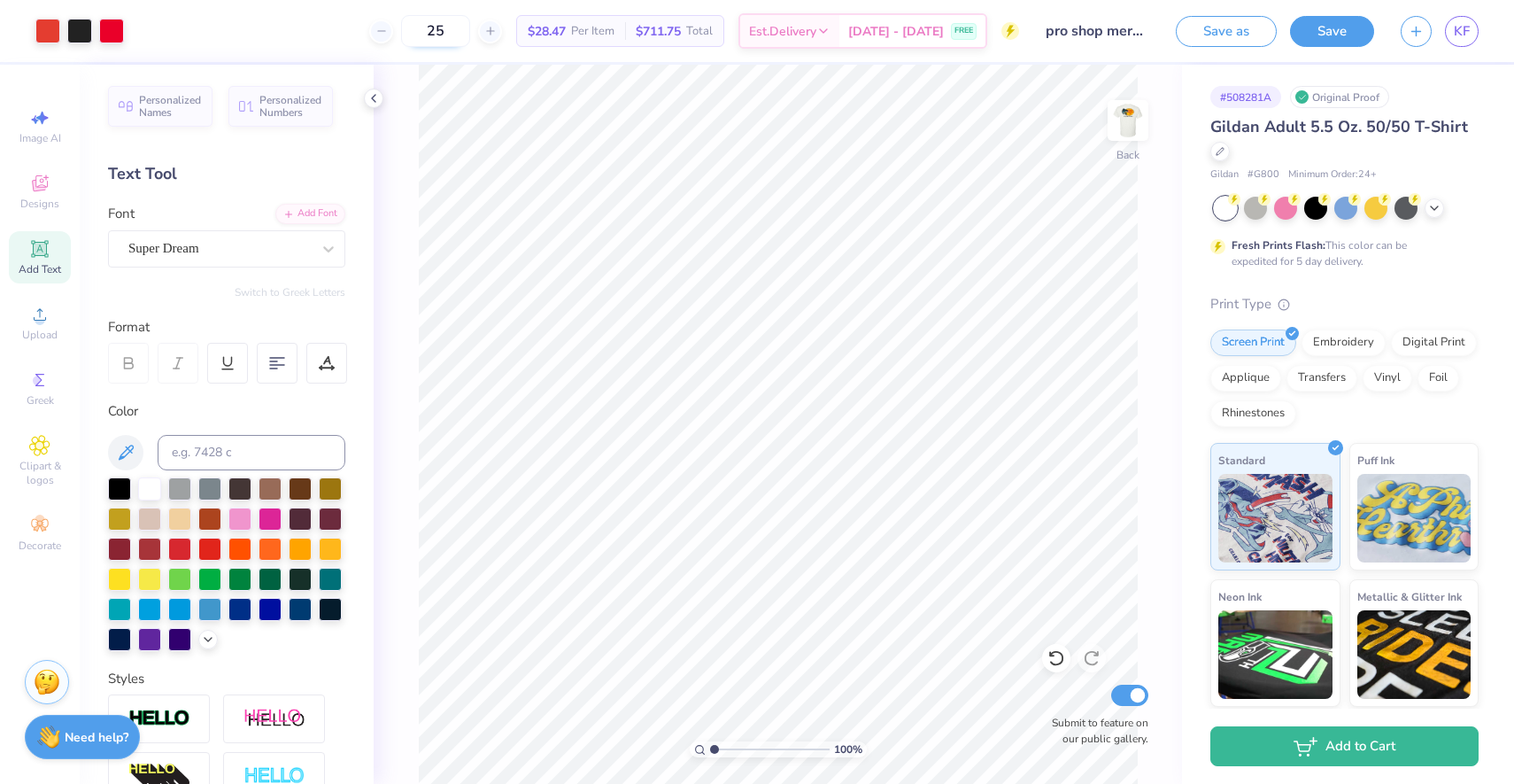
type input "2"
type input "30"
click at [1143, 108] on img at bounding box center [1128, 121] width 71 height 71
click at [1133, 116] on img at bounding box center [1128, 121] width 71 height 71
click at [1133, 116] on img at bounding box center [1128, 121] width 36 height 36
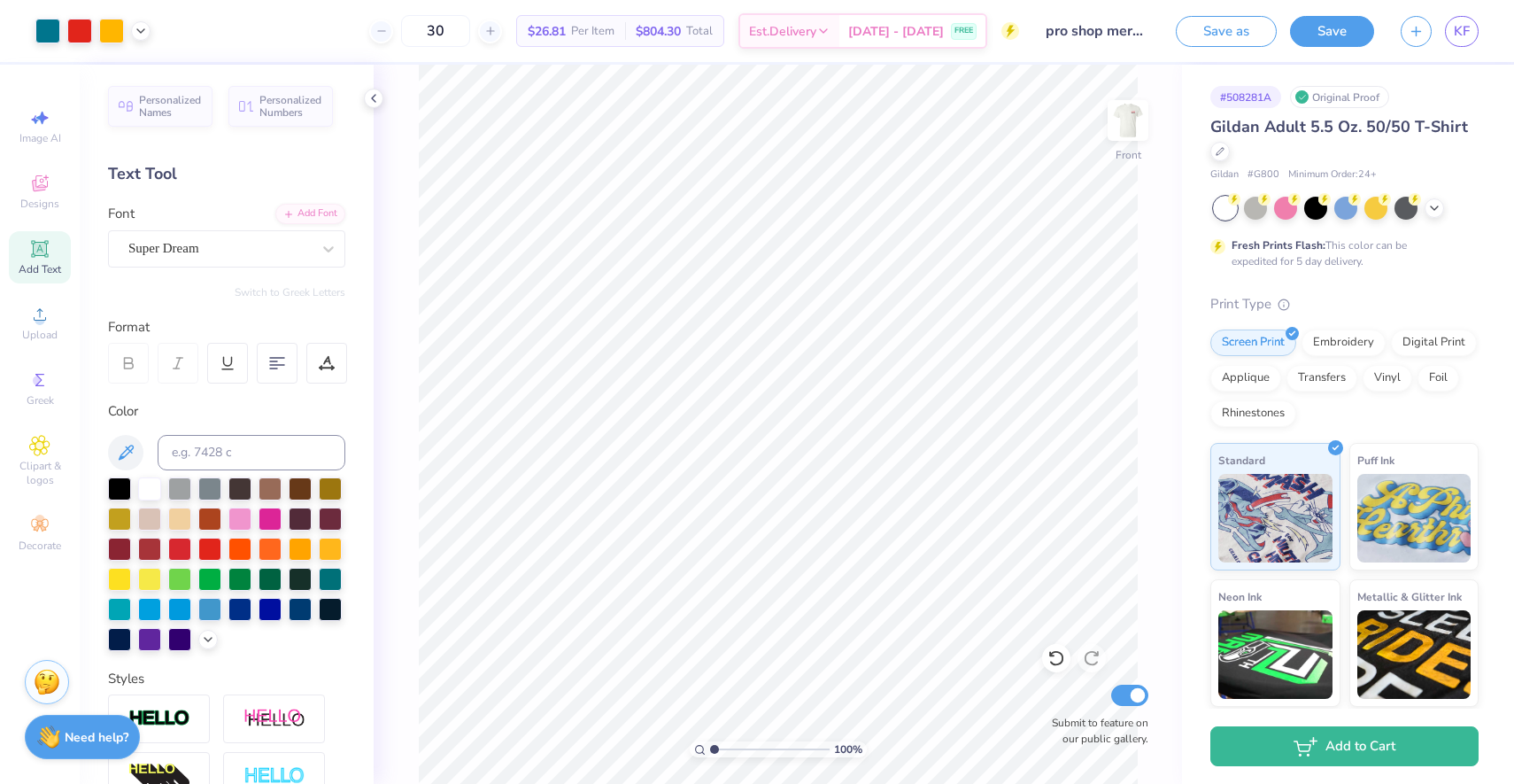
click at [1133, 116] on img at bounding box center [1128, 121] width 36 height 36
click at [1326, 27] on button "Save" at bounding box center [1333, 28] width 84 height 31
click at [1457, 36] on span "KF" at bounding box center [1462, 32] width 16 height 21
